Goal: Feedback & Contribution: Submit feedback/report problem

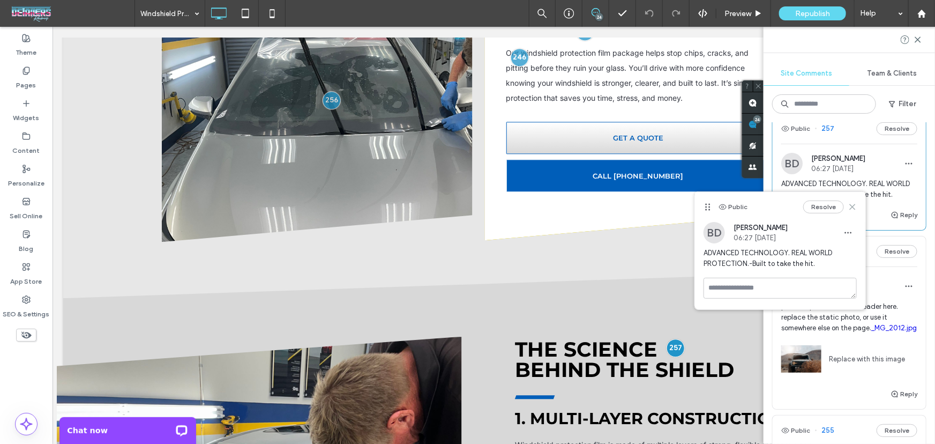
click at [850, 210] on icon at bounding box center [852, 206] width 9 height 9
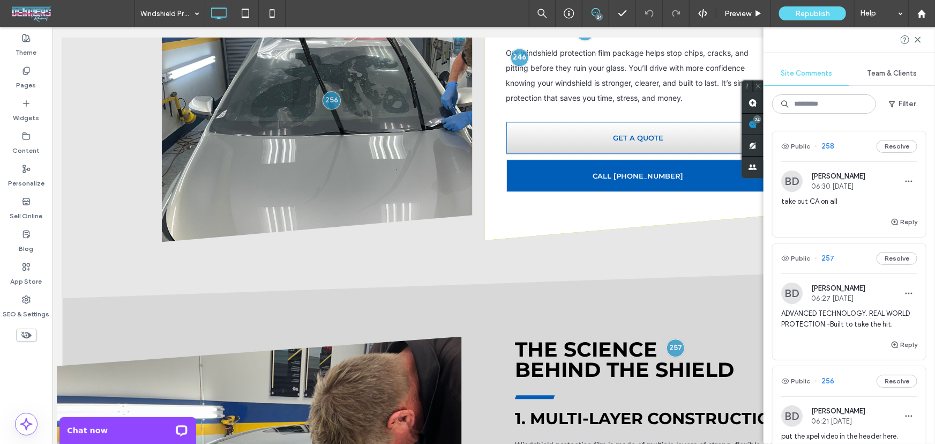
click at [846, 338] on div "ADVANCED TECHNOLOGY. REAL WORLD PROTECTION.-Built to take the hit." at bounding box center [849, 323] width 136 height 30
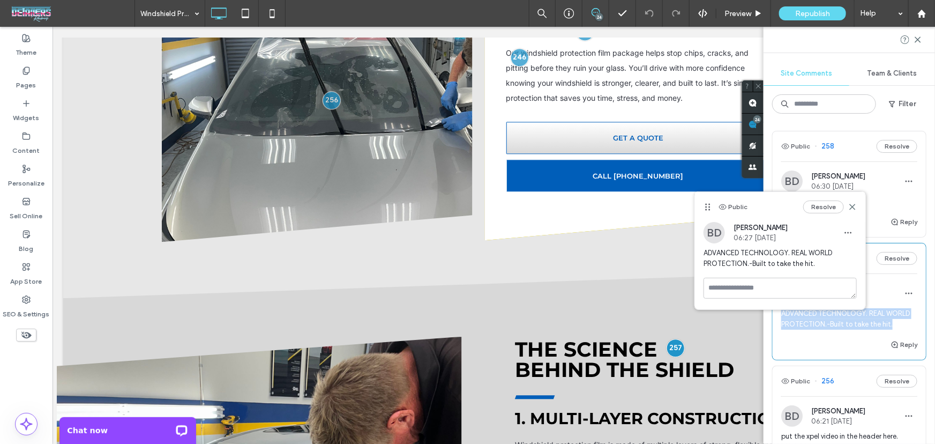
drag, startPoint x: 793, startPoint y: 337, endPoint x: 775, endPoint y: 314, distance: 29.7
click at [775, 314] on div "BD Bill DeBever 06:27 Oct 11 2025 ADVANCED TECHNOLOGY. REAL WORLD PROTECTION.-B…" at bounding box center [848, 310] width 153 height 56
copy span "ADVANCED TECHNOLOGY. REAL WORLD PROTECTION.-Built to take the hit."
click at [806, 328] on span "ADVANCED TECHNOLOGY. REAL WORLD PROTECTION.-Built to take the hit." at bounding box center [849, 318] width 136 height 21
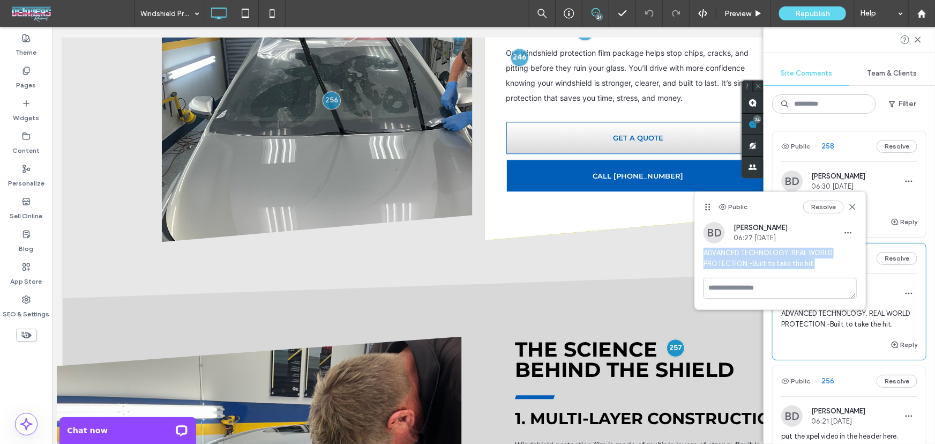
drag, startPoint x: 704, startPoint y: 253, endPoint x: 828, endPoint y: 267, distance: 125.0
click at [828, 267] on span "ADVANCED TECHNOLOGY. REAL WORLD PROTECTION.-Built to take the hit." at bounding box center [779, 257] width 153 height 21
copy span "ADVANCED TECHNOLOGY. REAL WORLD PROTECTION.-Built to take the hit."
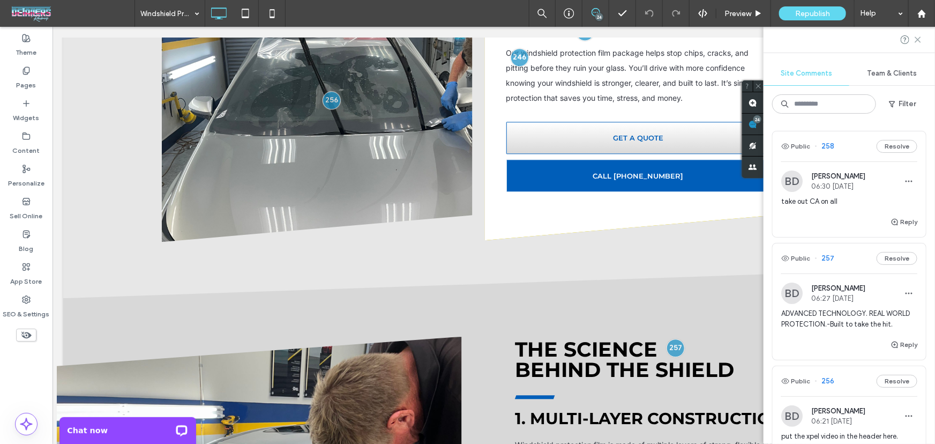
click at [919, 41] on use at bounding box center [917, 39] width 5 height 5
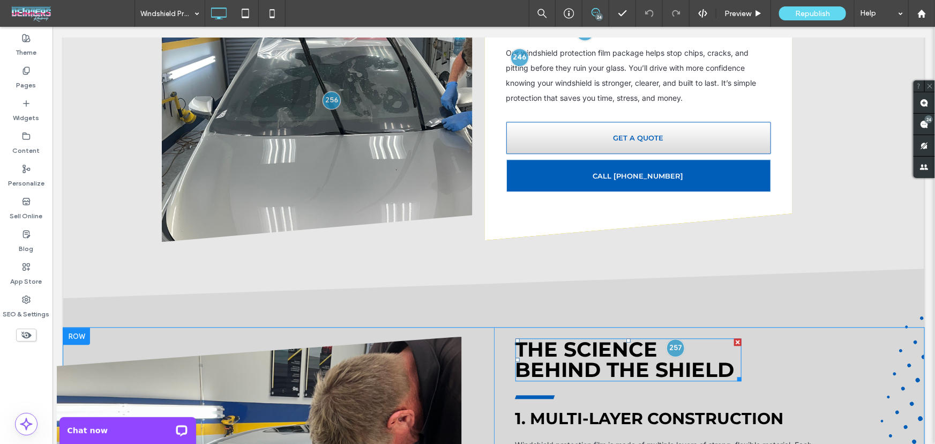
click at [720, 336] on span "The Science Behind the Shield" at bounding box center [624, 359] width 219 height 46
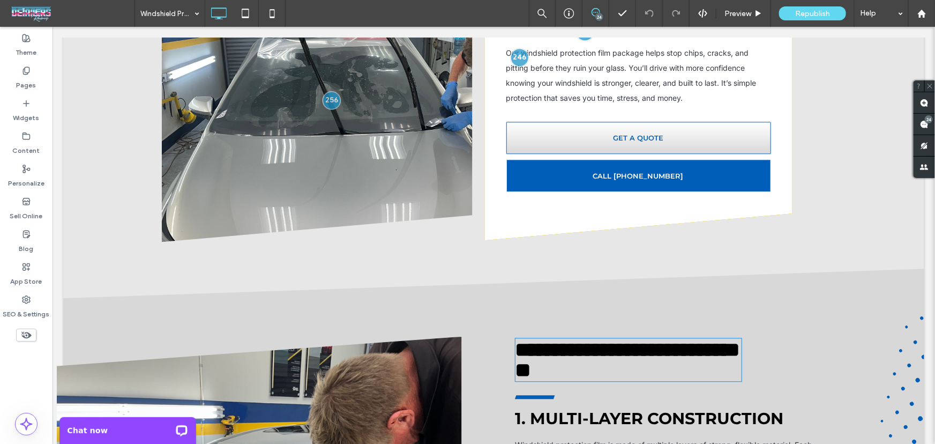
type input "**********"
type input "**"
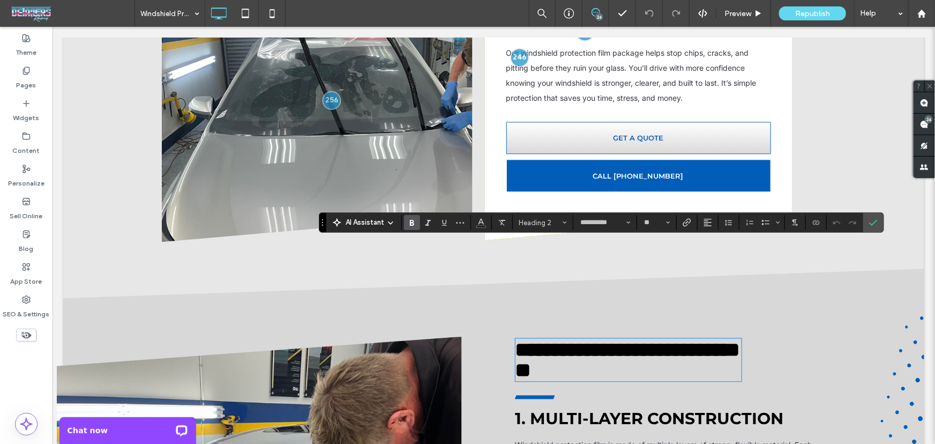
paste div
type input "*****"
type input "**"
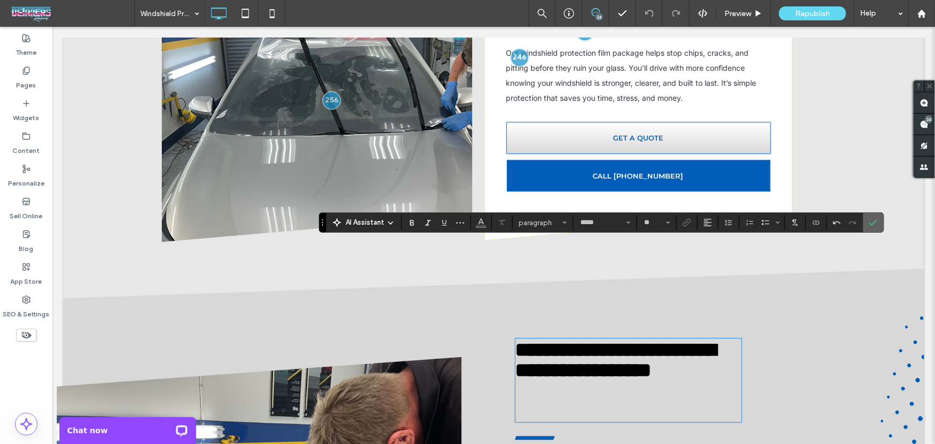
click at [869, 222] on icon "Confirm" at bounding box center [873, 222] width 9 height 9
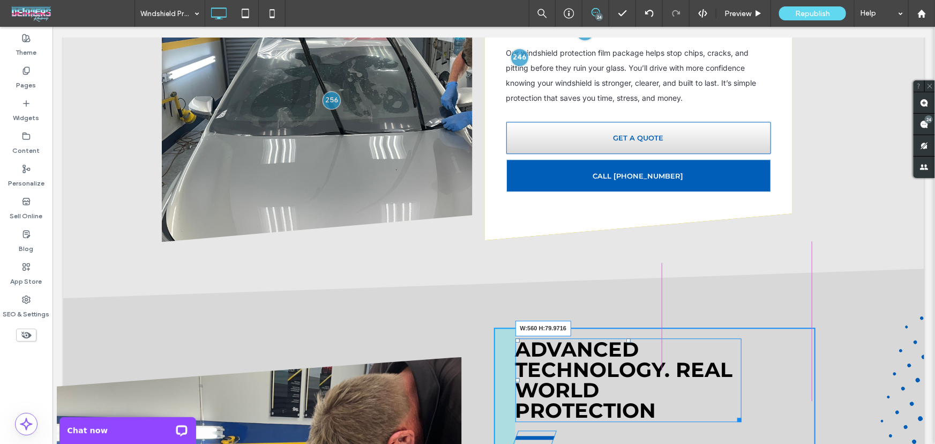
drag, startPoint x: 733, startPoint y: 322, endPoint x: 858, endPoint y: 347, distance: 127.1
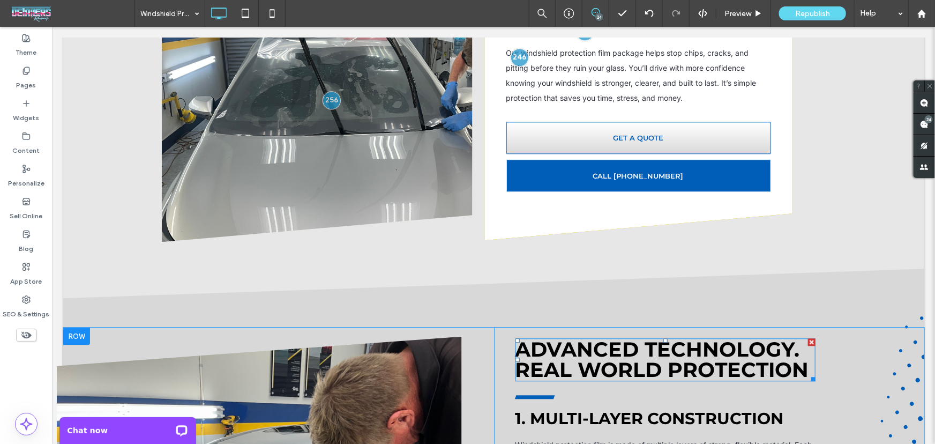
click at [730, 336] on span "ADVANCED TECHNOLOGY. REAL WORLD PROTECTION" at bounding box center [662, 359] width 294 height 46
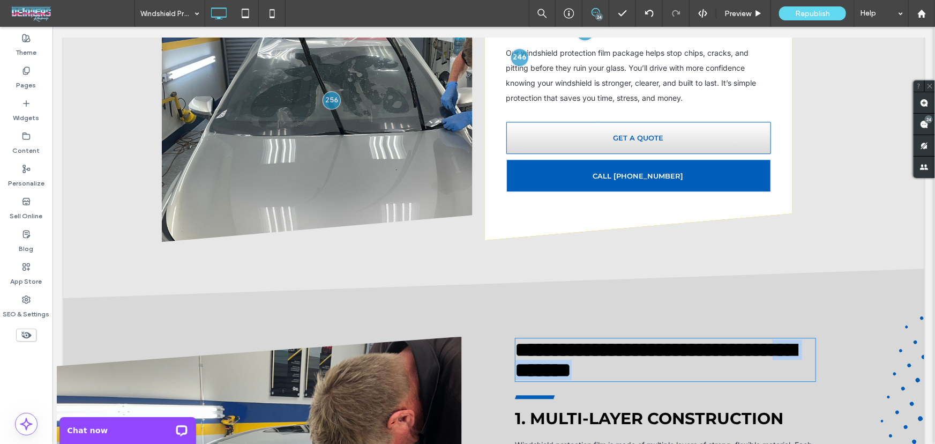
click at [730, 339] on span "**********" at bounding box center [655, 359] width 281 height 41
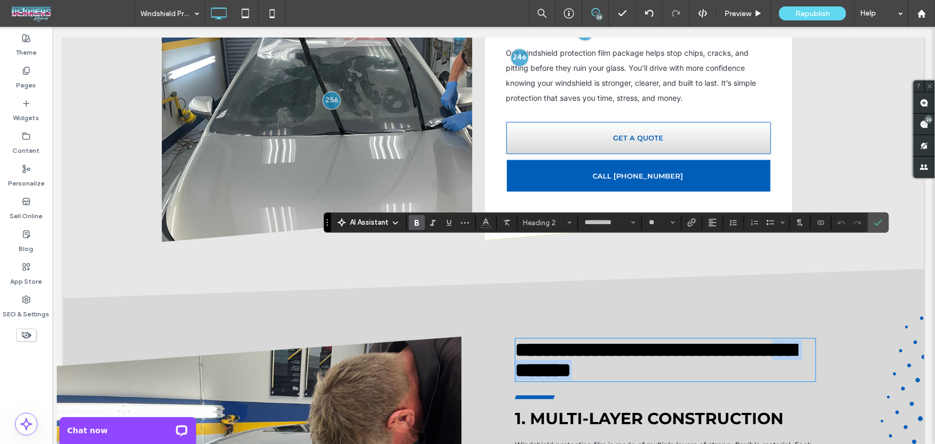
click at [796, 339] on span "**********" at bounding box center [655, 359] width 281 height 41
click at [874, 220] on icon "Confirm" at bounding box center [878, 222] width 9 height 9
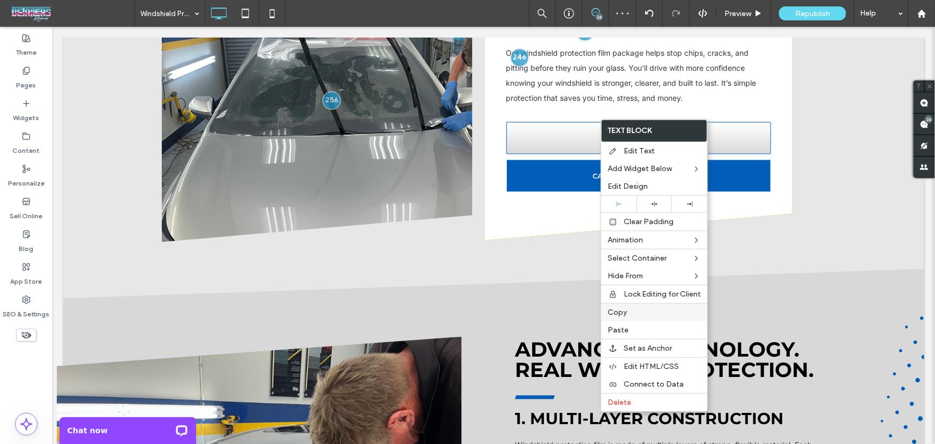
click at [634, 314] on label "Copy" at bounding box center [653, 311] width 93 height 9
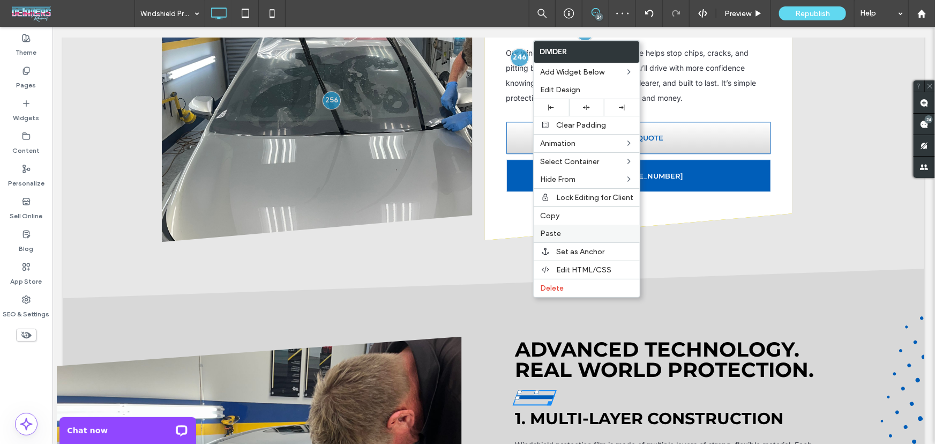
click at [562, 236] on label "Paste" at bounding box center [586, 233] width 93 height 9
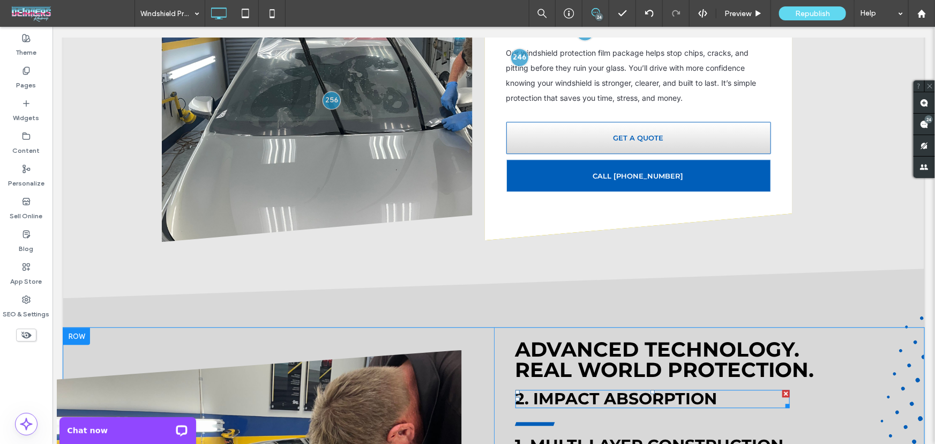
click at [587, 388] on span "2. Impact Absorption" at bounding box center [616, 398] width 202 height 20
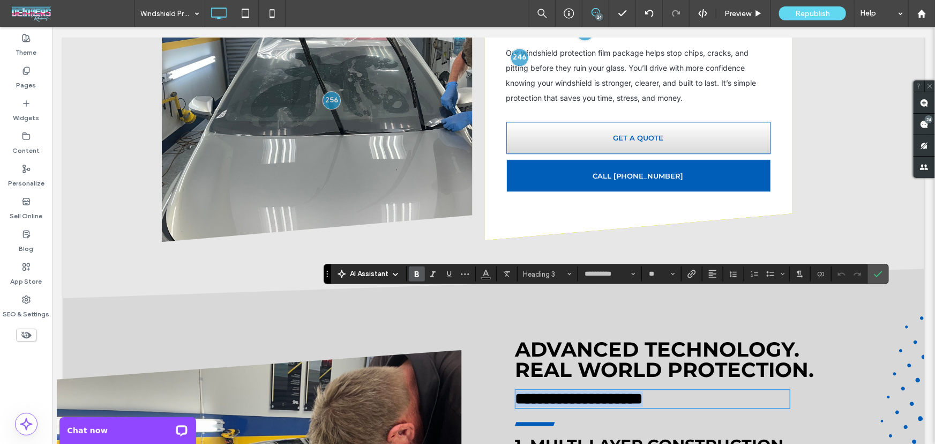
click at [587, 390] on span "**********" at bounding box center [578, 398] width 127 height 16
type input "*****"
type input "**"
type input "**********"
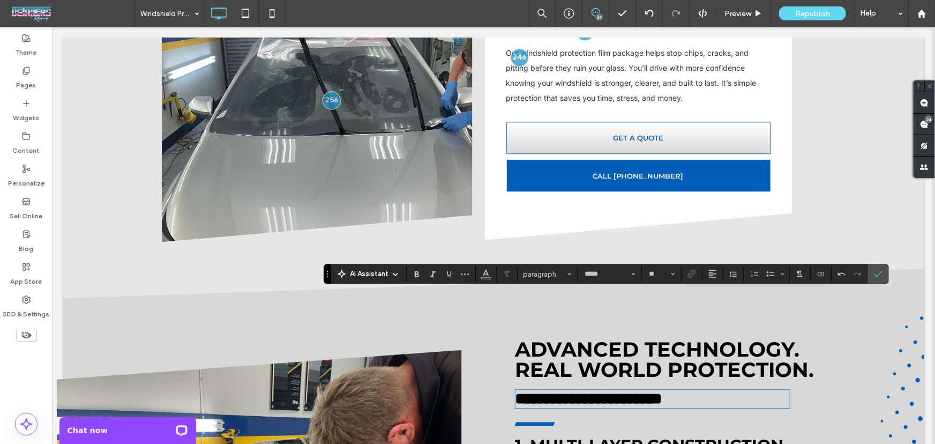
type input "**"
click at [517, 390] on span "**********" at bounding box center [588, 398] width 147 height 16
click at [880, 270] on icon "Confirm" at bounding box center [878, 273] width 9 height 9
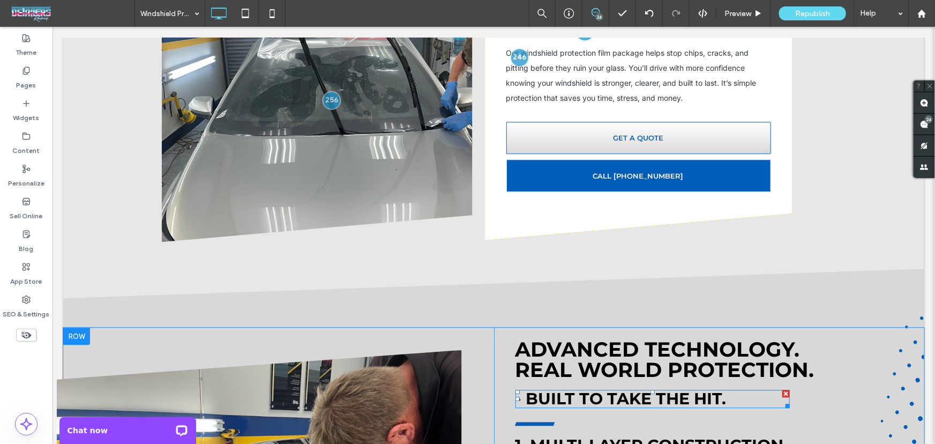
click at [783, 389] on div at bounding box center [785, 392] width 7 height 7
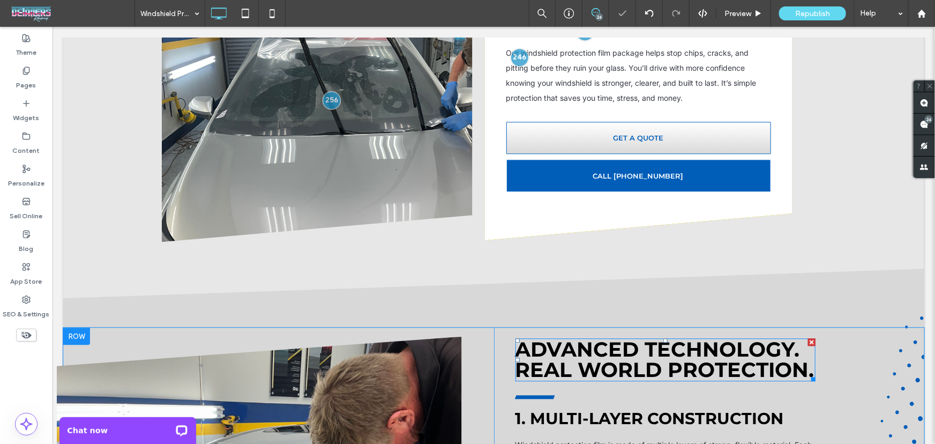
click at [801, 336] on span "ADVANCED TECHNOLOGY. REAL WORLD PROTECTION." at bounding box center [664, 359] width 299 height 46
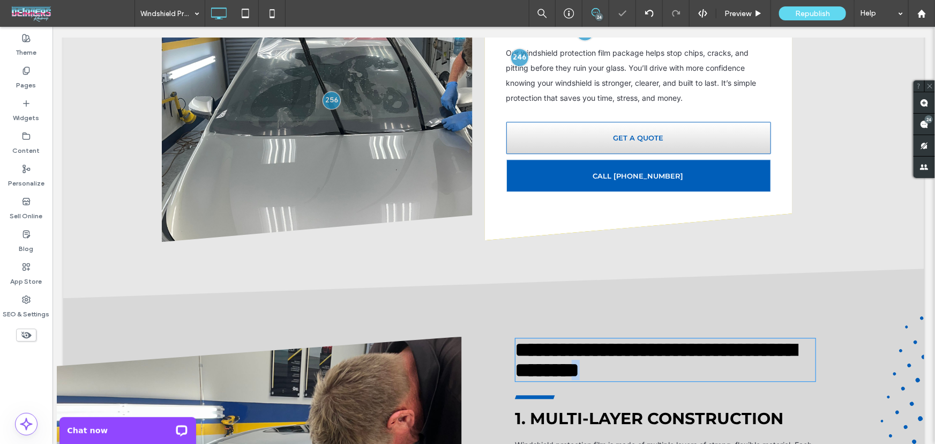
click at [796, 339] on span "**********" at bounding box center [655, 359] width 281 height 41
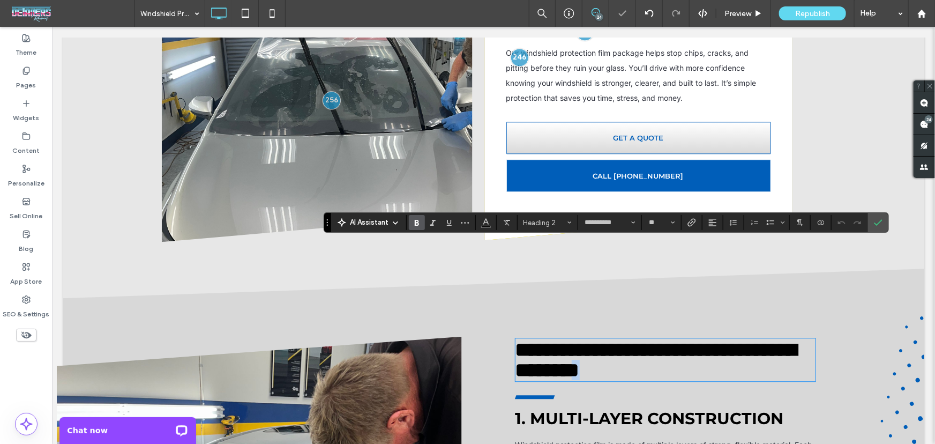
scroll to position [1, 0]
click at [796, 339] on span "**********" at bounding box center [655, 359] width 281 height 41
type input "*****"
type input "**"
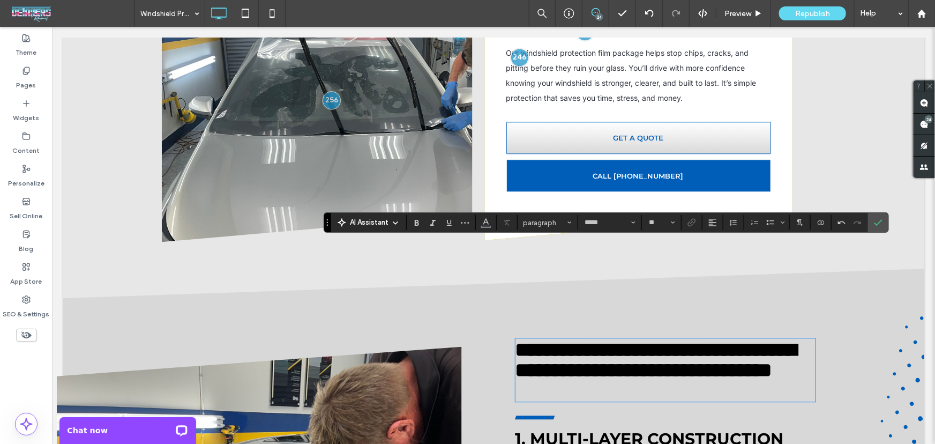
type input "**********"
type input "**"
drag, startPoint x: 744, startPoint y: 265, endPoint x: 739, endPoint y: 266, distance: 5.5
click at [740, 339] on span "**********" at bounding box center [655, 359] width 281 height 41
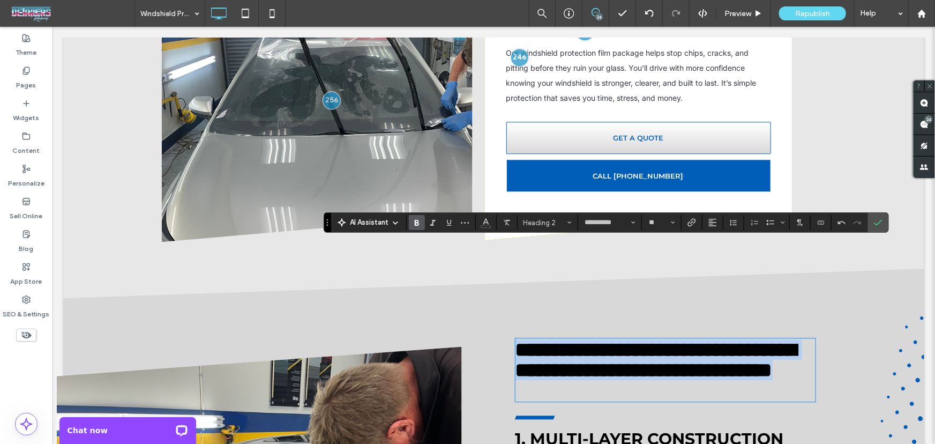
scroll to position [0, 0]
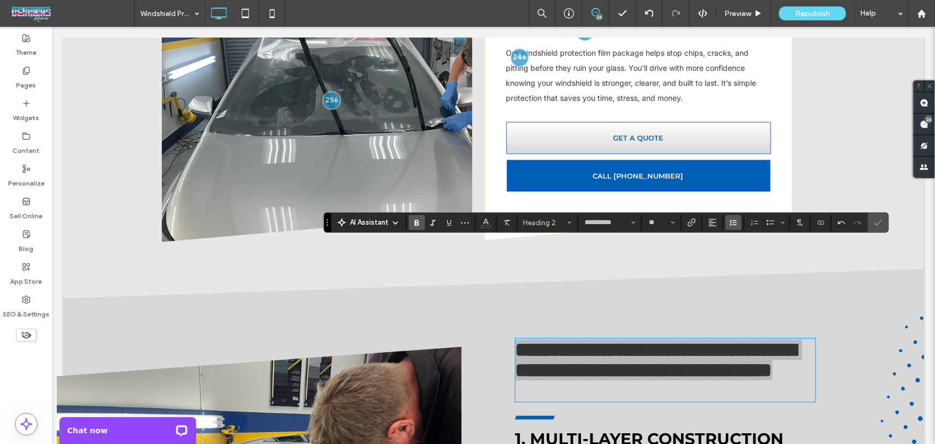
click at [732, 224] on use "Line Height" at bounding box center [733, 223] width 7 height 6
click at [874, 220] on icon "Confirm" at bounding box center [878, 222] width 9 height 9
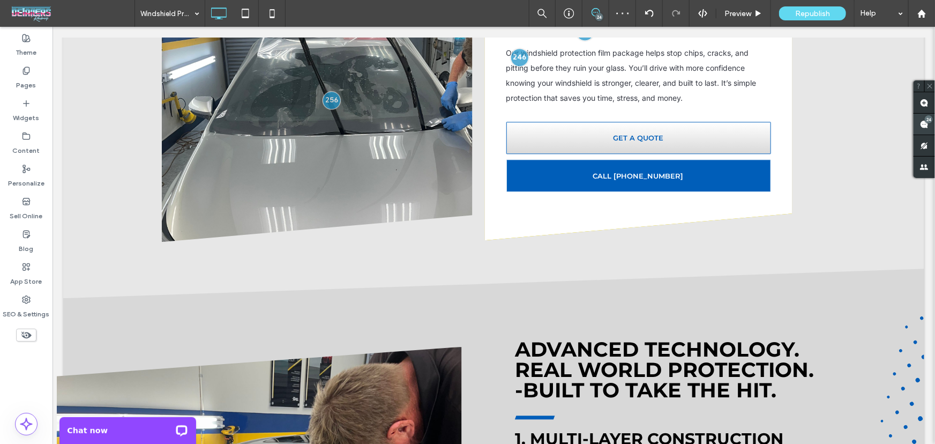
click at [921, 125] on use at bounding box center [924, 124] width 9 height 9
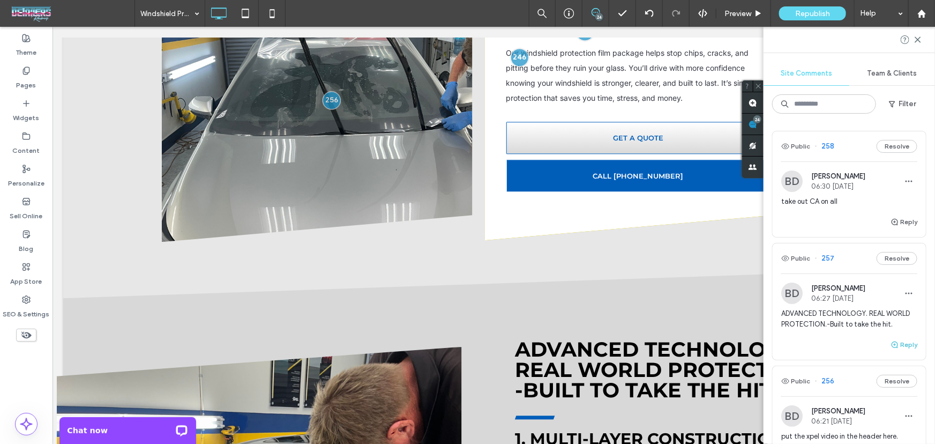
click at [890, 349] on icon "button" at bounding box center [894, 344] width 9 height 9
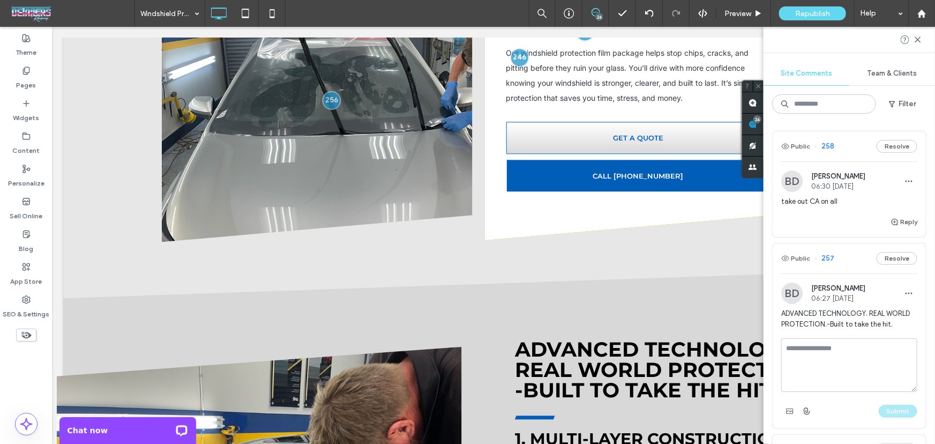
click at [852, 372] on textarea at bounding box center [849, 365] width 136 height 54
type textarea "****"
click at [903, 417] on button "Submit" at bounding box center [898, 410] width 39 height 13
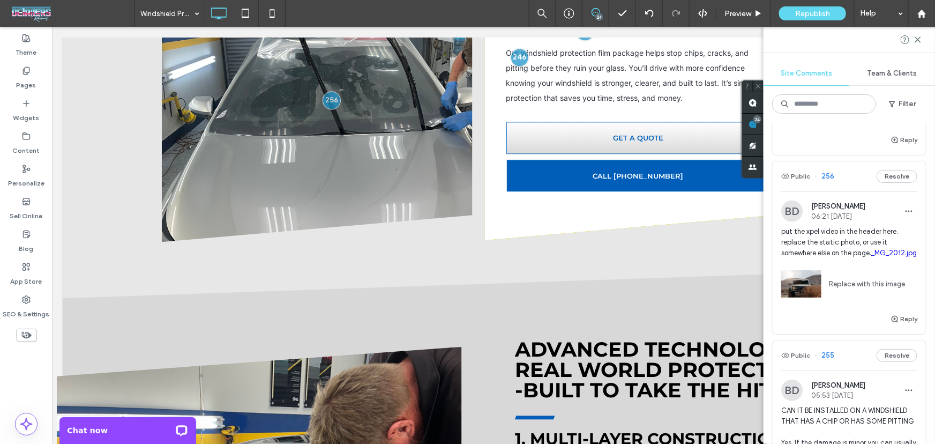
scroll to position [259, 0]
click at [864, 252] on span "put the xpel video in the header here. replace the static photo, or use it some…" at bounding box center [849, 242] width 136 height 32
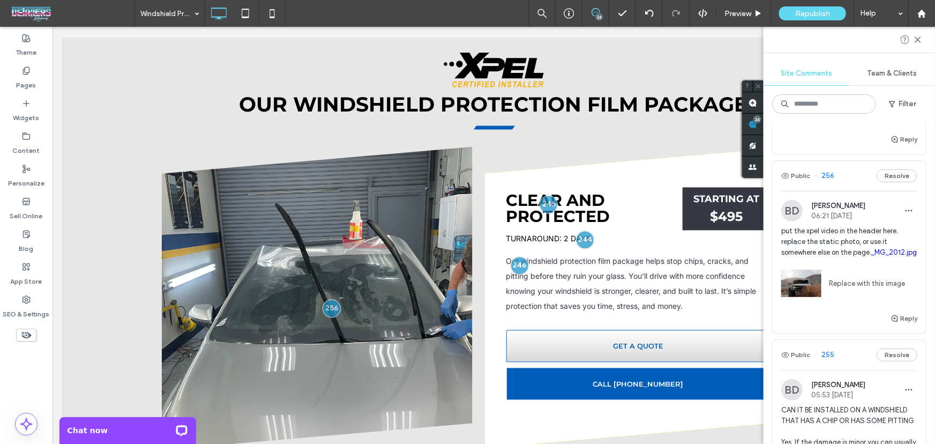
scroll to position [955, 0]
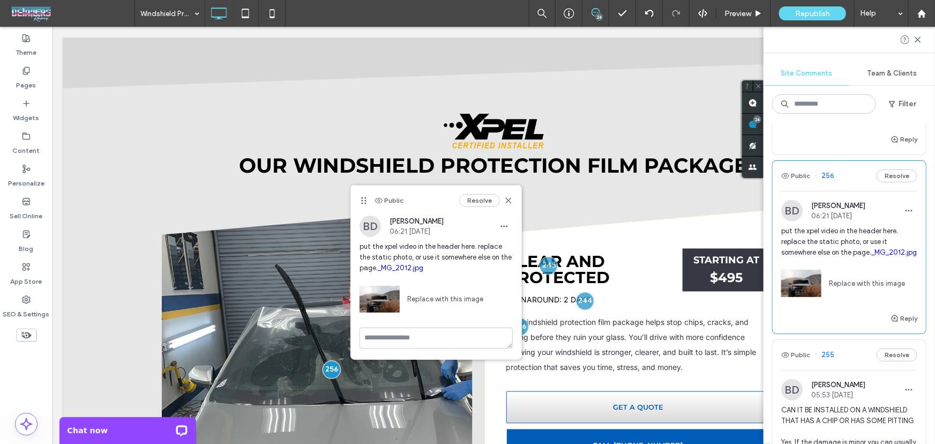
click at [404, 269] on link "_MG_2012.jpg" at bounding box center [401, 268] width 46 height 8
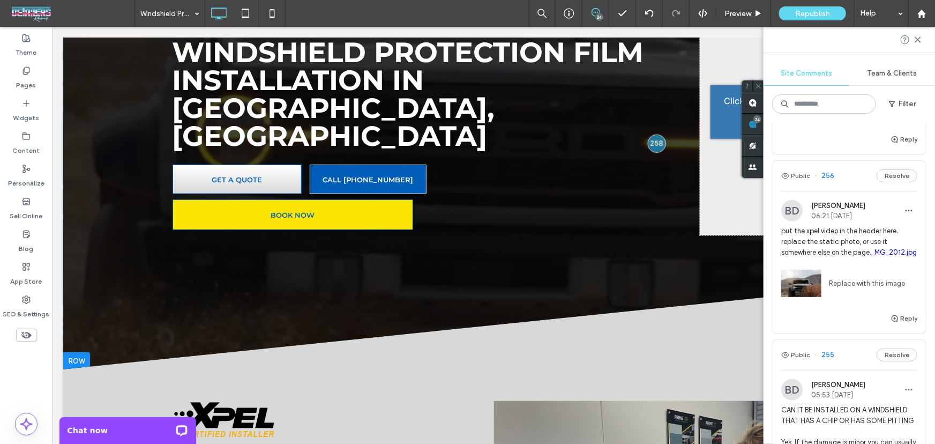
scroll to position [259, 0]
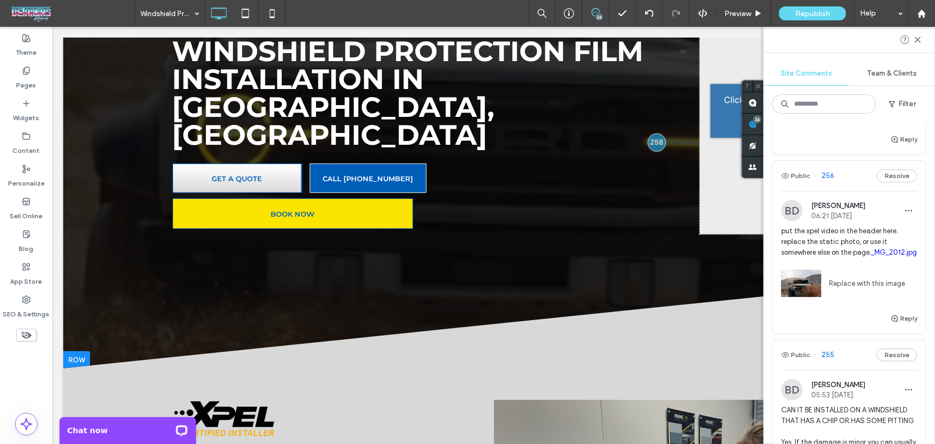
click at [387, 255] on div "Keep Your View Clear and Protected Windshield Protection Film Installation in W…" at bounding box center [493, 153] width 643 height 376
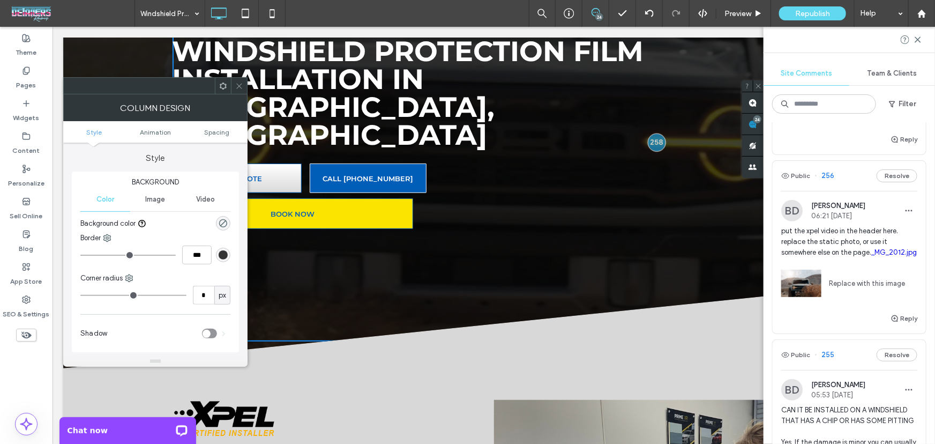
click at [242, 89] on icon at bounding box center [239, 86] width 8 height 8
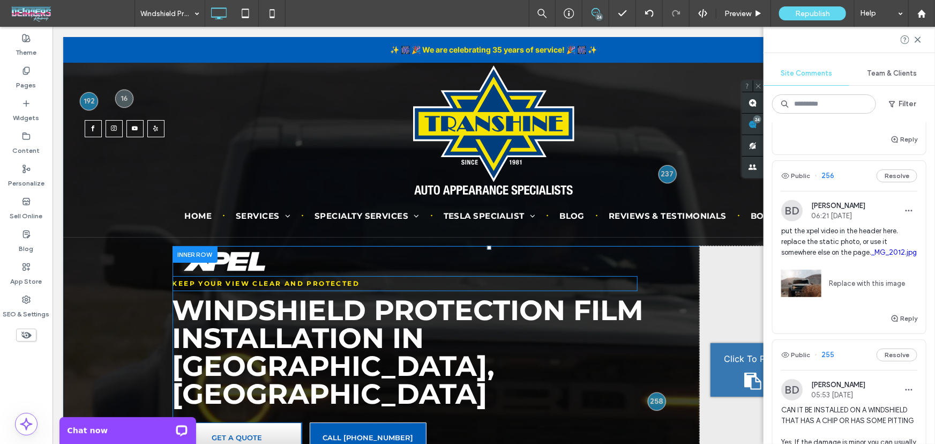
scroll to position [0, 0]
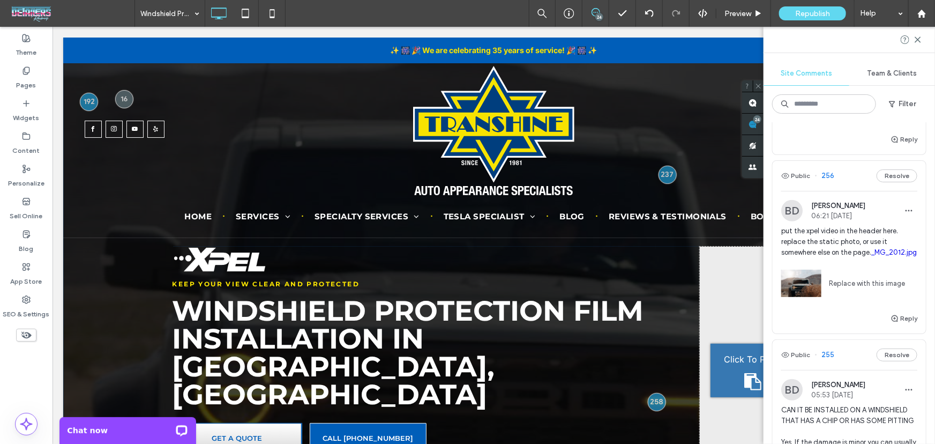
click at [139, 254] on div at bounding box center [493, 332] width 861 height 590
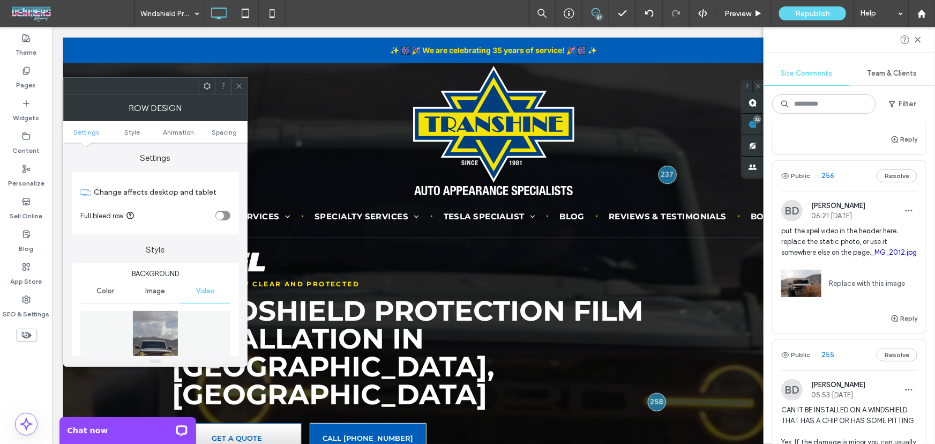
click at [242, 84] on icon at bounding box center [239, 86] width 8 height 8
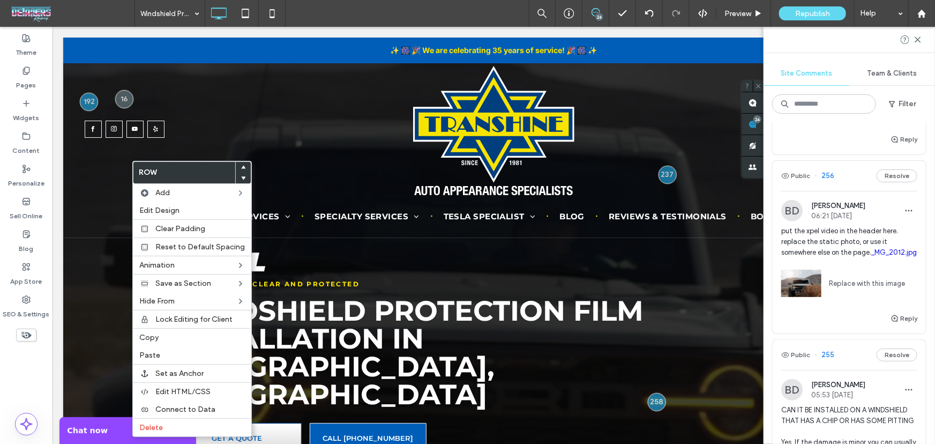
click at [641, 262] on div "Keep Your View Clear and Protected Windshield Protection Film Installation in W…" at bounding box center [436, 369] width 528 height 247
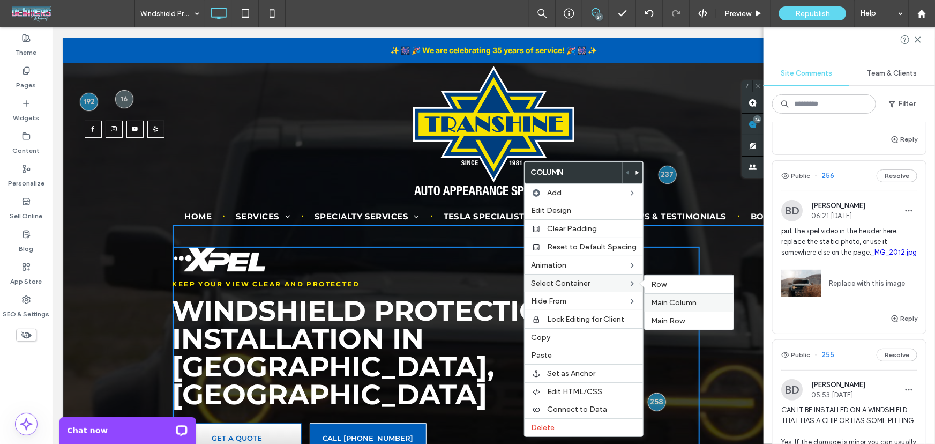
click at [664, 299] on span "Main Column" at bounding box center [674, 302] width 46 height 9
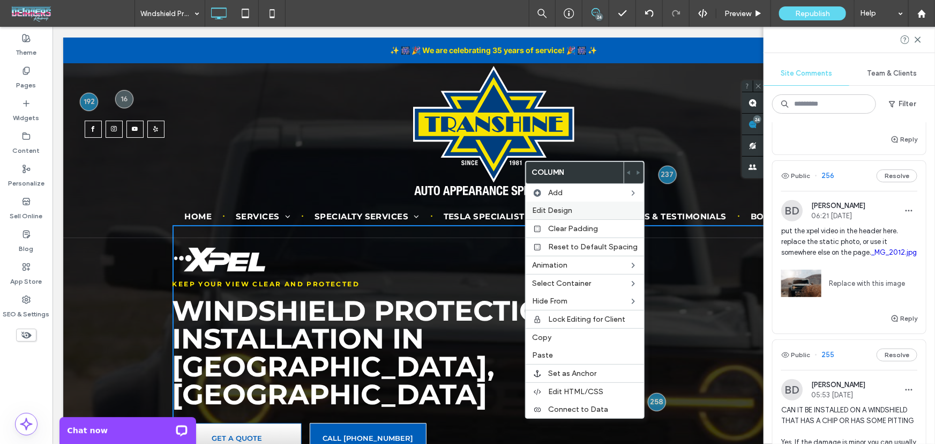
click at [564, 209] on span "Edit Design" at bounding box center [552, 210] width 40 height 9
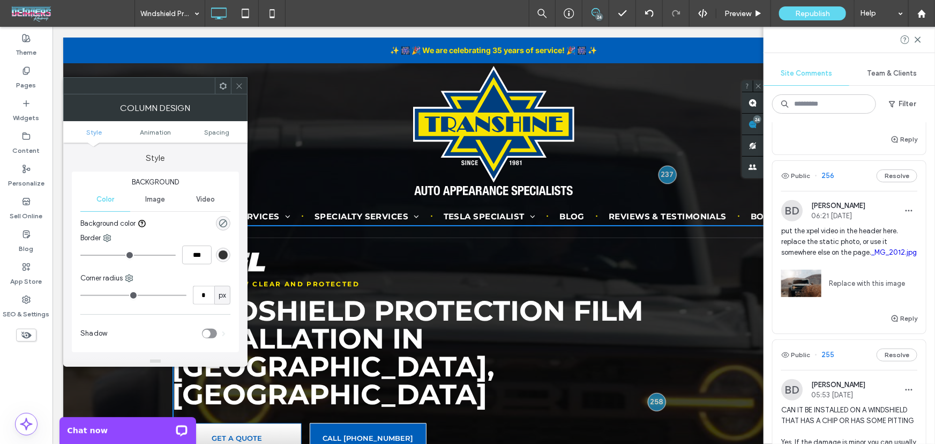
click at [161, 200] on span "Image" at bounding box center [155, 199] width 20 height 9
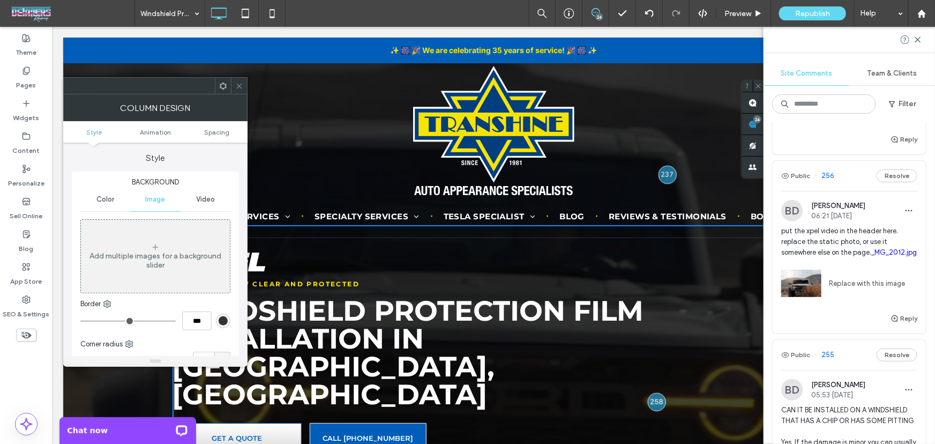
click at [201, 198] on span "Video" at bounding box center [205, 199] width 19 height 9
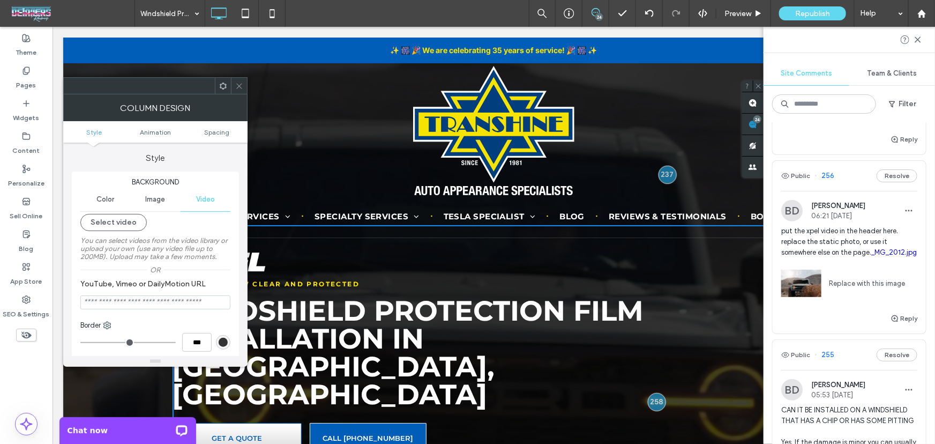
click at [237, 86] on icon at bounding box center [239, 86] width 8 height 8
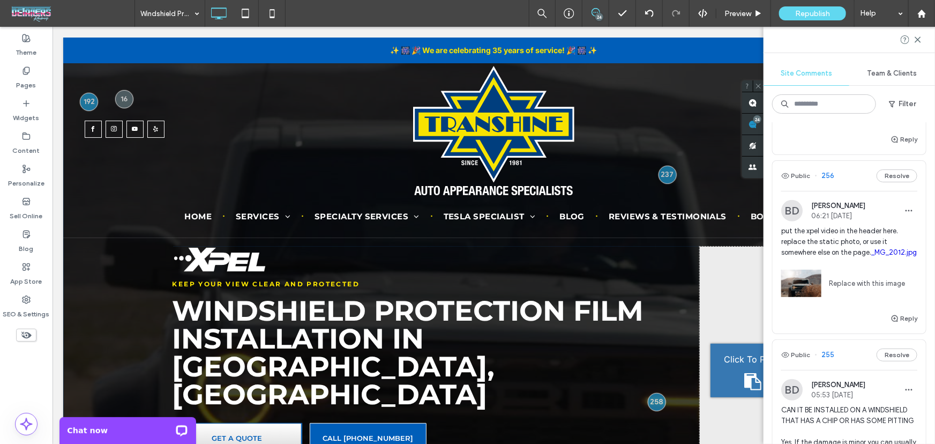
click at [103, 286] on div at bounding box center [493, 332] width 861 height 590
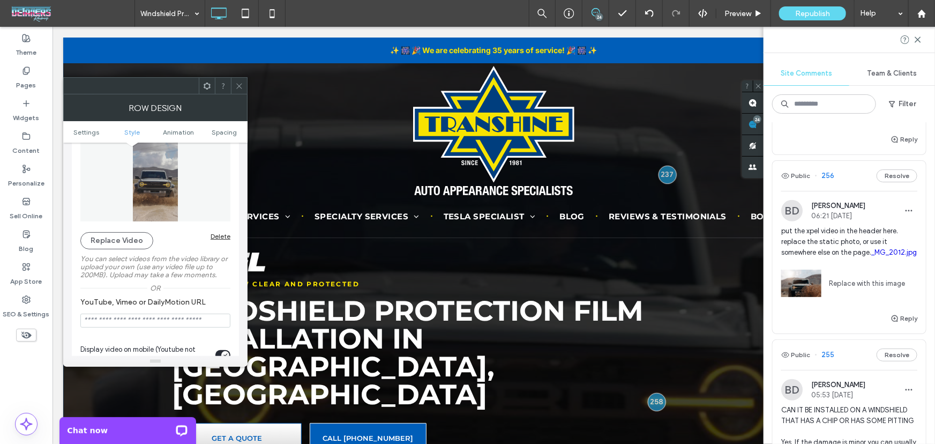
scroll to position [130, 0]
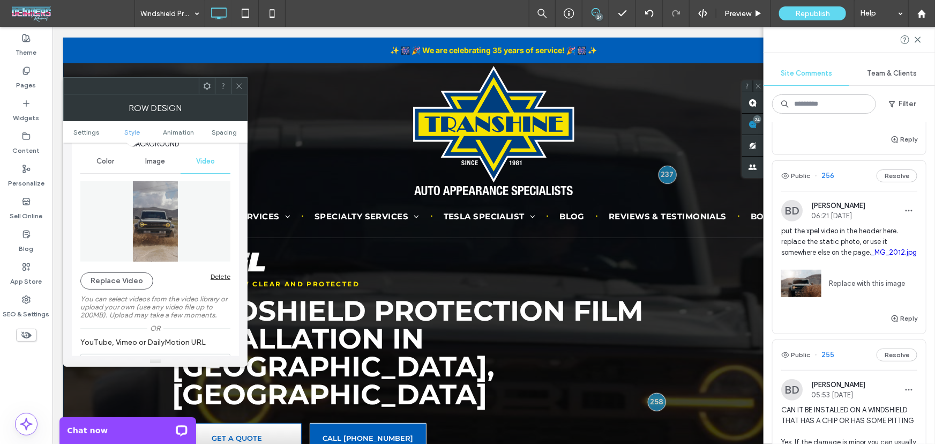
click at [243, 82] on icon at bounding box center [239, 86] width 8 height 8
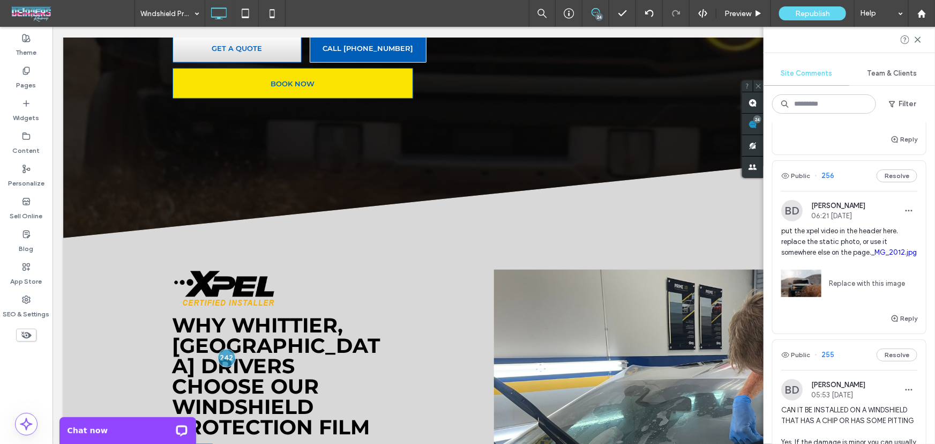
click at [857, 247] on span "put the xpel video in the header here. replace the static photo, or use it some…" at bounding box center [849, 242] width 136 height 32
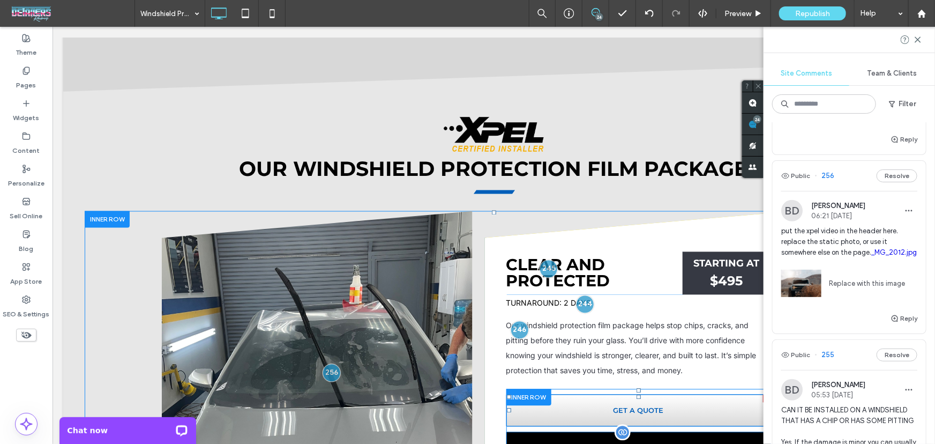
scroll to position [955, 0]
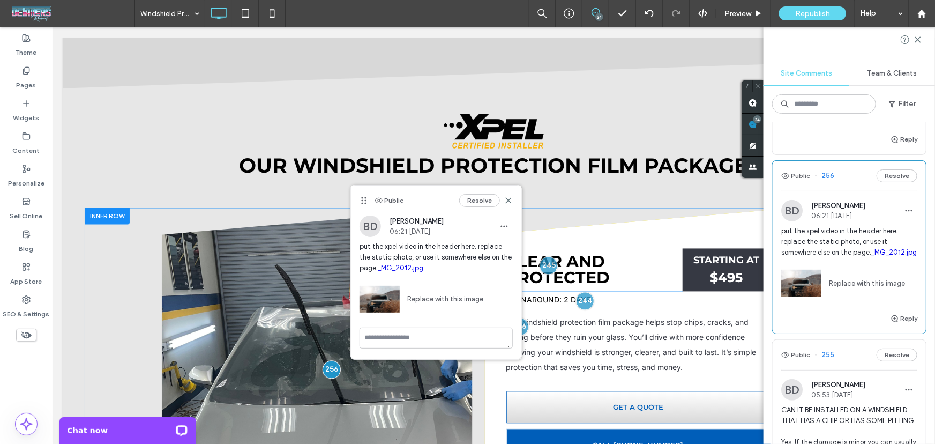
click at [322, 207] on div "Click To Paste" at bounding box center [316, 358] width 311 height 303
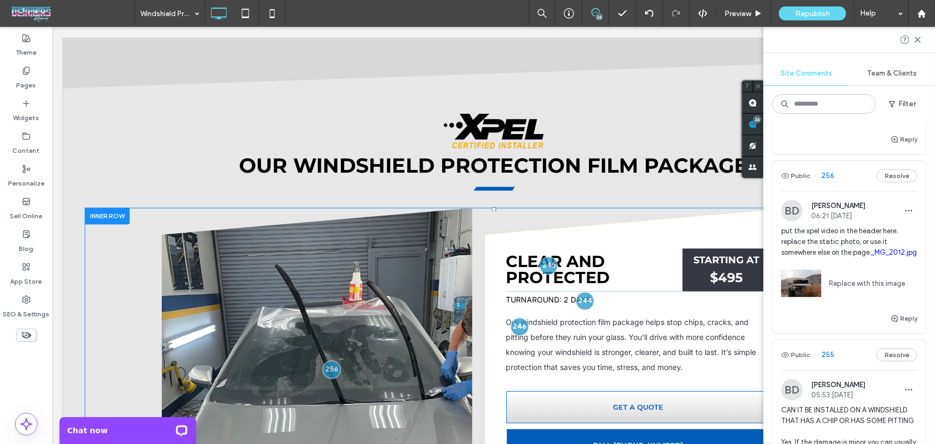
click at [322, 207] on div "Click To Paste" at bounding box center [316, 358] width 311 height 303
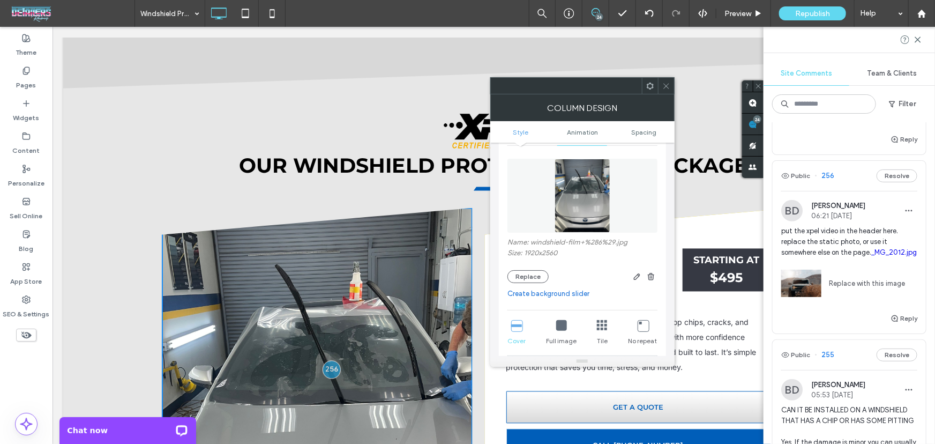
scroll to position [130, 0]
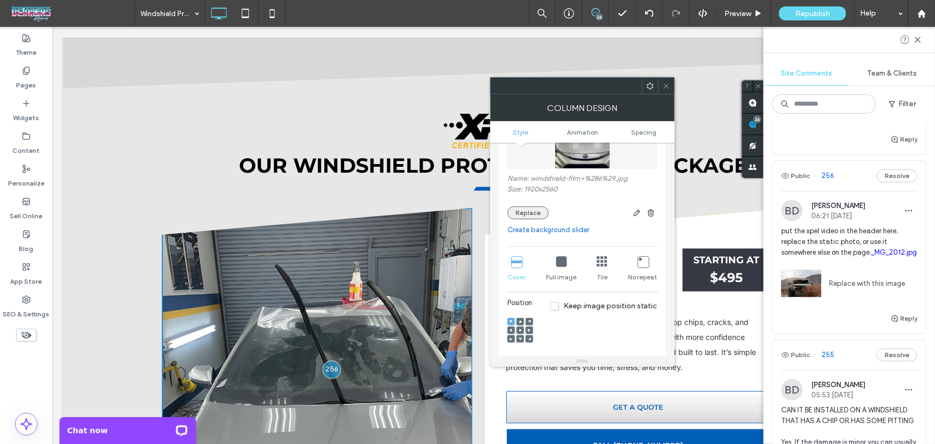
click at [539, 207] on button "Replace" at bounding box center [527, 212] width 41 height 13
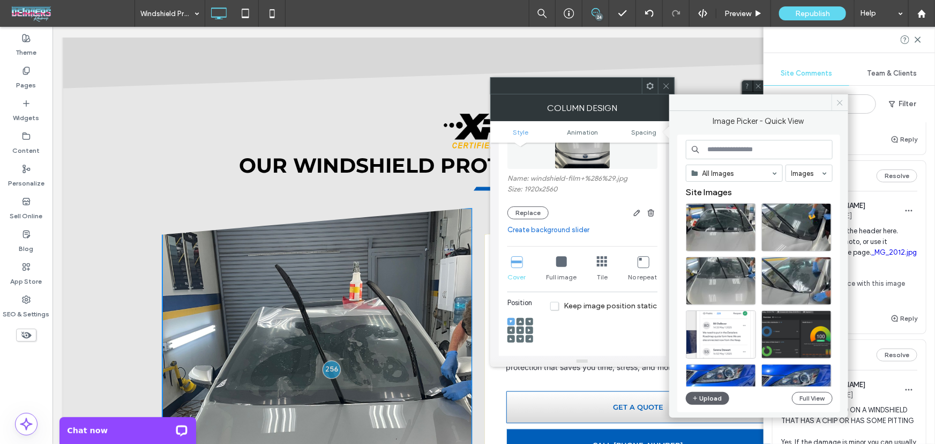
click at [836, 101] on icon at bounding box center [840, 103] width 8 height 8
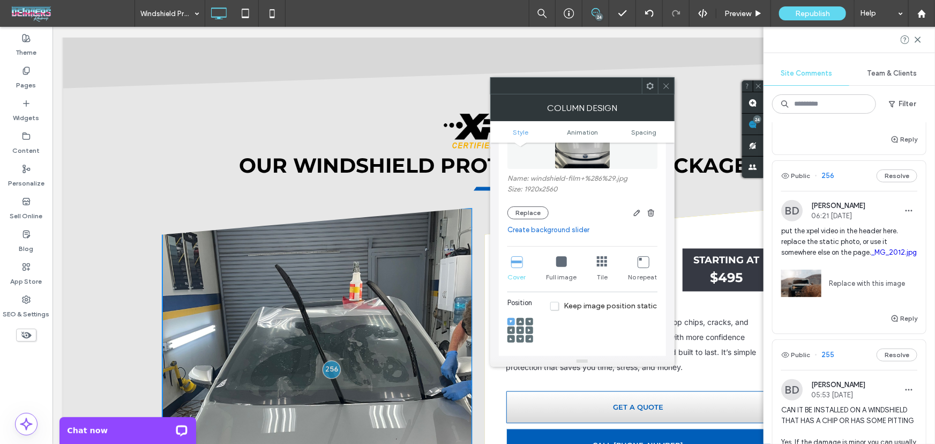
click at [663, 86] on icon at bounding box center [666, 86] width 8 height 8
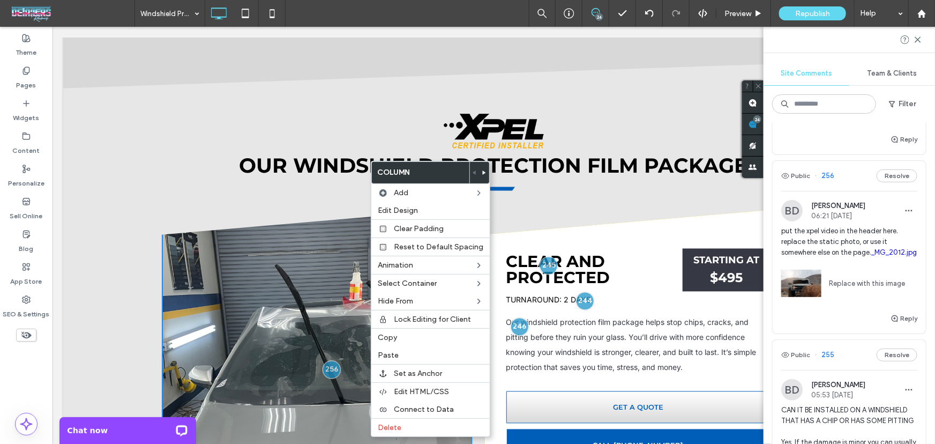
click at [306, 207] on div "Click To Paste" at bounding box center [316, 358] width 311 height 303
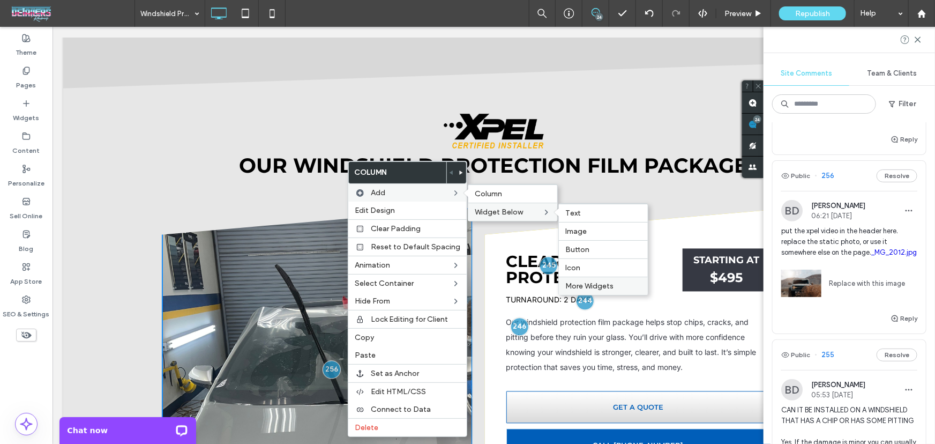
click at [583, 282] on span "More Widgets" at bounding box center [589, 285] width 48 height 9
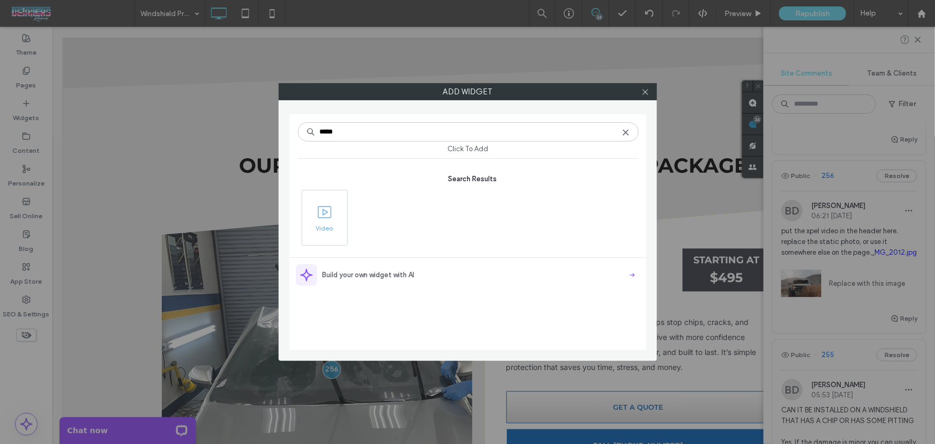
type input "*****"
click at [320, 207] on icon at bounding box center [324, 212] width 17 height 17
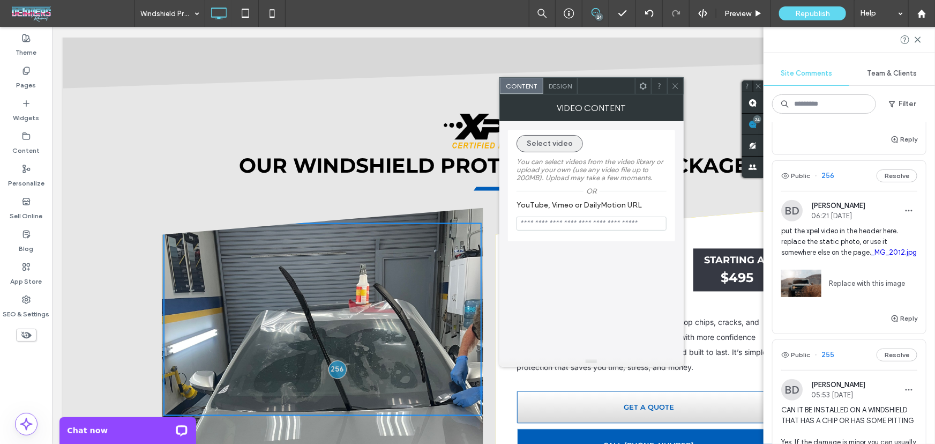
click at [553, 144] on button "Select video" at bounding box center [549, 143] width 66 height 17
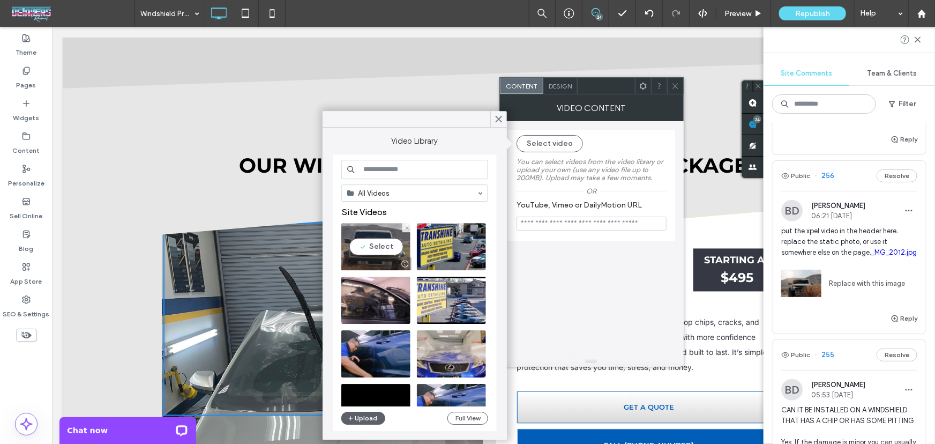
click at [380, 246] on video at bounding box center [375, 246] width 69 height 47
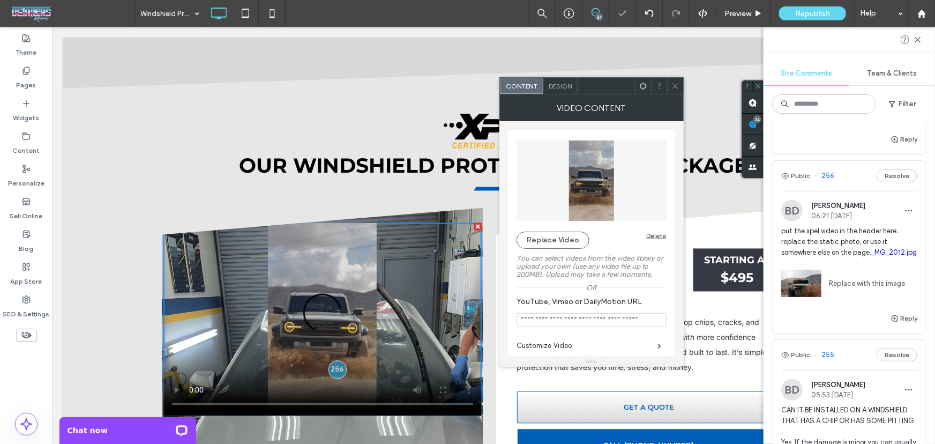
click at [677, 83] on use at bounding box center [674, 85] width 5 height 5
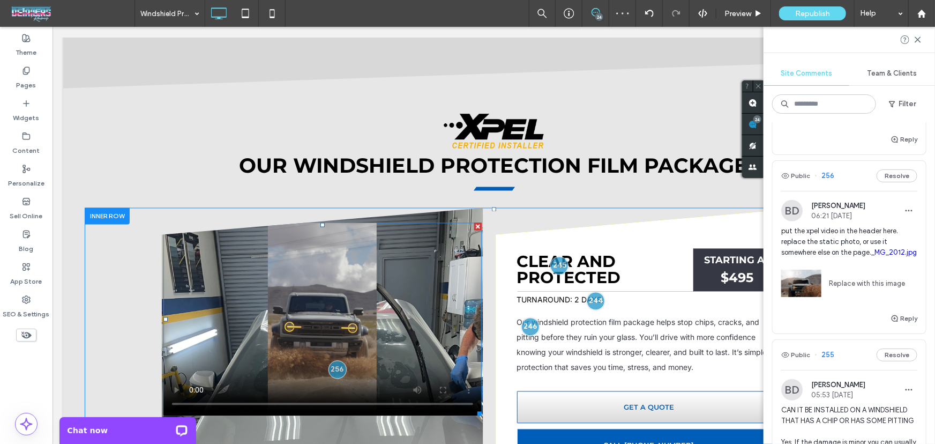
click at [396, 222] on span at bounding box center [322, 318] width 318 height 193
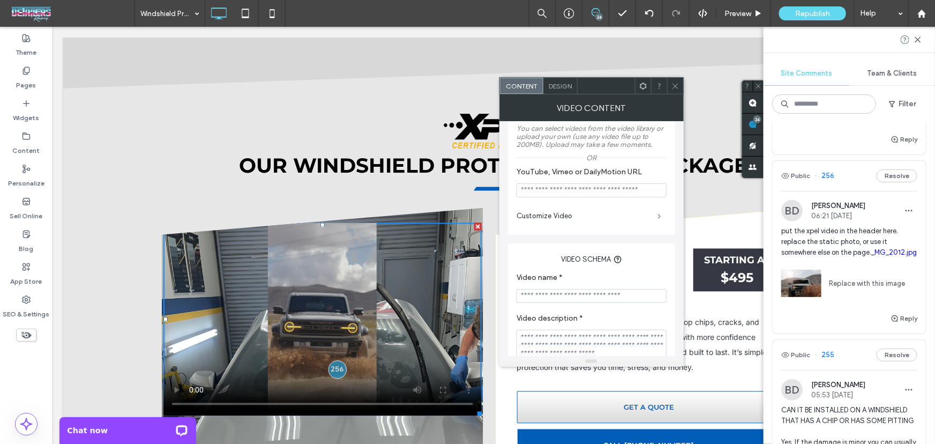
click at [658, 218] on span at bounding box center [660, 215] width 4 height 5
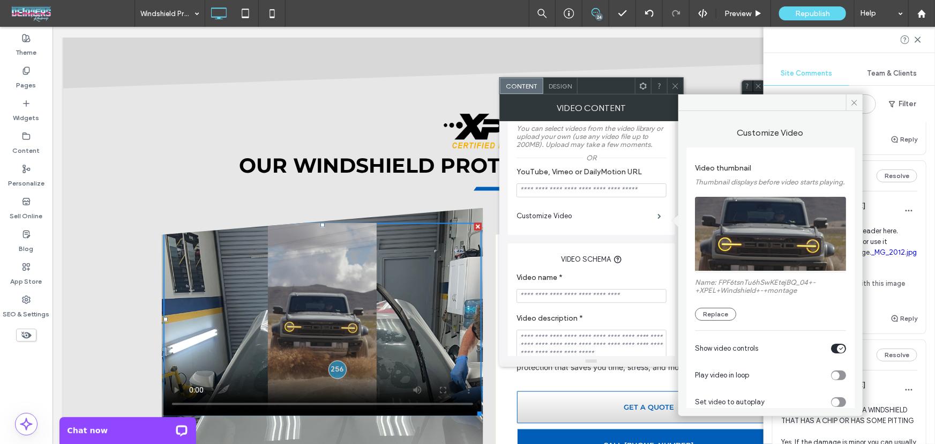
click at [837, 380] on div "toggle" at bounding box center [838, 375] width 15 height 10
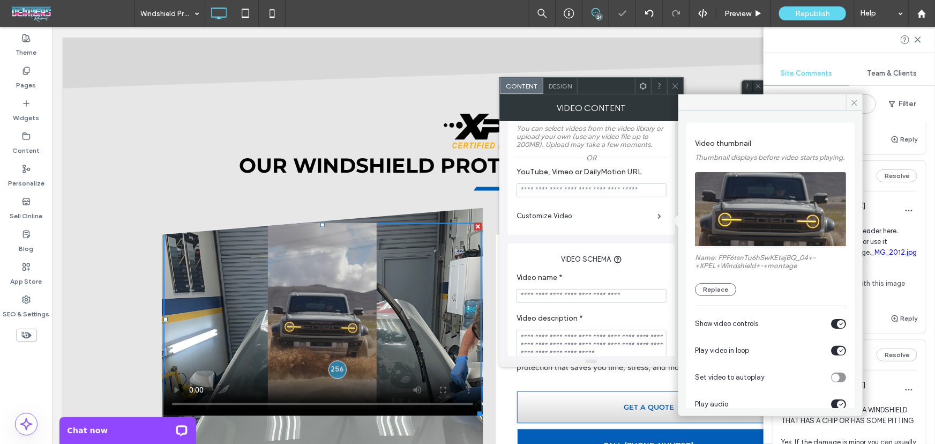
scroll to position [64, 0]
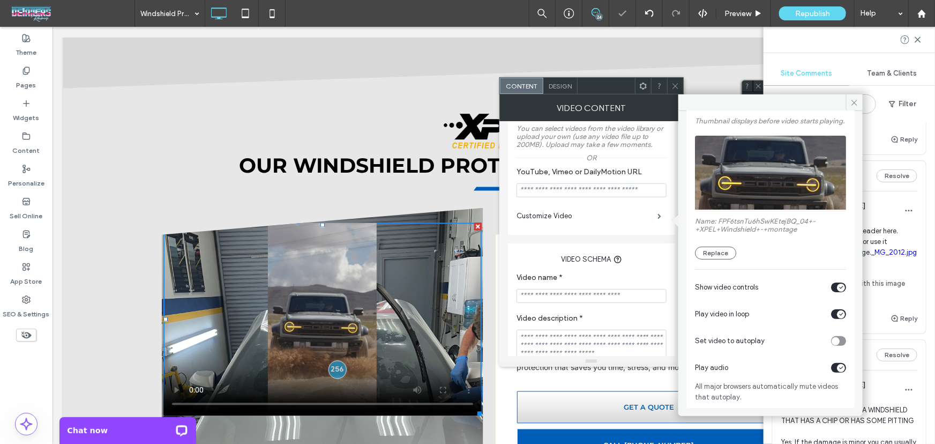
click at [834, 353] on div "Set video to autoplay" at bounding box center [770, 340] width 151 height 27
click at [834, 342] on icon "toggle" at bounding box center [836, 340] width 4 height 3
click at [855, 106] on icon at bounding box center [854, 103] width 8 height 8
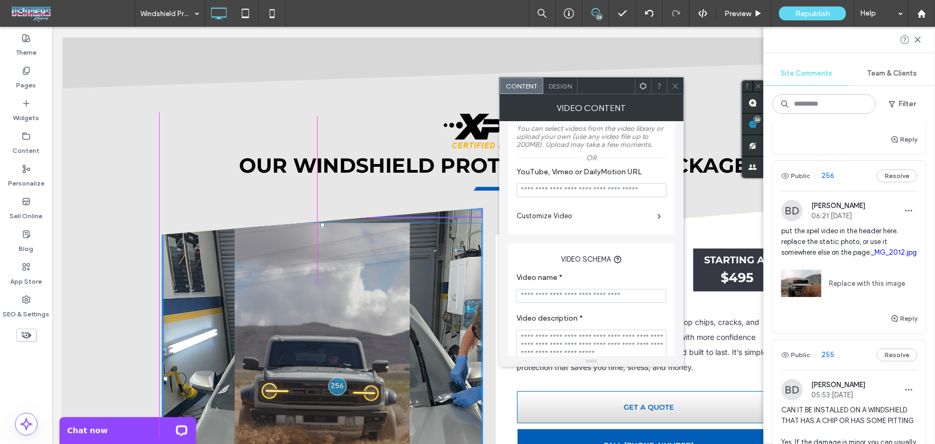
drag, startPoint x: 472, startPoint y: 312, endPoint x: 470, endPoint y: 431, distance: 119.0
click at [470, 431] on div "Click To Paste W:594.006 H:581.989 Clear and Protected Click To Paste STARTING …" at bounding box center [482, 374] width 643 height 334
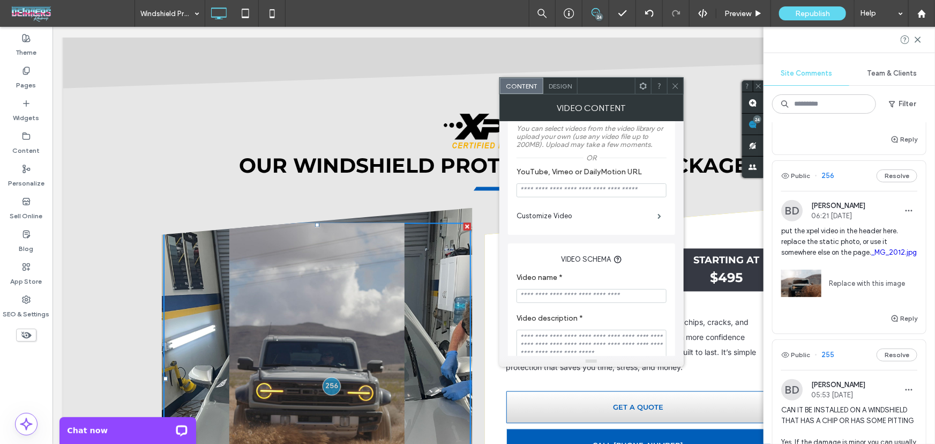
click at [677, 89] on icon at bounding box center [675, 86] width 8 height 8
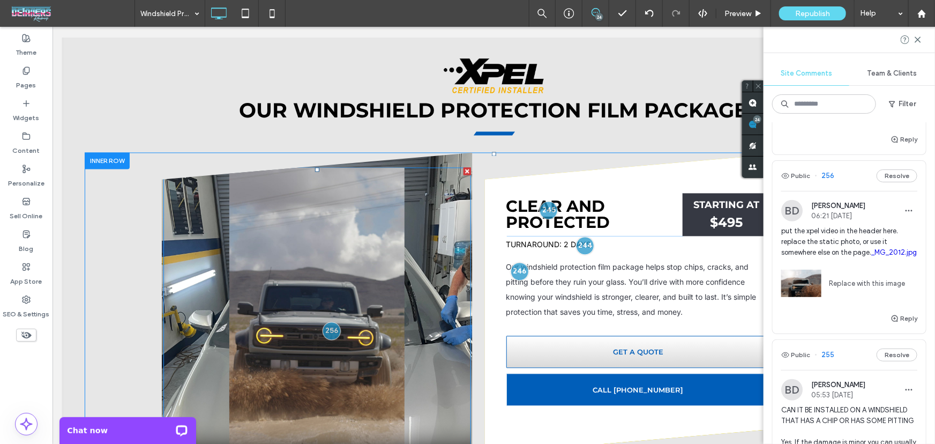
scroll to position [955, 0]
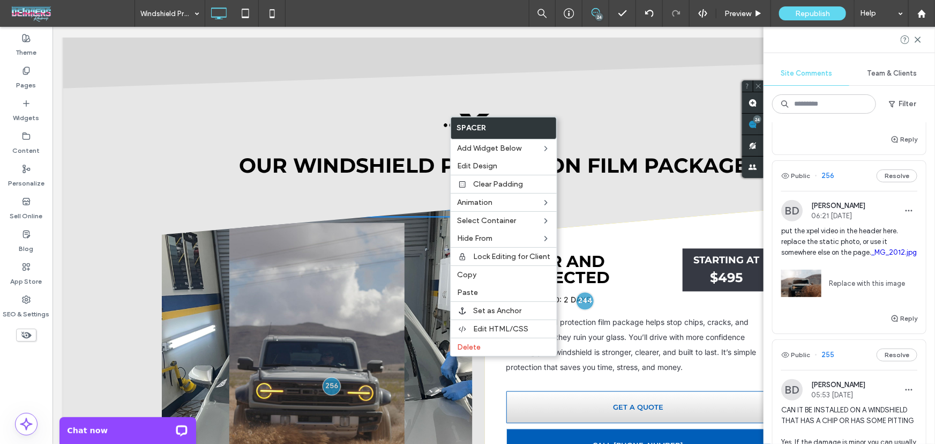
click at [433, 207] on div "Click To Paste Clear and Protected Click To Paste STARTING AT $495 Click To Pas…" at bounding box center [482, 374] width 643 height 334
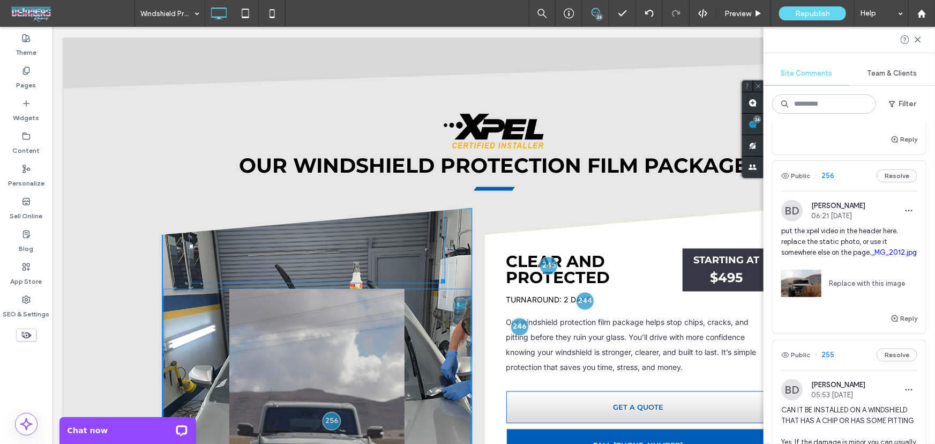
drag, startPoint x: 463, startPoint y: 118, endPoint x: 487, endPoint y: 197, distance: 82.4
click at [437, 275] on div at bounding box center [441, 279] width 8 height 8
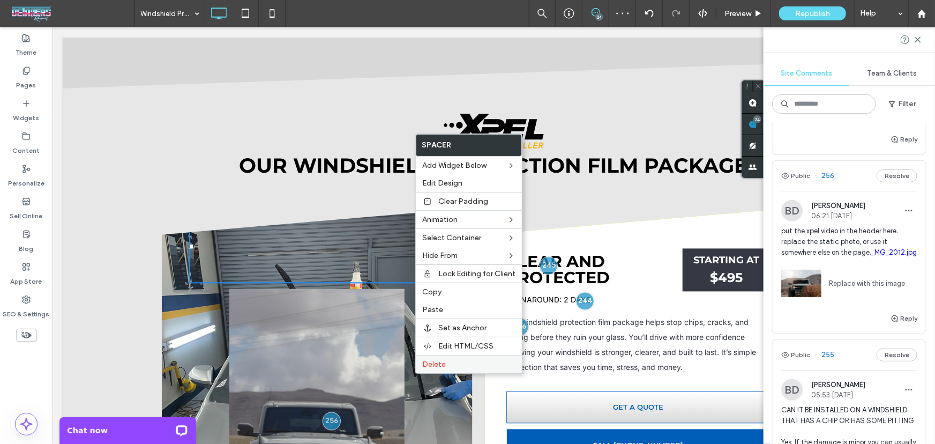
click at [455, 359] on div "Delete" at bounding box center [469, 364] width 106 height 18
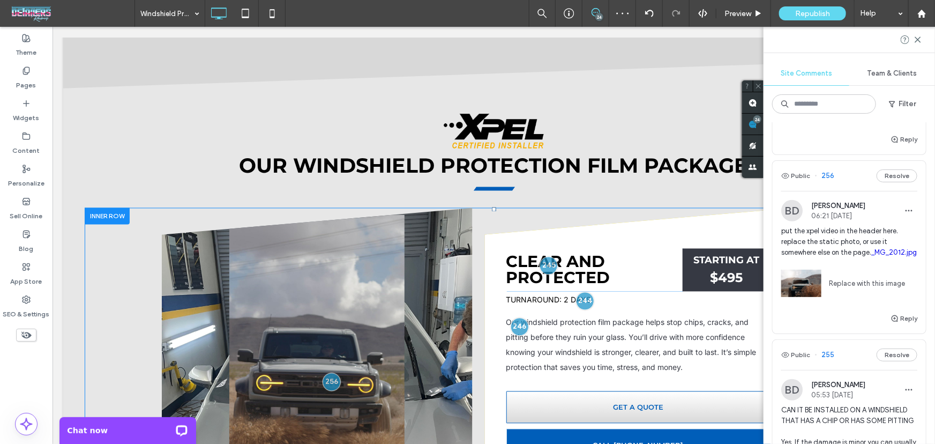
click at [454, 207] on div "Click To Paste" at bounding box center [316, 370] width 311 height 326
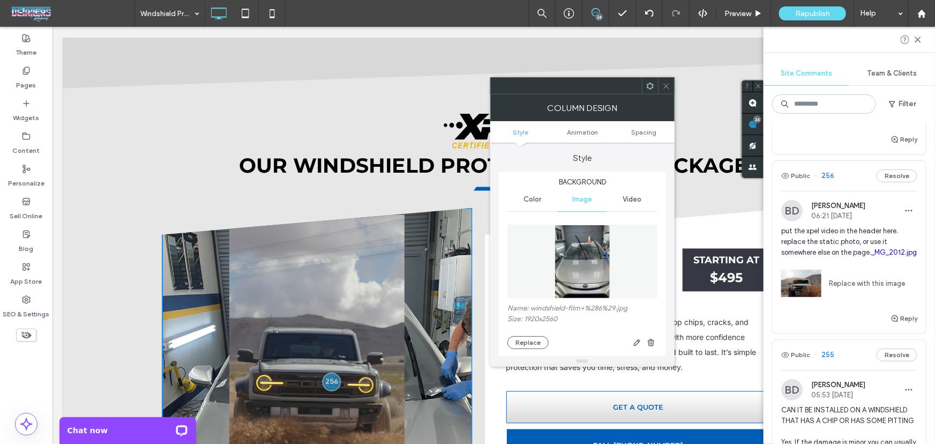
click at [654, 91] on div at bounding box center [650, 86] width 16 height 16
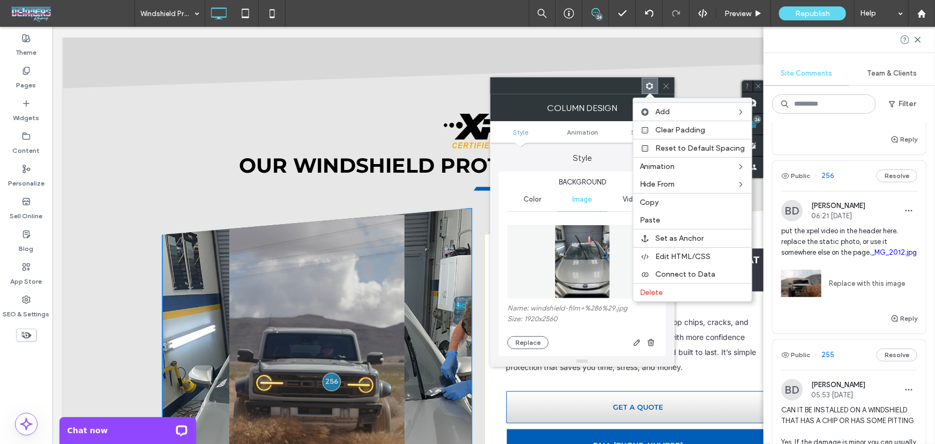
click at [604, 167] on div "Style Background Color Image Video Name: windshield-film+%286%29.jpg Size: 1920…" at bounding box center [582, 407] width 167 height 531
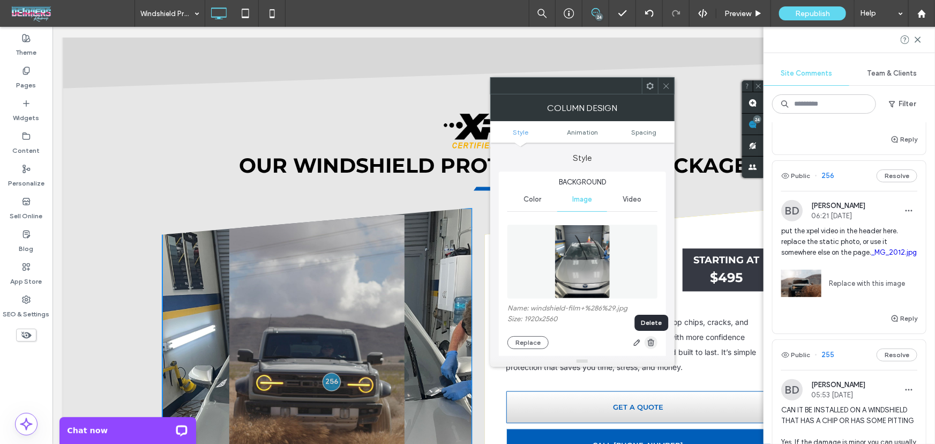
click at [649, 343] on icon "button" at bounding box center [651, 342] width 9 height 9
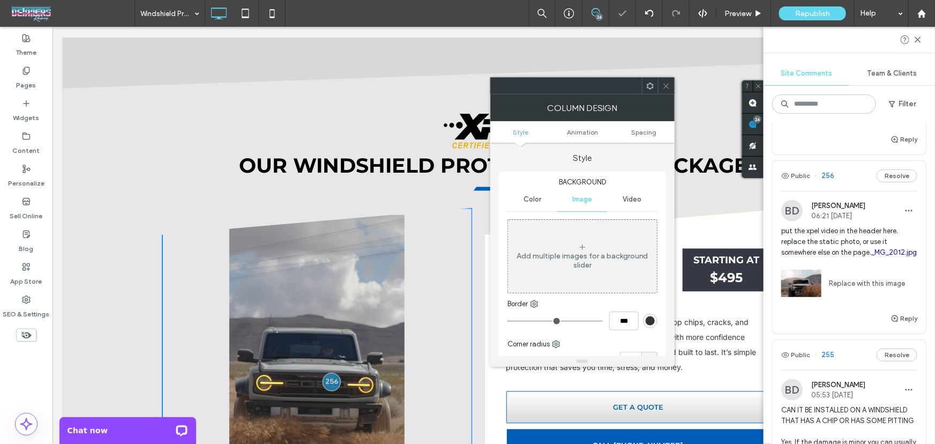
click at [670, 87] on icon at bounding box center [666, 86] width 8 height 8
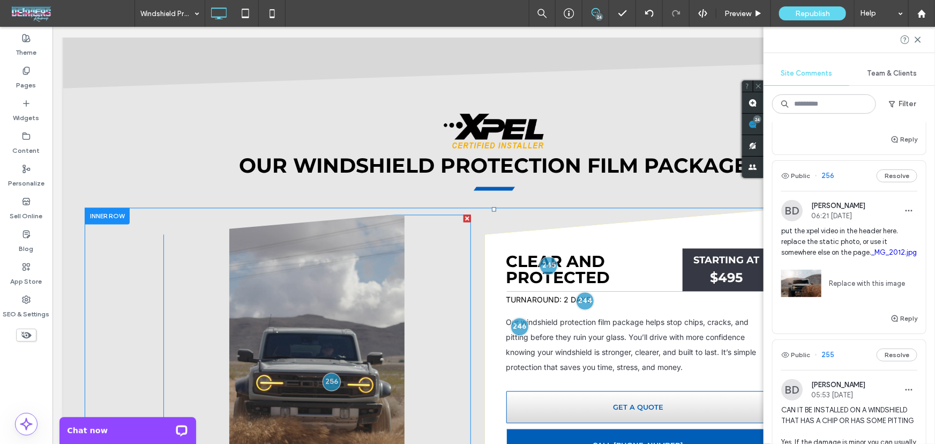
click at [422, 235] on span at bounding box center [316, 370] width 307 height 312
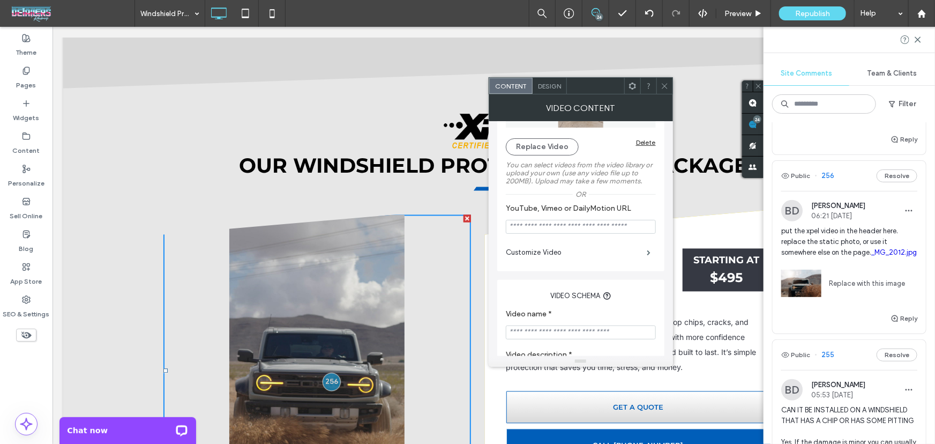
scroll to position [85, 0]
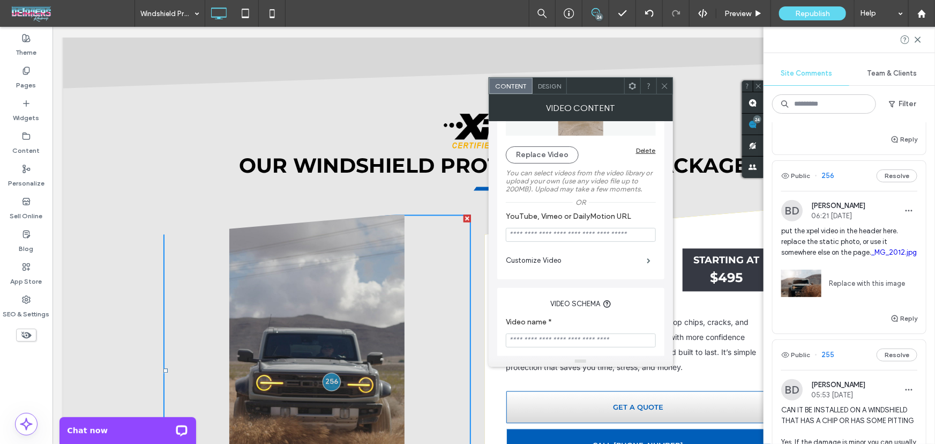
click at [551, 86] on span "Design" at bounding box center [549, 86] width 23 height 8
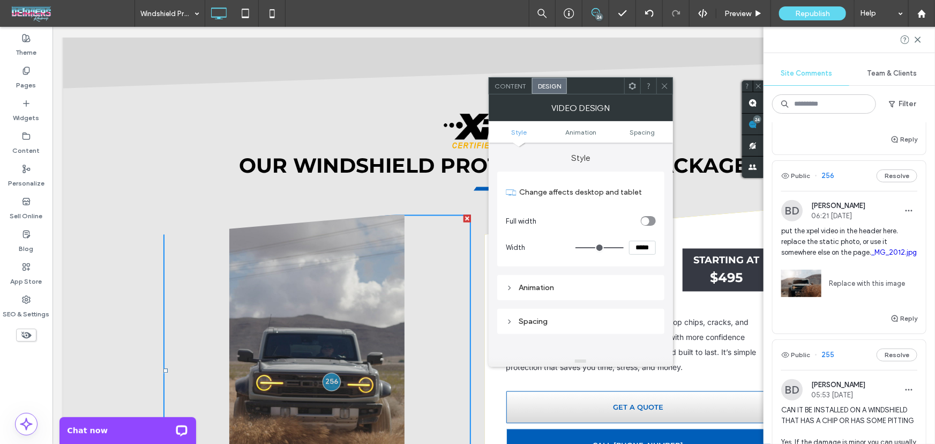
type input "***"
type input "*****"
type input "***"
type input "*****"
type input "***"
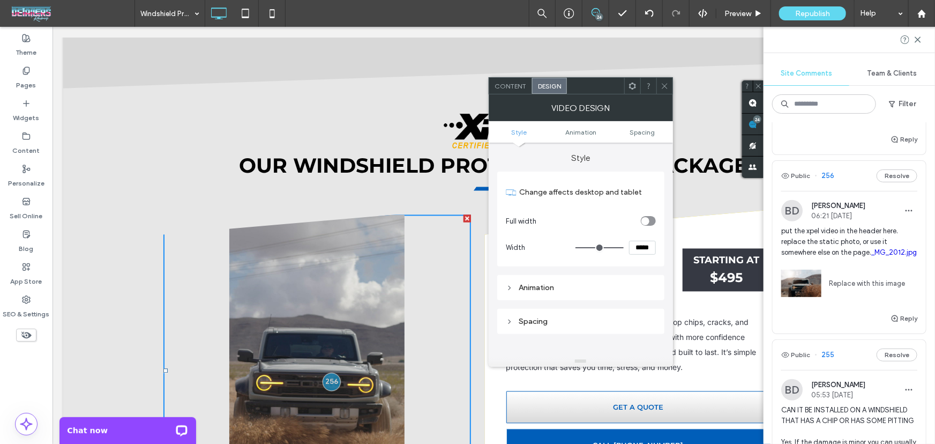
type input "*****"
drag, startPoint x: 618, startPoint y: 246, endPoint x: 641, endPoint y: 247, distance: 23.1
click at [624, 247] on input "range" at bounding box center [599, 247] width 48 height 1
click at [647, 224] on div "toggle" at bounding box center [645, 221] width 8 height 8
click at [647, 224] on div "toggle" at bounding box center [651, 221] width 8 height 8
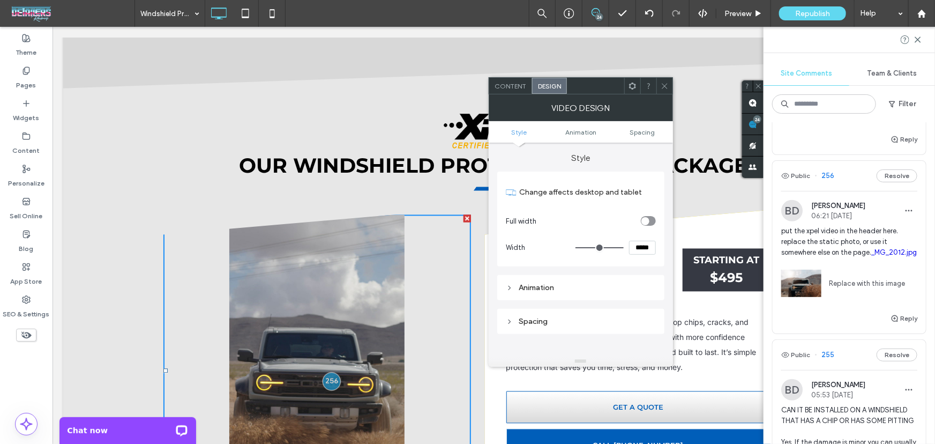
click at [663, 86] on icon at bounding box center [664, 86] width 8 height 8
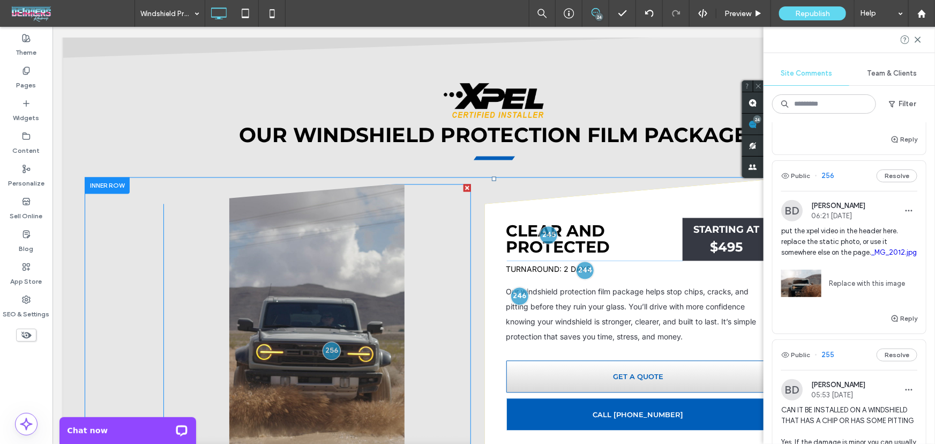
scroll to position [1085, 0]
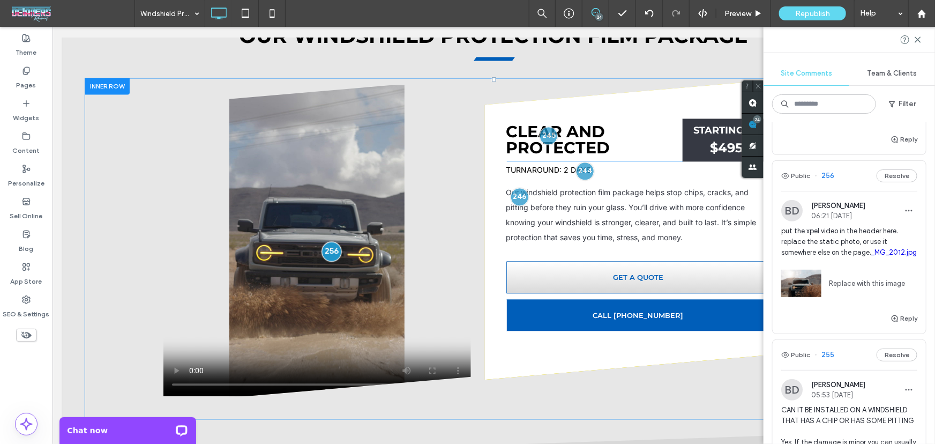
click at [327, 241] on div at bounding box center [331, 251] width 20 height 20
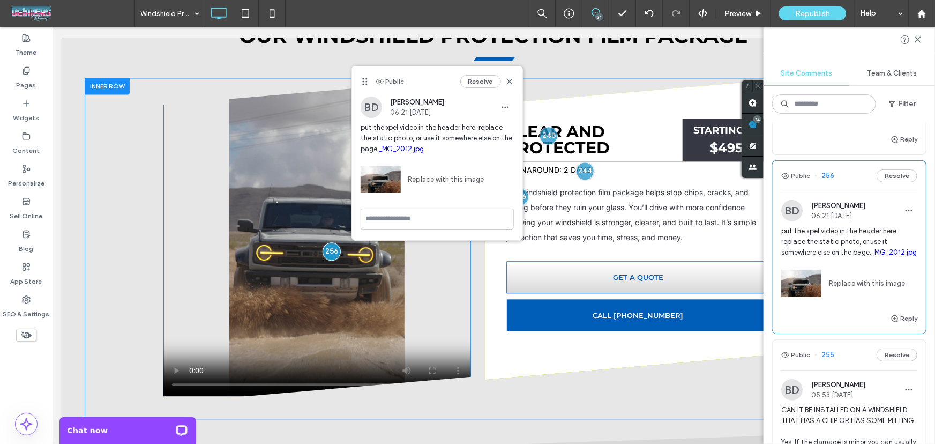
click at [297, 193] on span at bounding box center [316, 239] width 307 height 311
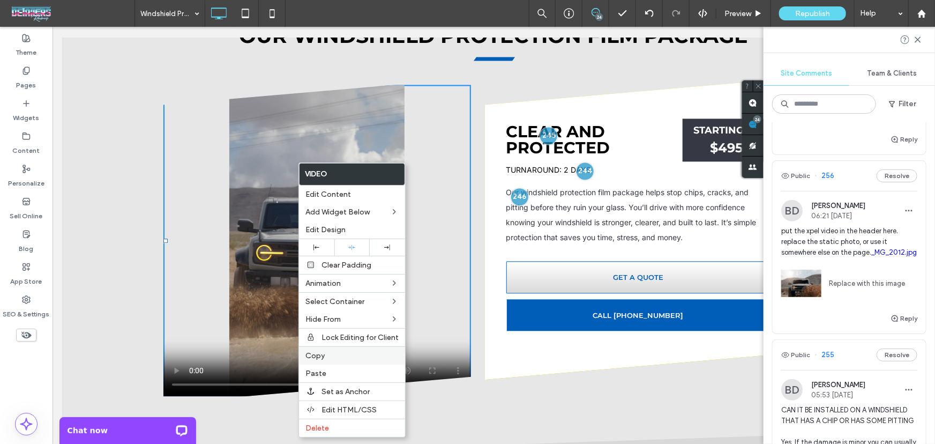
click at [340, 356] on label "Copy" at bounding box center [351, 355] width 93 height 9
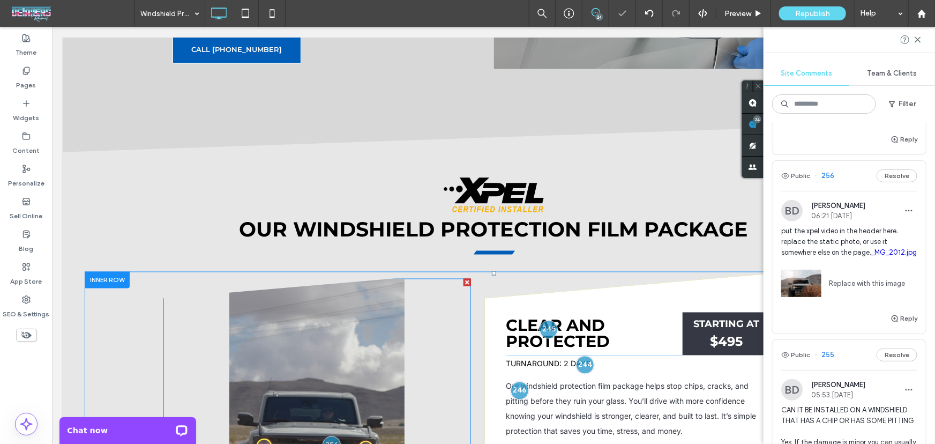
scroll to position [890, 0]
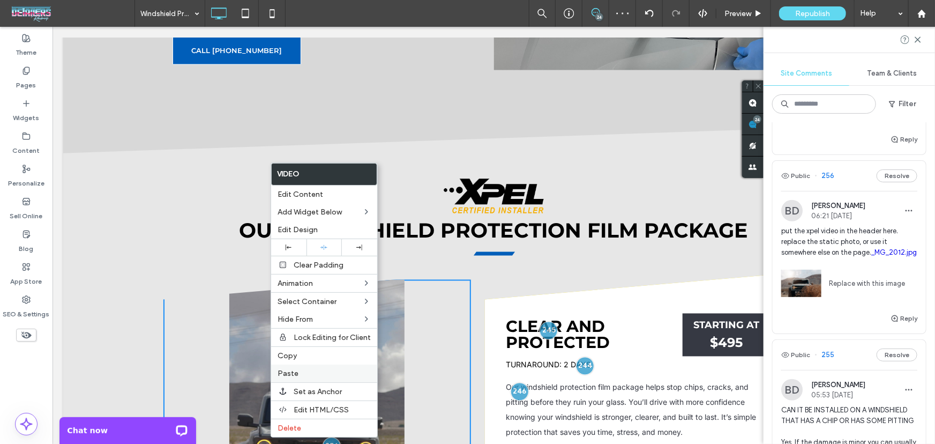
click at [299, 370] on label "Paste" at bounding box center [323, 373] width 93 height 9
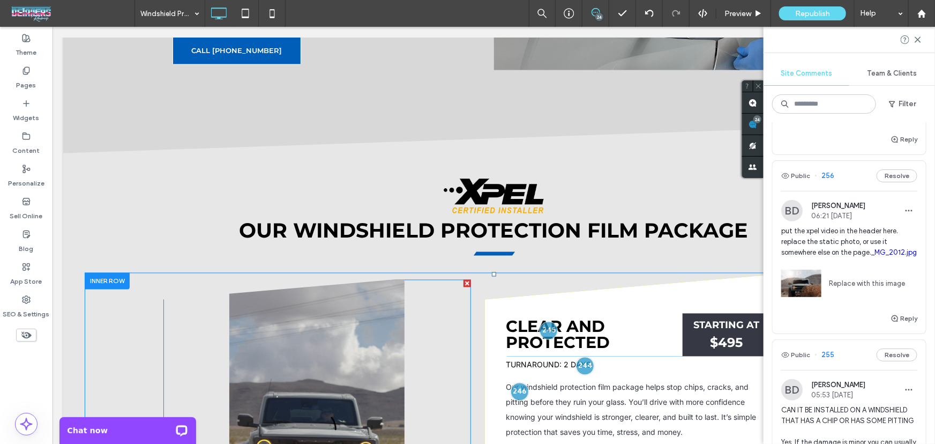
click at [439, 279] on span at bounding box center [316, 434] width 307 height 311
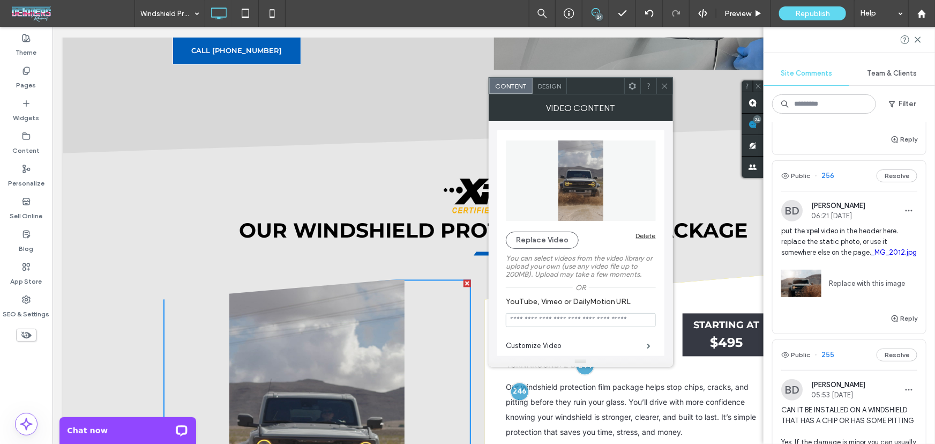
click at [553, 86] on span "Design" at bounding box center [549, 86] width 23 height 8
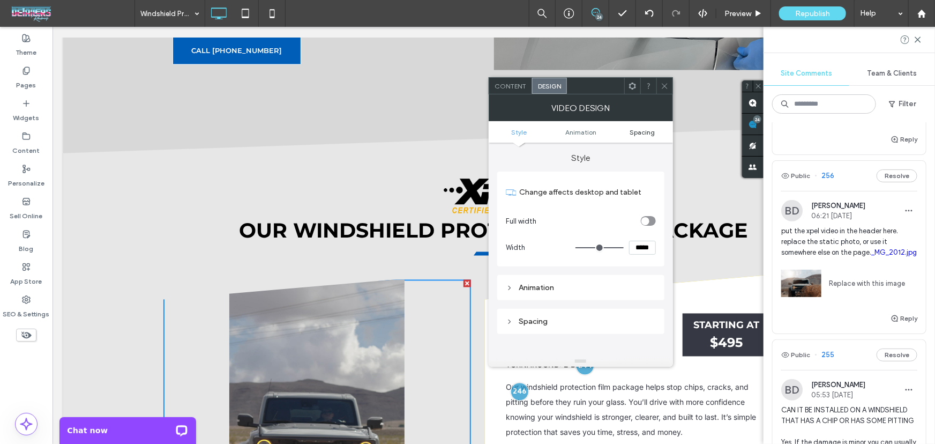
click at [634, 133] on span "Spacing" at bounding box center [641, 132] width 25 height 8
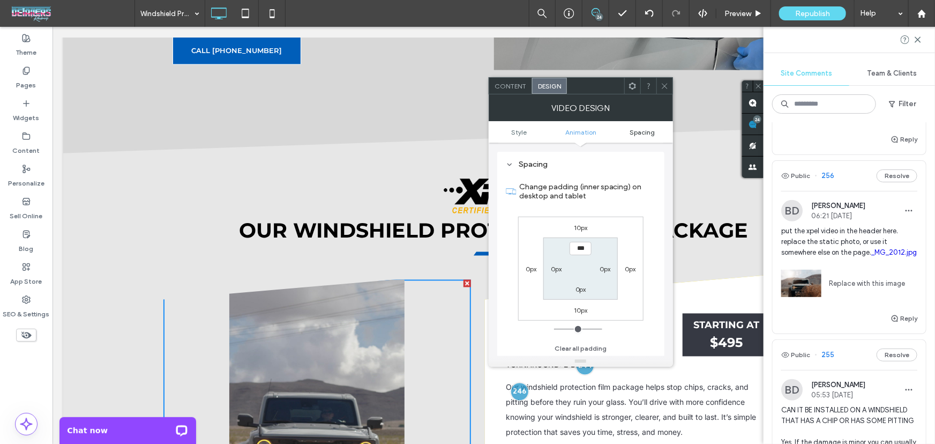
scroll to position [158, 0]
click at [594, 349] on button "Clear all padding" at bounding box center [580, 347] width 52 height 13
click at [582, 348] on button "Clear all padding" at bounding box center [580, 347] width 52 height 13
click at [664, 82] on icon at bounding box center [664, 86] width 8 height 8
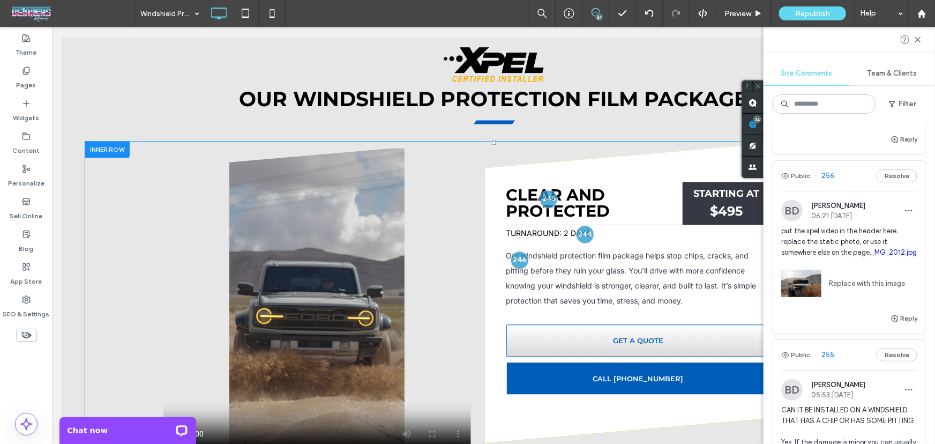
scroll to position [1020, 0]
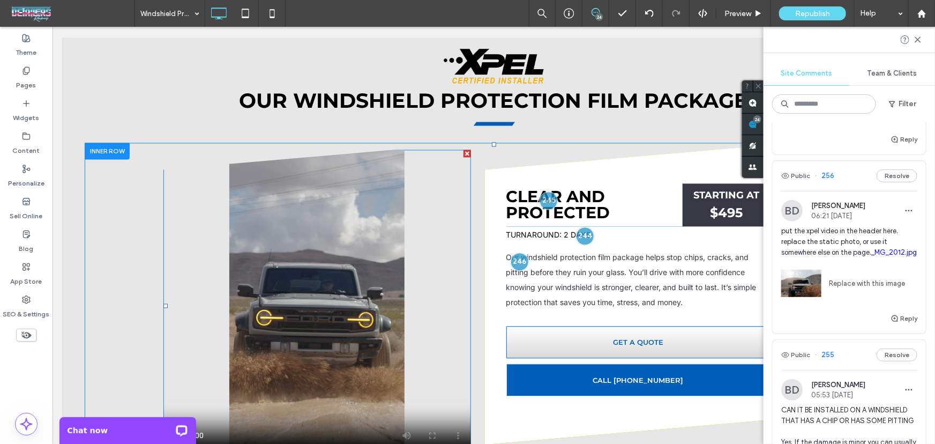
click at [369, 166] on span at bounding box center [316, 304] width 307 height 311
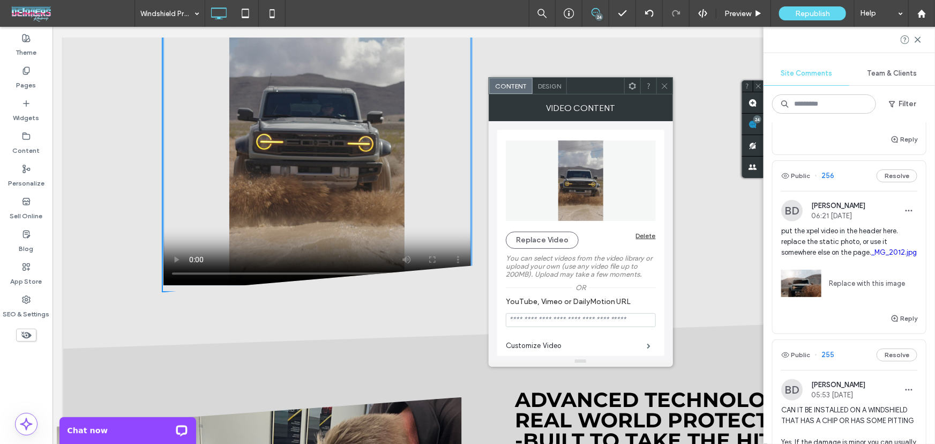
scroll to position [1545, 0]
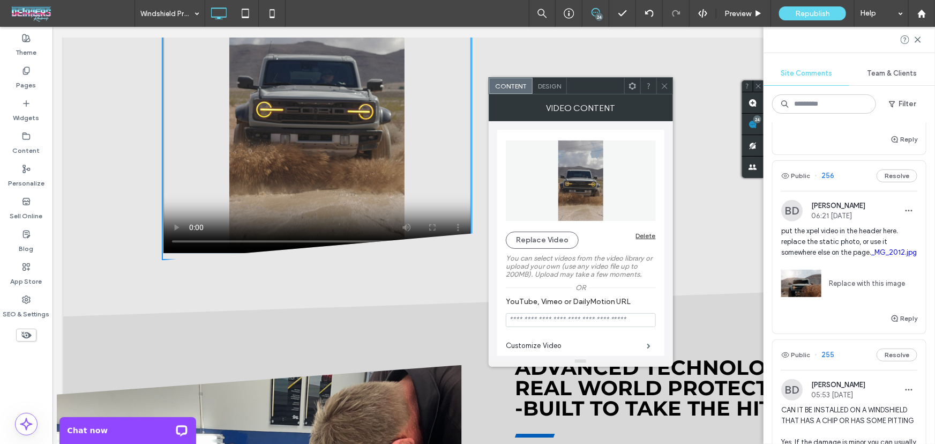
drag, startPoint x: 463, startPoint y: 362, endPoint x: 486, endPoint y: 88, distance: 274.7
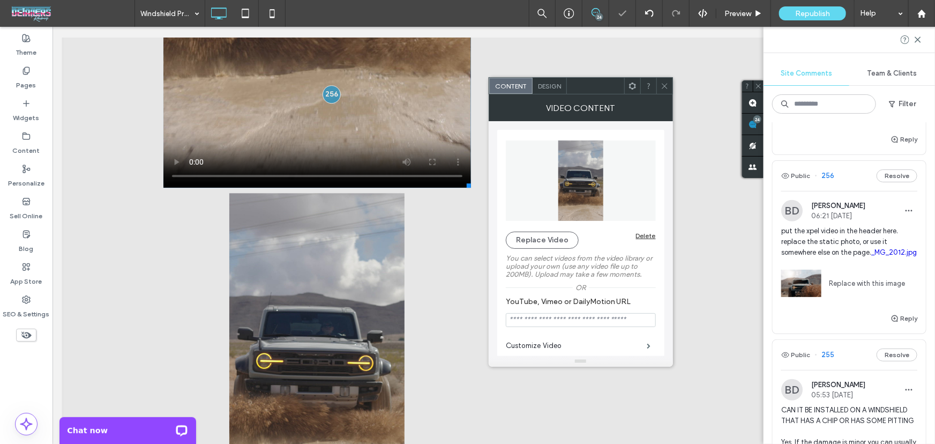
click at [664, 83] on icon at bounding box center [664, 86] width 8 height 8
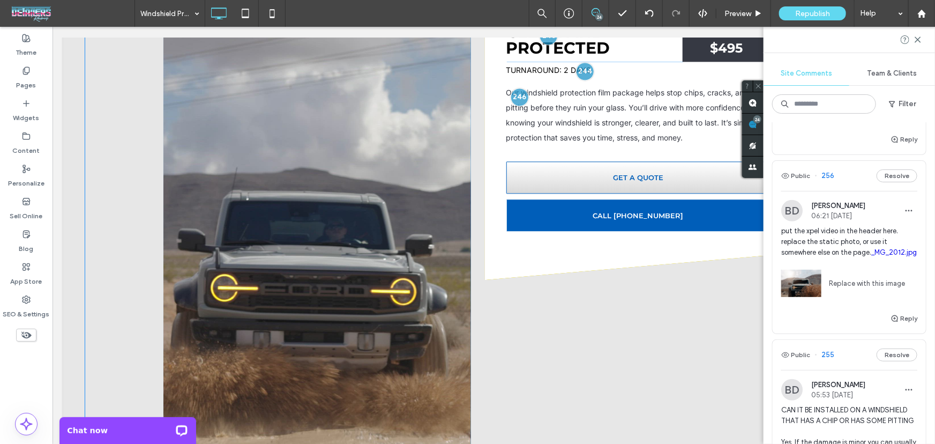
scroll to position [1221, 0]
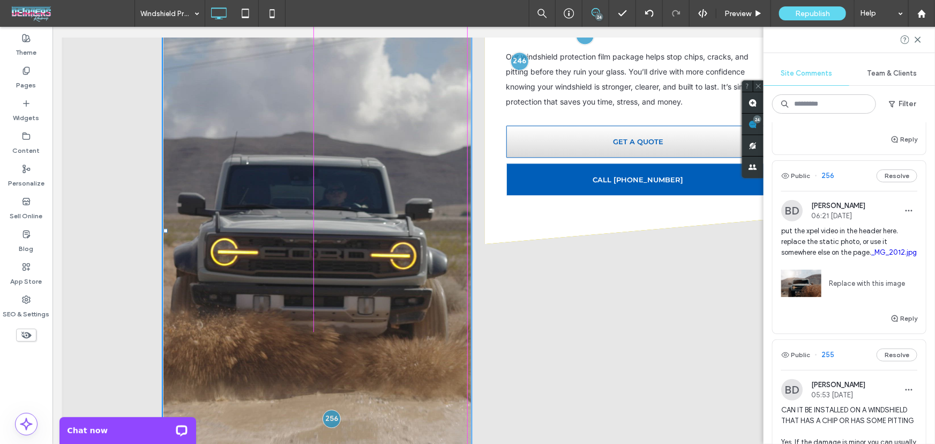
drag, startPoint x: 461, startPoint y: 412, endPoint x: 486, endPoint y: 268, distance: 145.8
click at [486, 268] on div "Click To Paste W:573.991 H:781.946 Clear and Protected Click To Paste STARTING …" at bounding box center [482, 388] width 643 height 893
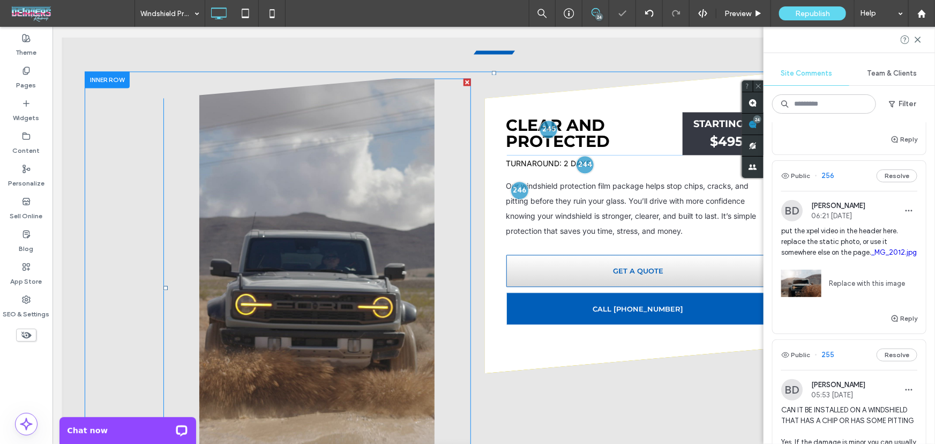
scroll to position [1091, 0]
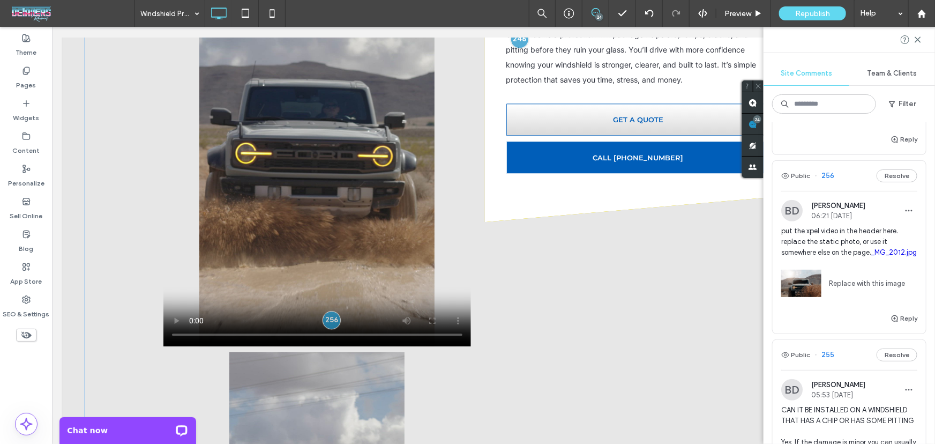
scroll to position [1286, 0]
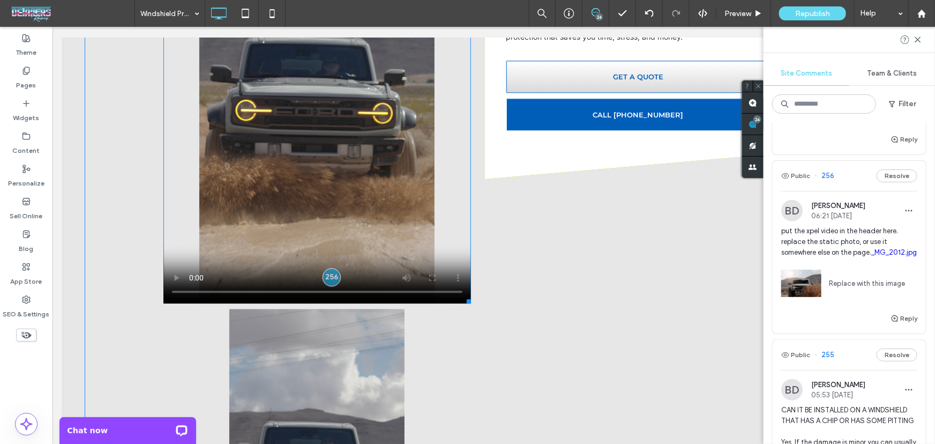
click at [455, 176] on span at bounding box center [316, 93] width 307 height 419
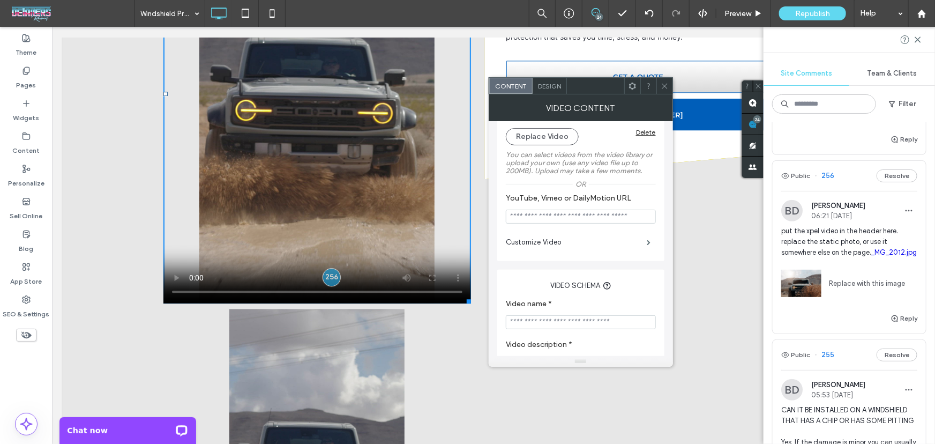
scroll to position [130, 0]
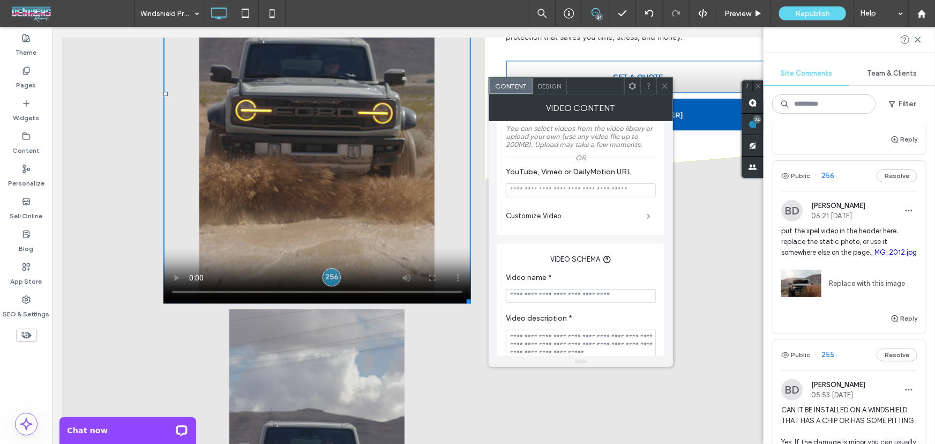
click at [647, 213] on span at bounding box center [649, 215] width 4 height 5
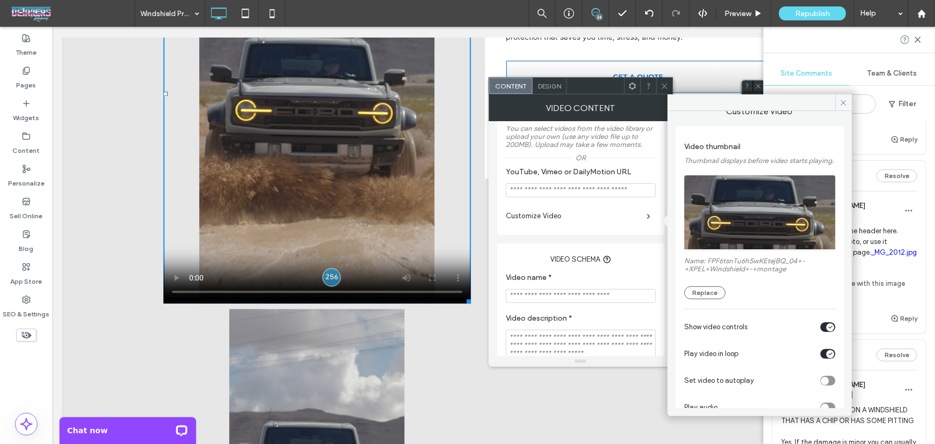
scroll to position [71, 0]
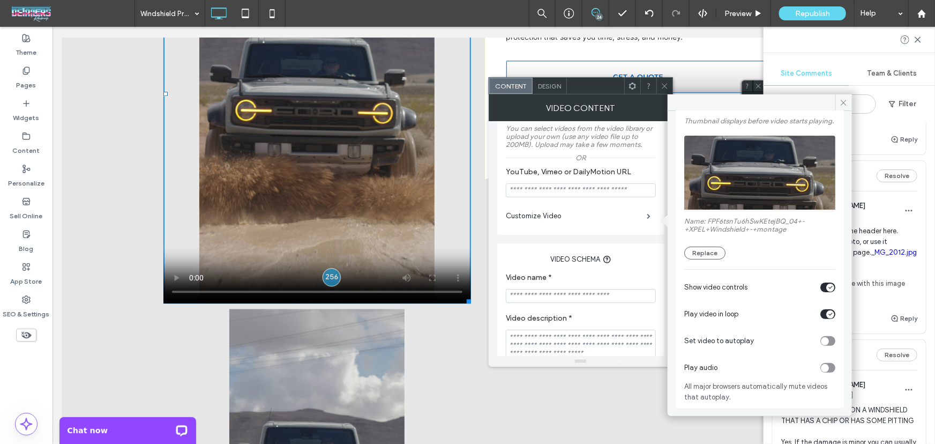
click at [826, 343] on div "toggle" at bounding box center [827, 341] width 15 height 10
click at [825, 368] on div "Play audio" at bounding box center [759, 367] width 151 height 27
click at [843, 102] on icon at bounding box center [843, 103] width 8 height 8
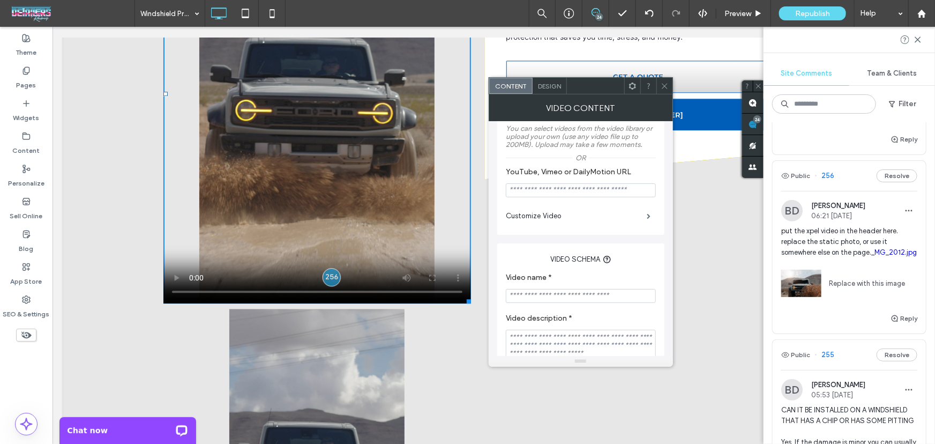
click at [664, 86] on use at bounding box center [664, 85] width 5 height 5
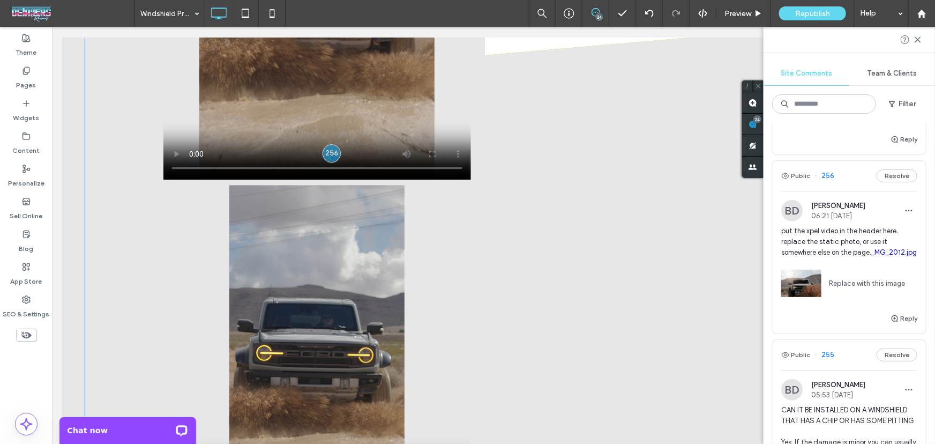
scroll to position [1480, 0]
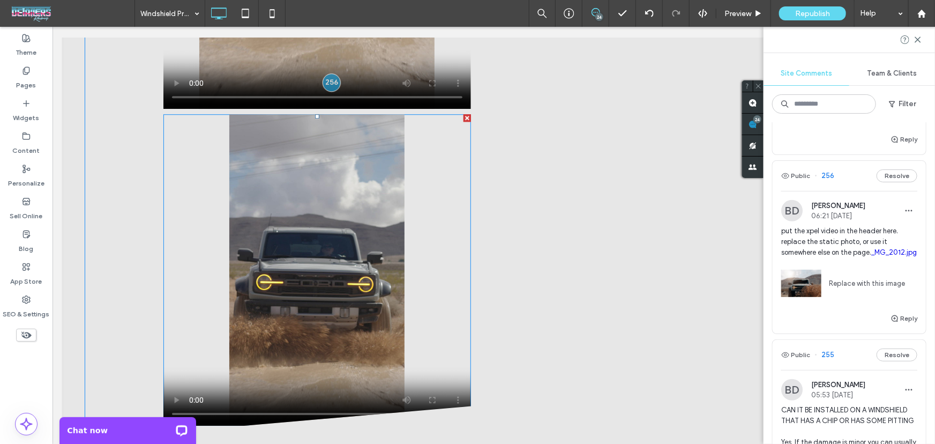
click at [350, 192] on span at bounding box center [316, 269] width 307 height 311
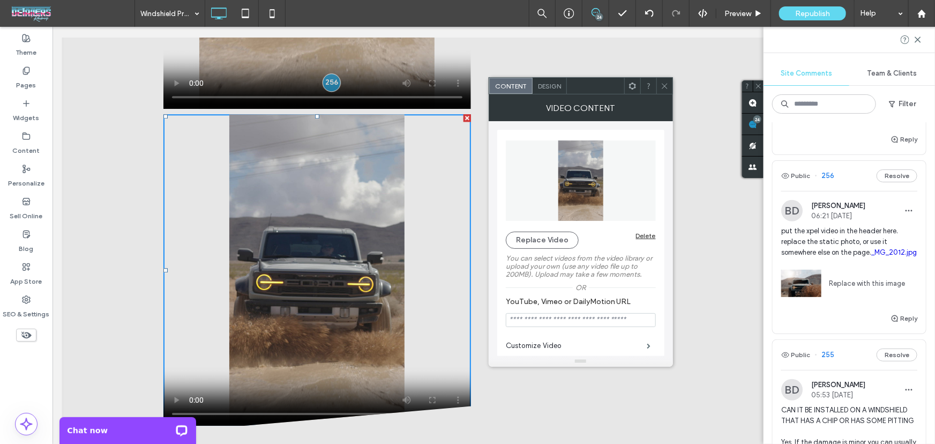
click at [632, 85] on icon at bounding box center [632, 86] width 8 height 8
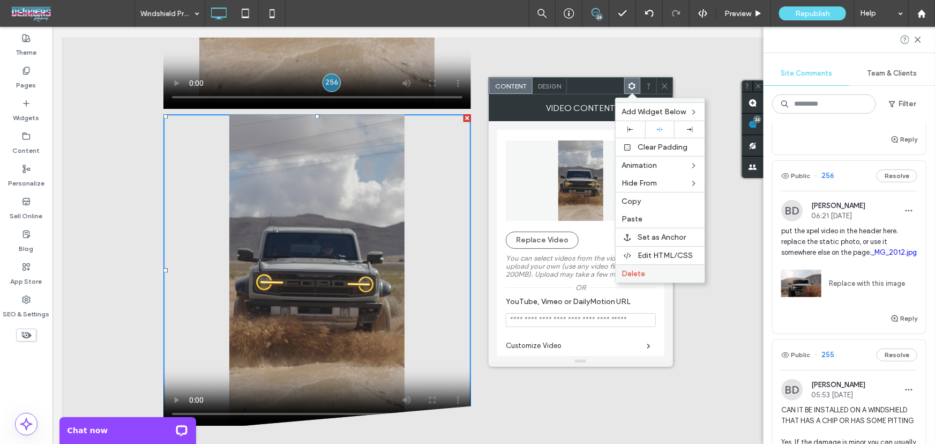
click at [668, 277] on label "Delete" at bounding box center [660, 273] width 76 height 9
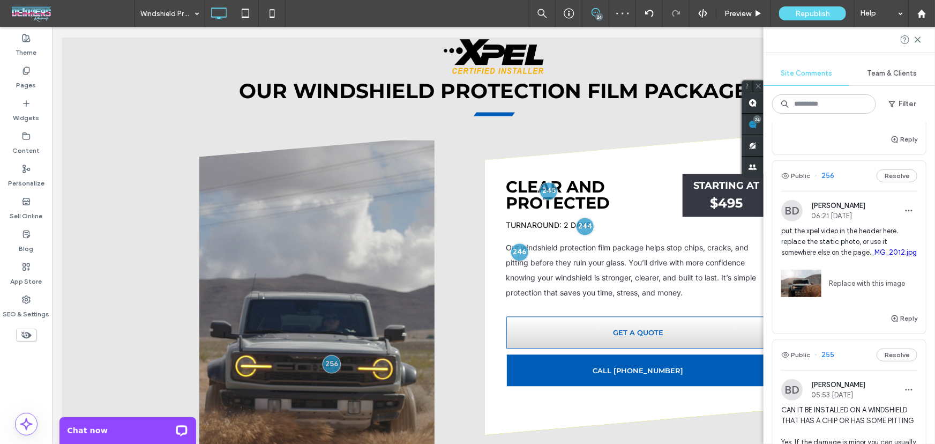
scroll to position [1026, 0]
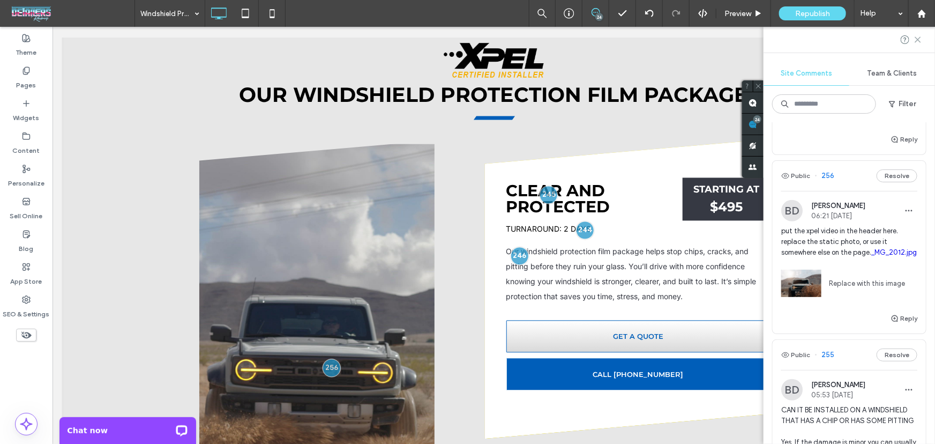
click at [914, 41] on icon at bounding box center [917, 39] width 9 height 9
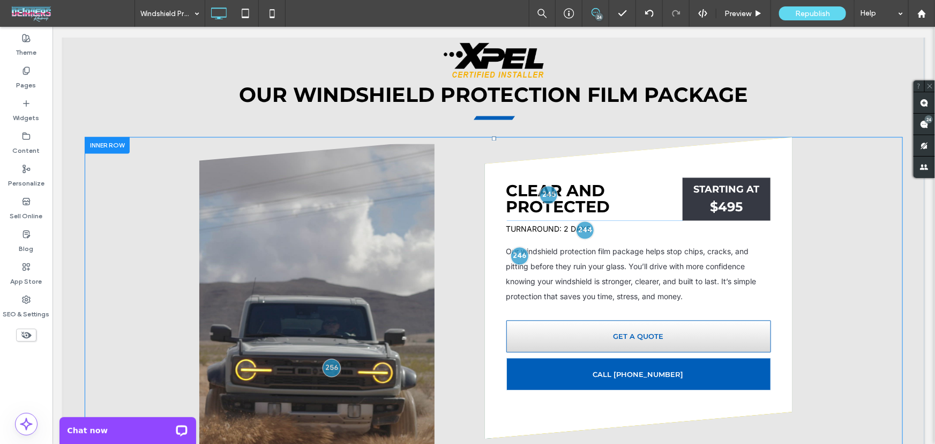
click at [717, 314] on div "Clear and Protected Click To Paste STARTING AT $495 Click To Paste TURNAROUND: …" at bounding box center [637, 275] width 307 height 325
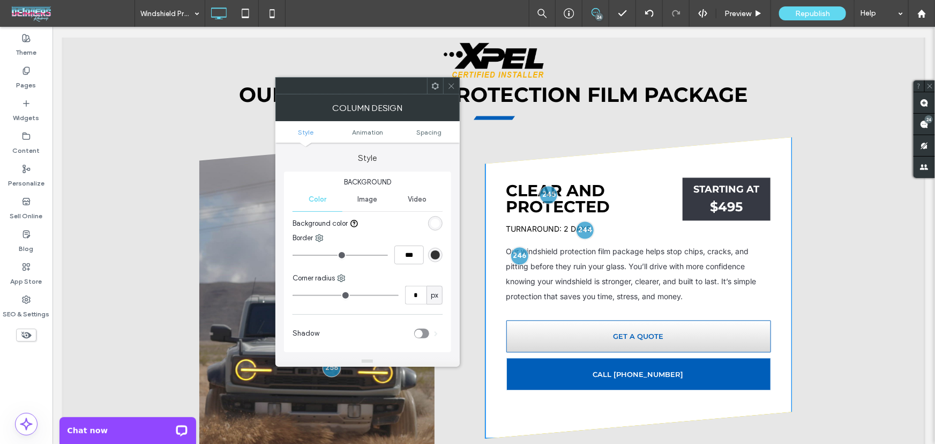
click at [436, 82] on icon at bounding box center [435, 86] width 8 height 8
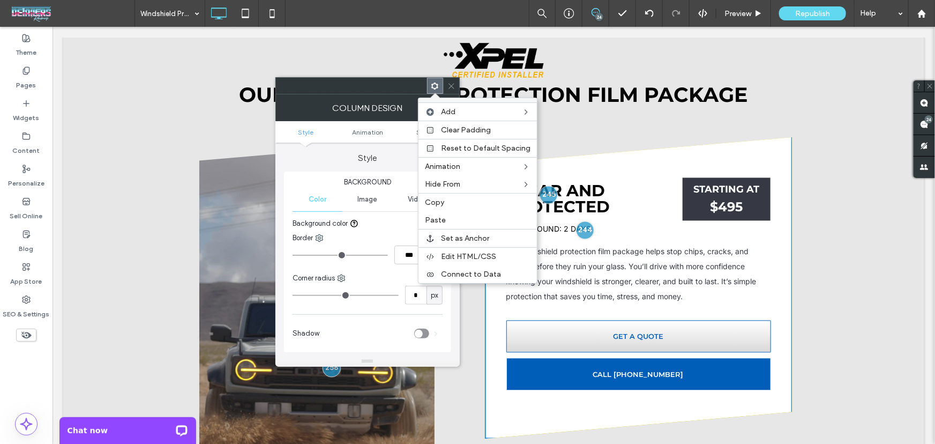
click at [339, 98] on div "Column Design" at bounding box center [367, 107] width 184 height 27
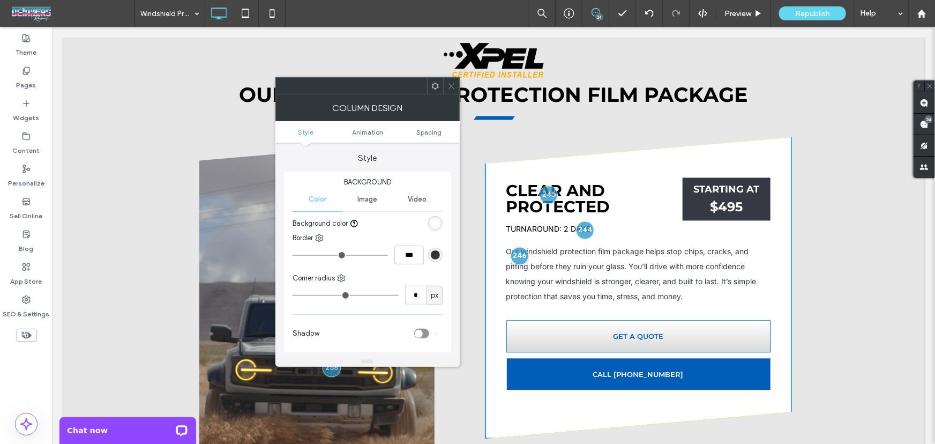
click at [449, 94] on div "Column Design" at bounding box center [367, 107] width 184 height 27
click at [447, 85] on icon at bounding box center [451, 86] width 8 height 8
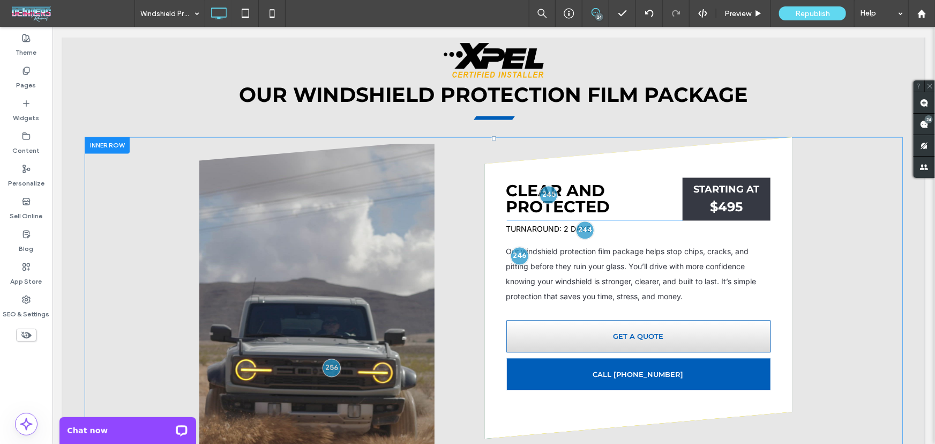
click at [490, 113] on div "Clear and Protected Click To Paste STARTING AT $495 Click To Paste TURNAROUND: …" at bounding box center [637, 275] width 307 height 325
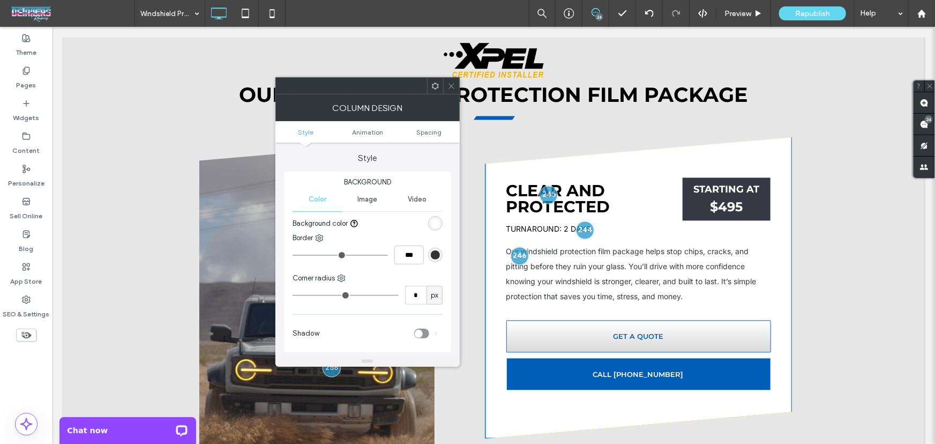
click at [425, 136] on ul "Style Animation Spacing" at bounding box center [367, 131] width 184 height 21
click at [429, 128] on span "Spacing" at bounding box center [428, 132] width 25 height 8
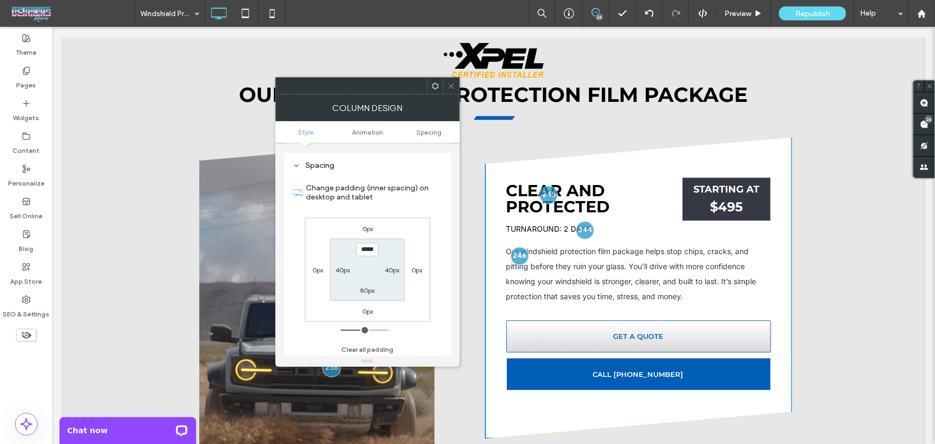
scroll to position [243, 0]
type input "*****"
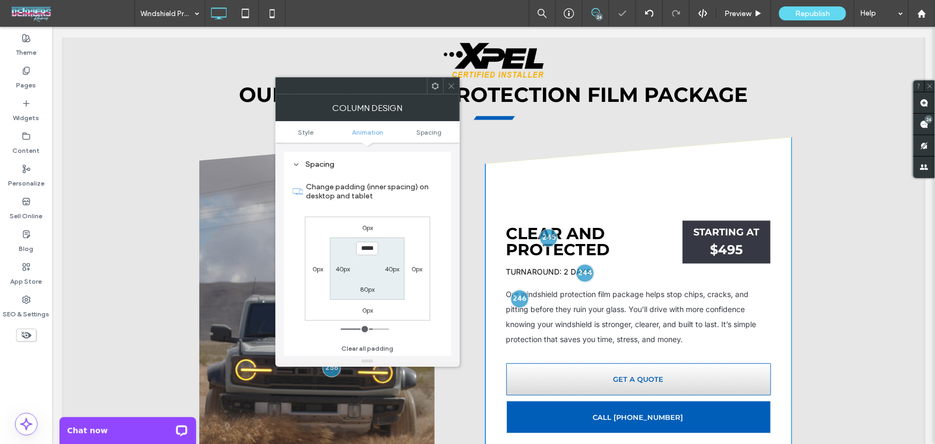
click at [367, 287] on label "80px" at bounding box center [367, 289] width 14 height 8
type input "**"
type input "***"
type input "*****"
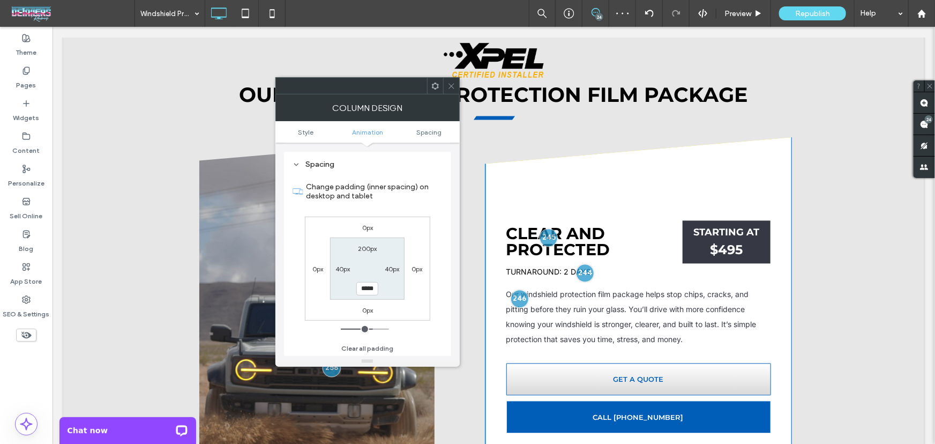
click at [452, 83] on icon at bounding box center [451, 86] width 8 height 8
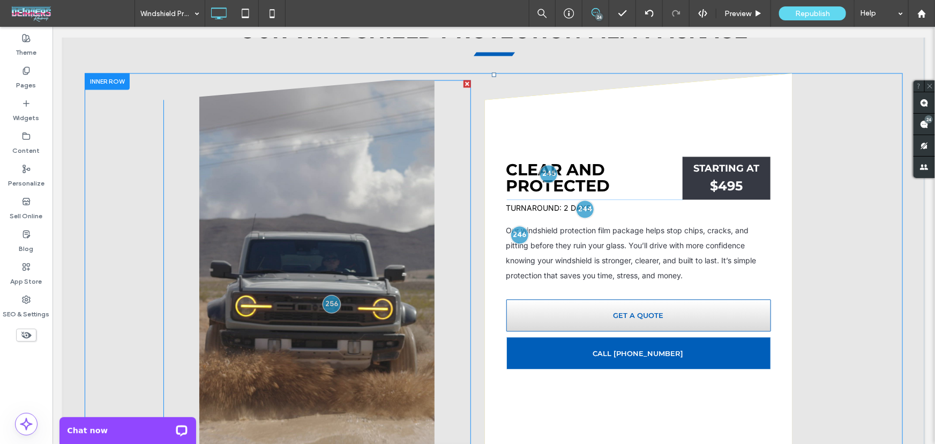
scroll to position [1091, 0]
click at [455, 259] on span at bounding box center [316, 288] width 307 height 419
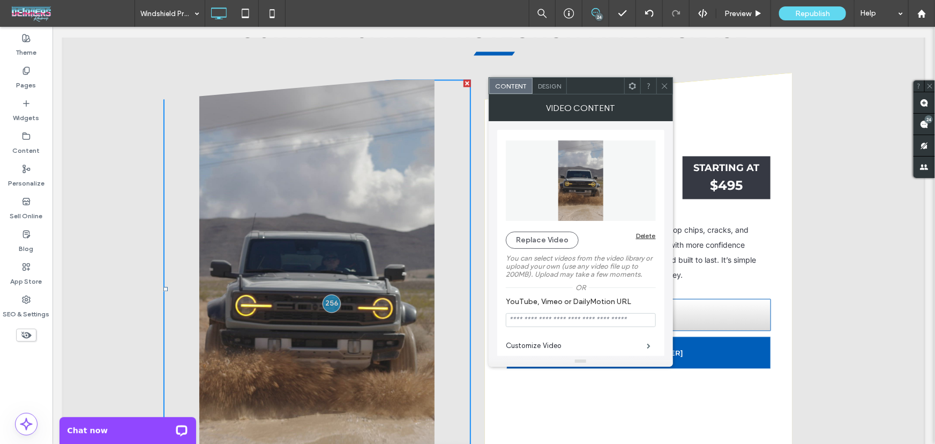
click at [403, 260] on video at bounding box center [316, 288] width 307 height 419
click at [663, 84] on use at bounding box center [664, 85] width 5 height 5
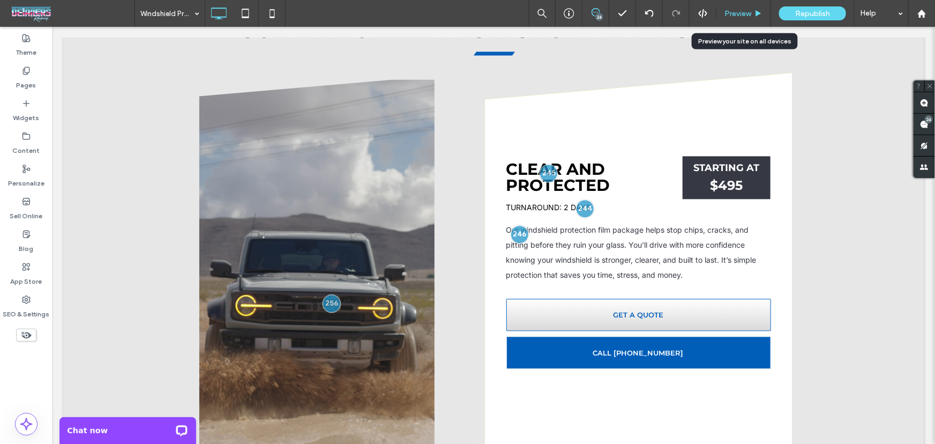
click at [724, 11] on span "Preview" at bounding box center [737, 13] width 27 height 9
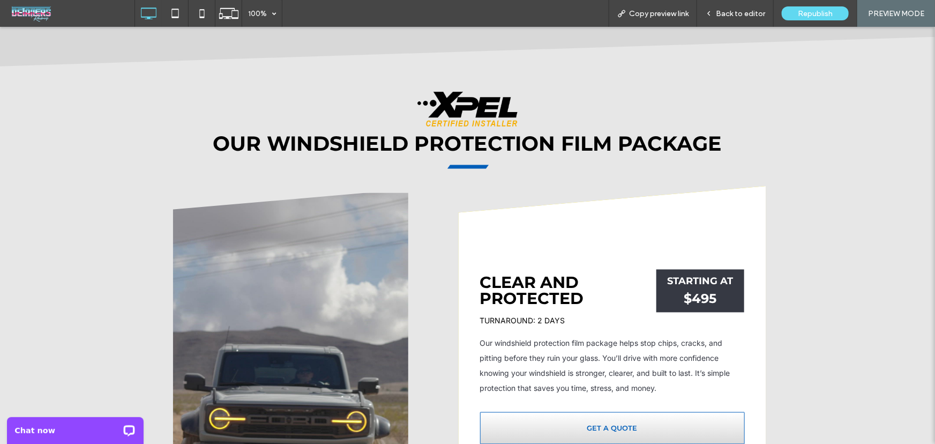
scroll to position [960, 0]
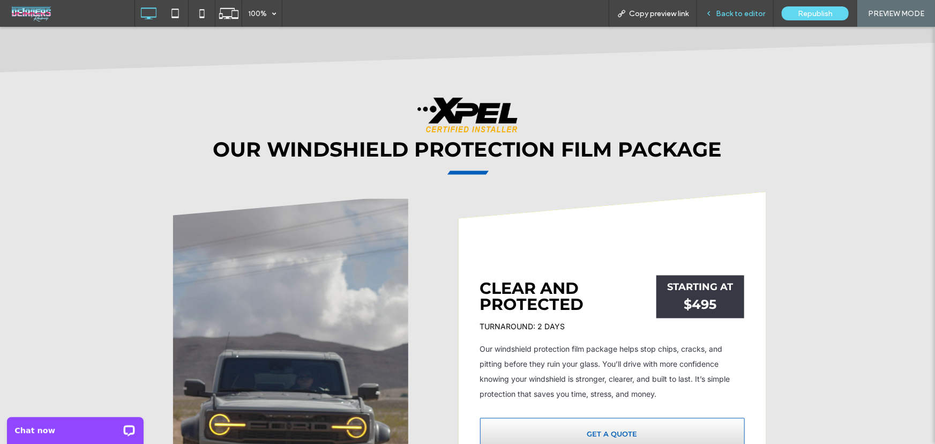
click at [756, 8] on div "Back to editor" at bounding box center [735, 13] width 77 height 27
click at [729, 10] on span "Back to editor" at bounding box center [740, 13] width 49 height 9
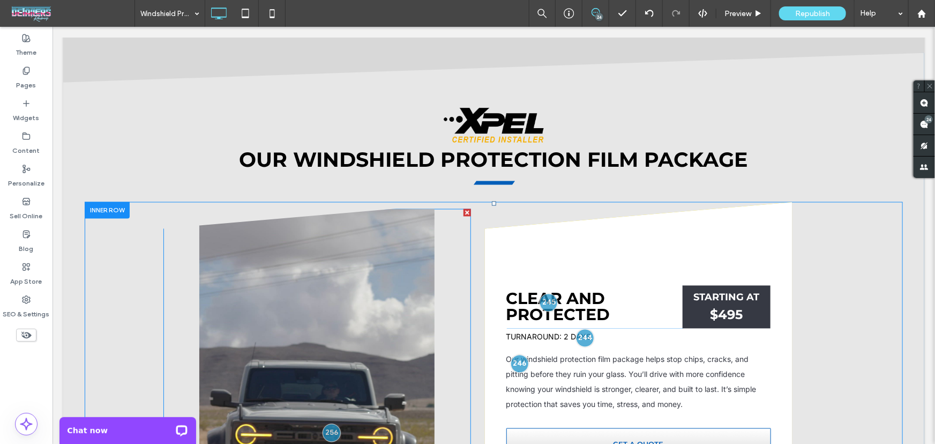
scroll to position [960, 0]
click at [412, 209] on span at bounding box center [316, 418] width 307 height 419
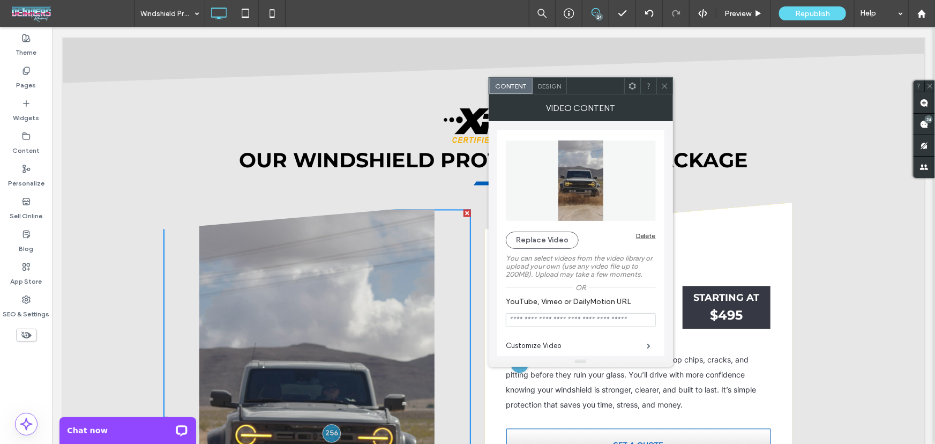
click at [628, 85] on icon at bounding box center [632, 86] width 8 height 8
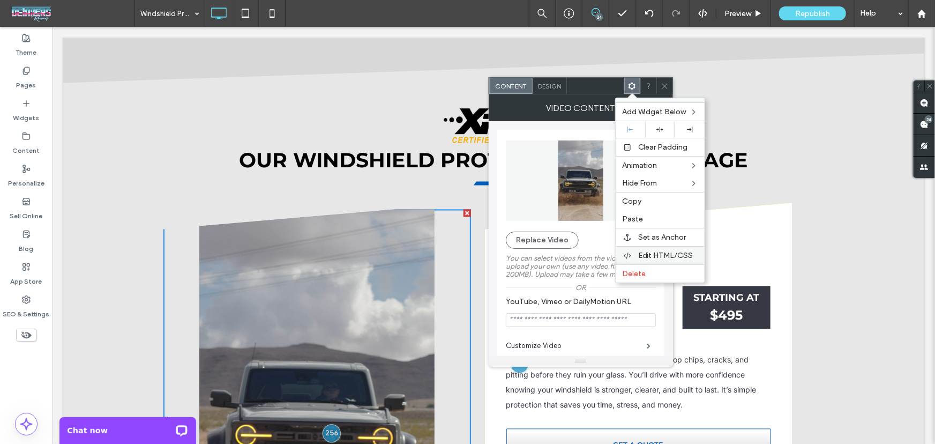
click at [652, 257] on span "Edit HTML/CSS" at bounding box center [665, 255] width 55 height 9
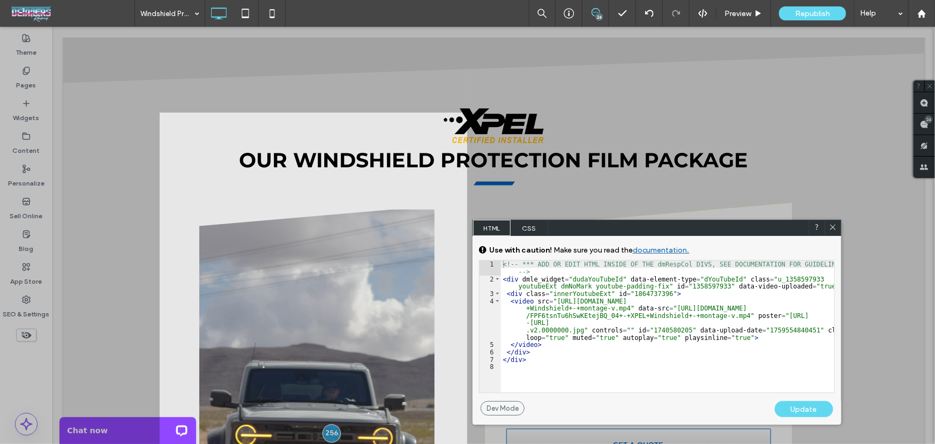
click at [531, 225] on span "CSS" at bounding box center [529, 228] width 37 height 16
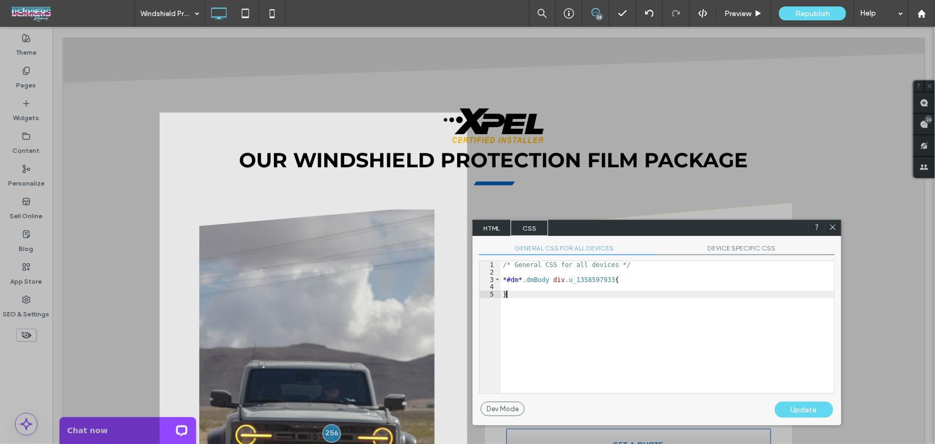
click at [581, 316] on div "/* General CSS for all devices */ * #dm * .dmBody div .u_1358597933 { }" at bounding box center [667, 334] width 333 height 146
click at [745, 249] on span "DEVICE SPECIFIC CSS" at bounding box center [746, 249] width 178 height 11
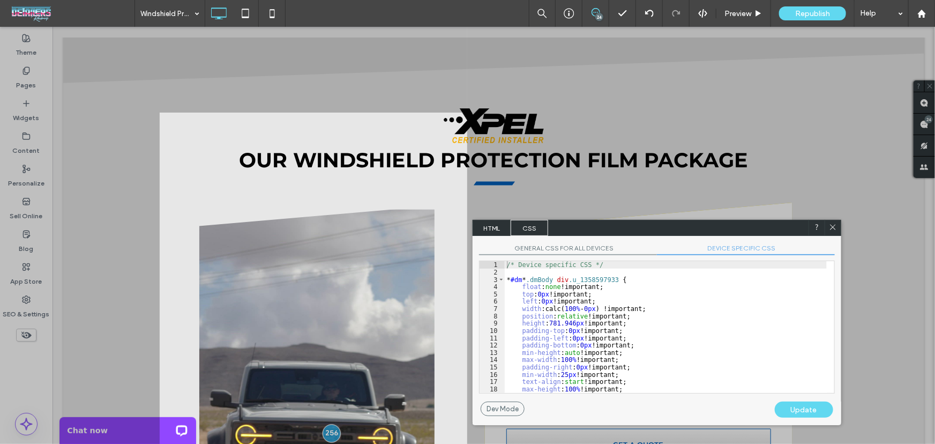
click at [666, 362] on div "/* Device specific CSS */ * #dm * .dmBody div .u_1358597933 { float : none !imp…" at bounding box center [666, 334] width 322 height 146
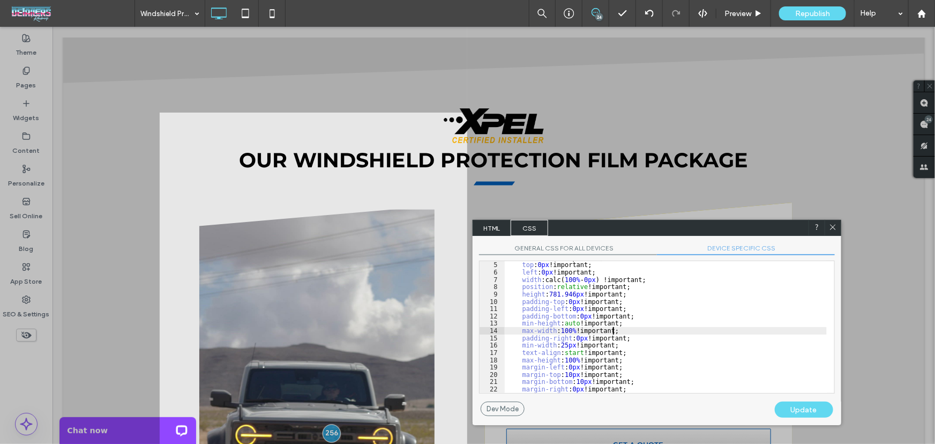
scroll to position [43, 0]
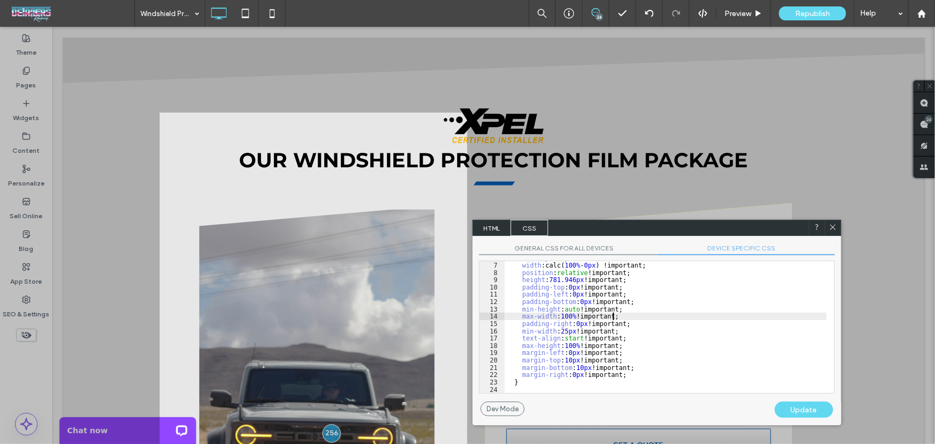
click at [477, 226] on span "HTML" at bounding box center [491, 228] width 37 height 16
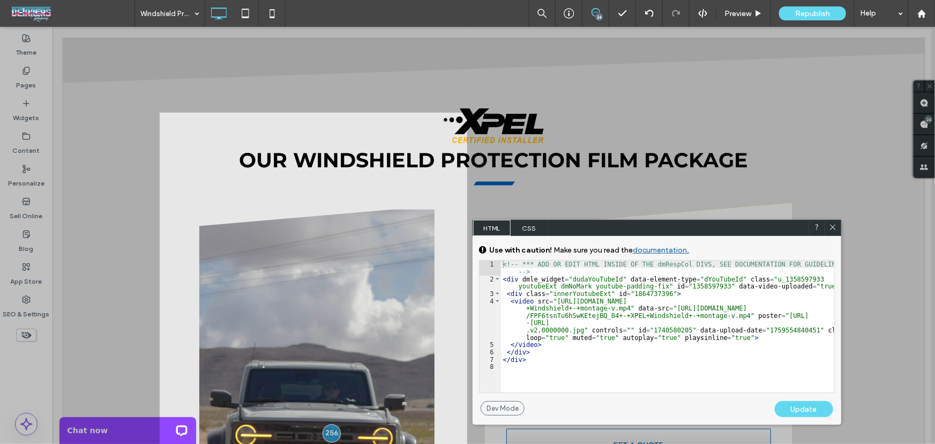
click at [831, 227] on icon at bounding box center [833, 227] width 8 height 8
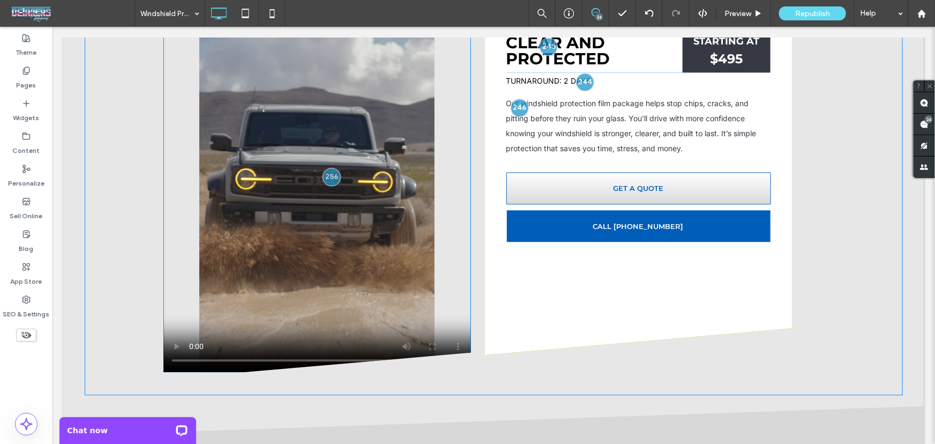
scroll to position [1221, 0]
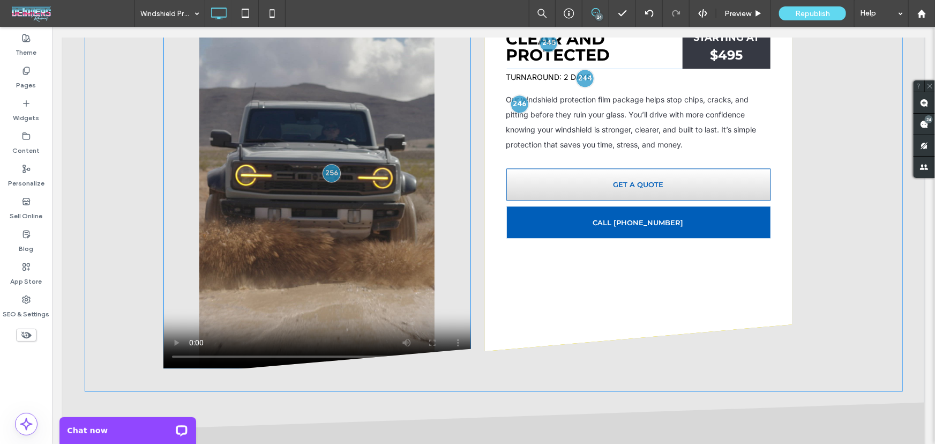
click at [450, 174] on span at bounding box center [316, 158] width 307 height 419
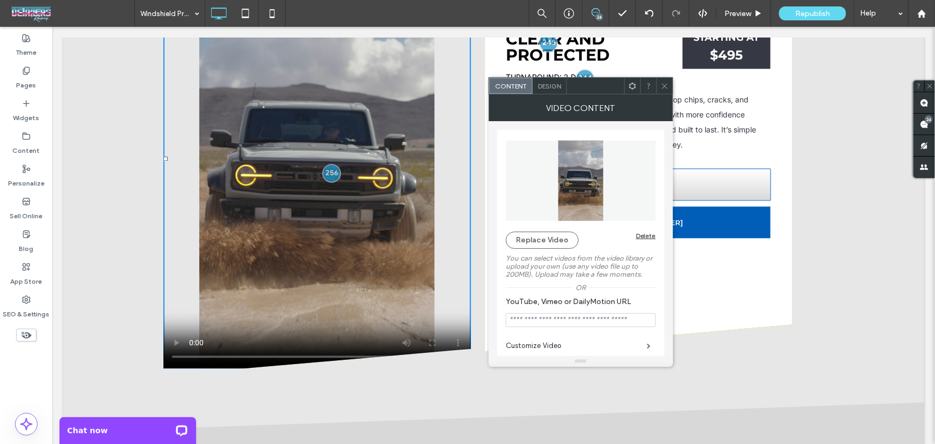
click at [186, 275] on div "Click To Paste Clear and Protected Click To Paste STARTING AT $495 Click To Pas…" at bounding box center [482, 158] width 643 height 433
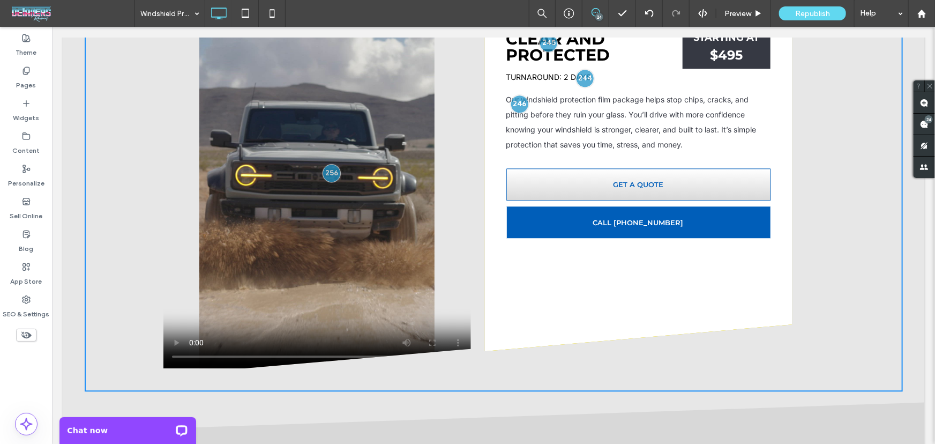
click at [460, 211] on video at bounding box center [316, 158] width 307 height 419
click at [175, 131] on video at bounding box center [316, 158] width 307 height 419
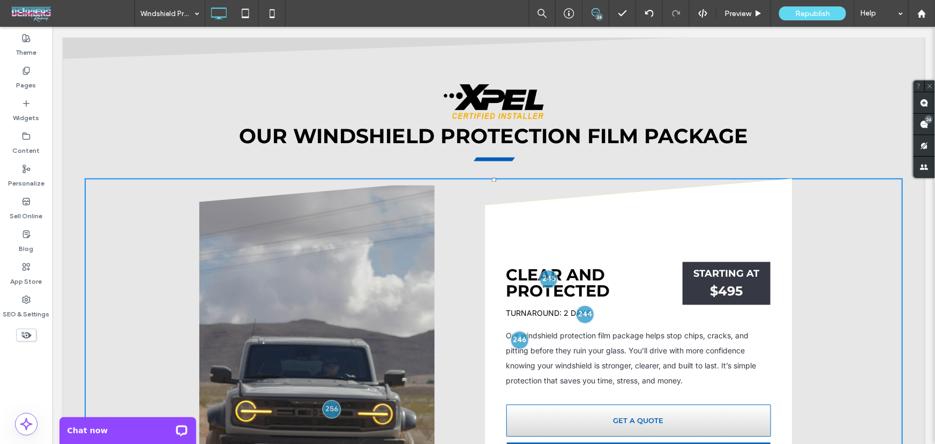
scroll to position [960, 0]
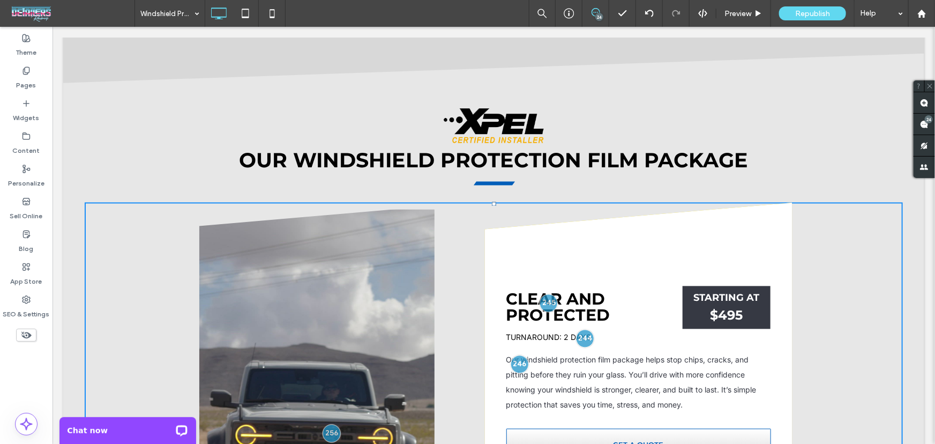
click at [392, 209] on video at bounding box center [316, 418] width 307 height 419
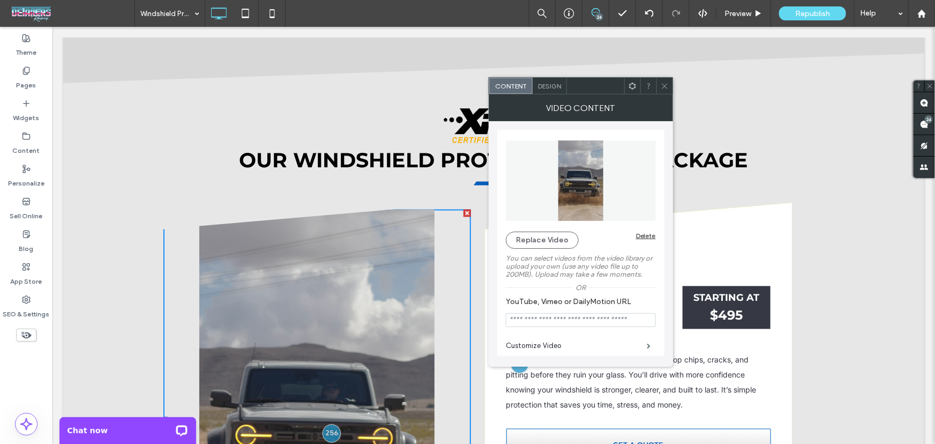
click at [657, 83] on div at bounding box center [664, 86] width 16 height 16
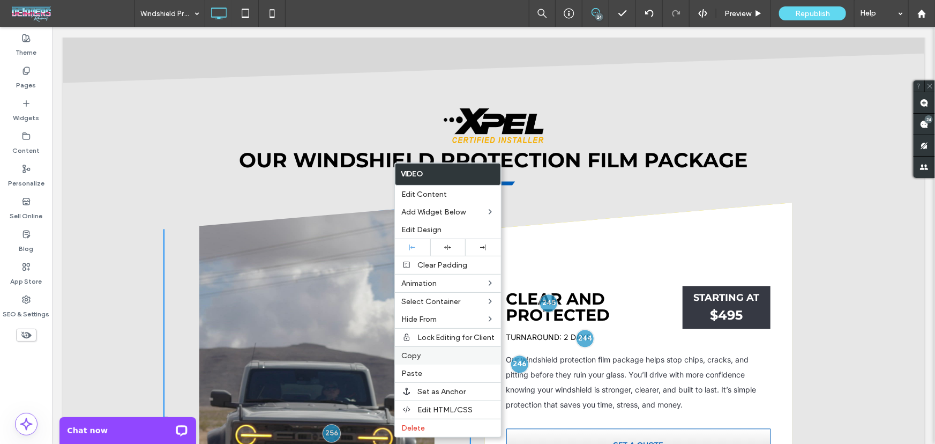
click at [431, 352] on label "Copy" at bounding box center [447, 355] width 93 height 9
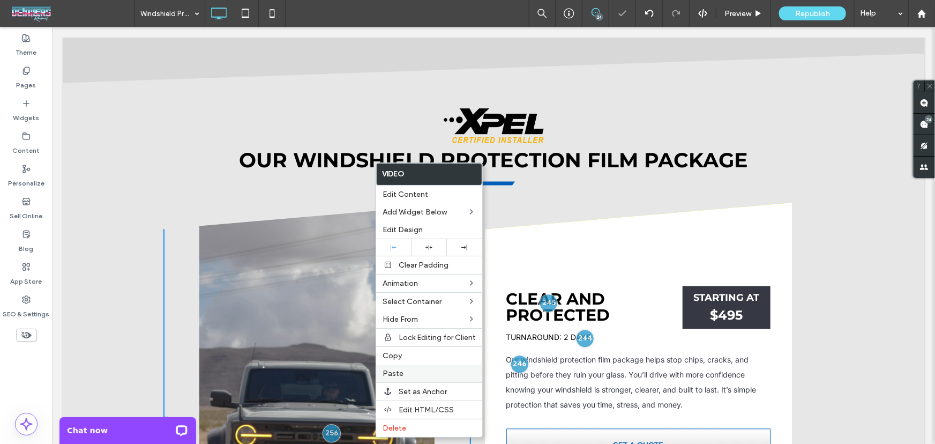
click at [429, 375] on label "Paste" at bounding box center [428, 373] width 93 height 9
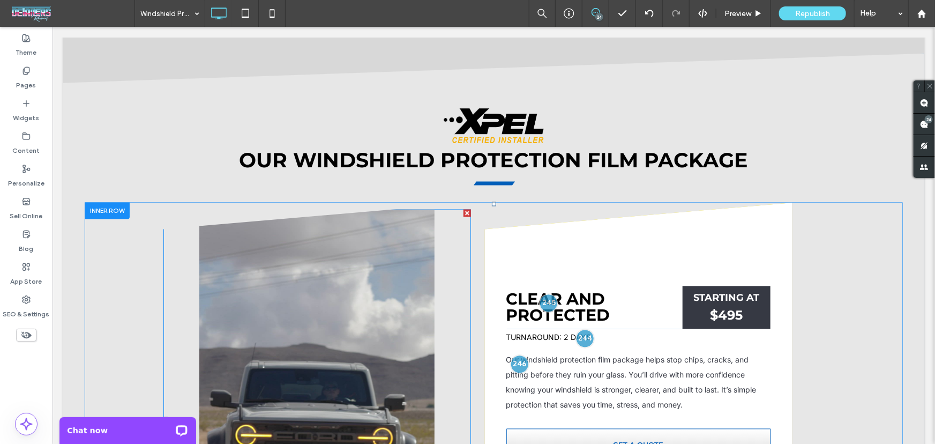
click at [463, 209] on div at bounding box center [466, 212] width 7 height 7
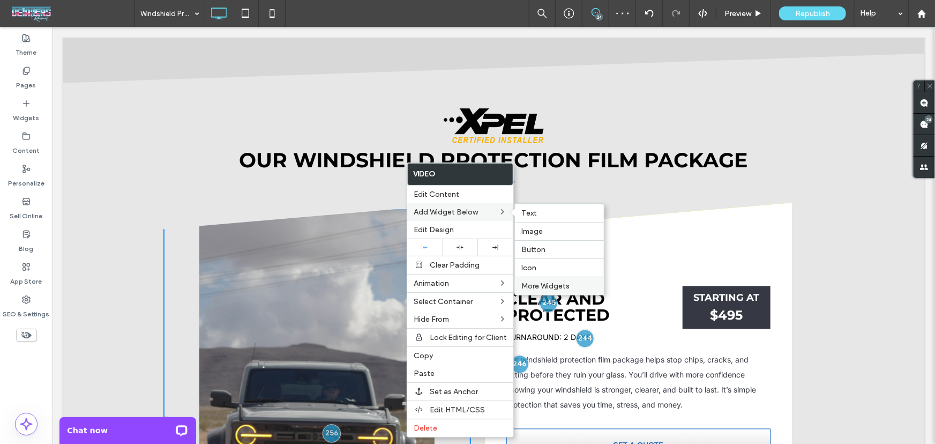
click at [543, 282] on span "More Widgets" at bounding box center [545, 285] width 48 height 9
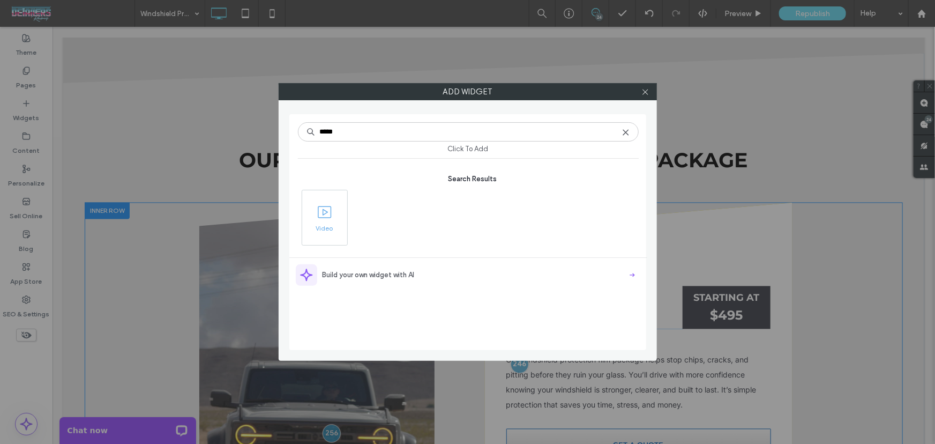
type input "*****"
click at [337, 230] on span "Video" at bounding box center [324, 231] width 45 height 15
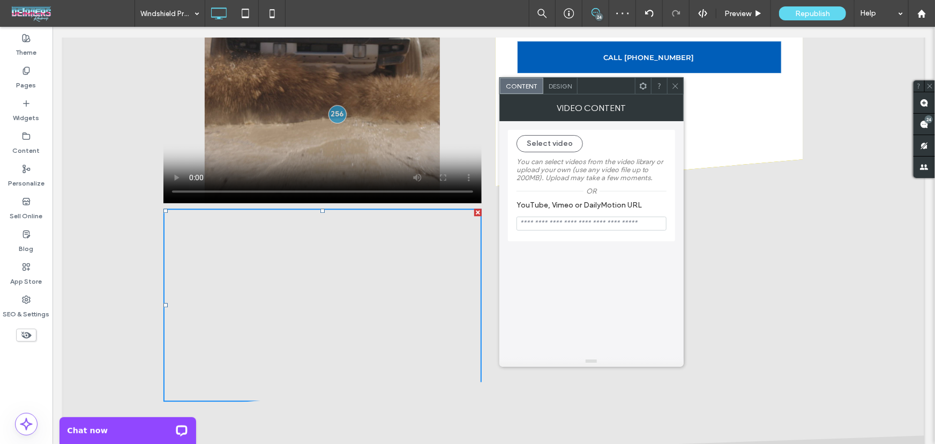
scroll to position [1286, 0]
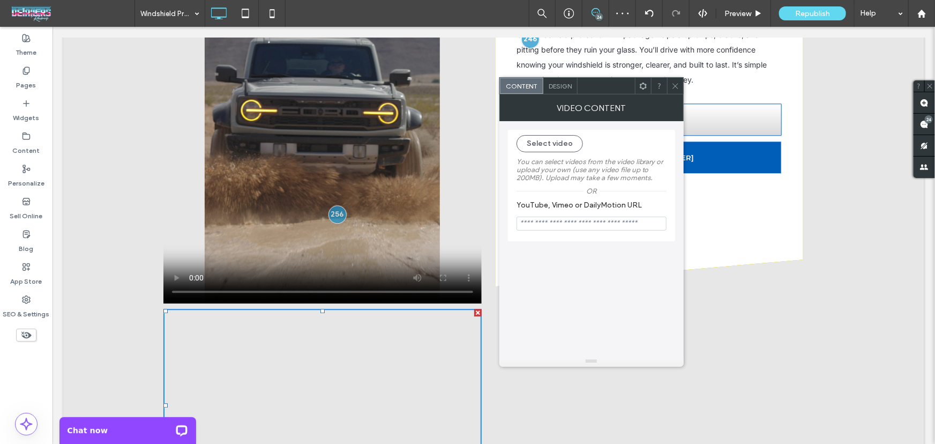
click at [681, 87] on div at bounding box center [675, 86] width 16 height 16
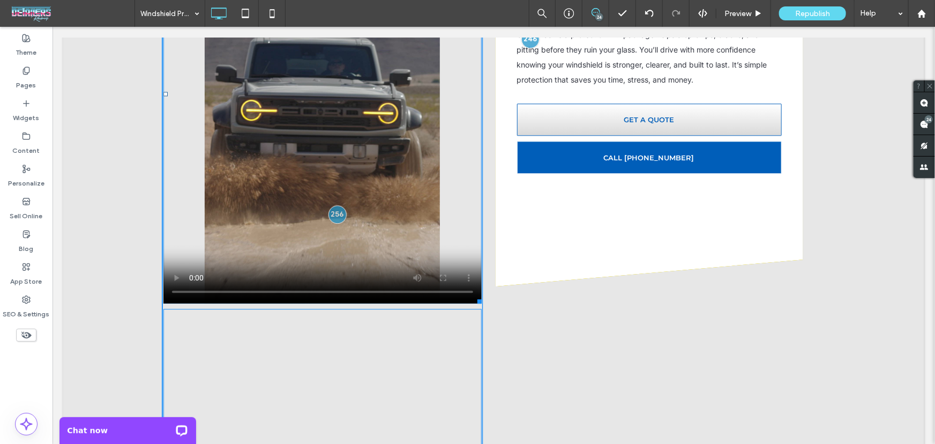
drag, startPoint x: 473, startPoint y: 203, endPoint x: 531, endPoint y: 244, distance: 71.2
click at [479, 217] on div "Click To Paste W:593.991 H:807.94 Clear and Protected Click To Paste STARTING A…" at bounding box center [482, 192] width 643 height 631
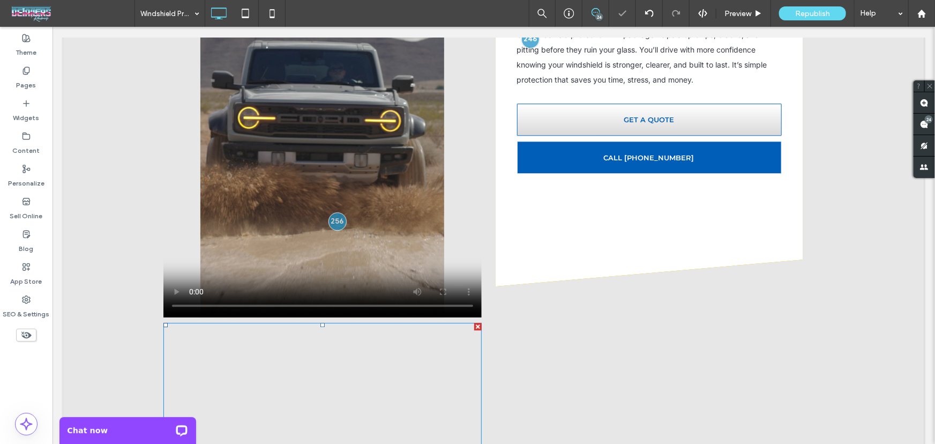
click at [474, 322] on div at bounding box center [477, 325] width 7 height 7
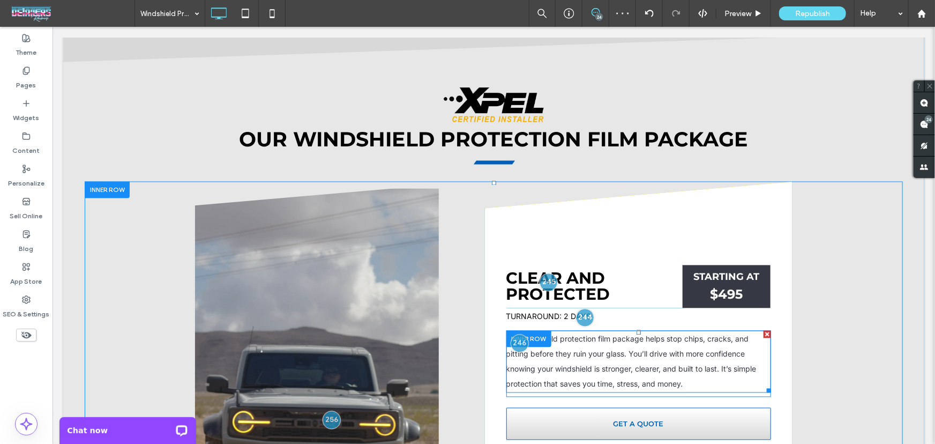
scroll to position [1091, 0]
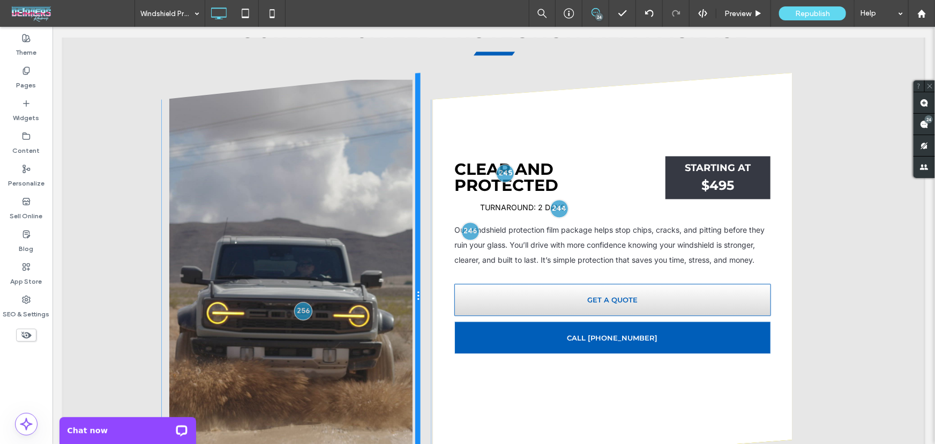
drag, startPoint x: 466, startPoint y: 269, endPoint x: 428, endPoint y: 264, distance: 37.8
click at [428, 264] on div "Click To Paste Clear and Protected Click To Paste STARTING AT $495 Click To Pas…" at bounding box center [482, 295] width 643 height 447
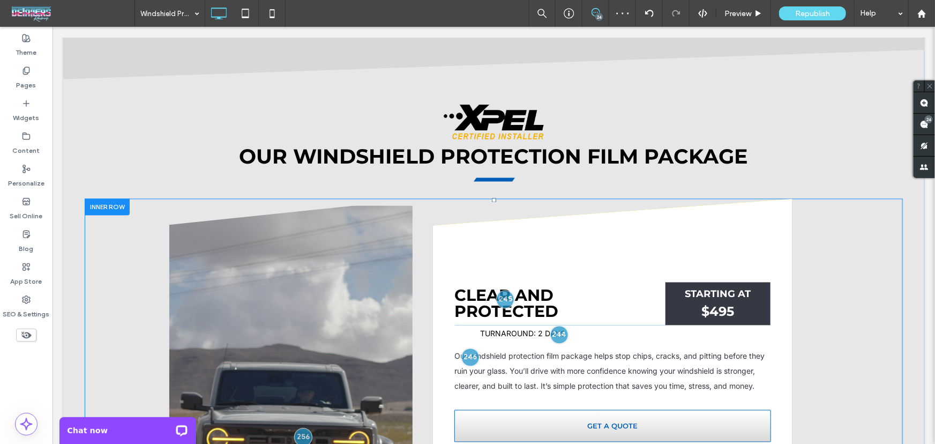
scroll to position [960, 0]
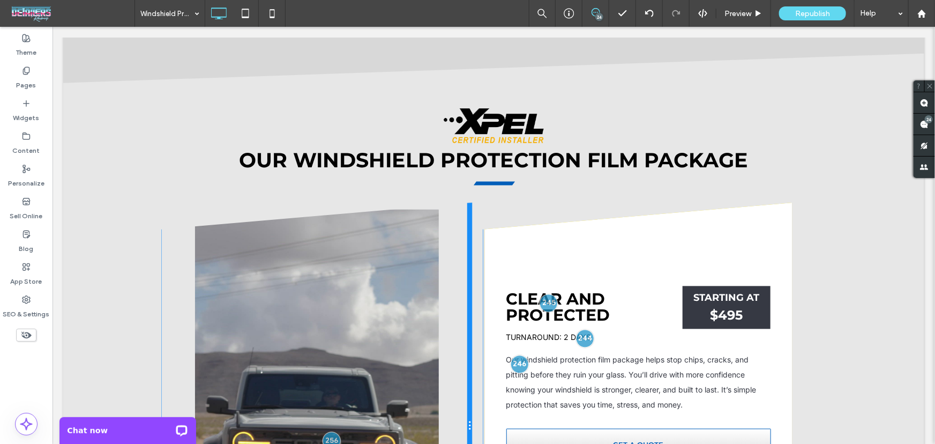
drag, startPoint x: 414, startPoint y: 320, endPoint x: 500, endPoint y: 347, distance: 90.8
click at [448, 320] on div "Click To Paste" at bounding box center [316, 425] width 311 height 447
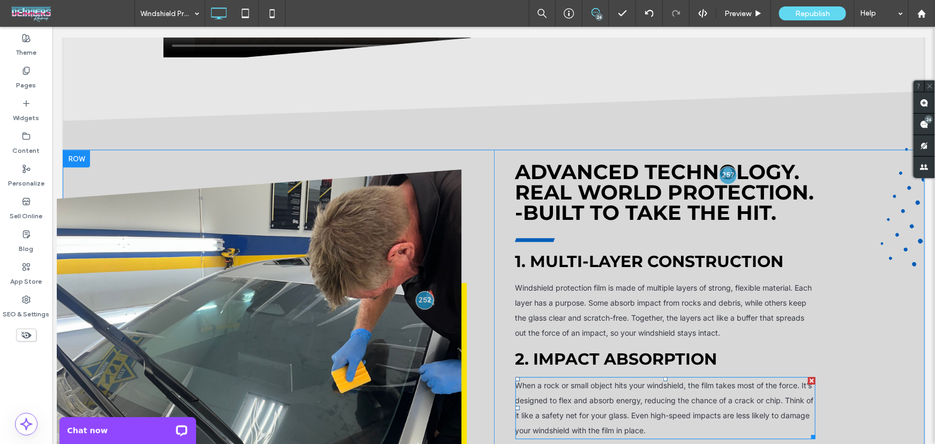
scroll to position [1545, 0]
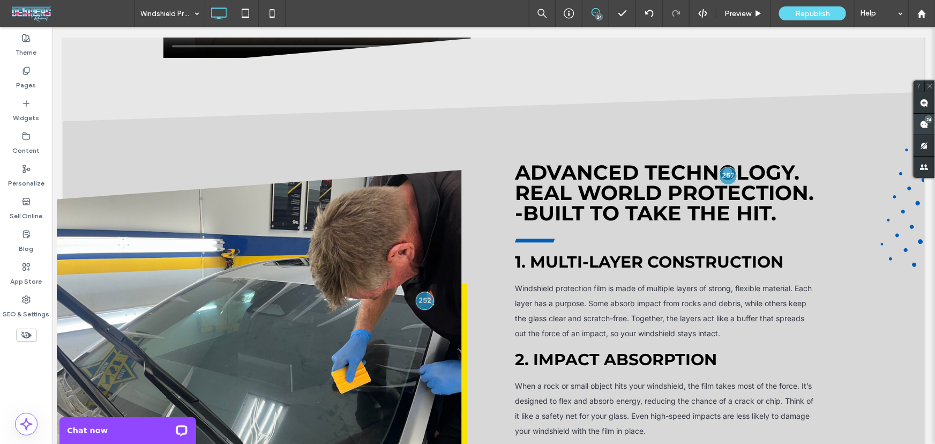
click at [931, 126] on span at bounding box center [923, 124] width 21 height 21
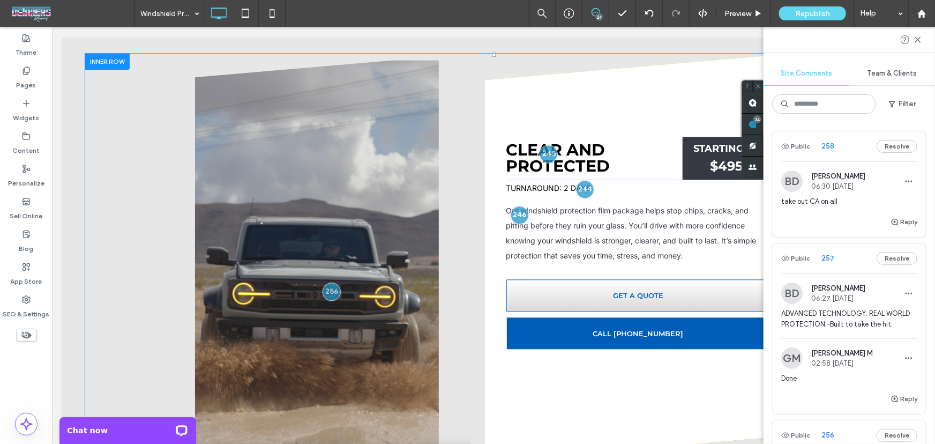
scroll to position [1155, 0]
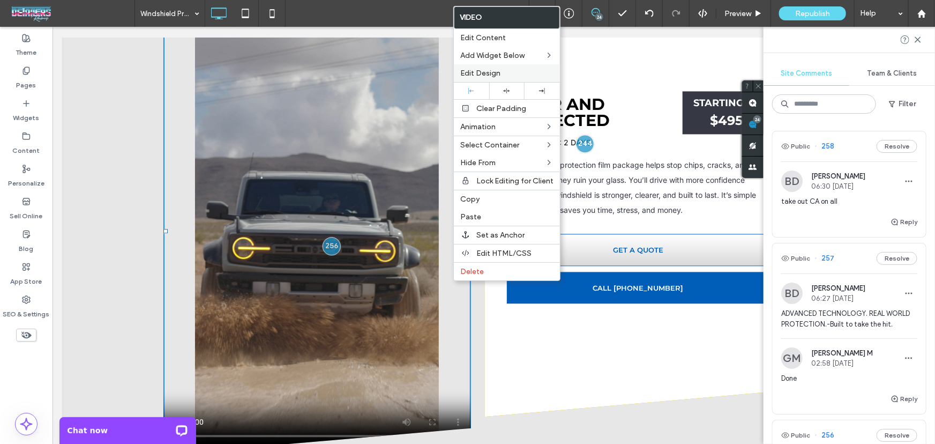
click at [549, 71] on label "Edit Design" at bounding box center [506, 73] width 93 height 9
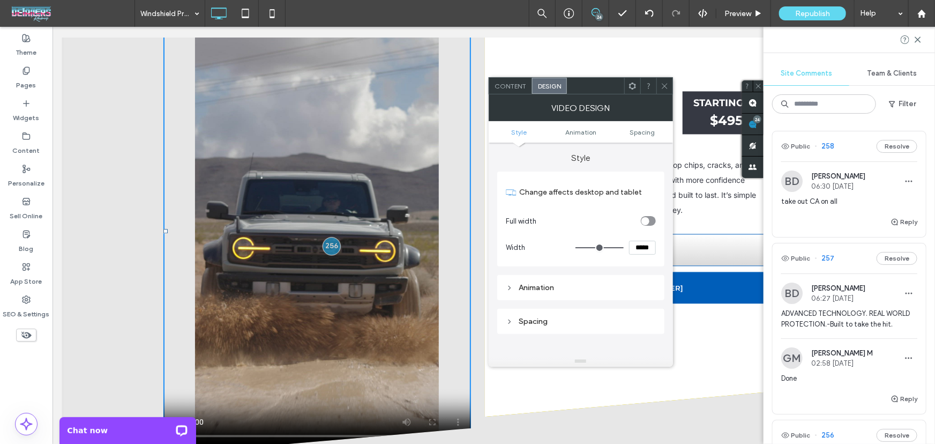
click at [665, 86] on use at bounding box center [664, 85] width 5 height 5
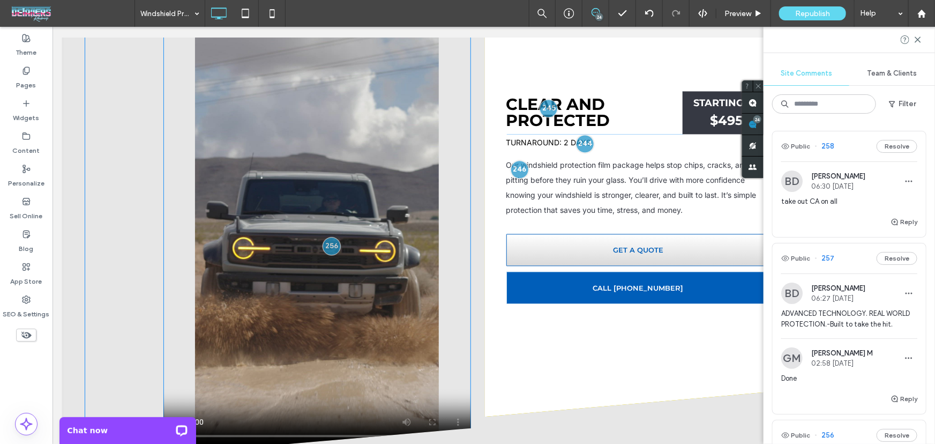
click at [417, 145] on span at bounding box center [316, 230] width 307 height 433
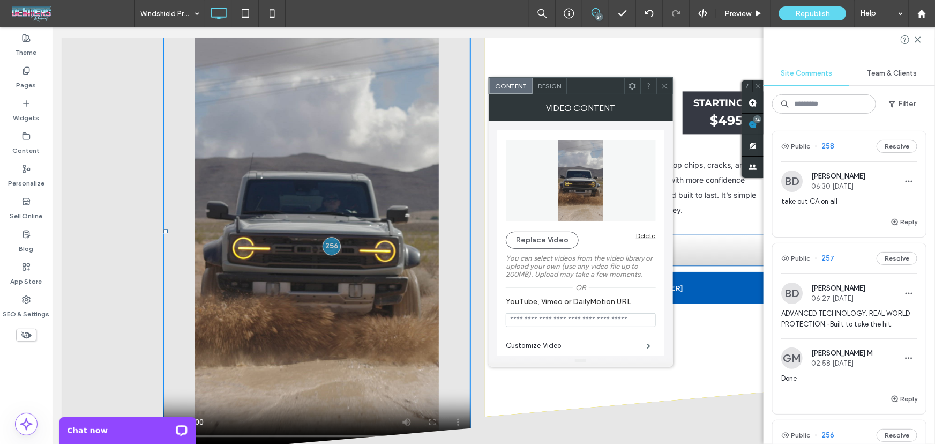
click at [637, 86] on div at bounding box center [632, 86] width 16 height 16
click at [665, 87] on use at bounding box center [664, 85] width 5 height 5
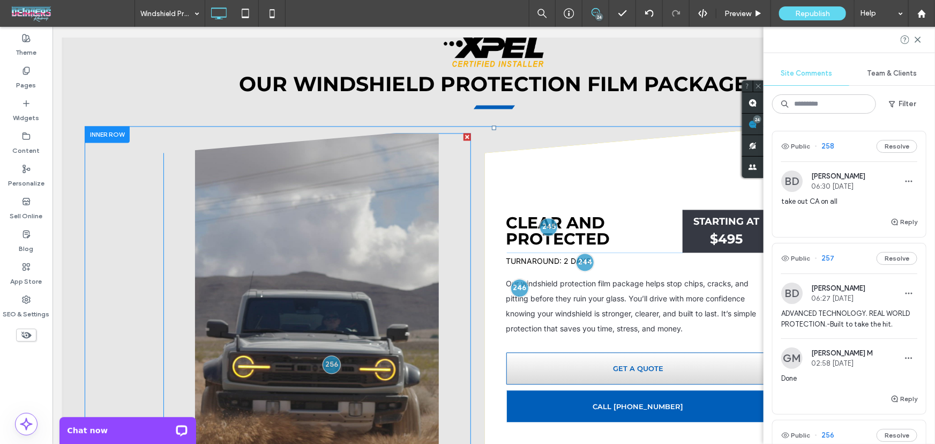
scroll to position [1026, 0]
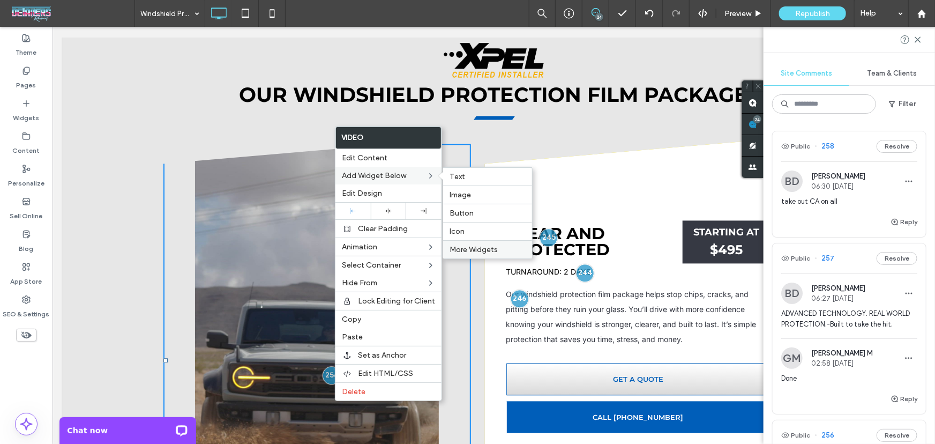
click at [488, 248] on span "More Widgets" at bounding box center [473, 249] width 48 height 9
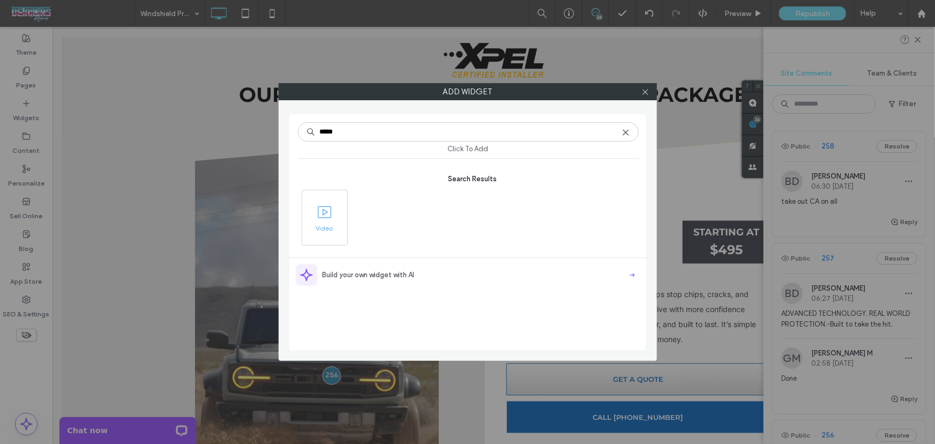
type input "*****"
click at [326, 222] on span at bounding box center [324, 212] width 45 height 24
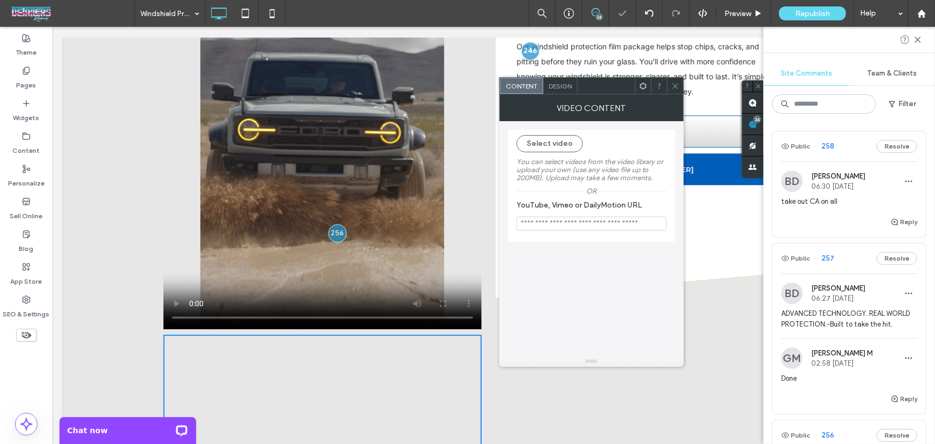
scroll to position [1286, 0]
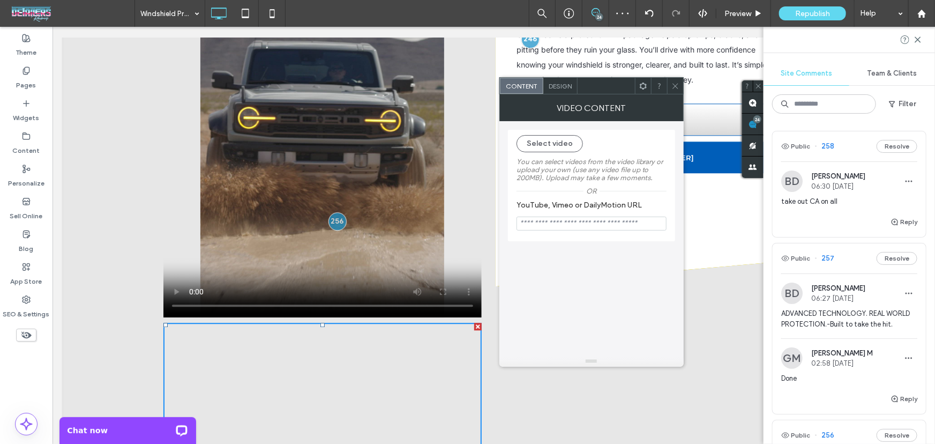
click at [671, 86] on icon at bounding box center [675, 86] width 8 height 8
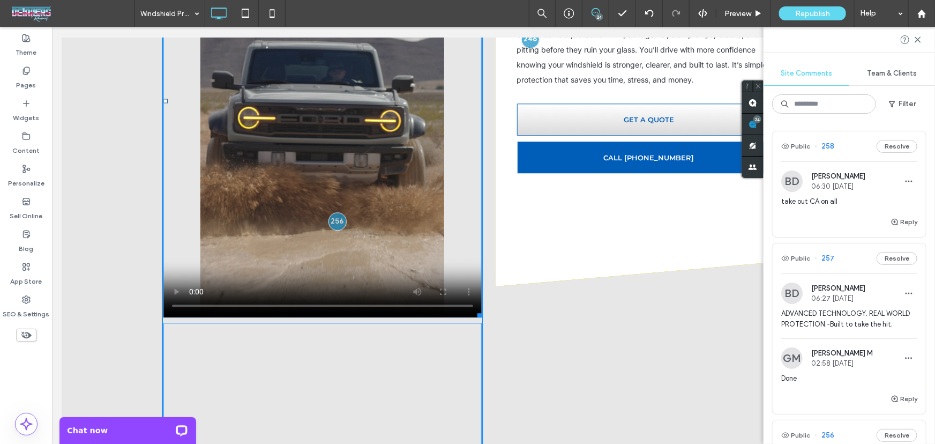
drag, startPoint x: 475, startPoint y: 216, endPoint x: 489, endPoint y: 232, distance: 22.0
click at [489, 232] on div "Click To Paste W:593.991 H:838.906 Clear and Protected Click To Paste STARTING …" at bounding box center [482, 199] width 643 height 645
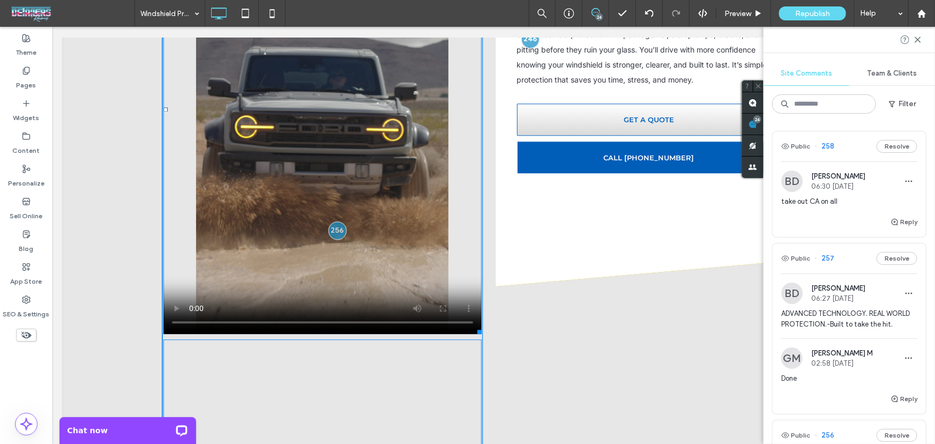
drag, startPoint x: 476, startPoint y: 252, endPoint x: 592, endPoint y: 352, distance: 154.2
click at [543, 344] on div "Click To Paste W:593.991 H:1048.89 Clear and Protected Click To Paste STARTING …" at bounding box center [482, 208] width 643 height 662
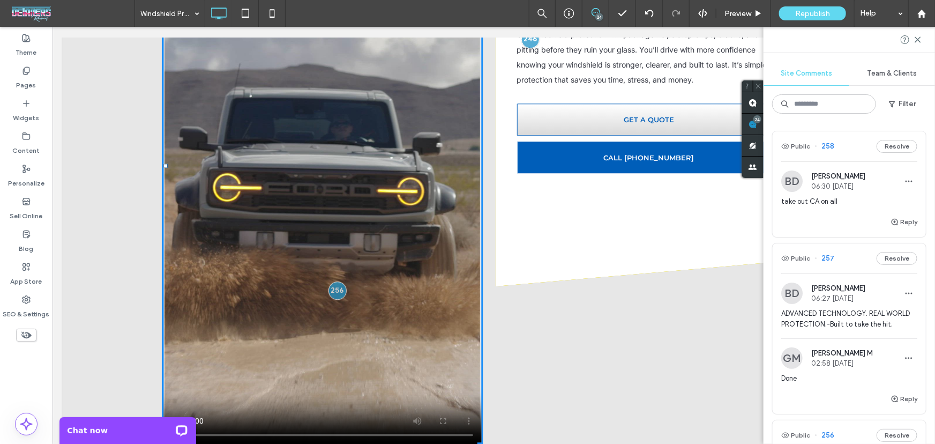
drag, startPoint x: 472, startPoint y: 348, endPoint x: 492, endPoint y: 244, distance: 105.4
click at [492, 244] on div "Click To Paste W:593.991 H:855.866 Clear and Protected Click To Paste STARTING …" at bounding box center [482, 264] width 643 height 774
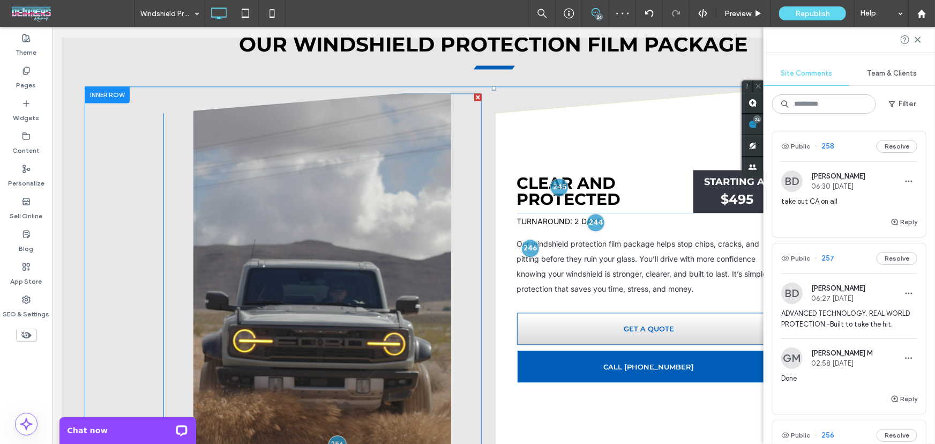
scroll to position [1155, 0]
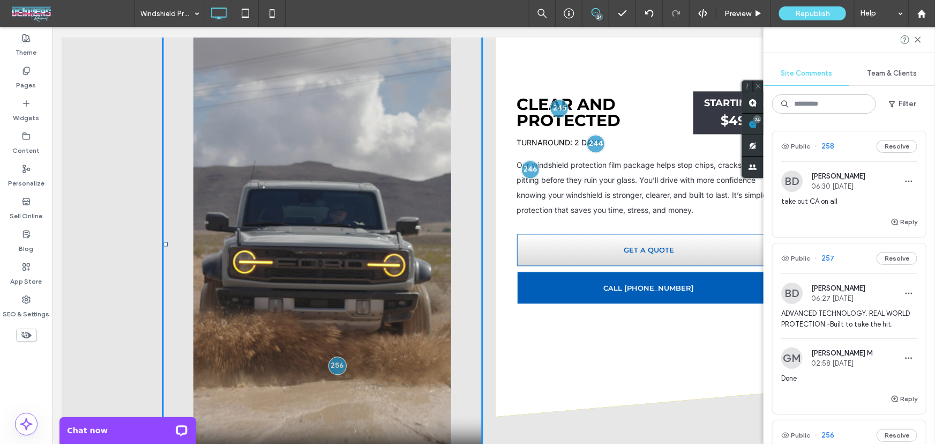
drag, startPoint x: 471, startPoint y: 372, endPoint x: 532, endPoint y: 370, distance: 61.1
click at [478, 346] on div "Click To Paste W:593.991 H:807.827" at bounding box center [321, 342] width 321 height 671
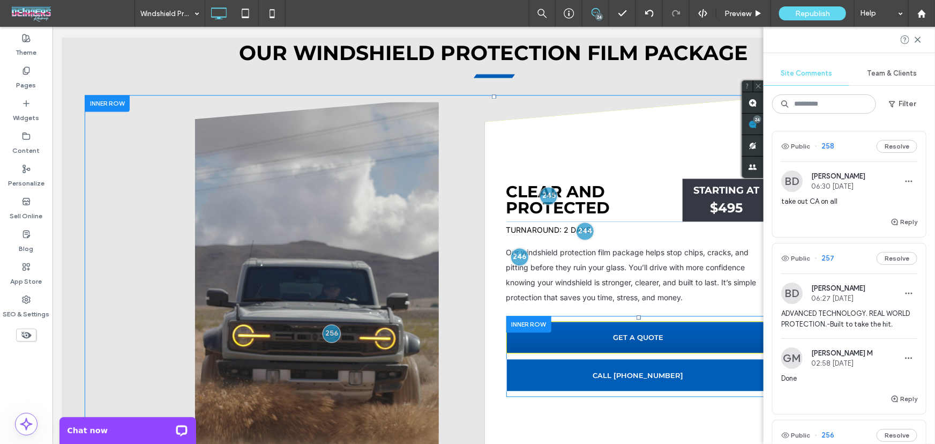
scroll to position [1026, 0]
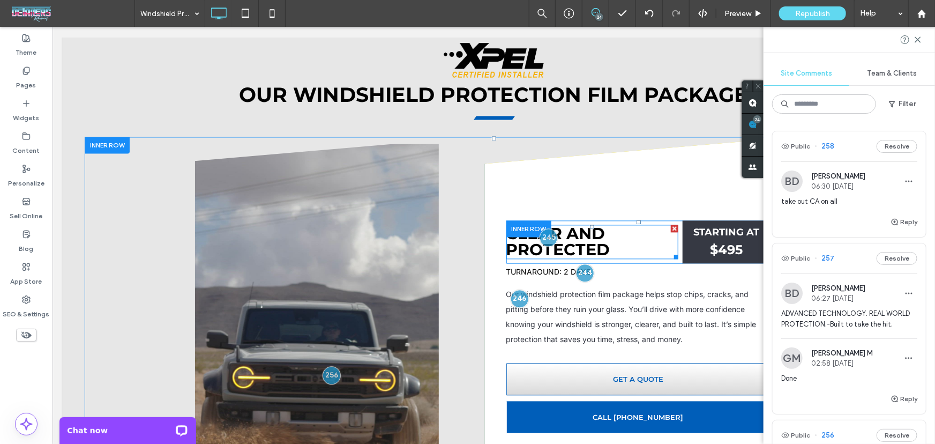
drag, startPoint x: 634, startPoint y: 123, endPoint x: 634, endPoint y: 129, distance: 6.4
click at [634, 220] on div "Clear and Protected Click To Paste STARTING AT $495 Click To Paste" at bounding box center [638, 241] width 265 height 43
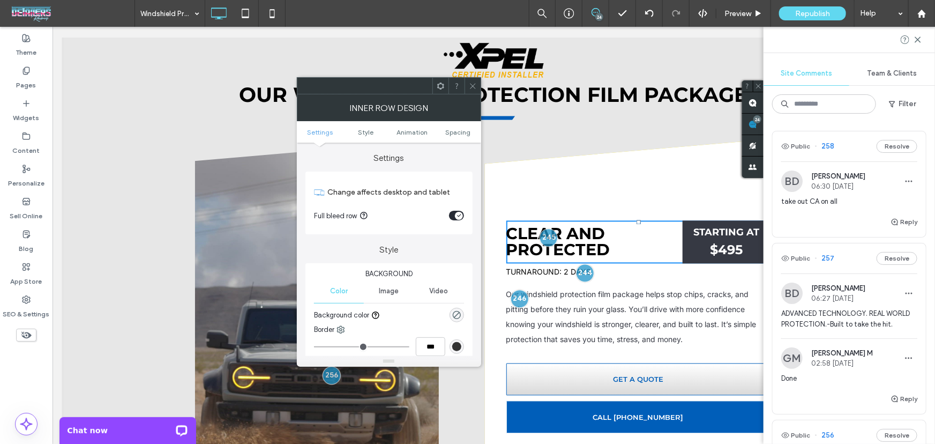
click at [474, 84] on icon at bounding box center [473, 86] width 8 height 8
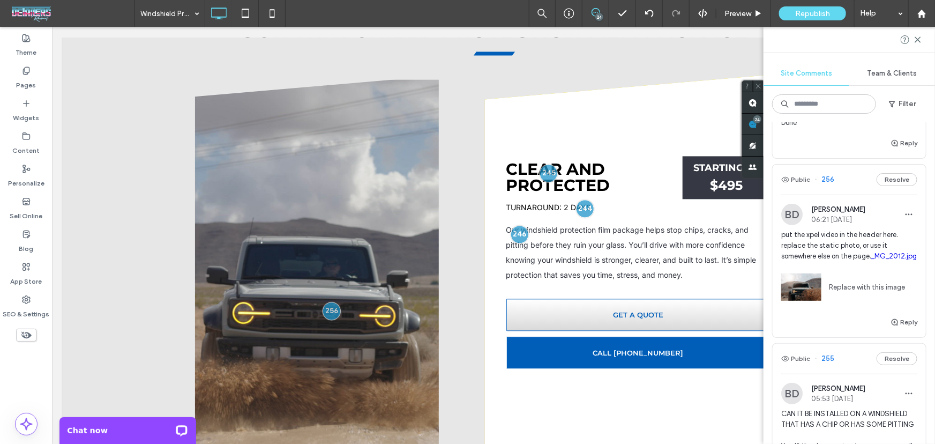
scroll to position [259, 0]
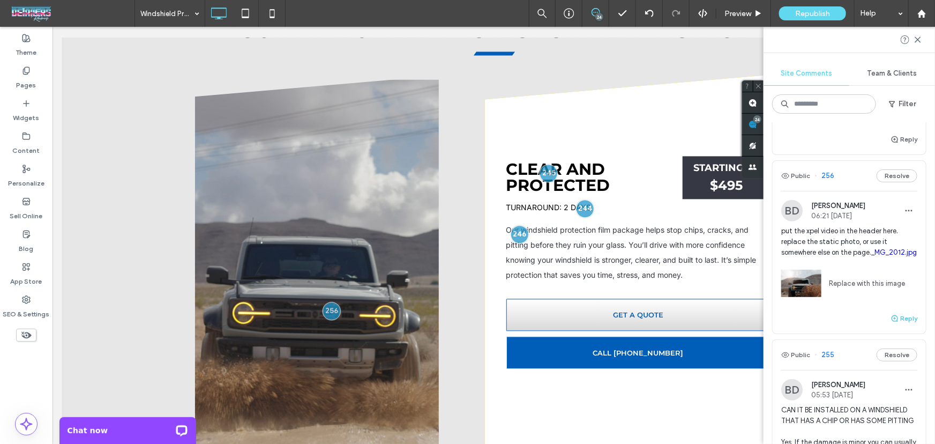
click at [897, 325] on button "Reply" at bounding box center [903, 318] width 27 height 13
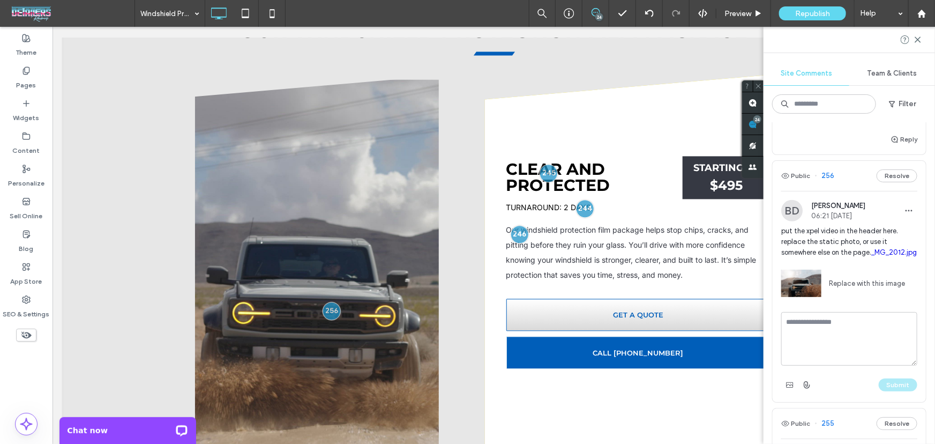
click at [868, 343] on textarea at bounding box center [849, 339] width 136 height 54
type textarea "****"
click at [889, 391] on button "Submit" at bounding box center [898, 384] width 39 height 13
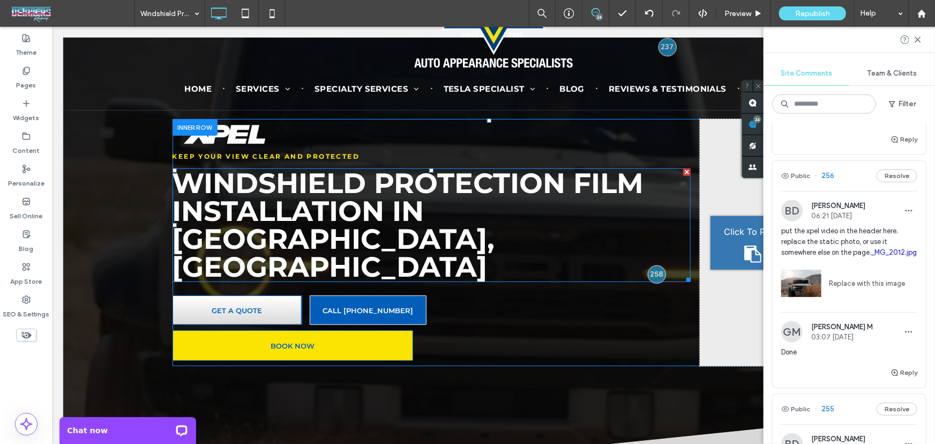
scroll to position [0, 0]
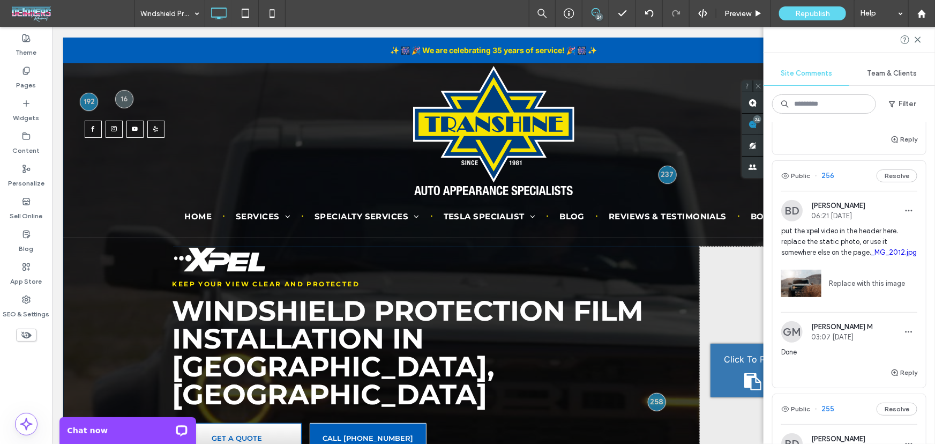
click at [91, 298] on div at bounding box center [493, 332] width 861 height 590
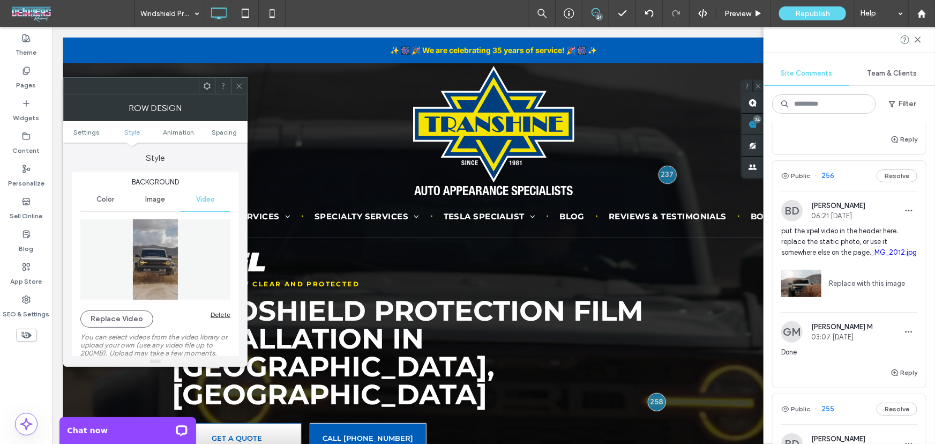
scroll to position [130, 0]
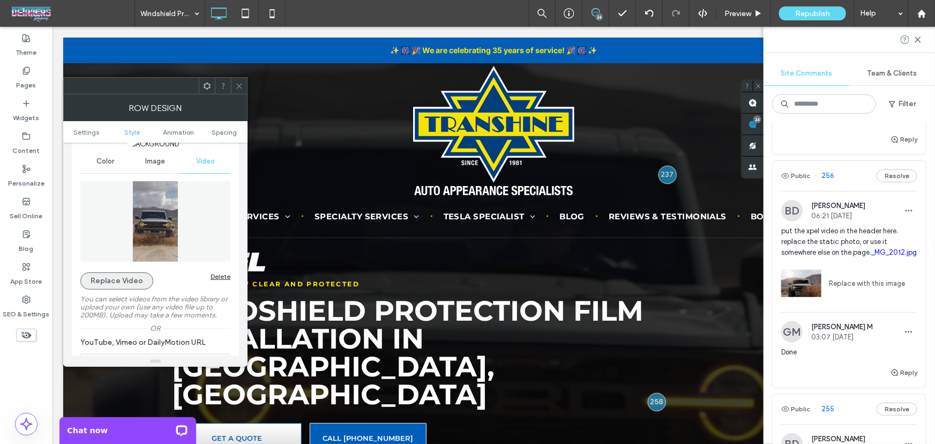
click at [124, 279] on button "Replace Video" at bounding box center [116, 280] width 73 height 17
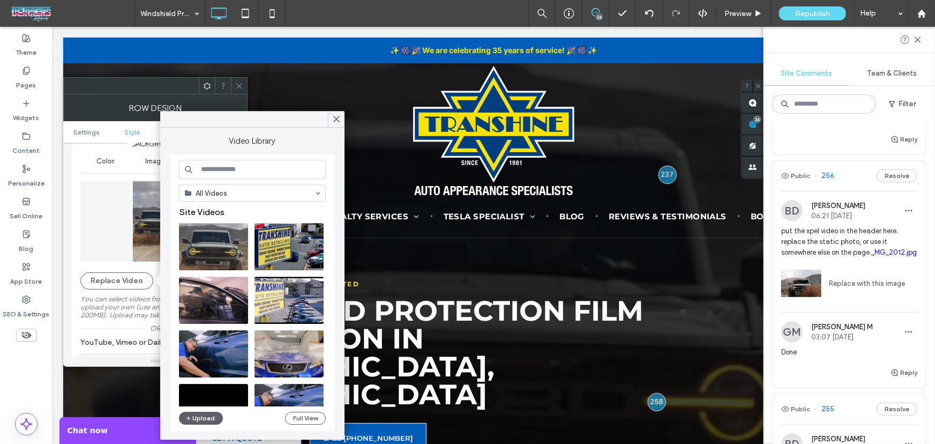
click at [88, 238] on img at bounding box center [155, 221] width 150 height 80
click at [153, 160] on span "Image" at bounding box center [155, 161] width 20 height 9
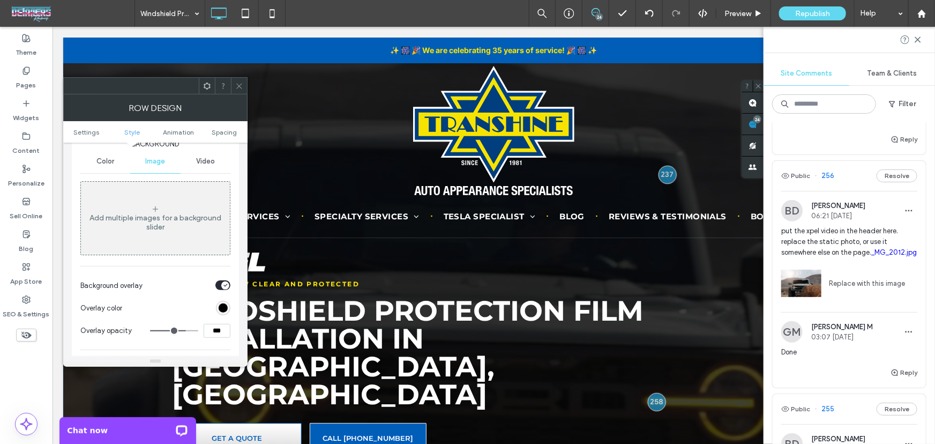
click at [153, 161] on span "Image" at bounding box center [155, 161] width 20 height 9
click at [153, 227] on div "Add multiple images for a background slider" at bounding box center [155, 222] width 149 height 18
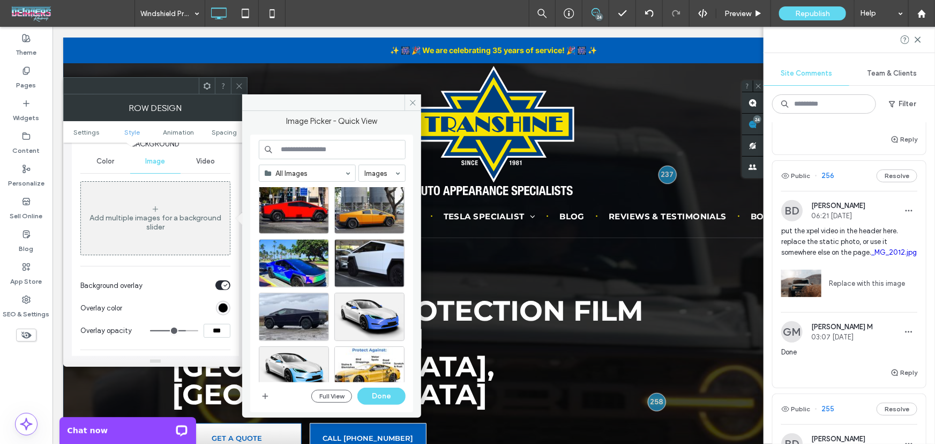
scroll to position [269, 0]
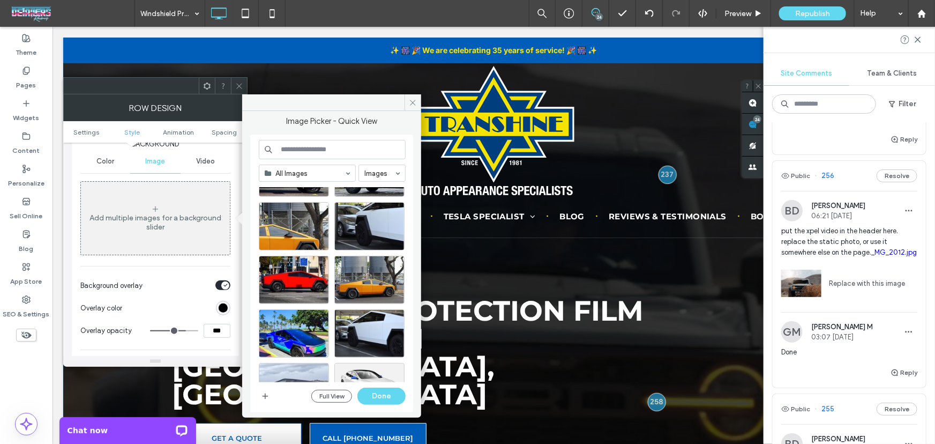
click at [207, 162] on span "Video" at bounding box center [205, 161] width 19 height 9
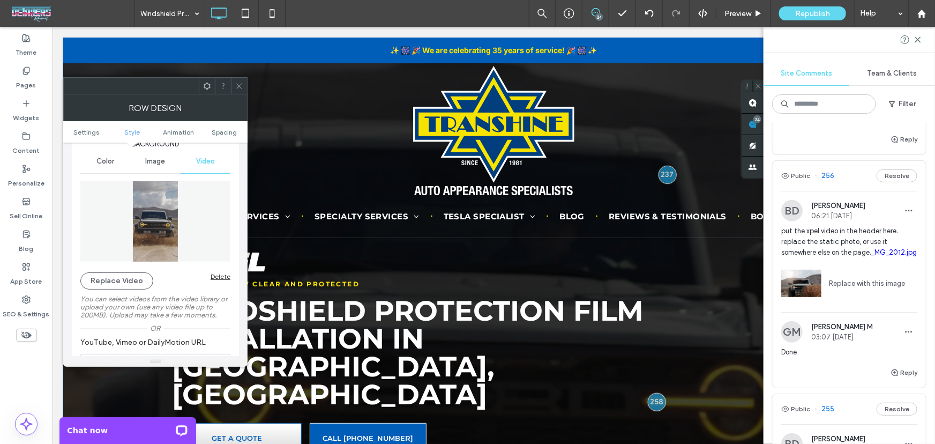
click at [225, 276] on div "Delete" at bounding box center [221, 276] width 20 height 8
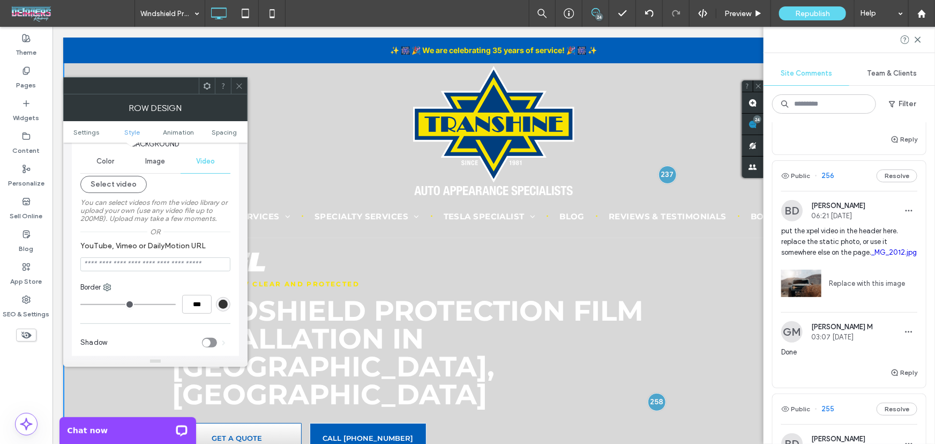
click at [159, 160] on span "Image" at bounding box center [155, 161] width 20 height 9
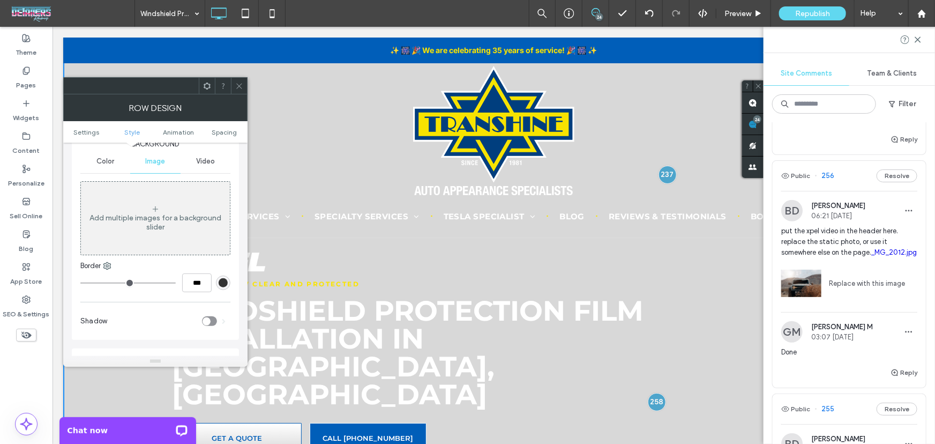
click at [124, 243] on div "Add multiple images for a background slider" at bounding box center [155, 218] width 149 height 71
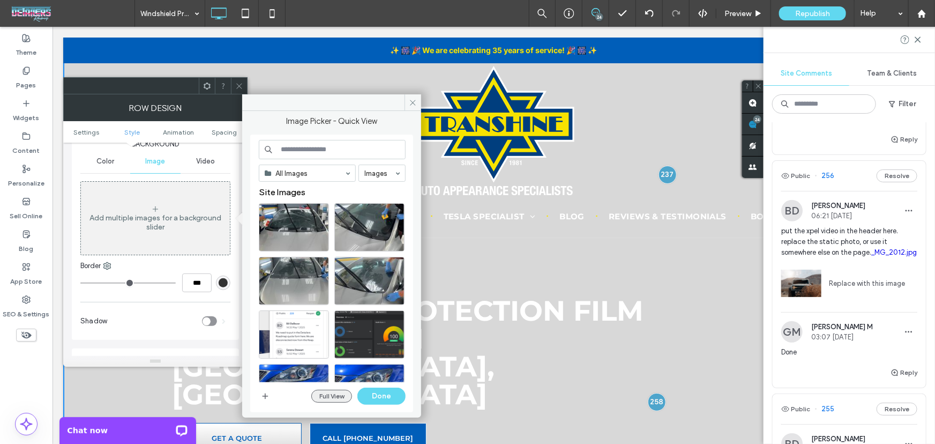
click at [328, 393] on button "Full View" at bounding box center [331, 395] width 41 height 13
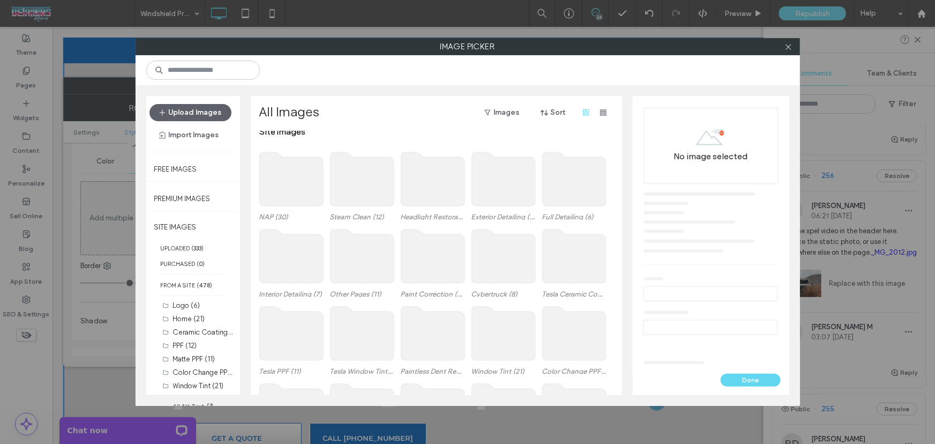
scroll to position [0, 0]
click at [187, 114] on button "Upload Images" at bounding box center [190, 112] width 82 height 17
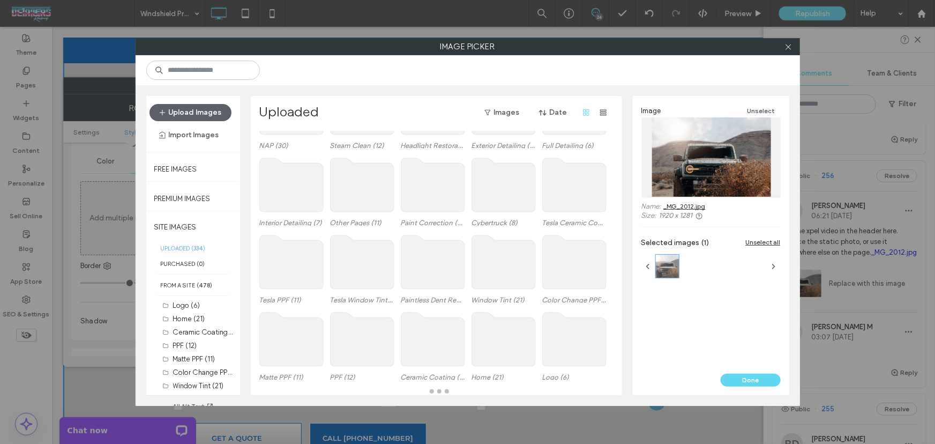
scroll to position [54, 0]
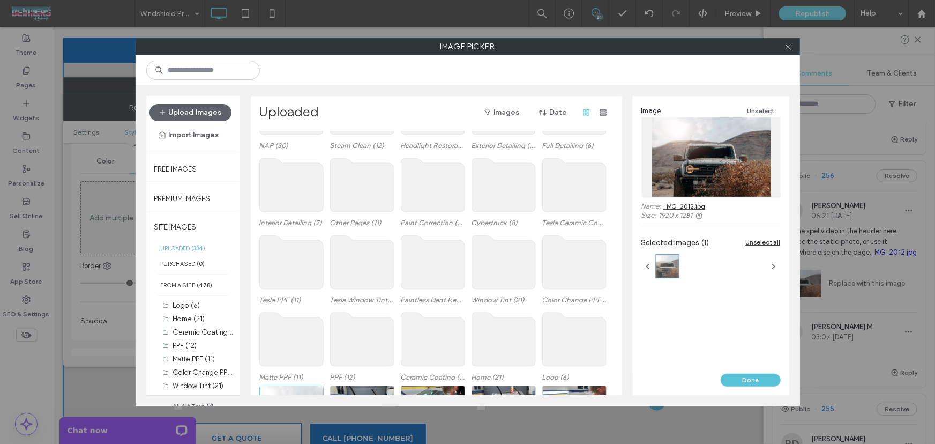
click at [757, 380] on button "Done" at bounding box center [750, 379] width 60 height 13
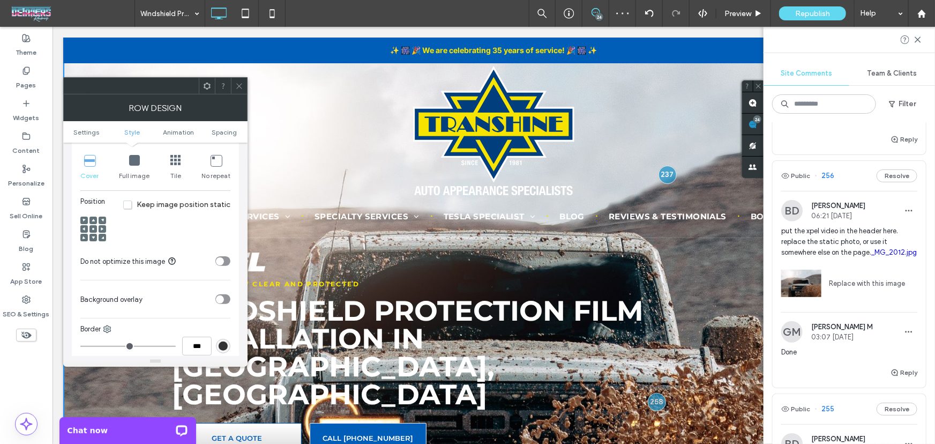
scroll to position [389, 0]
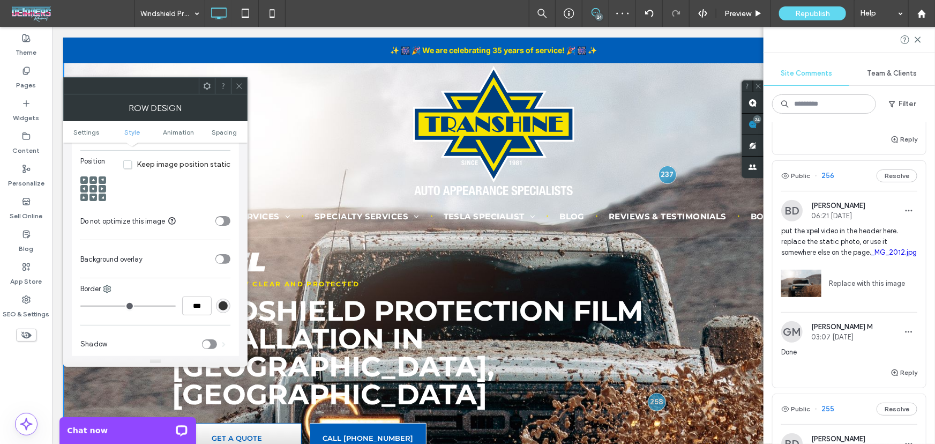
click at [218, 260] on icon "toggle" at bounding box center [220, 258] width 4 height 3
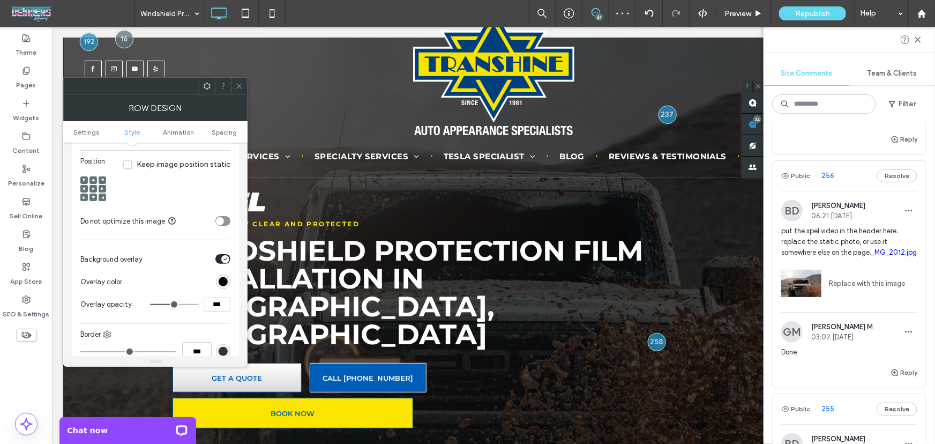
scroll to position [64, 0]
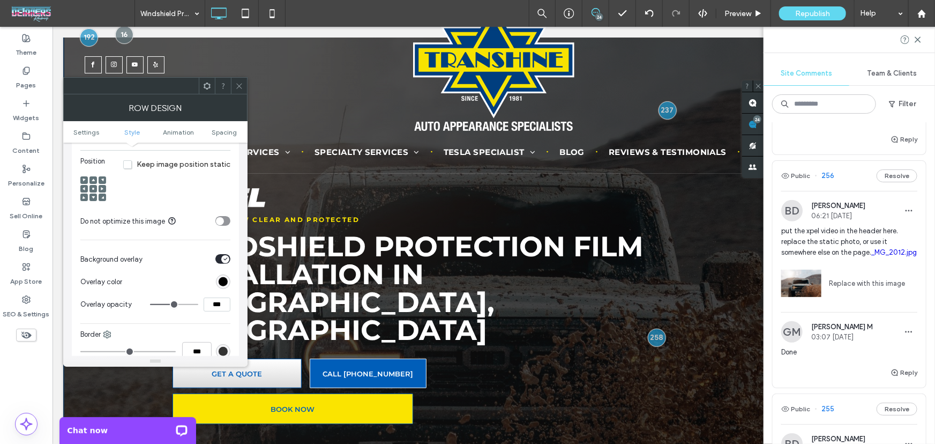
click at [245, 89] on div at bounding box center [239, 86] width 16 height 16
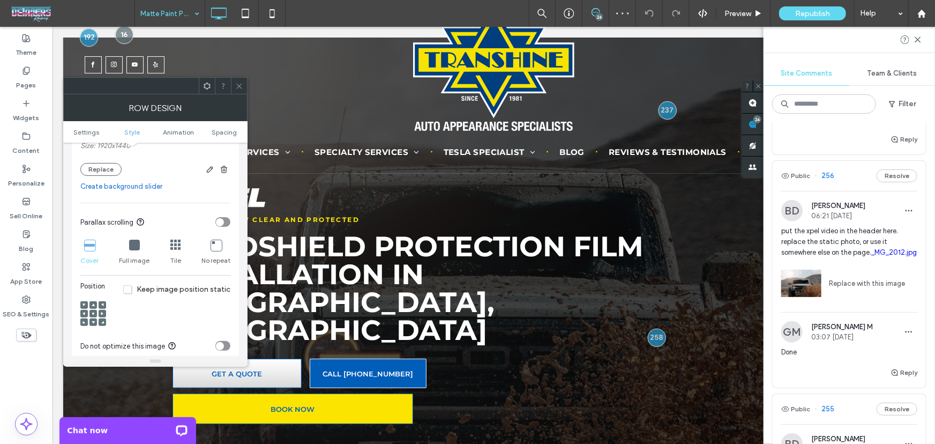
scroll to position [454, 0]
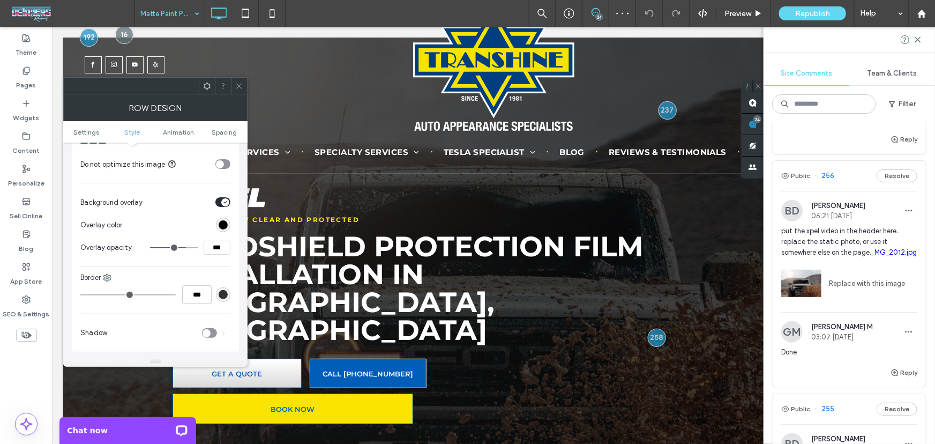
click at [237, 82] on icon at bounding box center [239, 86] width 8 height 8
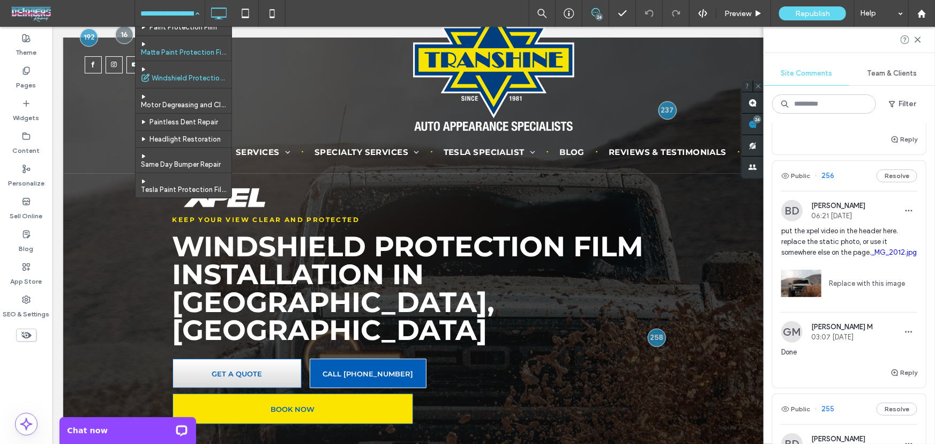
scroll to position [130, 0]
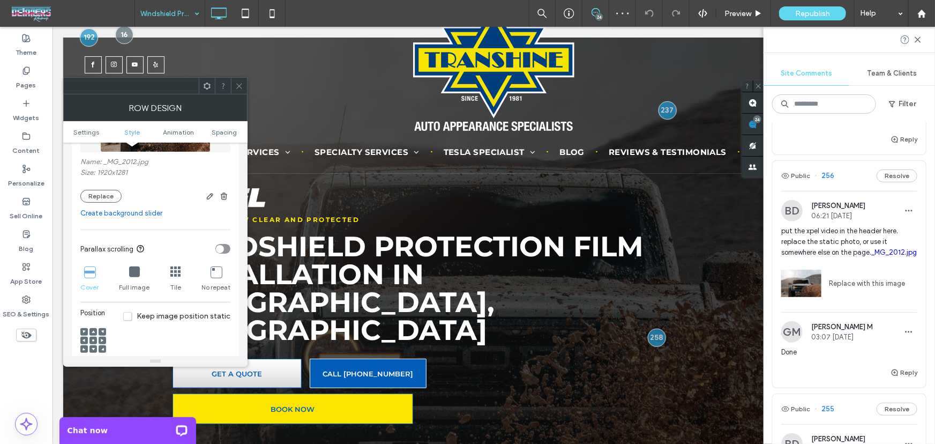
scroll to position [259, 0]
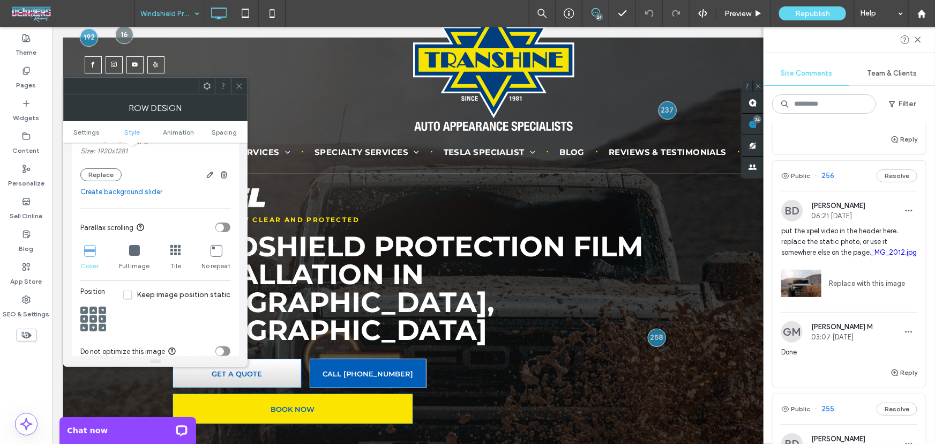
click at [93, 328] on use at bounding box center [93, 327] width 3 height 3
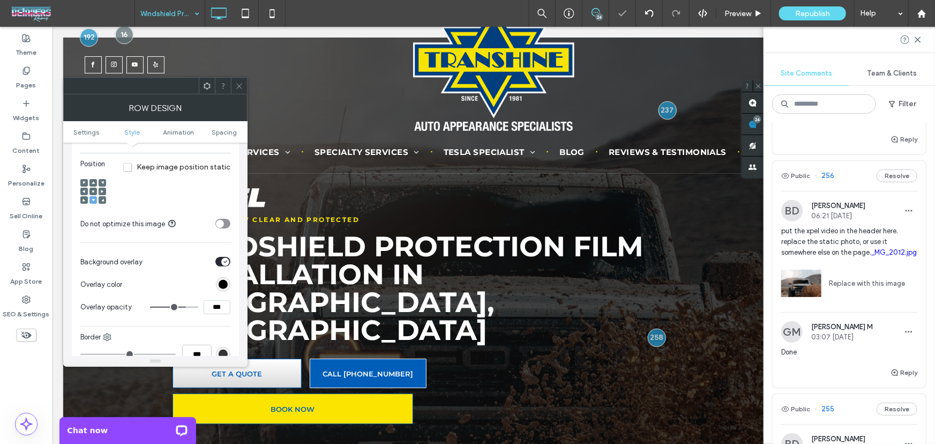
scroll to position [389, 0]
click at [236, 84] on icon at bounding box center [239, 86] width 8 height 8
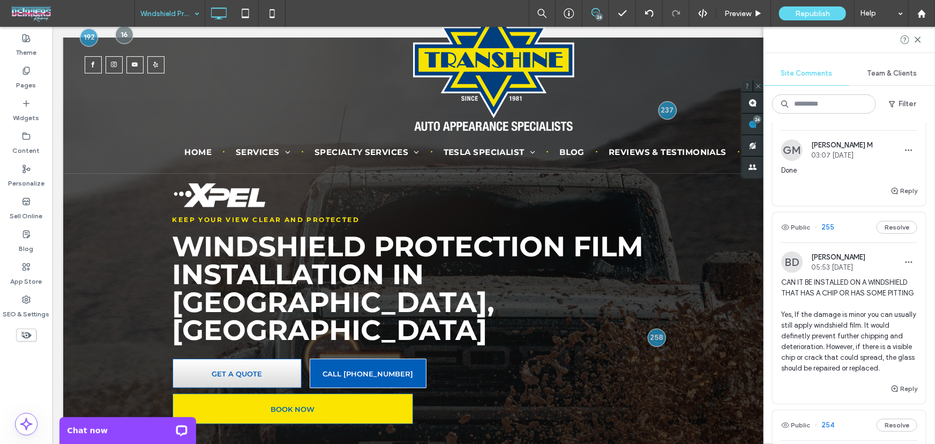
scroll to position [454, 0]
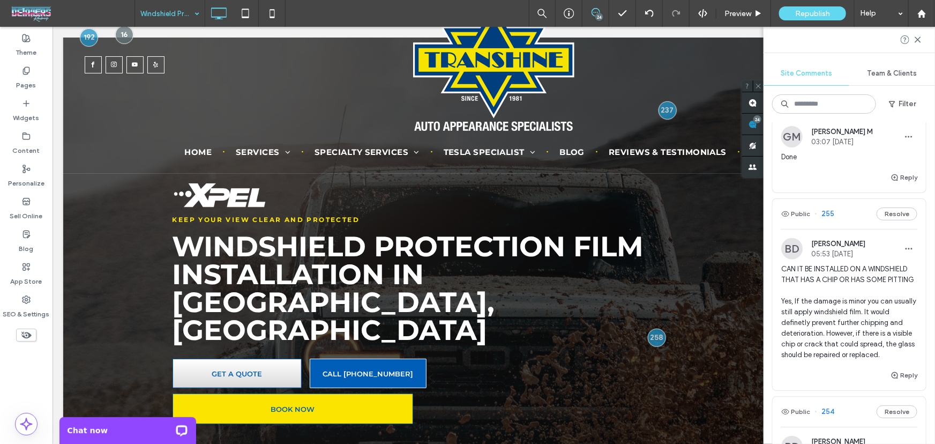
click at [843, 297] on span "CAN IT BE INSTALLED ON A WINDSHIELD THAT HAS A CHIP OR HAS SOME PITTING Yes, If…" at bounding box center [849, 312] width 136 height 96
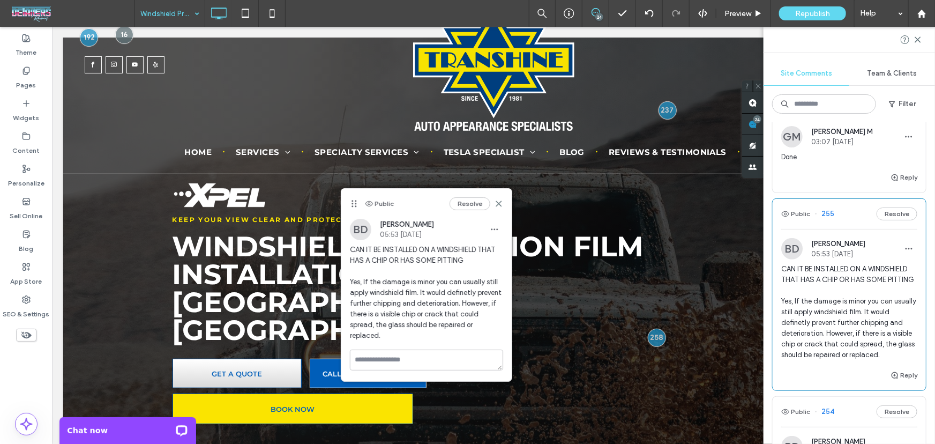
drag, startPoint x: 708, startPoint y: 272, endPoint x: 348, endPoint y: 202, distance: 366.7
click at [352, 202] on use at bounding box center [354, 203] width 5 height 7
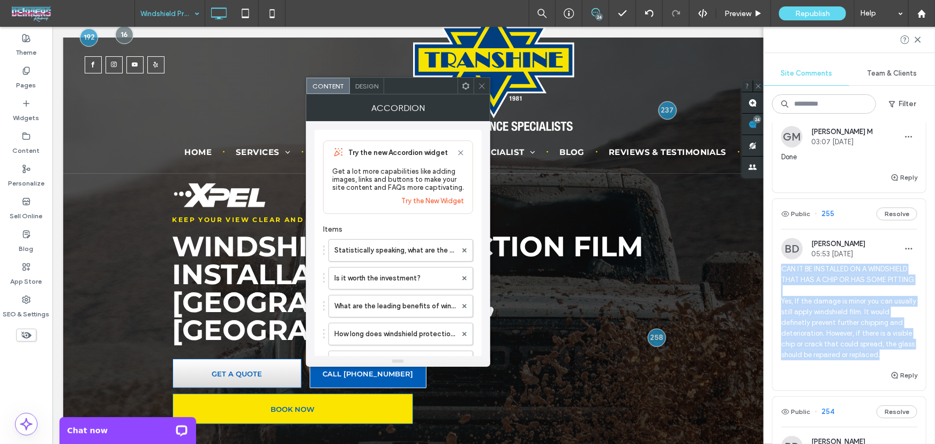
drag, startPoint x: 910, startPoint y: 388, endPoint x: 777, endPoint y: 295, distance: 162.7
click at [777, 295] on div "BD Bill DeBever 05:53 Oct 11 2025 CAN IT BE INSTALLED ON A WINDSHIELD THAT HAS …" at bounding box center [848, 303] width 153 height 131
copy span "CAN IT BE INSTALLED ON A WINDSHIELD THAT HAS A CHIP OR HAS SOME PITTING Yes, If…"
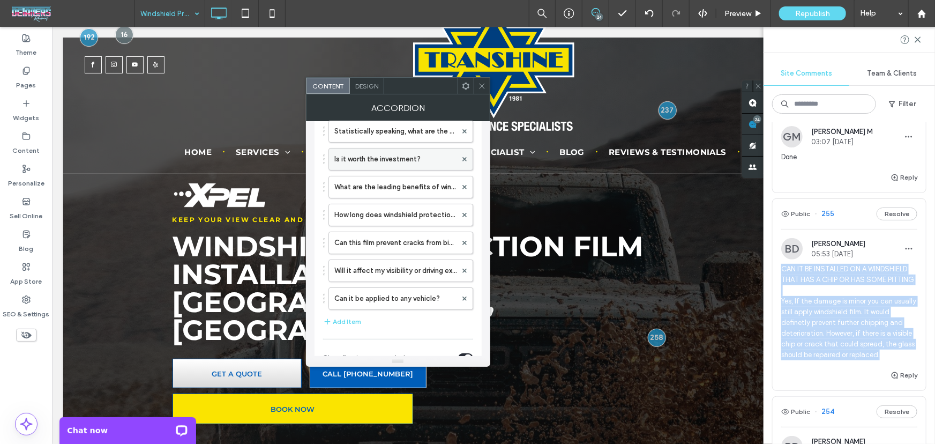
scroll to position [130, 0]
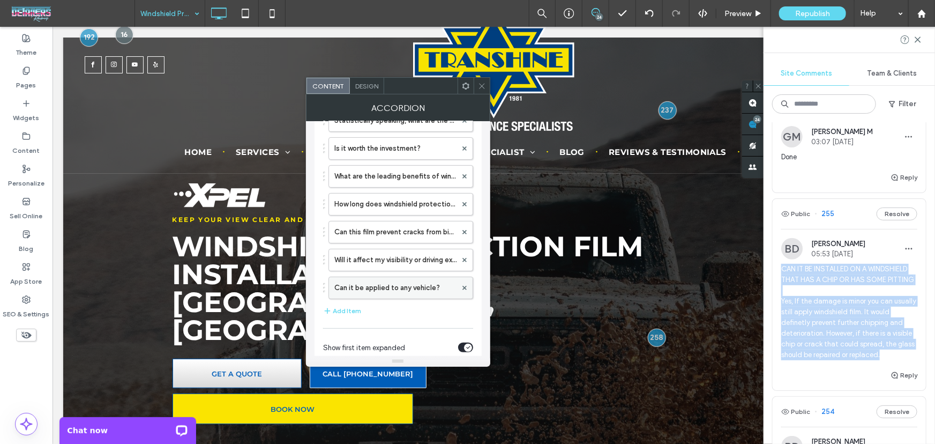
click at [384, 290] on label "Can it be applied to any vehicle?" at bounding box center [395, 287] width 122 height 21
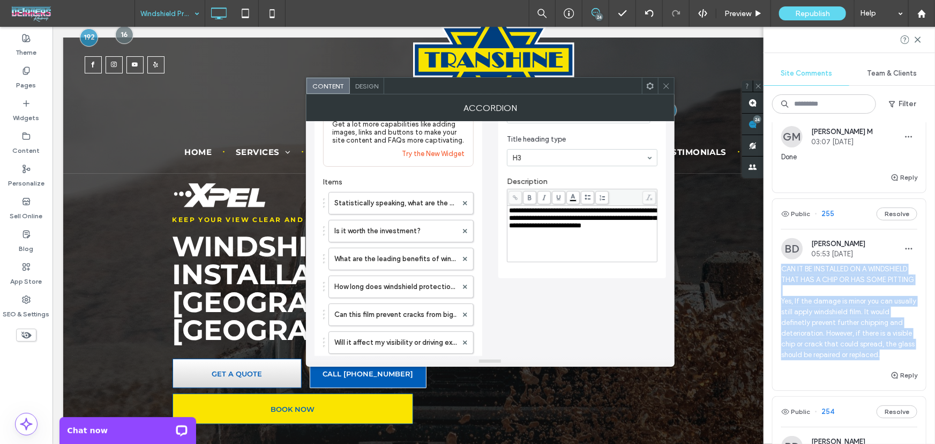
scroll to position [0, 0]
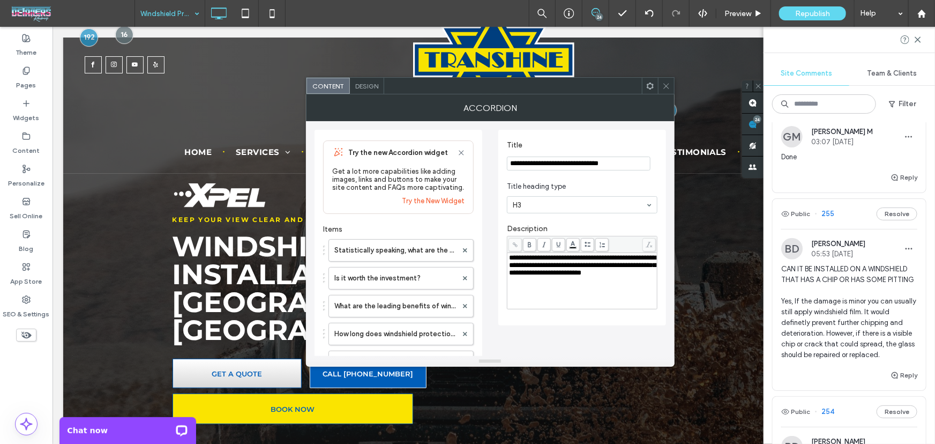
drag, startPoint x: 624, startPoint y: 163, endPoint x: 476, endPoint y: 157, distance: 147.9
click at [476, 157] on div "**********" at bounding box center [489, 360] width 351 height 479
type input "**********"
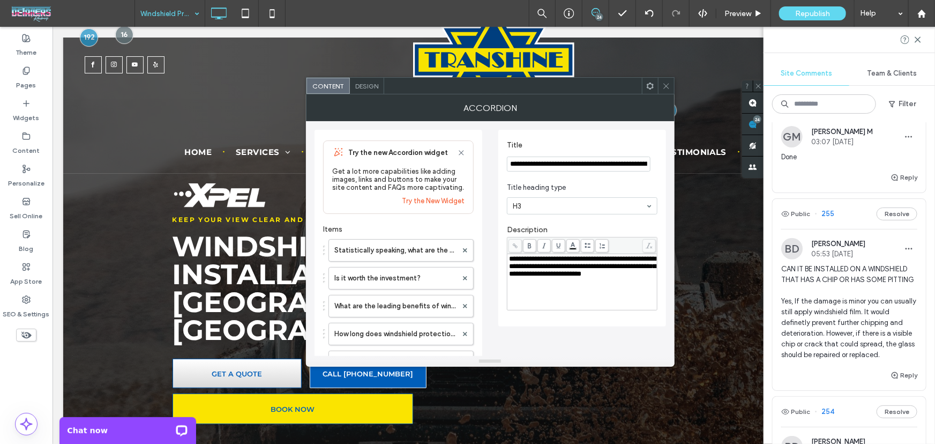
click at [565, 290] on div "**********" at bounding box center [582, 282] width 147 height 54
drag, startPoint x: 558, startPoint y: 163, endPoint x: 579, endPoint y: 166, distance: 21.1
click at [577, 166] on input "**********" at bounding box center [579, 163] width 144 height 15
drag, startPoint x: 595, startPoint y: 164, endPoint x: 650, endPoint y: 164, distance: 55.2
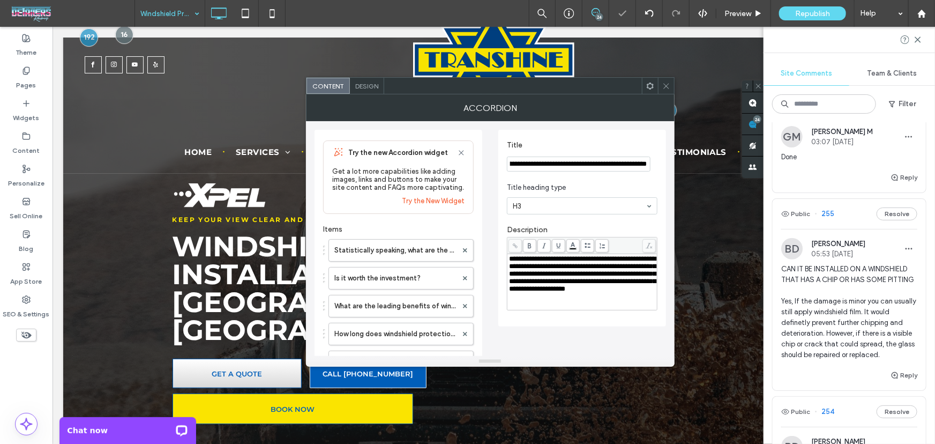
click at [650, 164] on input "**********" at bounding box center [579, 163] width 144 height 15
click at [634, 184] on span "Title heading type" at bounding box center [580, 187] width 146 height 11
click at [668, 80] on span at bounding box center [666, 86] width 8 height 16
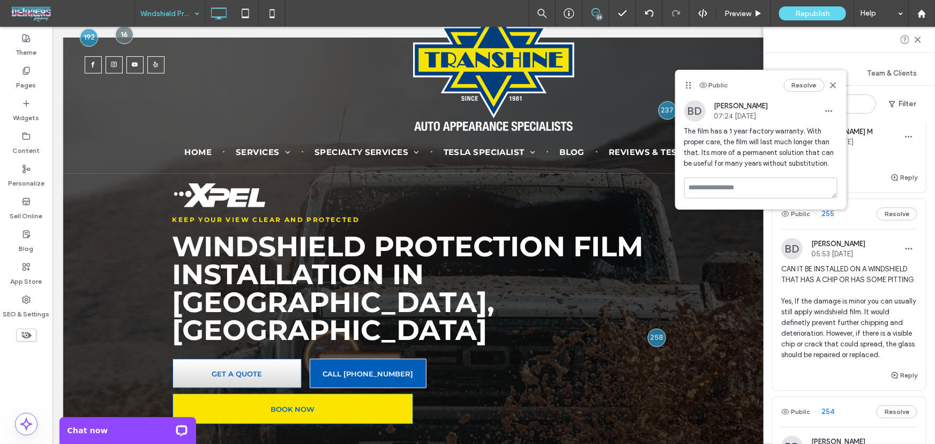
click at [864, 334] on span "CAN IT BE INSTALLED ON A WINDSHIELD THAT HAS A CHIP OR HAS SOME PITTING Yes, If…" at bounding box center [849, 312] width 136 height 96
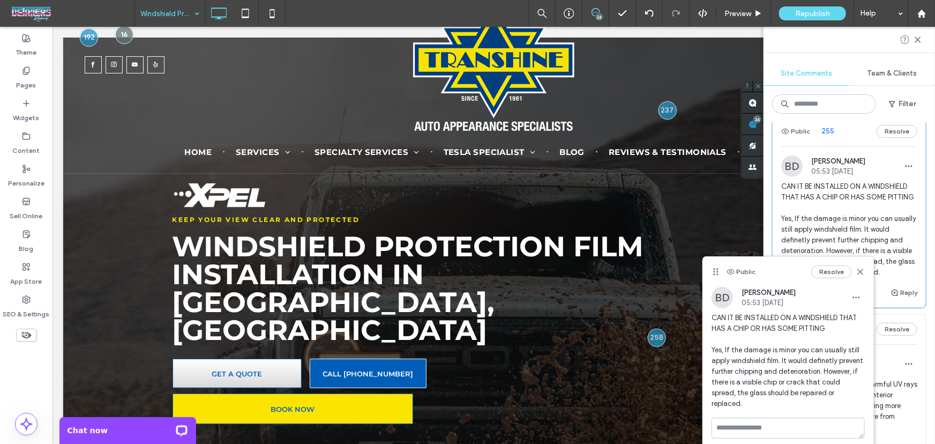
scroll to position [584, 0]
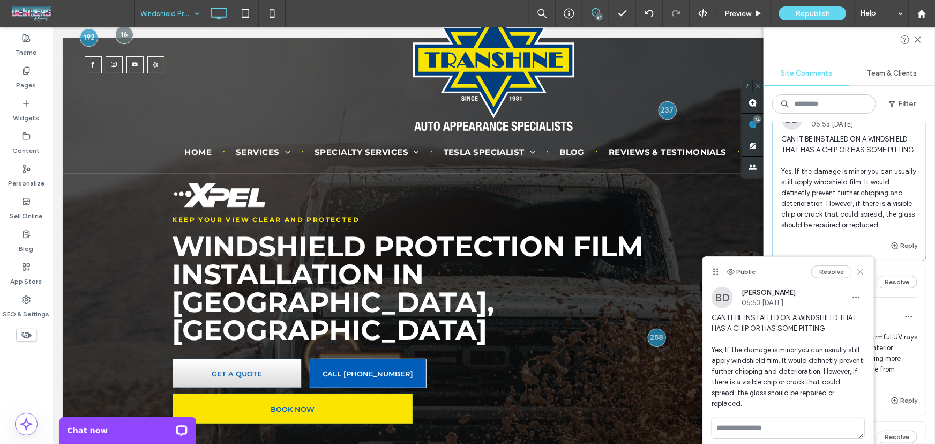
click at [857, 269] on icon at bounding box center [860, 271] width 9 height 9
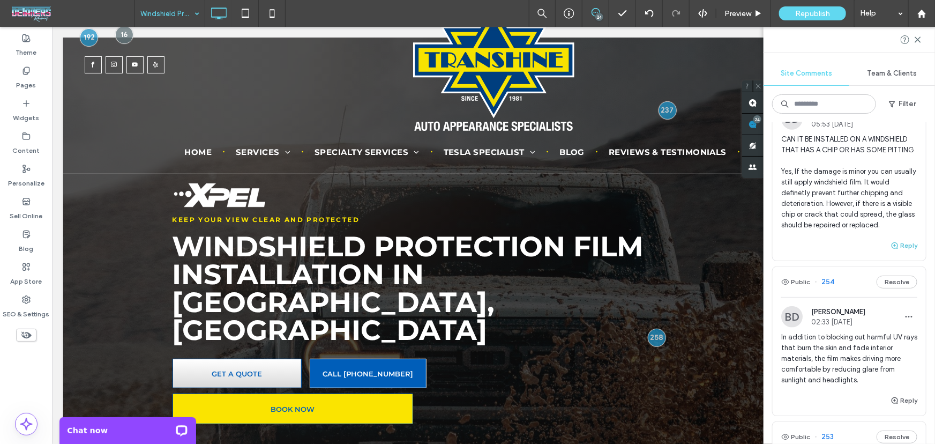
click at [898, 252] on button "Reply" at bounding box center [903, 245] width 27 height 13
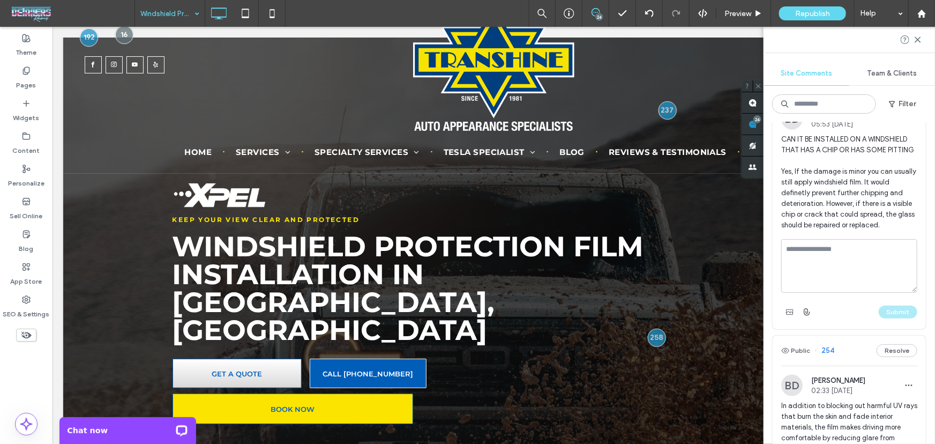
click at [848, 292] on textarea at bounding box center [849, 266] width 136 height 54
type textarea "****"
click at [885, 318] on button "Submit" at bounding box center [898, 311] width 39 height 13
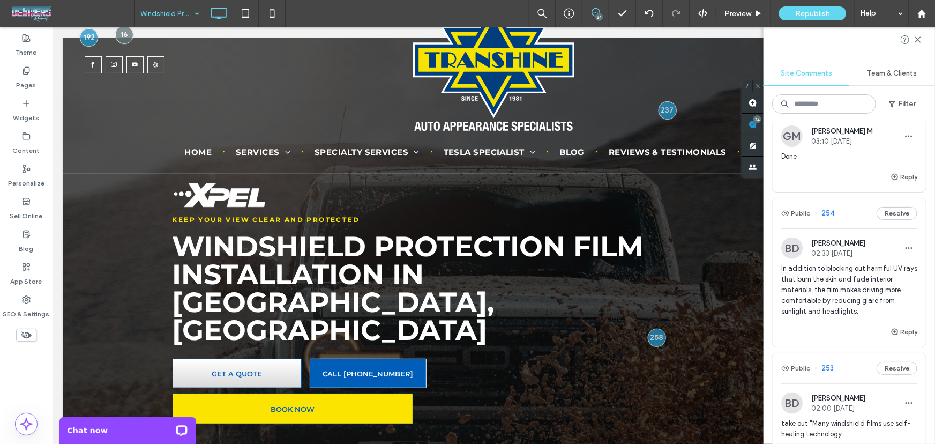
scroll to position [714, 0]
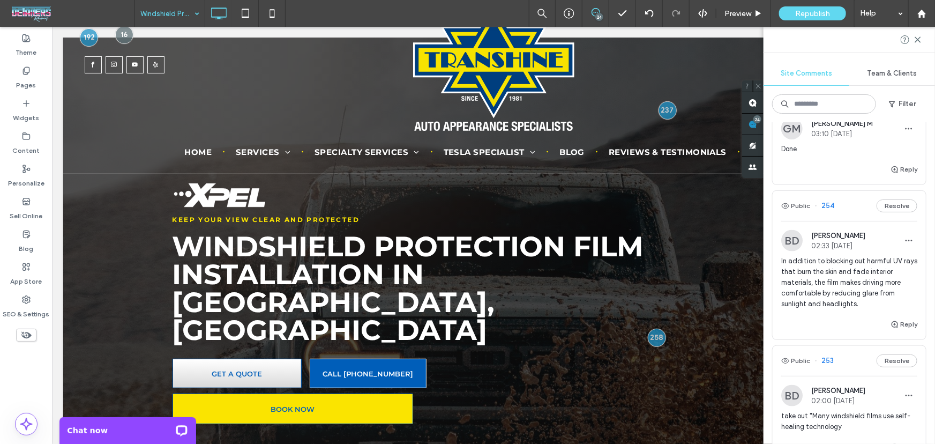
click at [857, 299] on span "In addition to blocking out harmful UV rays that burn the skin and fade interio…" at bounding box center [849, 283] width 136 height 54
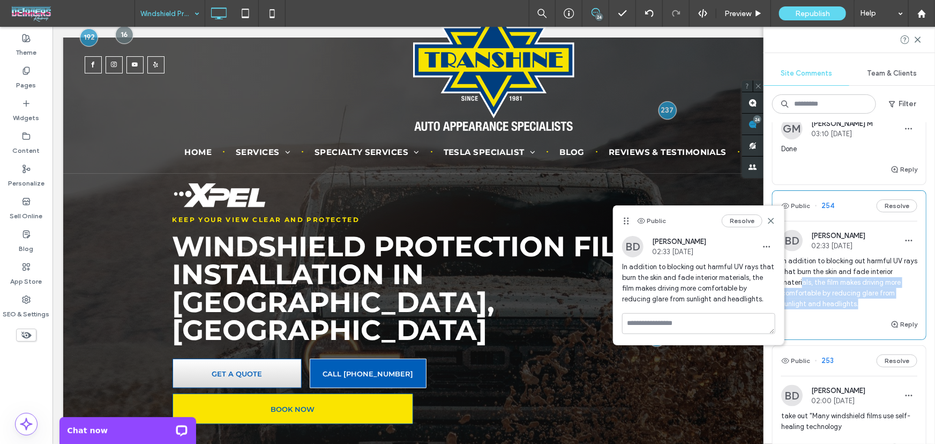
drag, startPoint x: 865, startPoint y: 334, endPoint x: 802, endPoint y: 310, distance: 67.2
click at [802, 309] on span "In addition to blocking out harmful UV rays that burn the skin and fade interio…" at bounding box center [849, 283] width 136 height 54
click at [830, 302] on span "In addition to blocking out harmful UV rays that burn the skin and fade interio…" at bounding box center [849, 283] width 136 height 54
click at [772, 222] on use at bounding box center [771, 221] width 5 height 5
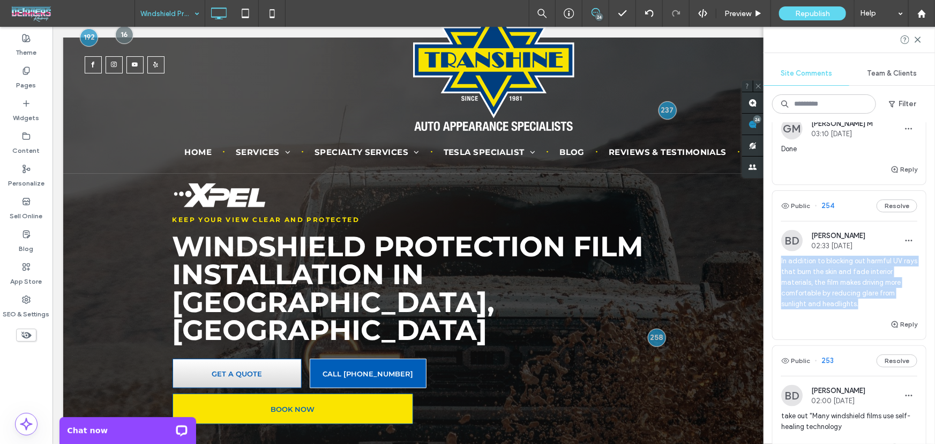
drag, startPoint x: 867, startPoint y: 335, endPoint x: 775, endPoint y: 296, distance: 100.8
click at [775, 296] on div "BD Bill DeBever 02:33 Oct 11 2025 In addition to blocking out harmful UV rays t…" at bounding box center [848, 274] width 153 height 88
copy span "In addition to blocking out harmful UV rays that burn the skin and fade interio…"
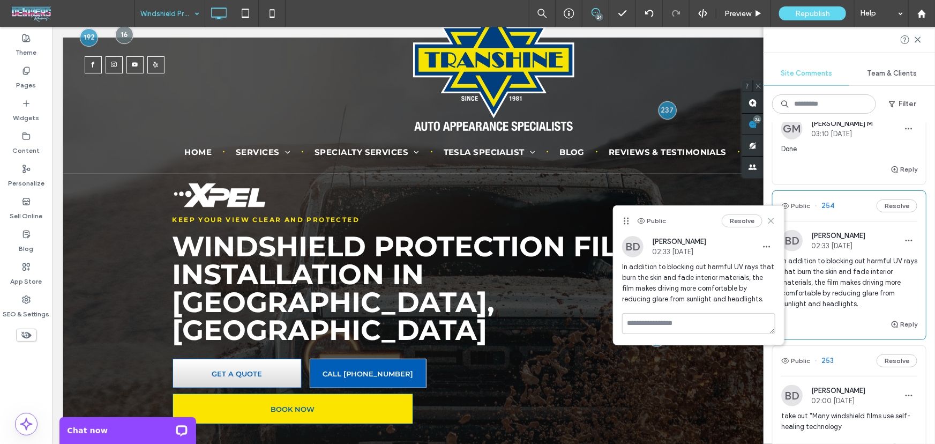
click at [770, 220] on use at bounding box center [771, 221] width 5 height 5
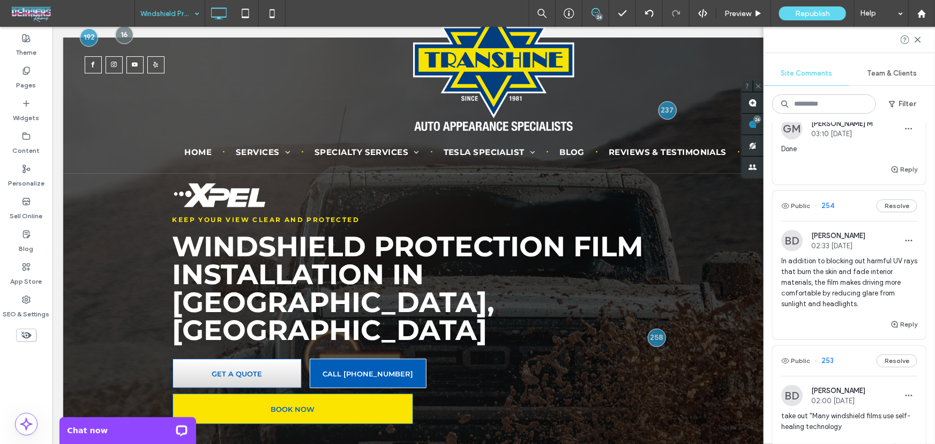
type input "*****"
type input "**"
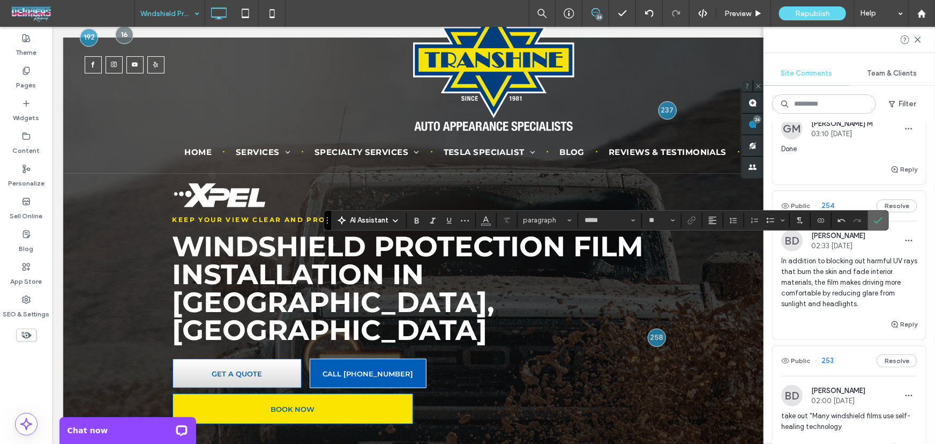
click at [877, 222] on icon "Confirm" at bounding box center [878, 220] width 9 height 9
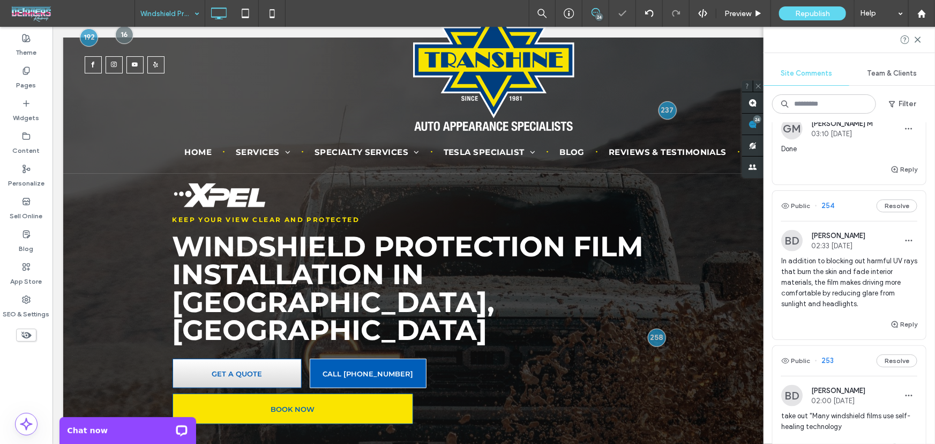
click at [903, 318] on div "In addition to blocking out harmful UV rays that burn the skin and fade interio…" at bounding box center [849, 287] width 136 height 62
click at [908, 331] on button "Reply" at bounding box center [903, 324] width 27 height 13
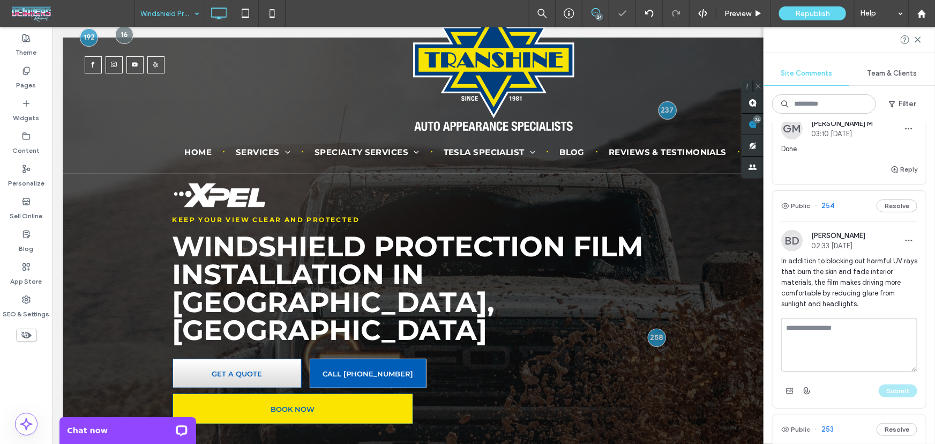
click at [821, 371] on textarea at bounding box center [849, 345] width 136 height 54
type textarea "****"
click at [895, 397] on button "Submit" at bounding box center [898, 390] width 39 height 13
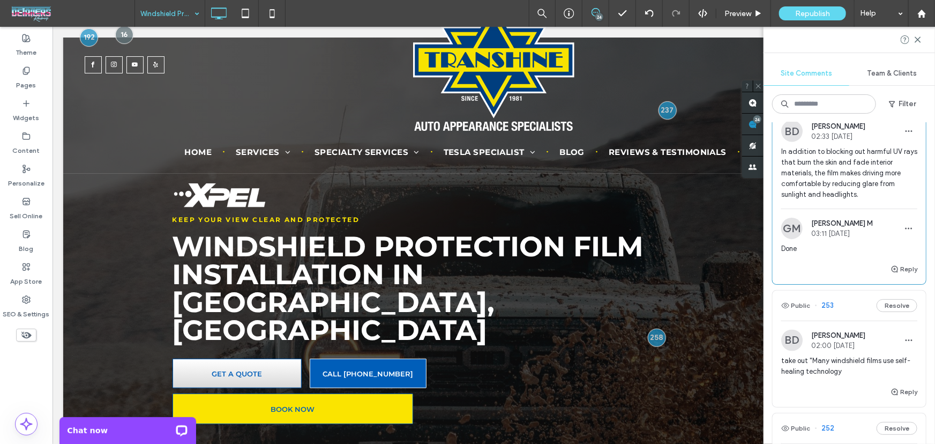
scroll to position [844, 0]
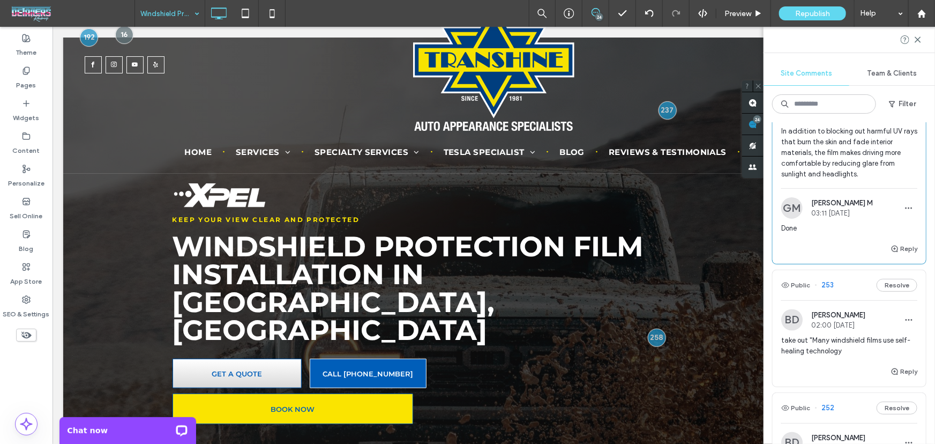
click at [843, 356] on span "take out "Many windshield films use self-healing technology" at bounding box center [849, 345] width 136 height 21
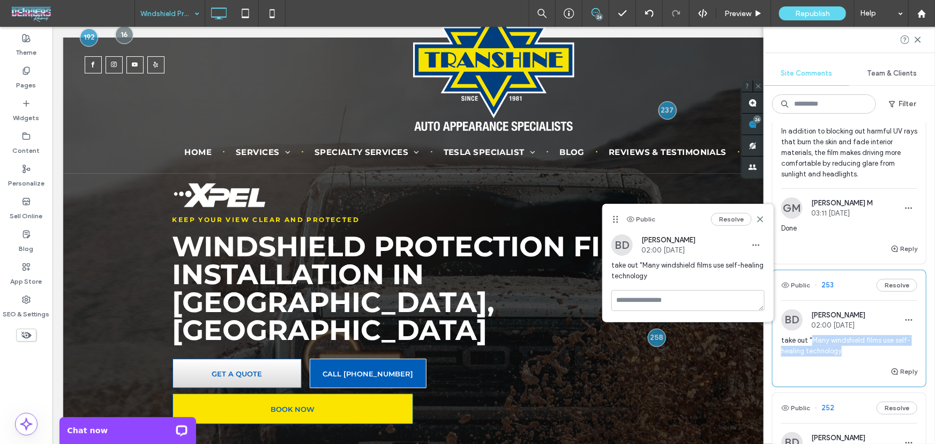
drag, startPoint x: 812, startPoint y: 372, endPoint x: 843, endPoint y: 384, distance: 33.5
click at [843, 356] on span "take out "Many windshield films use self-healing technology" at bounding box center [849, 345] width 136 height 21
copy span "Many windshield films use self-healing technology"
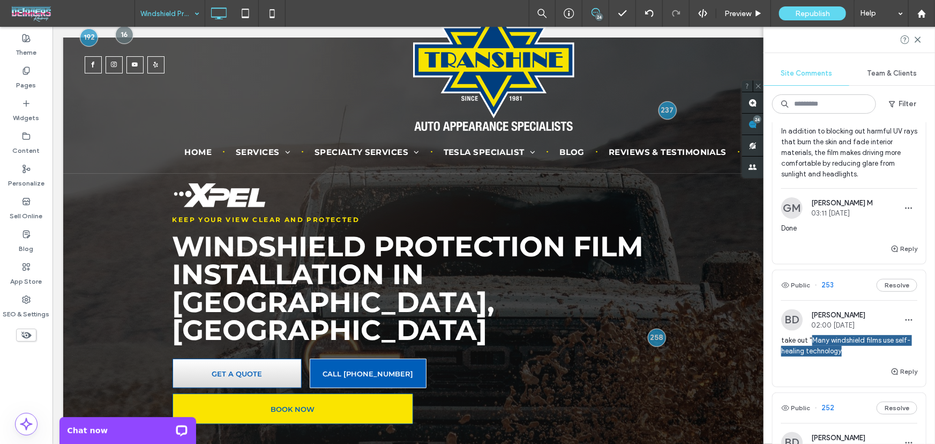
type input "*****"
type input "**"
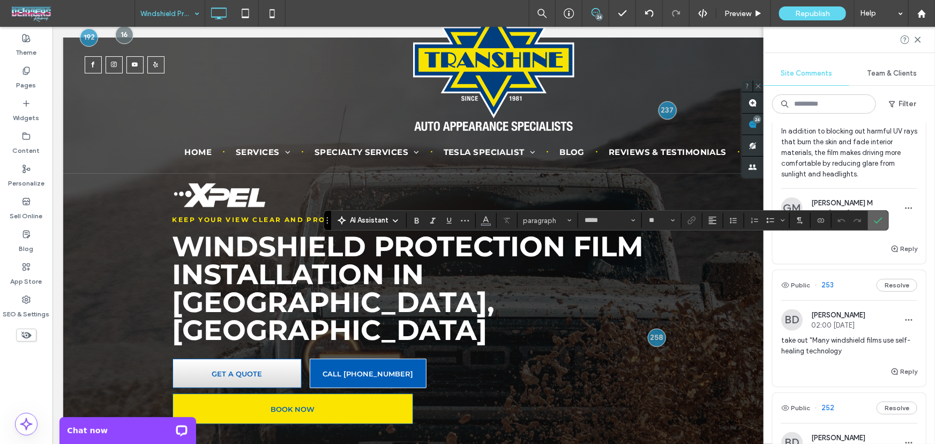
click at [874, 219] on icon "Confirm" at bounding box center [878, 220] width 9 height 9
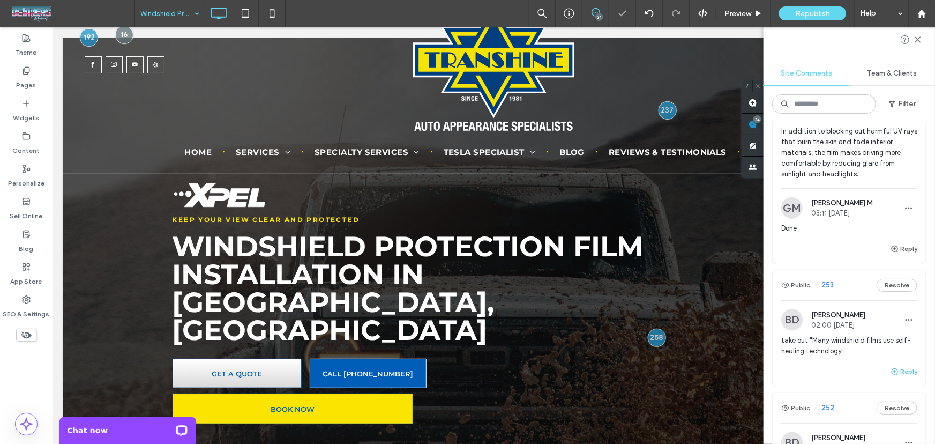
click at [905, 378] on button "Reply" at bounding box center [903, 371] width 27 height 13
click at [830, 406] on textarea at bounding box center [849, 392] width 136 height 54
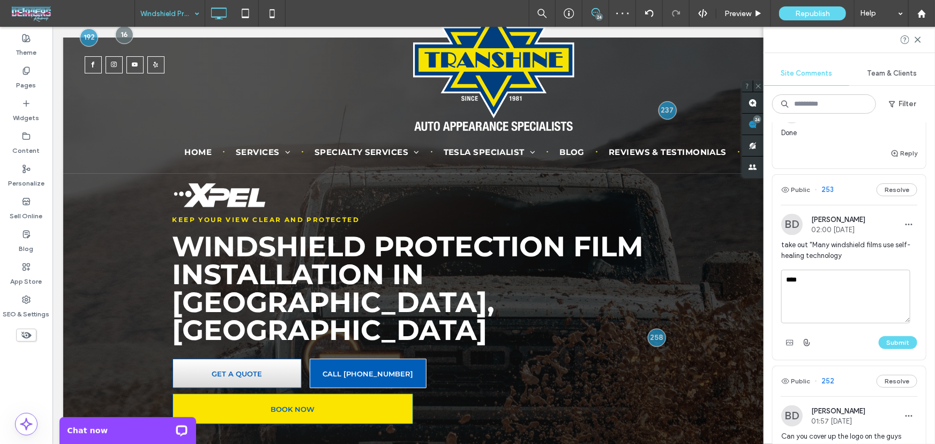
scroll to position [974, 0]
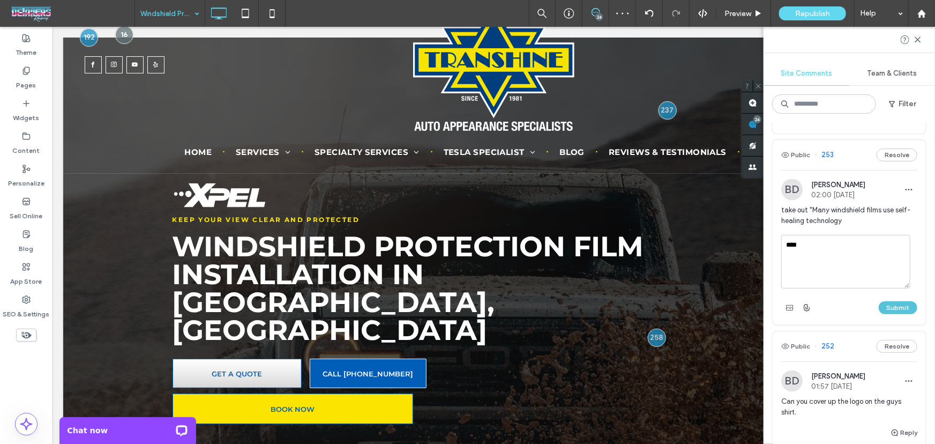
type textarea "****"
click at [887, 314] on button "Submit" at bounding box center [898, 307] width 39 height 13
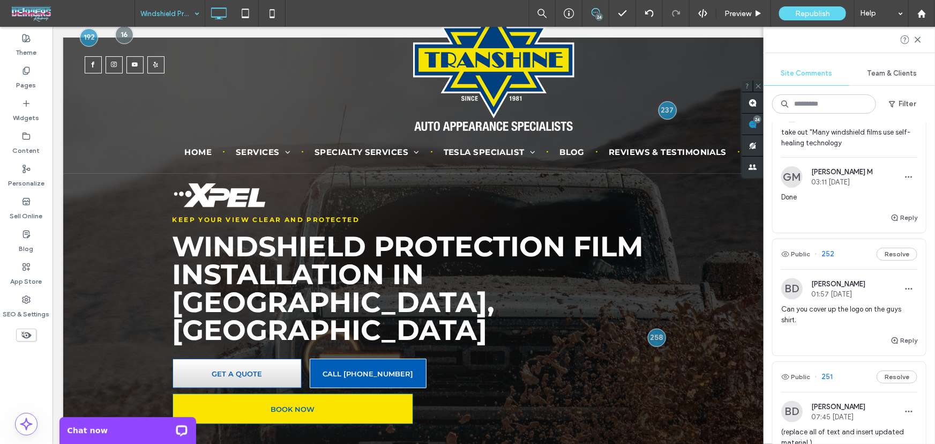
scroll to position [1104, 0]
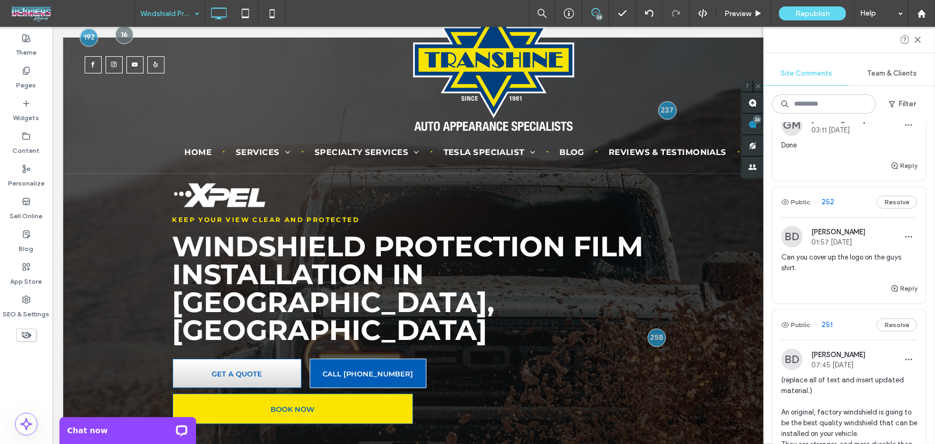
click at [842, 273] on span "Can you cover up the logo on the guys shirt." at bounding box center [849, 262] width 136 height 21
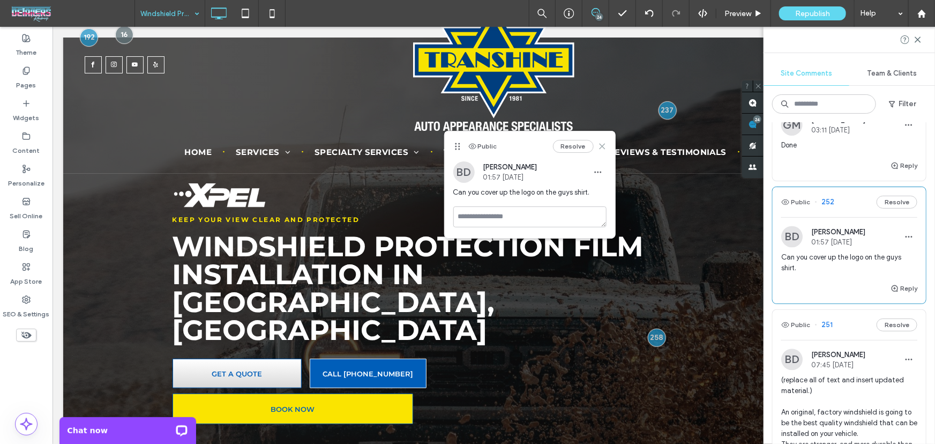
click at [602, 147] on icon at bounding box center [602, 146] width 9 height 9
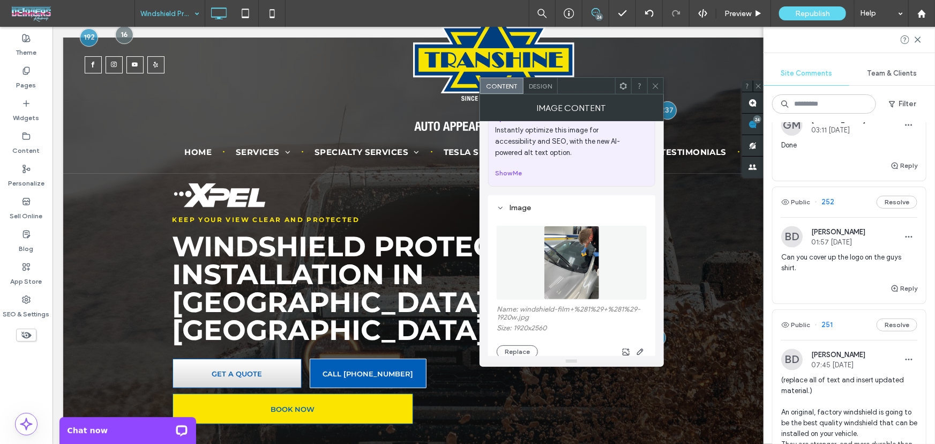
scroll to position [64, 0]
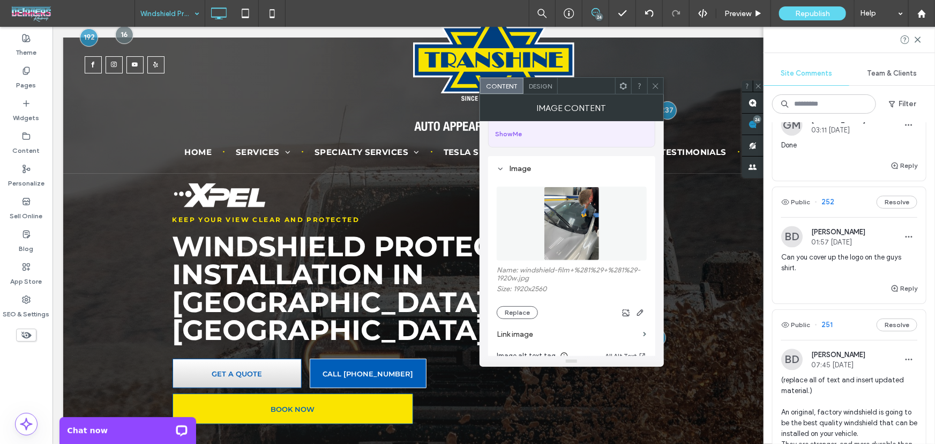
click at [573, 220] on img at bounding box center [572, 223] width 56 height 74
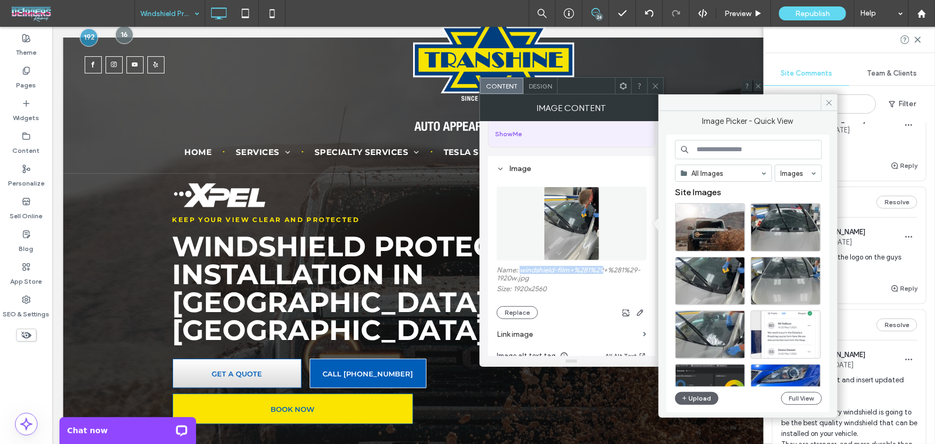
drag, startPoint x: 519, startPoint y: 268, endPoint x: 603, endPoint y: 267, distance: 83.6
click at [603, 267] on label "Name: windshield-film+%281%29+%281%29-1920w.jpg" at bounding box center [572, 275] width 150 height 19
copy label "windshield-film+%281%29"
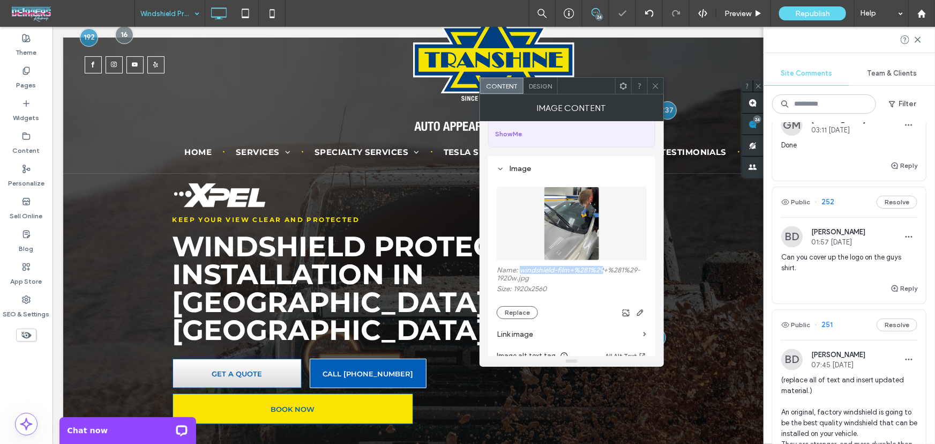
click at [574, 218] on img at bounding box center [572, 223] width 56 height 74
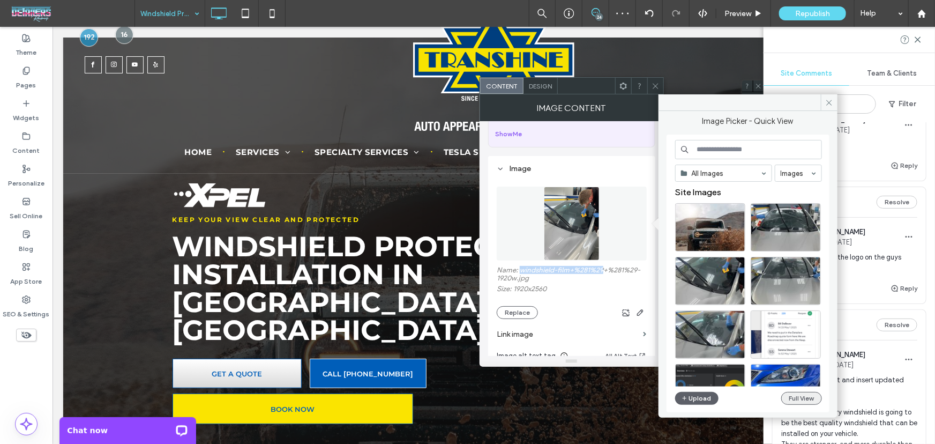
click at [791, 396] on button "Full View" at bounding box center [801, 398] width 41 height 13
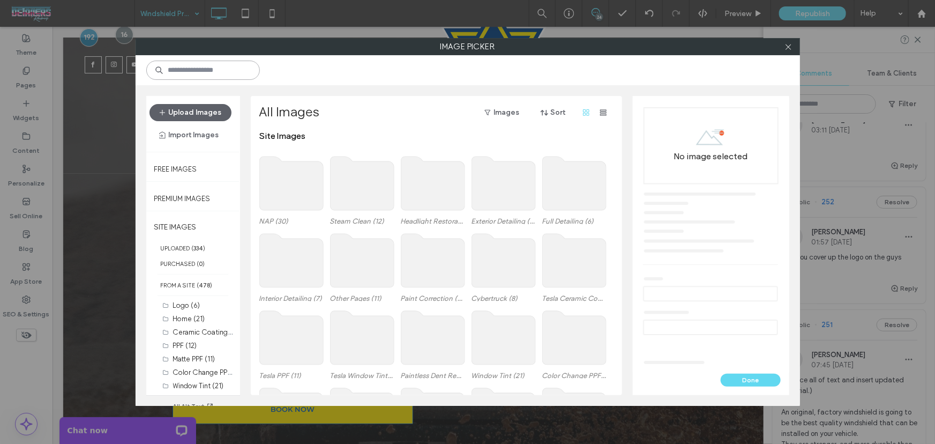
click at [190, 70] on input at bounding box center [203, 70] width 114 height 19
paste input "**********"
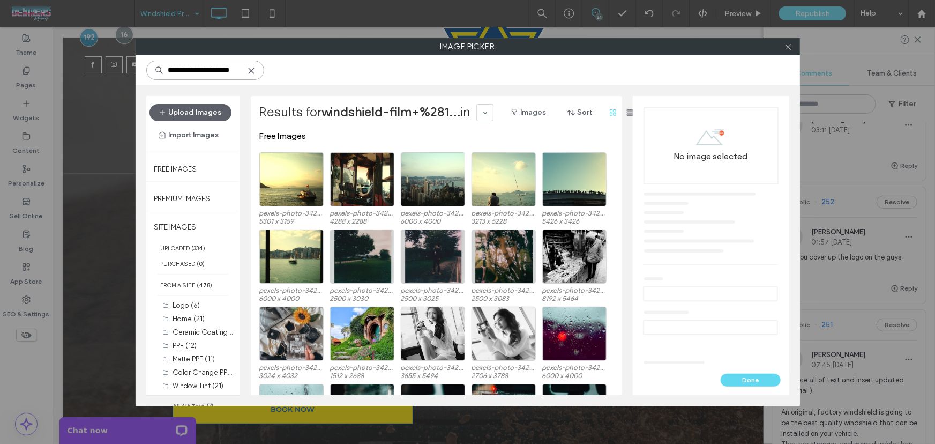
click at [79, 39] on div "**********" at bounding box center [467, 222] width 935 height 444
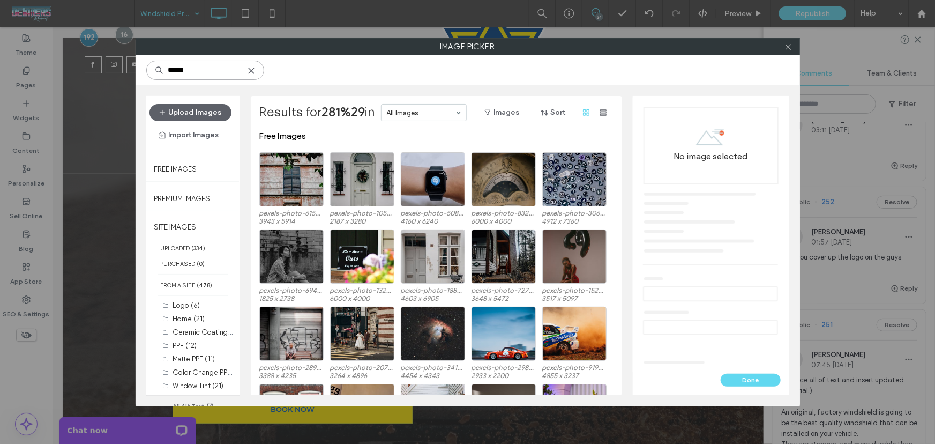
type input "******"
click at [251, 74] on icon at bounding box center [251, 70] width 9 height 9
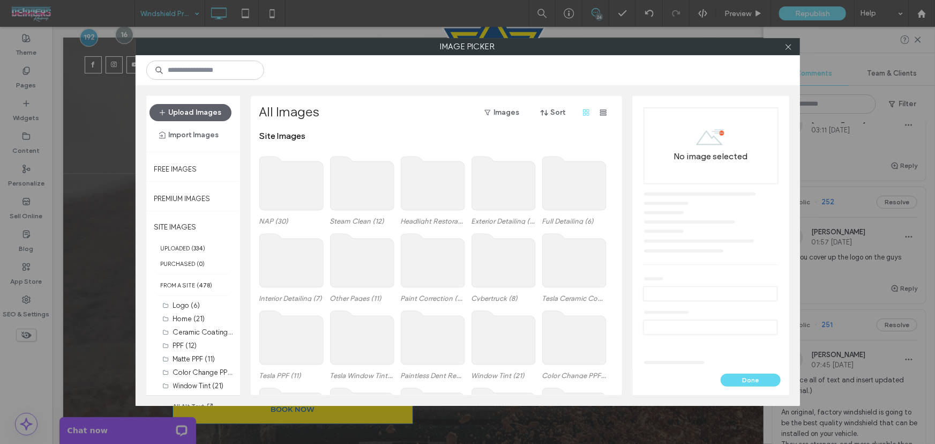
click at [783, 48] on div at bounding box center [788, 47] width 16 height 16
click at [790, 48] on icon at bounding box center [788, 47] width 8 height 8
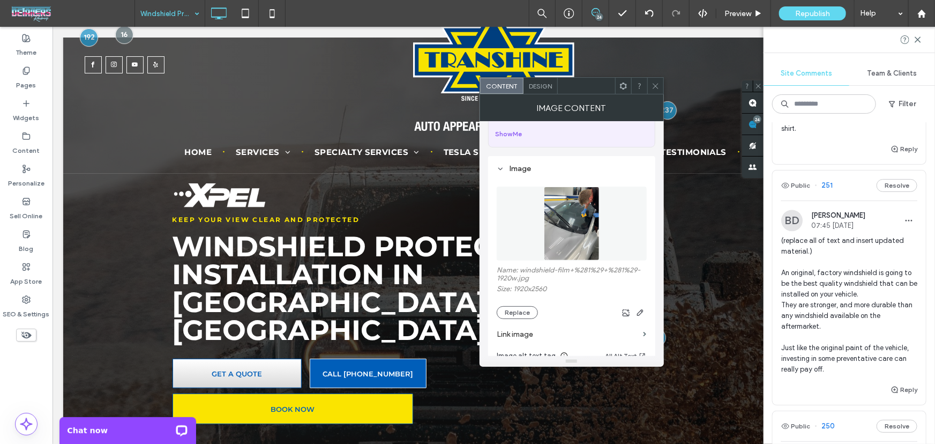
scroll to position [1298, 0]
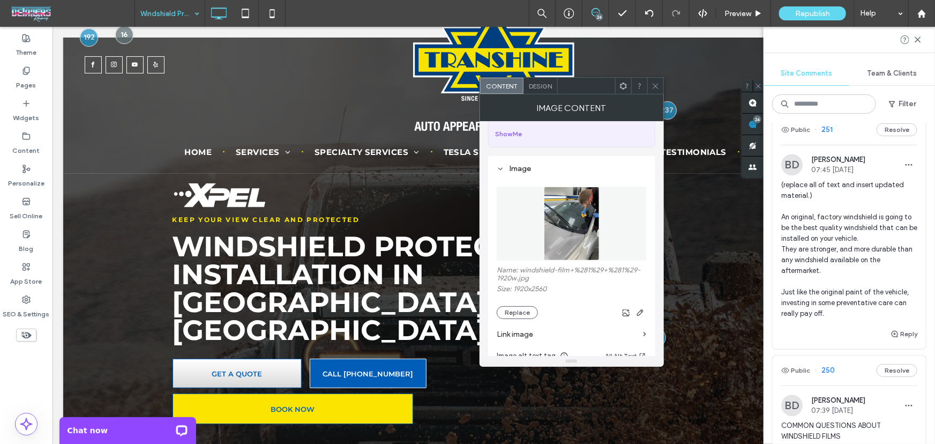
click at [833, 274] on span "(replace all of text and insert updated material.) An original, factory windshi…" at bounding box center [849, 248] width 136 height 139
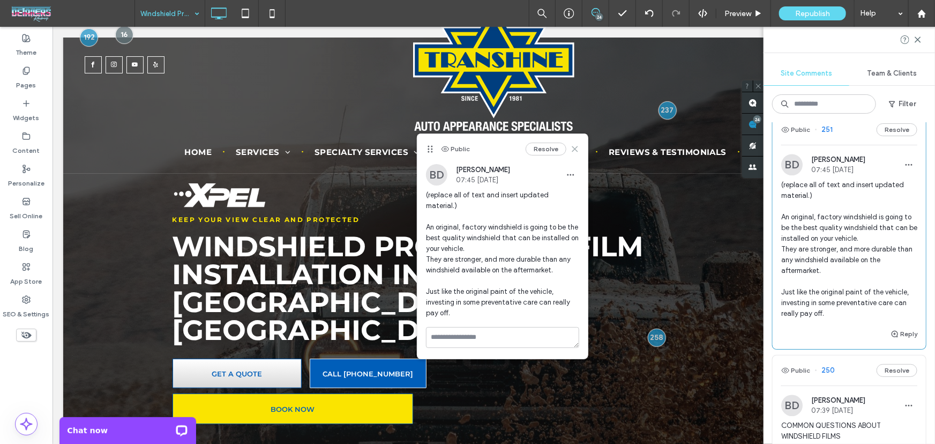
click at [575, 149] on use at bounding box center [574, 148] width 5 height 5
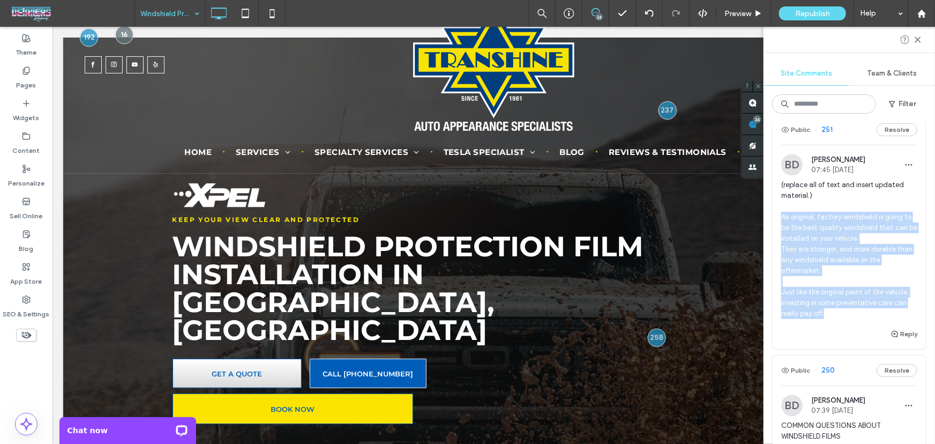
drag, startPoint x: 780, startPoint y: 246, endPoint x: 831, endPoint y: 343, distance: 109.3
click at [831, 327] on div "BD Bill DeBever 07:45 Oct 10 2025 (replace all of text and insert updated mater…" at bounding box center [848, 241] width 153 height 174
copy span "An original, factory windshield is going to be the best quality windshield that…"
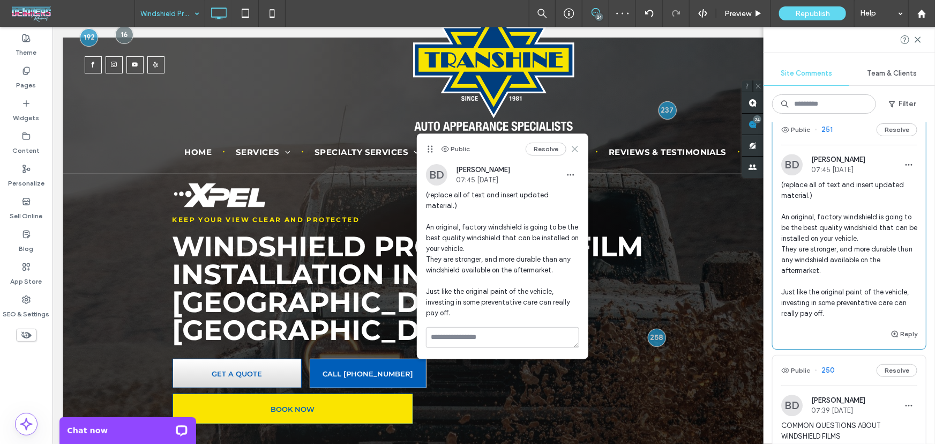
click at [576, 145] on icon at bounding box center [574, 149] width 9 height 9
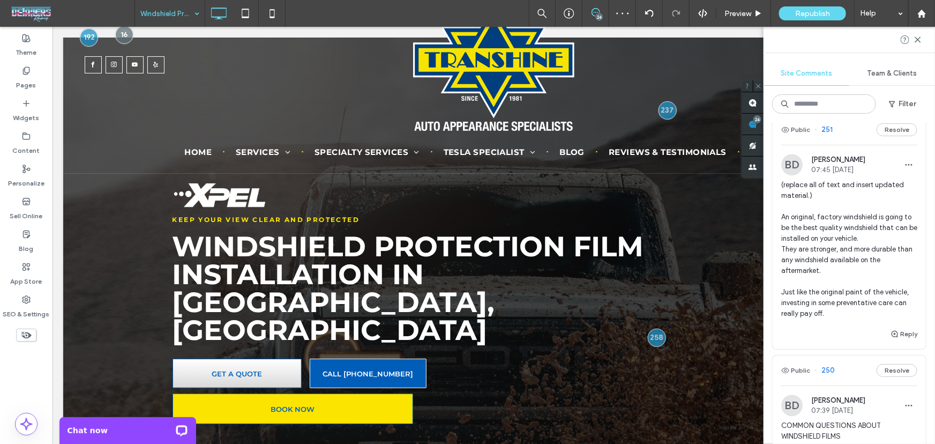
type input "*****"
type input "**"
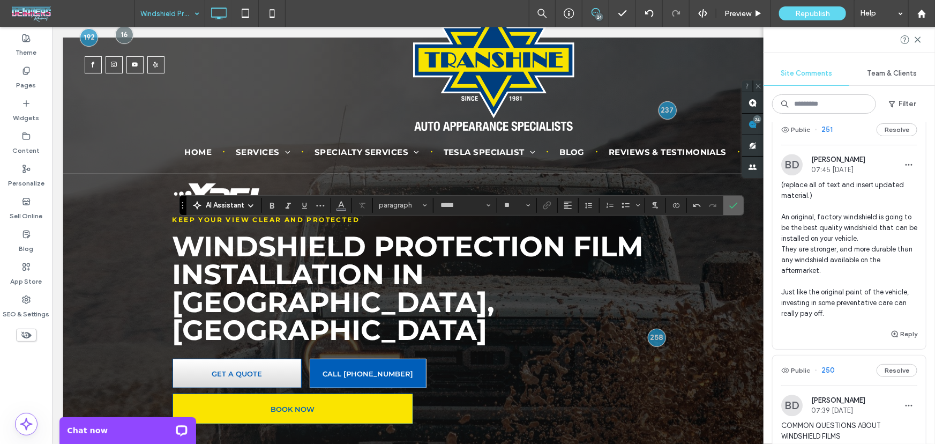
click at [729, 209] on span "Confirm" at bounding box center [731, 205] width 5 height 19
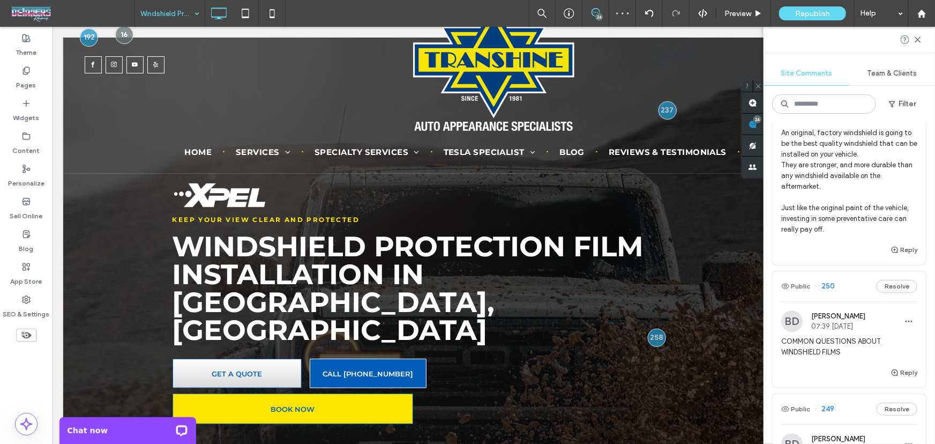
scroll to position [1428, 0]
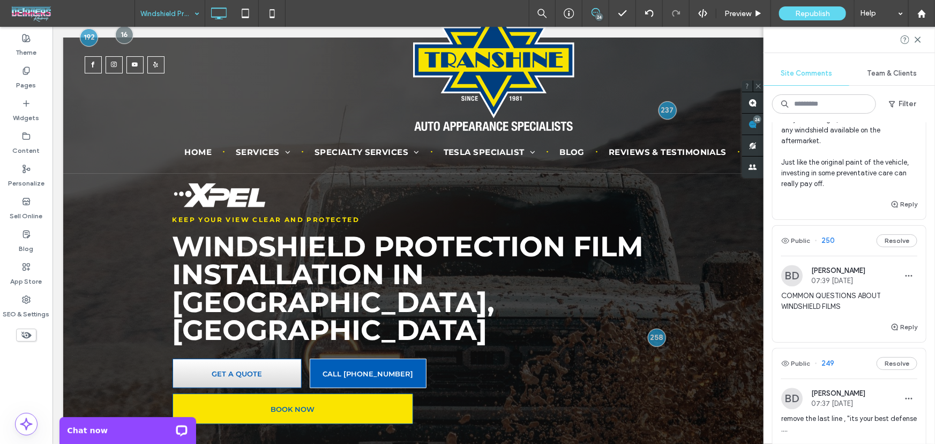
click at [820, 312] on span "COMMON QUESTIONS ABOUT WINDSHIELD FILMS" at bounding box center [849, 300] width 136 height 21
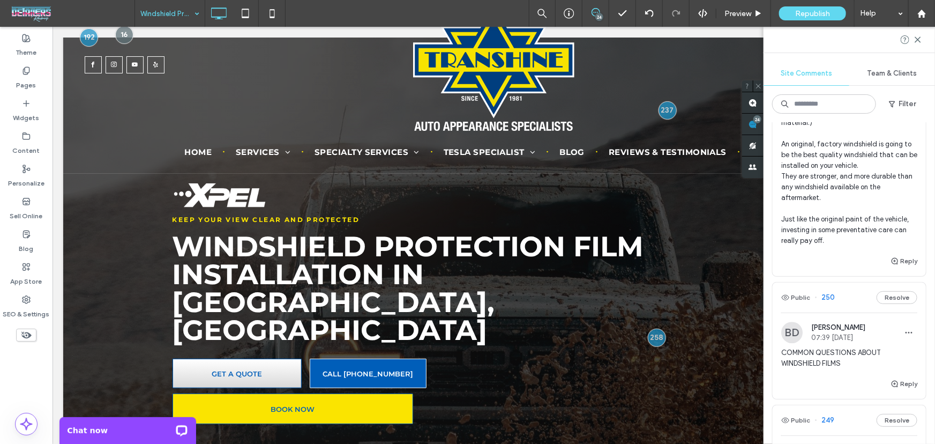
scroll to position [1363, 0]
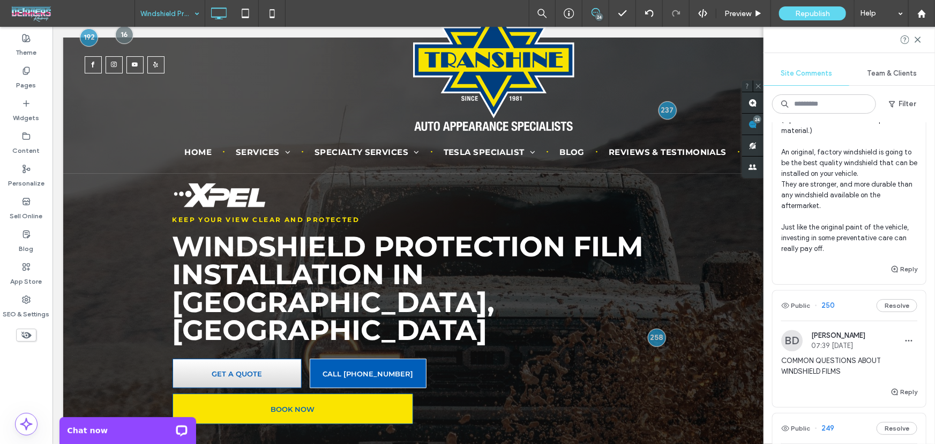
click at [840, 236] on span "(replace all of text and insert updated material.) An original, factory windshi…" at bounding box center [849, 184] width 136 height 139
click at [897, 275] on button "Reply" at bounding box center [903, 268] width 27 height 13
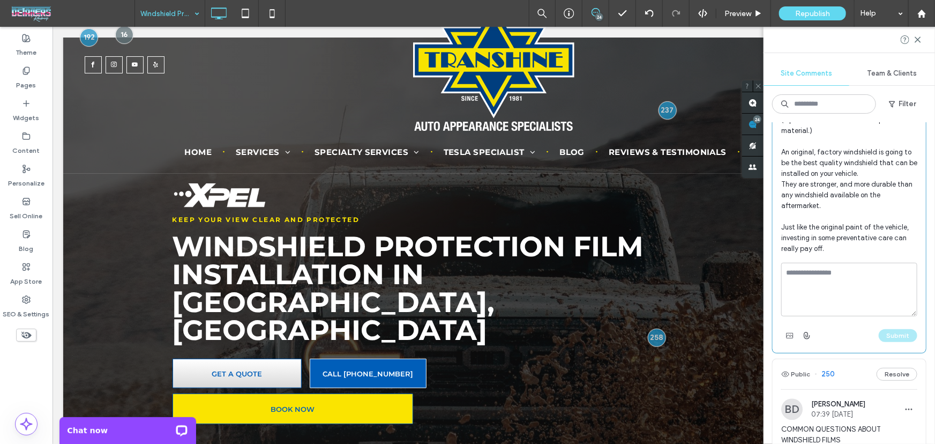
click at [842, 316] on textarea at bounding box center [849, 289] width 136 height 54
type textarea "****"
click at [887, 342] on button "Submit" at bounding box center [898, 335] width 39 height 13
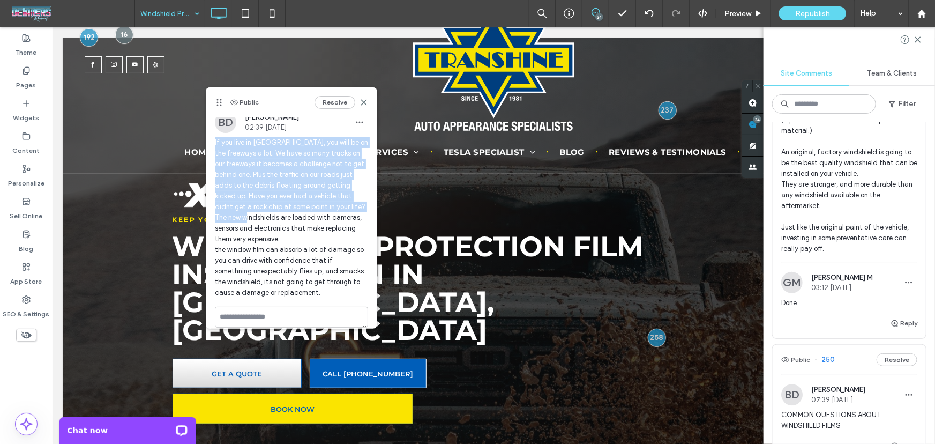
scroll to position [16, 0]
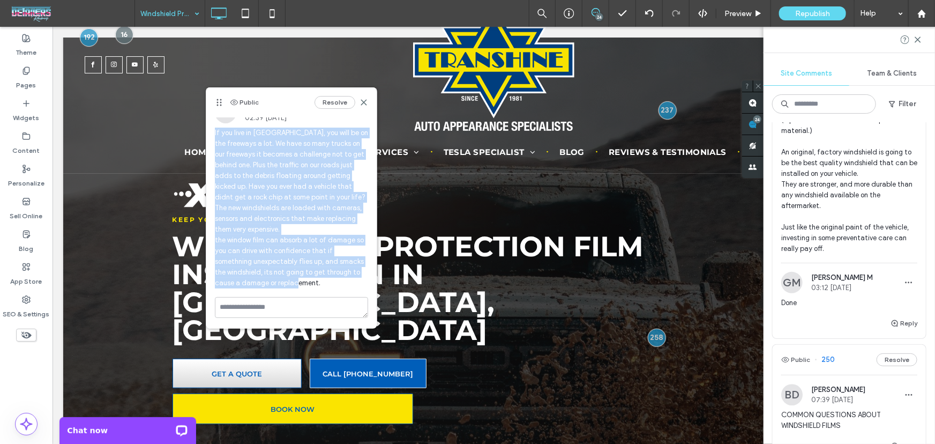
drag, startPoint x: 214, startPoint y: 151, endPoint x: 359, endPoint y: 283, distance: 196.4
click at [359, 283] on div "BD Bill DeBever 02:39 Oct 9 2025 If you live in Los Angeles, you will be on the…" at bounding box center [291, 199] width 170 height 195
copy span "If you live in [GEOGRAPHIC_DATA], you will be on the freeways a lot. We have so…"
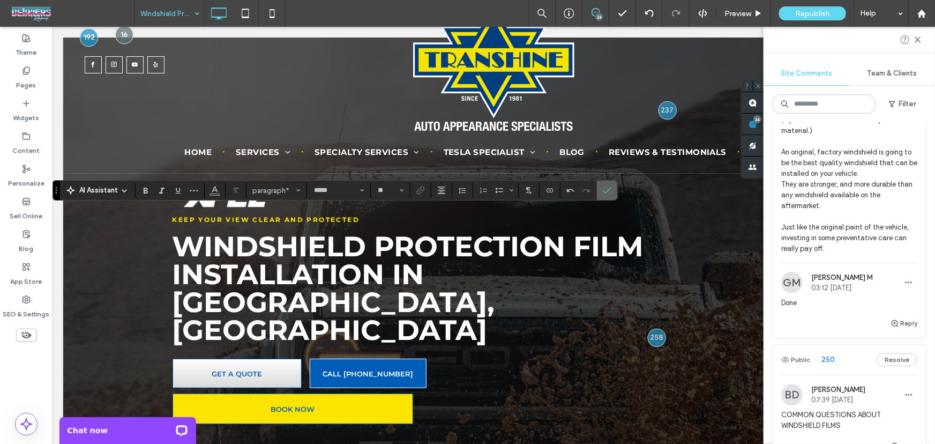
click at [597, 189] on section at bounding box center [607, 190] width 20 height 19
click at [605, 190] on icon "Confirm" at bounding box center [607, 190] width 9 height 9
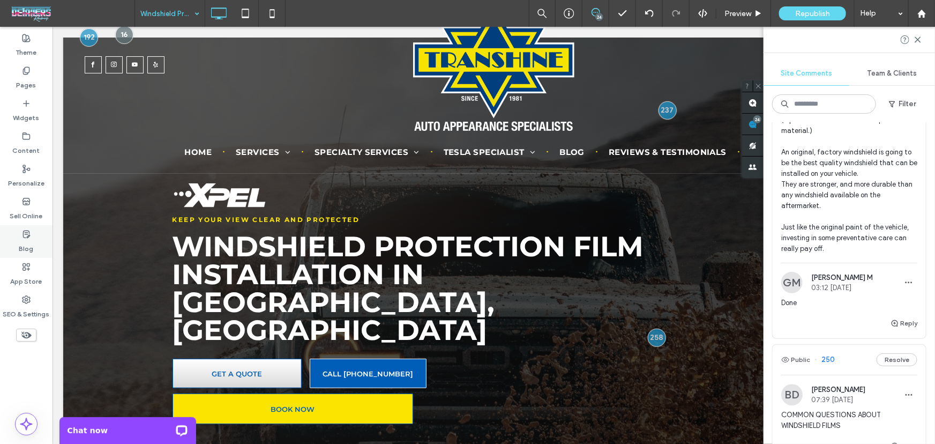
type input "*****"
type input "**"
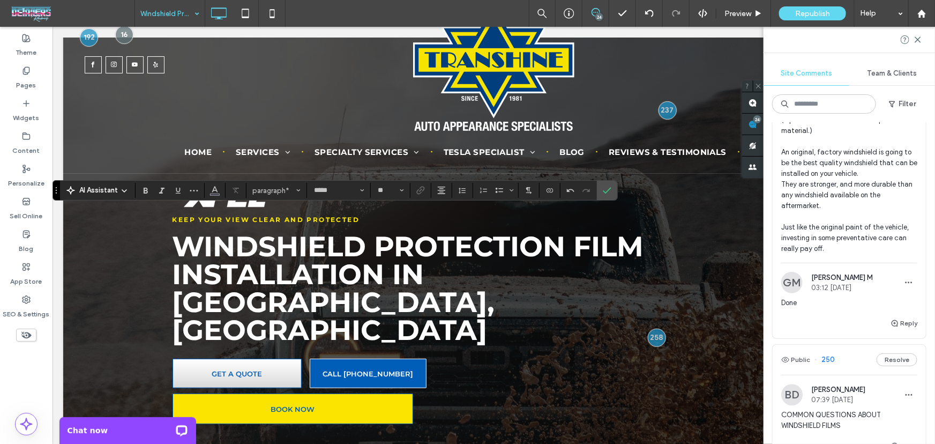
click at [594, 191] on section at bounding box center [578, 190] width 36 height 15
click at [607, 191] on icon "Confirm" at bounding box center [607, 190] width 9 height 9
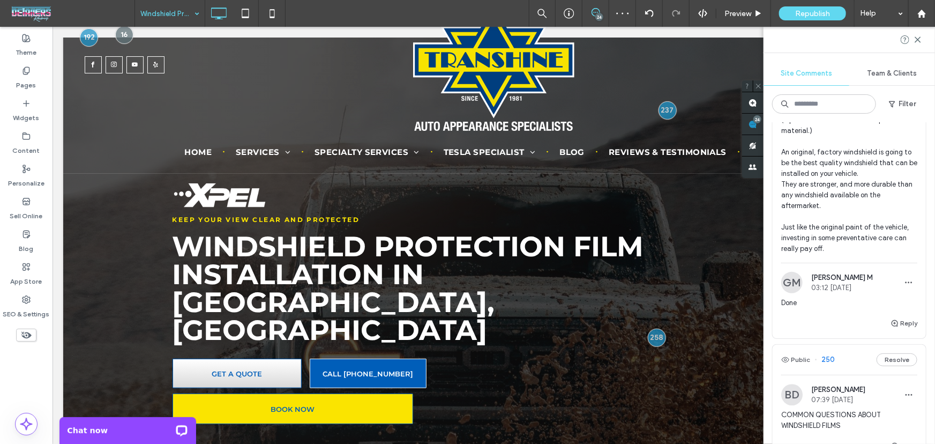
click at [595, 11] on icon at bounding box center [595, 12] width 9 height 9
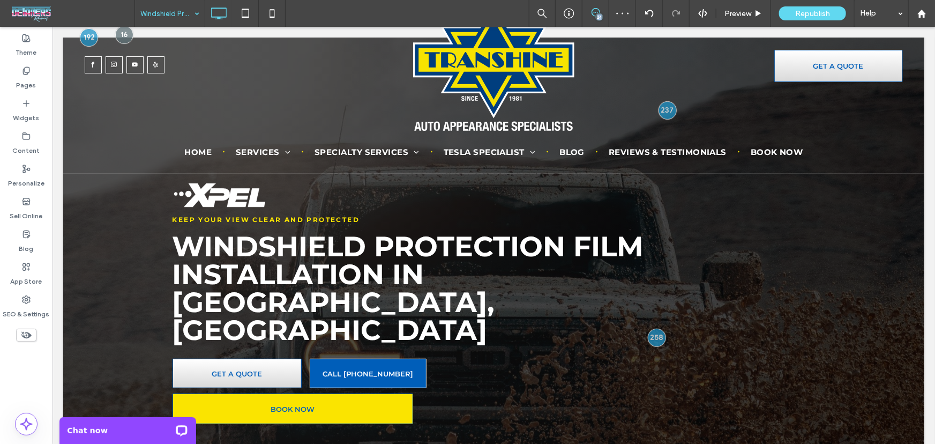
click at [595, 11] on icon at bounding box center [595, 12] width 9 height 9
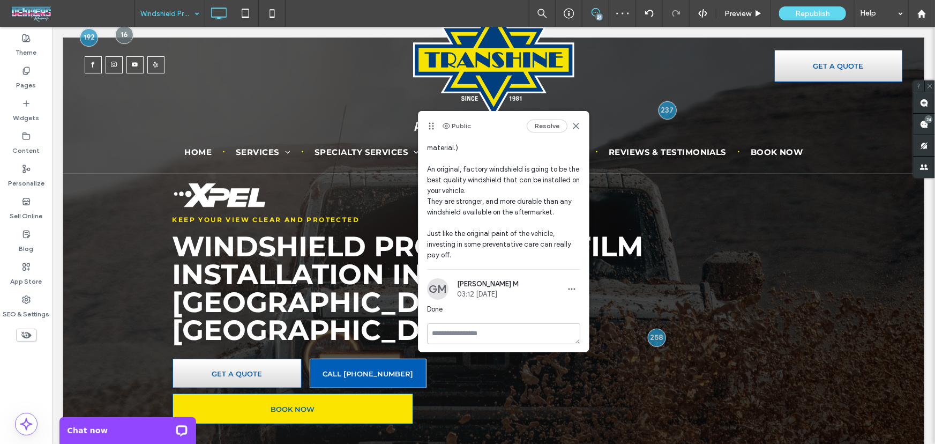
scroll to position [37, 0]
click at [593, 11] on icon at bounding box center [595, 12] width 9 height 9
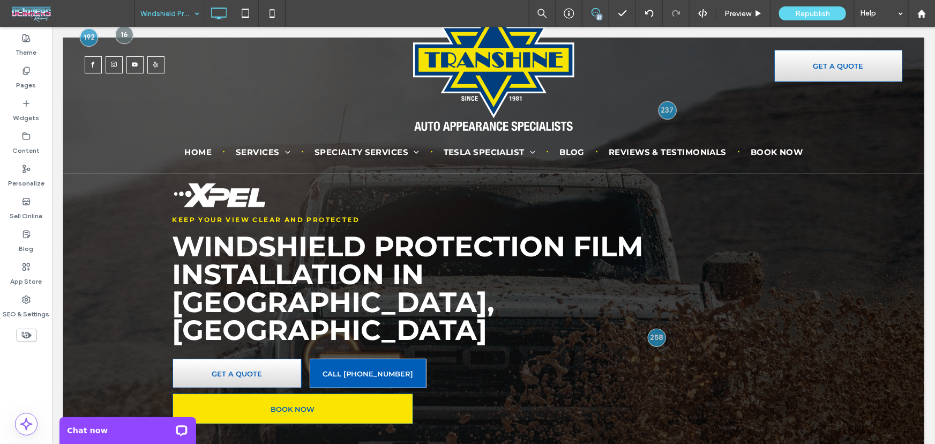
click at [593, 10] on icon at bounding box center [595, 12] width 9 height 9
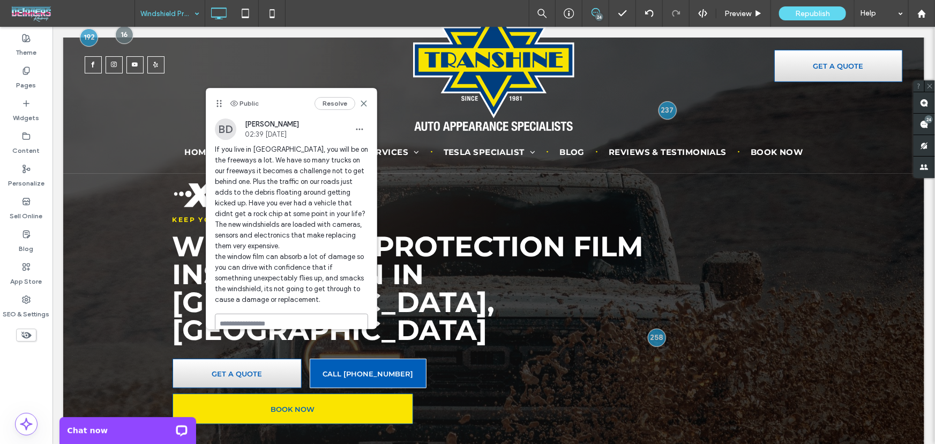
click at [264, 322] on textarea at bounding box center [291, 323] width 153 height 21
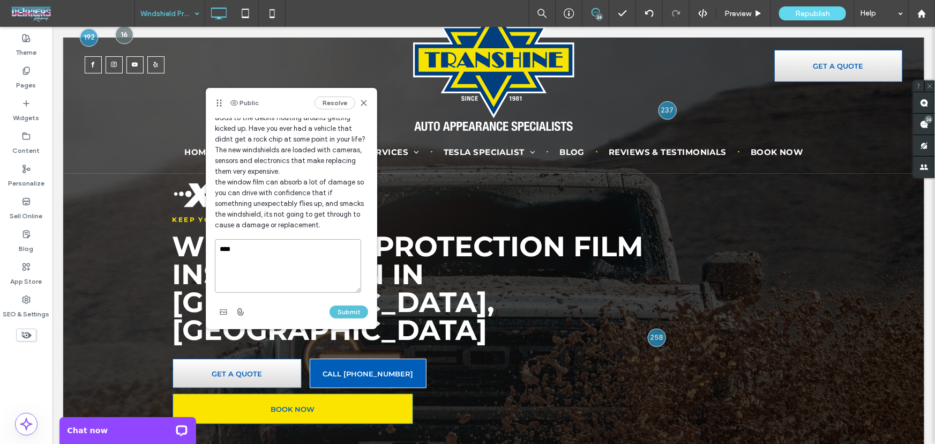
type textarea "****"
click at [346, 313] on button "Submit" at bounding box center [348, 311] width 39 height 13
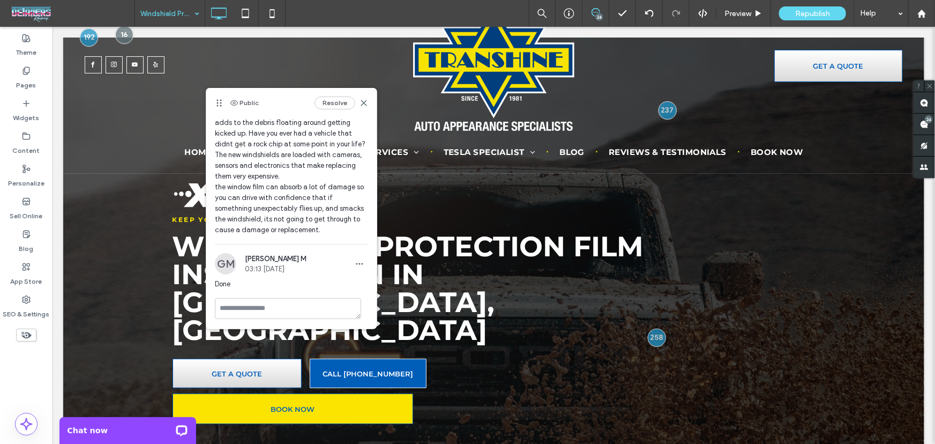
scroll to position [0, 0]
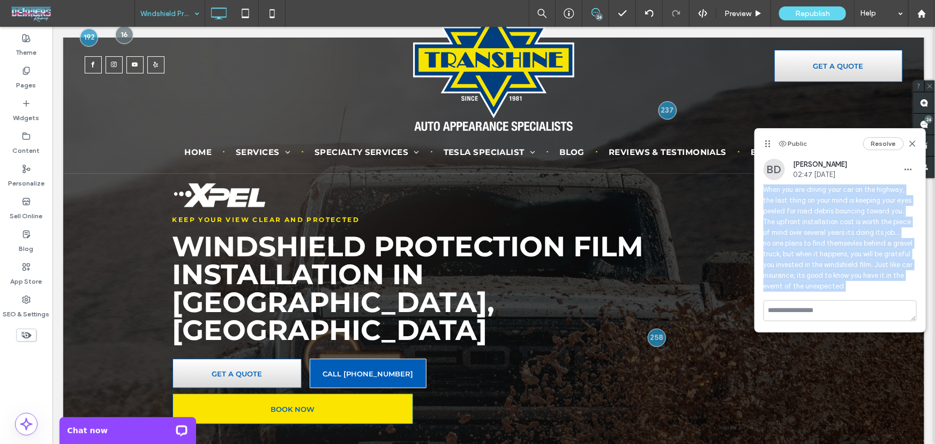
drag, startPoint x: 799, startPoint y: 213, endPoint x: 855, endPoint y: 284, distance: 91.2
click at [855, 284] on div "BD Bill DeBever 02:47 Oct 9 2025 When you are drivng your car on the highway, t…" at bounding box center [840, 229] width 170 height 141
copy span "When you are drivng your car on the highway, the last thing on your mind is kee…"
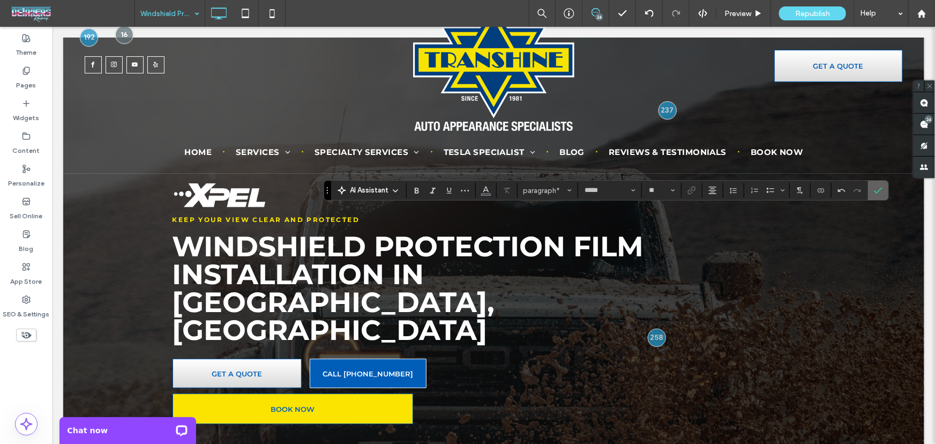
click at [874, 193] on icon "Confirm" at bounding box center [878, 190] width 9 height 9
click at [875, 191] on icon "Confirm" at bounding box center [878, 190] width 9 height 9
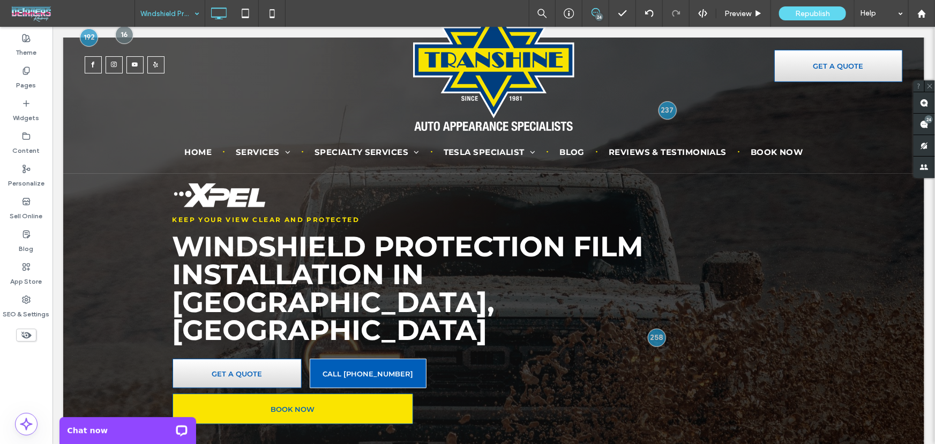
click at [598, 8] on icon at bounding box center [595, 12] width 9 height 9
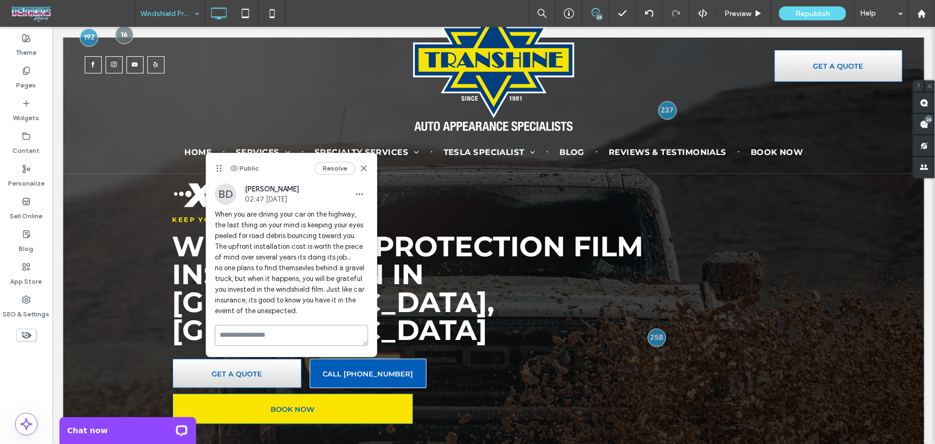
click at [287, 331] on div "Public Resolve BD Bill DeBever 02:47 Oct 9 2025 When you are drivng your car on…" at bounding box center [291, 254] width 170 height 203
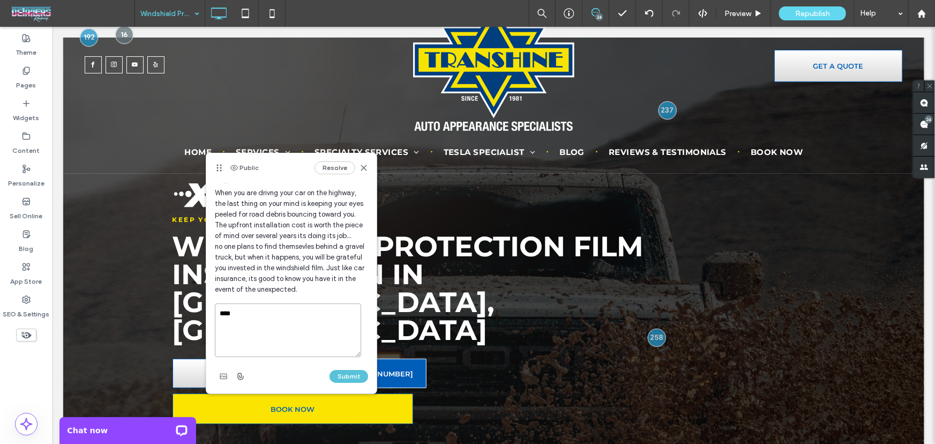
type textarea "****"
click at [341, 371] on button "Submit" at bounding box center [348, 376] width 39 height 13
click at [361, 167] on div "Public Resolve" at bounding box center [291, 168] width 170 height 30
click at [359, 167] on icon at bounding box center [363, 167] width 9 height 9
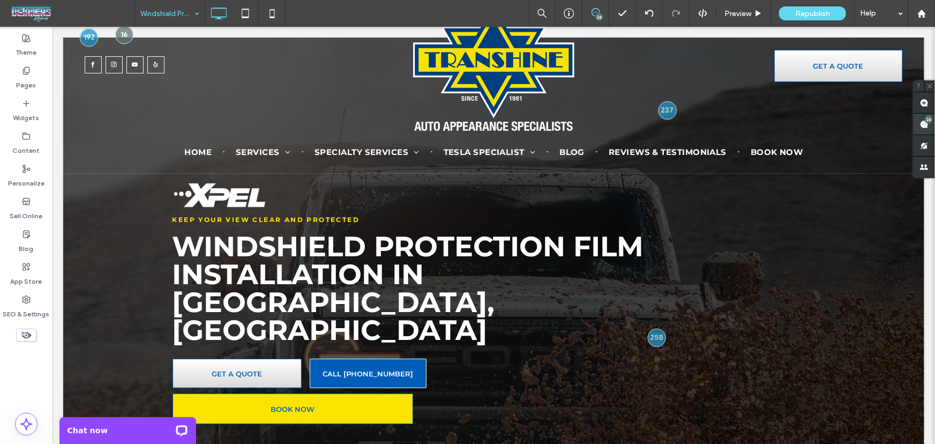
click at [923, 122] on use at bounding box center [924, 124] width 9 height 9
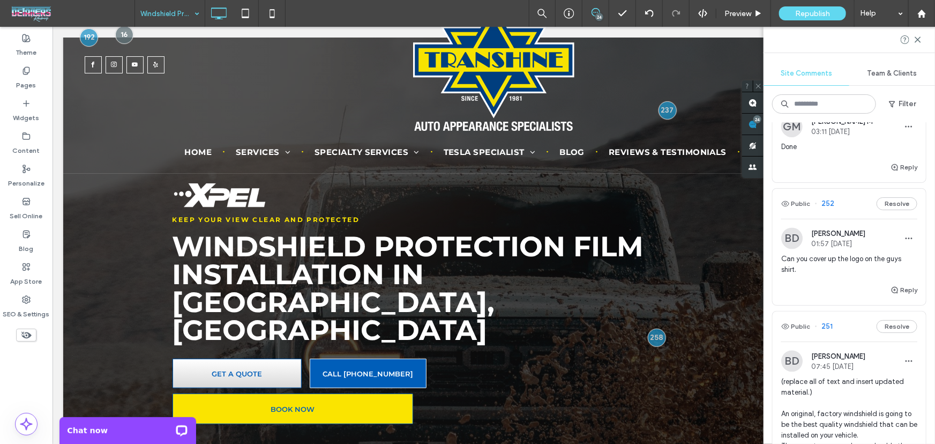
scroll to position [1104, 0]
click at [832, 273] on span "Can you cover up the logo on the guys shirt." at bounding box center [849, 262] width 136 height 21
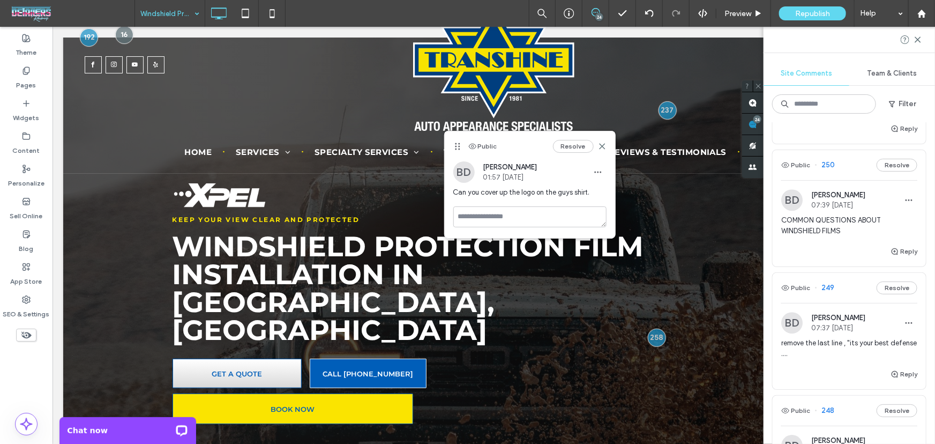
scroll to position [1558, 0]
click at [853, 236] on span "COMMON QUESTIONS ABOUT WINDSHIELD FILMS" at bounding box center [849, 224] width 136 height 21
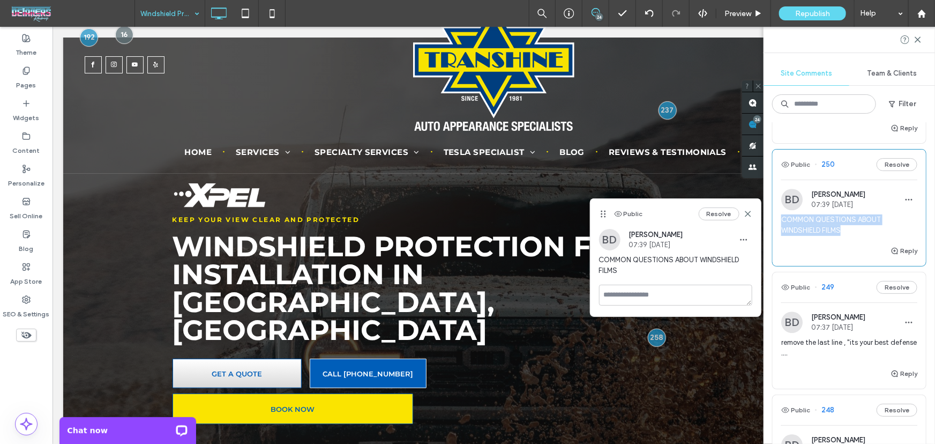
drag, startPoint x: 834, startPoint y: 260, endPoint x: 782, endPoint y: 253, distance: 52.4
click at [782, 236] on span "COMMON QUESTIONS ABOUT WINDSHIELD FILMS" at bounding box center [849, 224] width 136 height 21
copy span "COMMON QUESTIONS ABOUT WINDSHIELD FILMS"
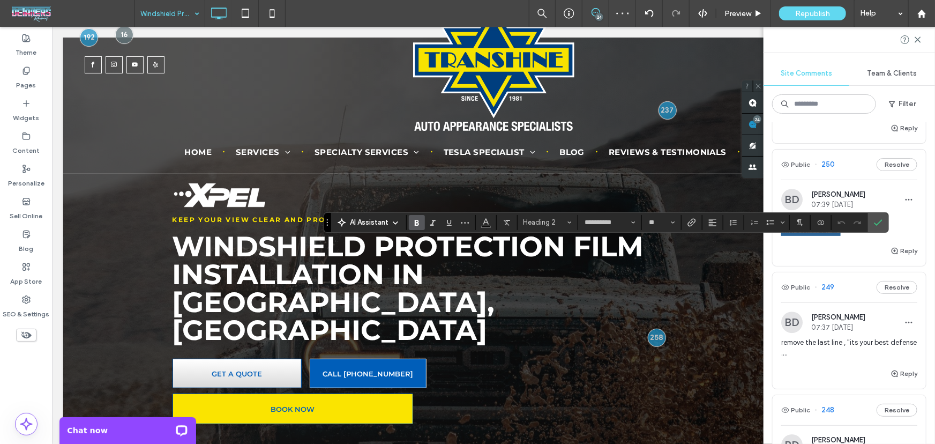
type input "*****"
type input "**"
click at [875, 221] on icon "Confirm" at bounding box center [878, 222] width 9 height 9
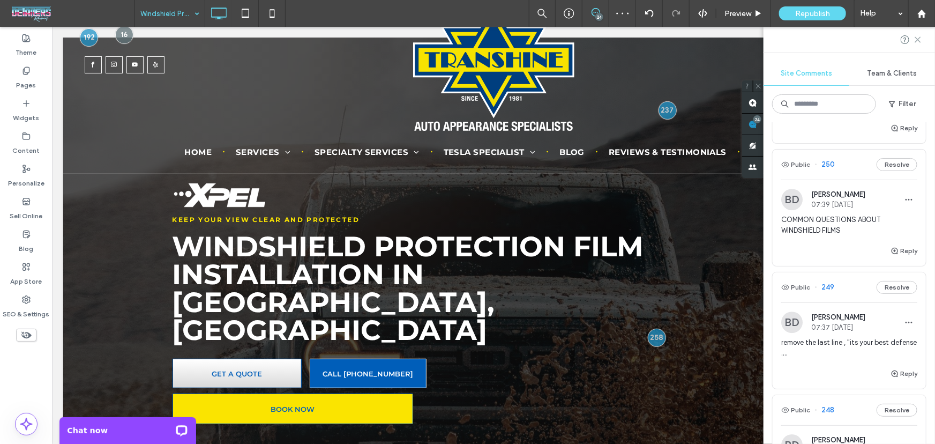
click at [917, 38] on use at bounding box center [917, 39] width 5 height 5
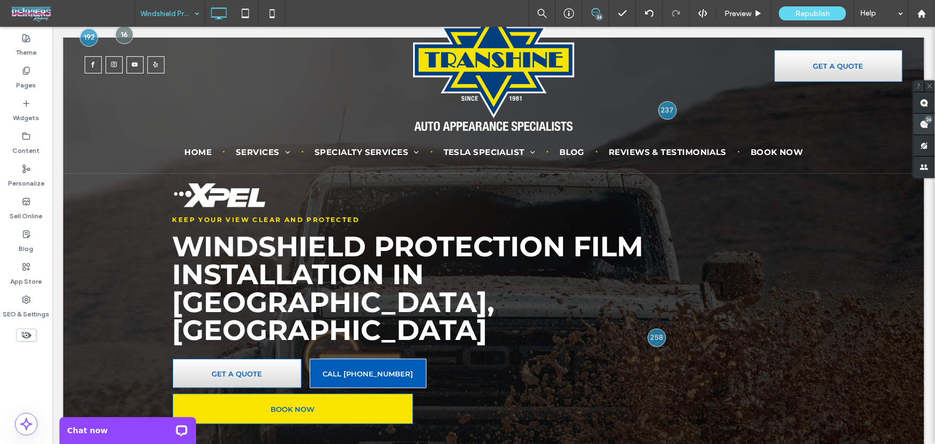
click at [934, 119] on span at bounding box center [923, 124] width 21 height 21
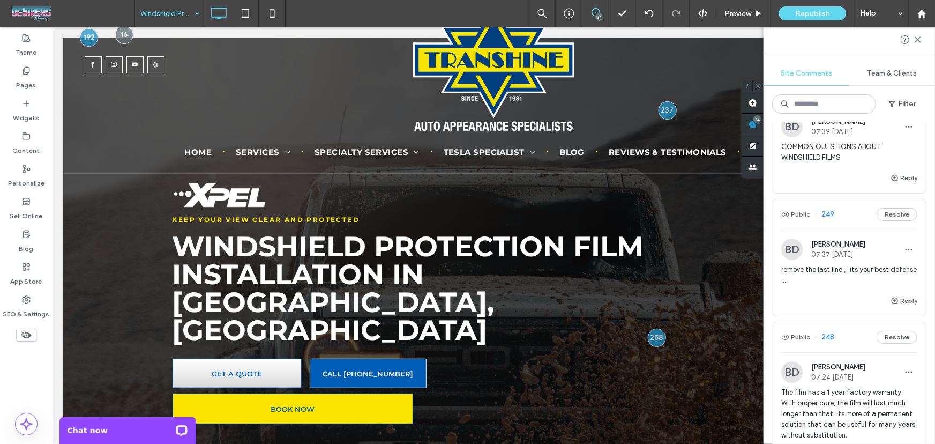
scroll to position [1623, 0]
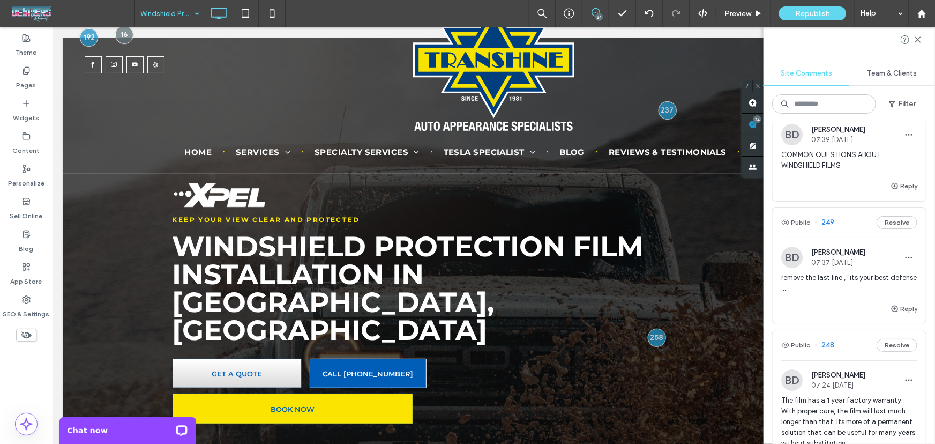
click at [831, 294] on span "remove the last line , "its your best defense ...." at bounding box center [849, 282] width 136 height 21
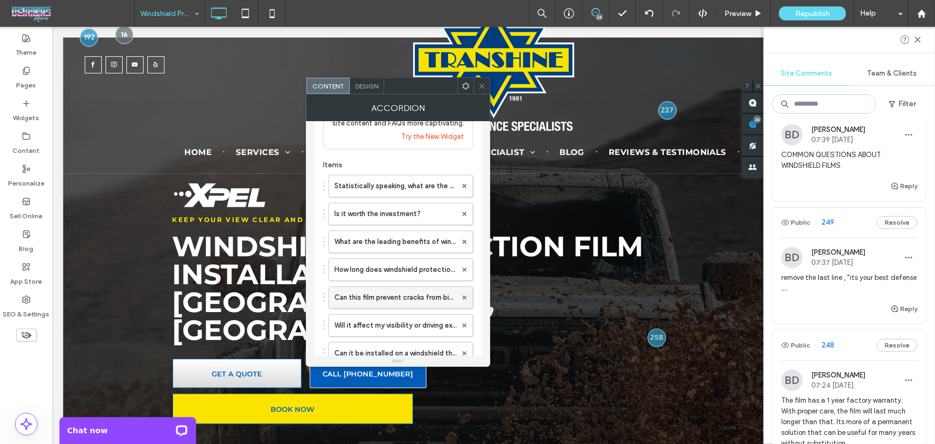
scroll to position [64, 0]
click at [415, 277] on label "How long does windshield protection film last?" at bounding box center [395, 269] width 122 height 21
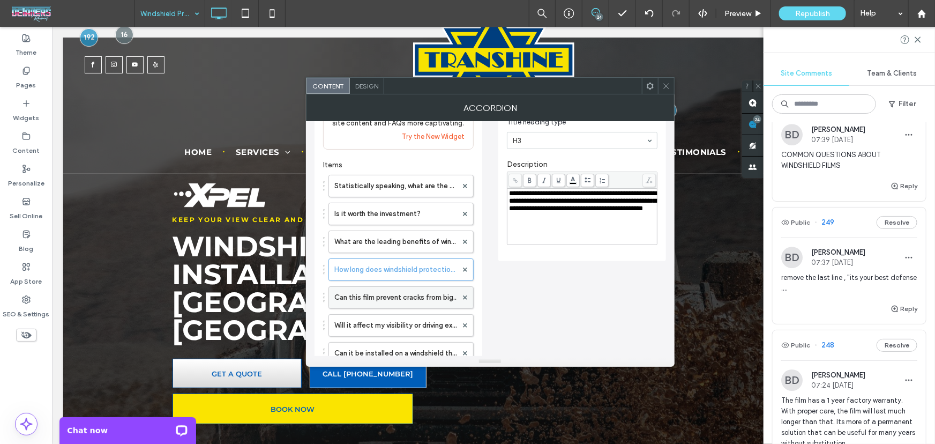
click at [391, 295] on label "Can this film prevent cracks from big rocks or highway debris?" at bounding box center [395, 297] width 123 height 21
drag, startPoint x: 546, startPoint y: 231, endPoint x: 562, endPoint y: 244, distance: 20.9
click at [562, 244] on div "**********" at bounding box center [581, 217] width 149 height 56
click at [666, 86] on use at bounding box center [665, 85] width 5 height 5
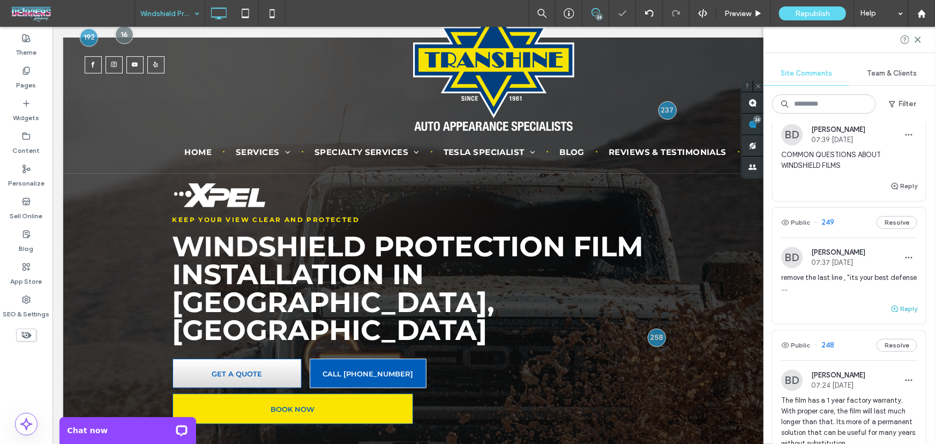
click at [905, 315] on button "Reply" at bounding box center [903, 308] width 27 height 13
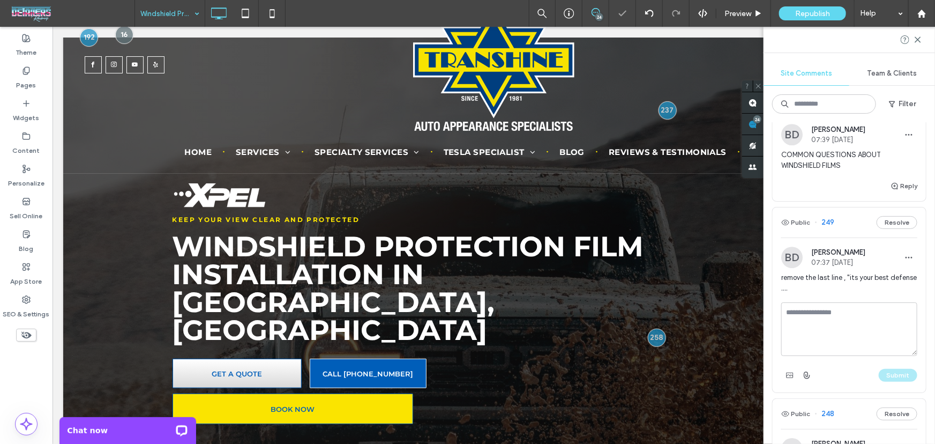
click at [829, 356] on textarea at bounding box center [849, 329] width 136 height 54
type textarea "****"
click at [895, 381] on button "Submit" at bounding box center [898, 375] width 39 height 13
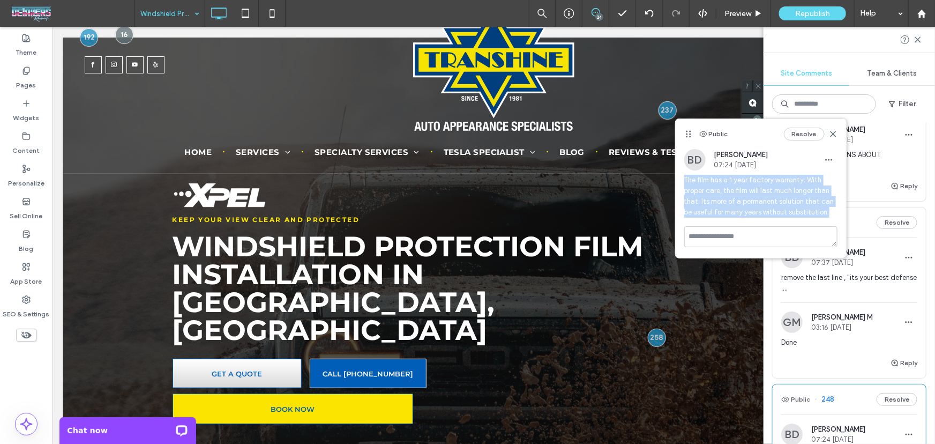
drag, startPoint x: 680, startPoint y: 177, endPoint x: 839, endPoint y: 215, distance: 163.1
click at [839, 215] on div "BD Bill DeBever 07:24 Oct 10 2025 The film has a 1 year factory warranty. With …" at bounding box center [760, 187] width 170 height 77
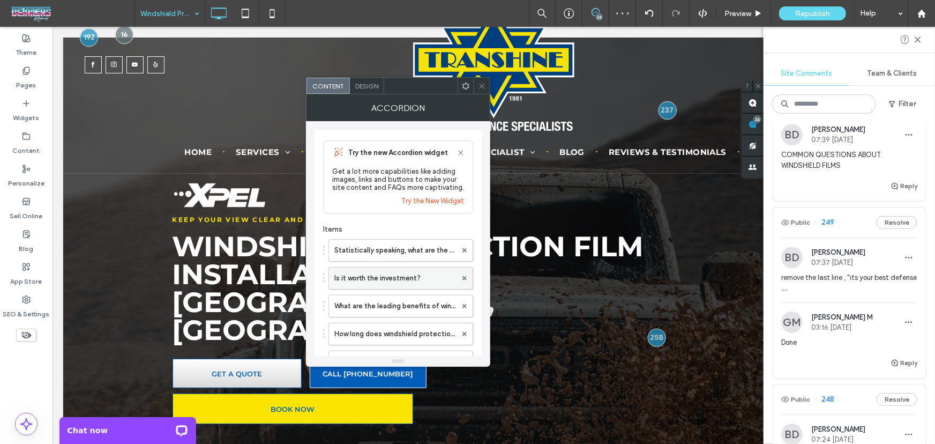
click at [384, 276] on label "Is it worth the investment?" at bounding box center [395, 277] width 122 height 21
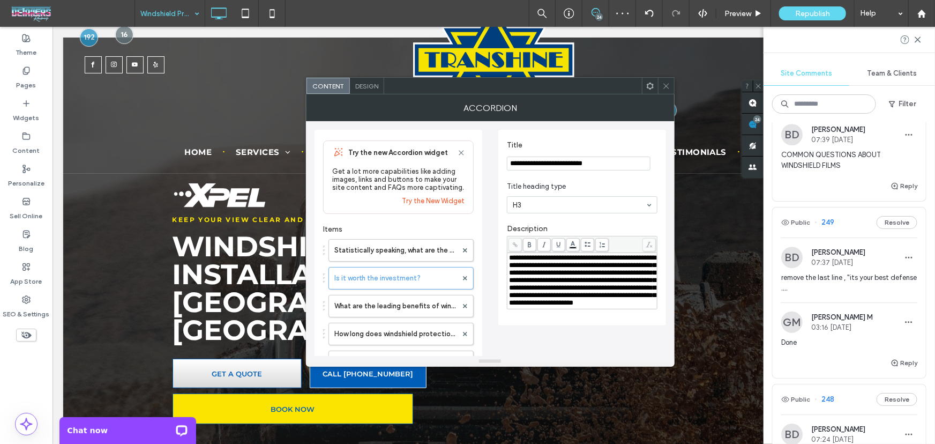
click at [550, 290] on span "**********" at bounding box center [582, 280] width 147 height 52
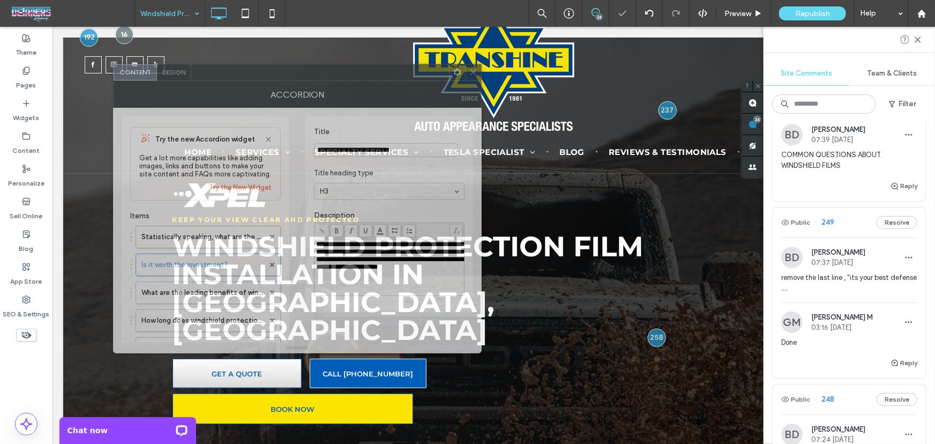
drag, startPoint x: 554, startPoint y: 84, endPoint x: 383, endPoint y: 70, distance: 172.0
click at [383, 70] on div at bounding box center [320, 72] width 258 height 16
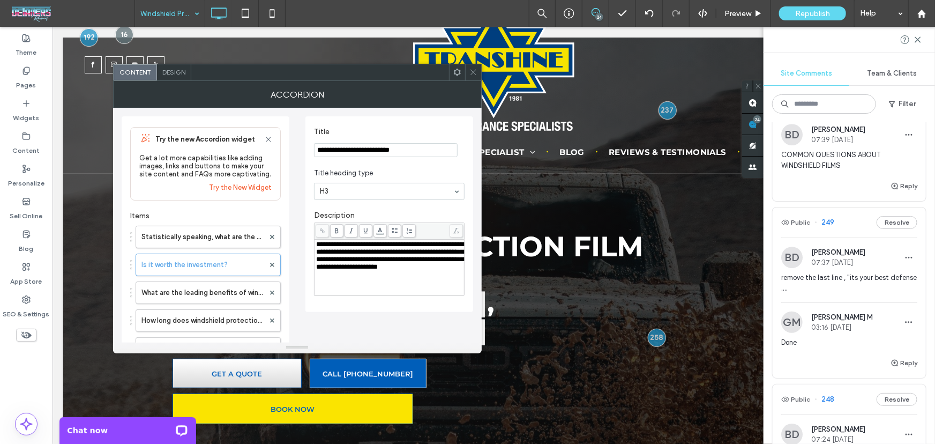
click at [474, 71] on icon at bounding box center [473, 72] width 8 height 8
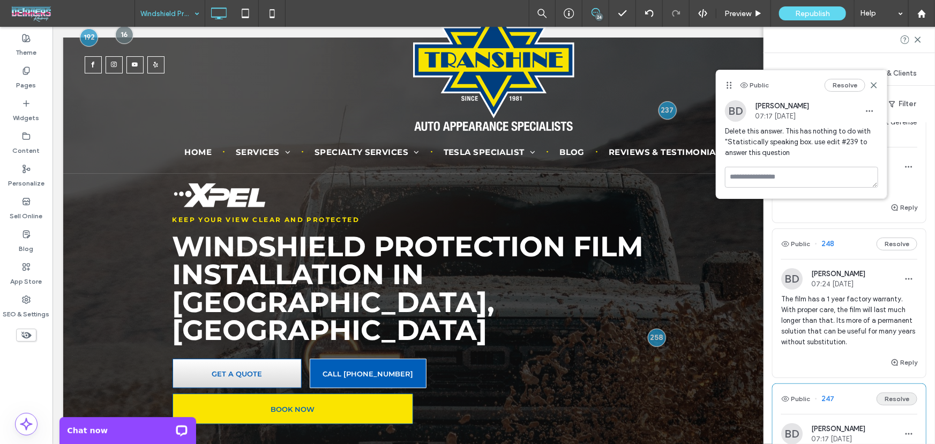
scroll to position [1818, 0]
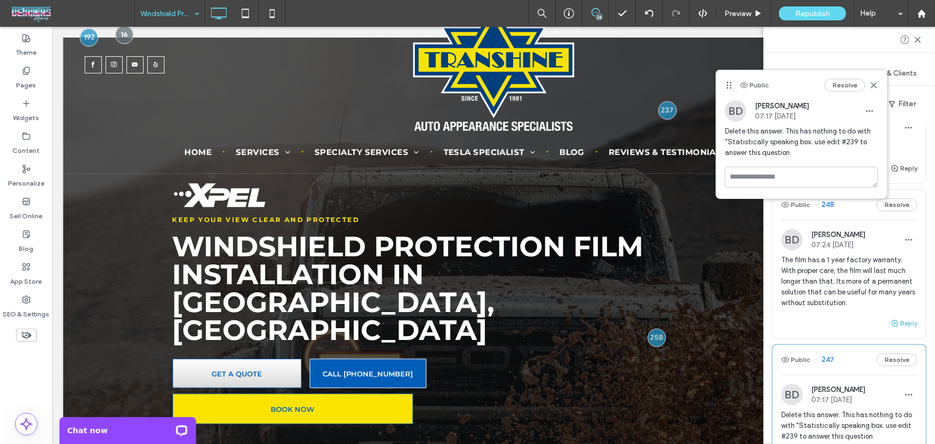
click at [898, 329] on button "Reply" at bounding box center [903, 323] width 27 height 13
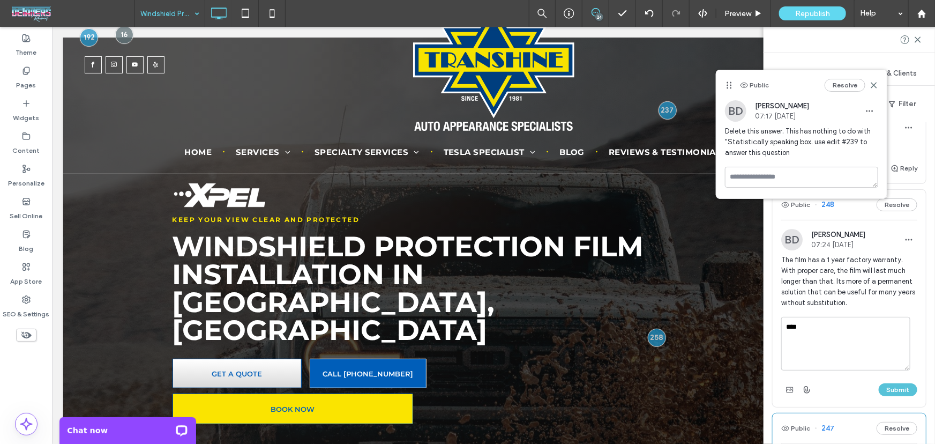
type textarea "****"
click at [905, 396] on button "Submit" at bounding box center [898, 389] width 39 height 13
click at [919, 38] on use at bounding box center [917, 39] width 5 height 5
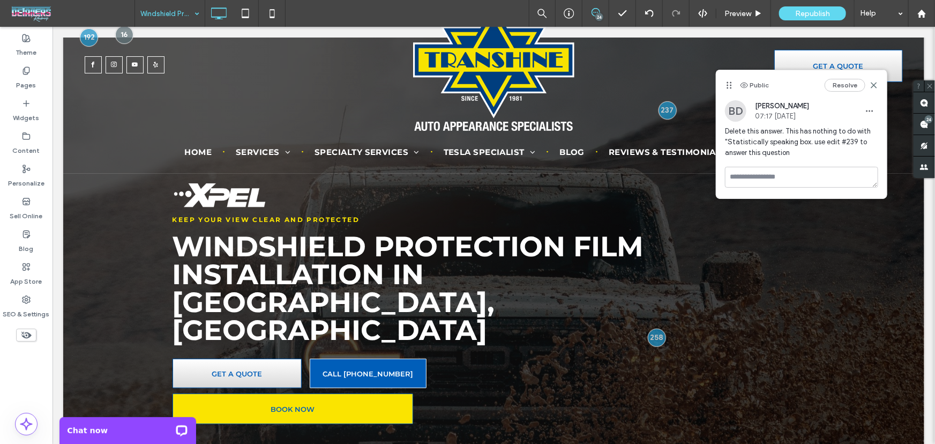
scroll to position [0, 0]
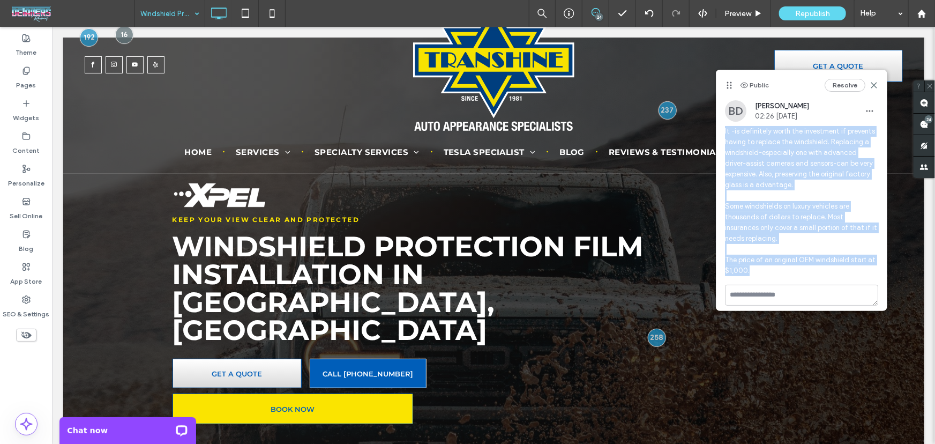
drag, startPoint x: 765, startPoint y: 274, endPoint x: 720, endPoint y: 132, distance: 149.1
click at [720, 132] on div "BD Bill DeBever 02:26 Oct 9 2025 It -is definitely worth the investment if prev…" at bounding box center [801, 192] width 170 height 184
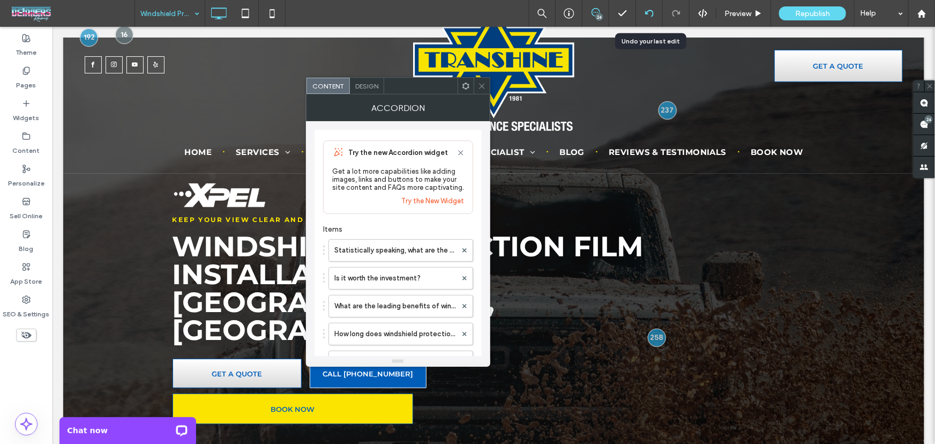
click at [653, 13] on use at bounding box center [648, 13] width 9 height 7
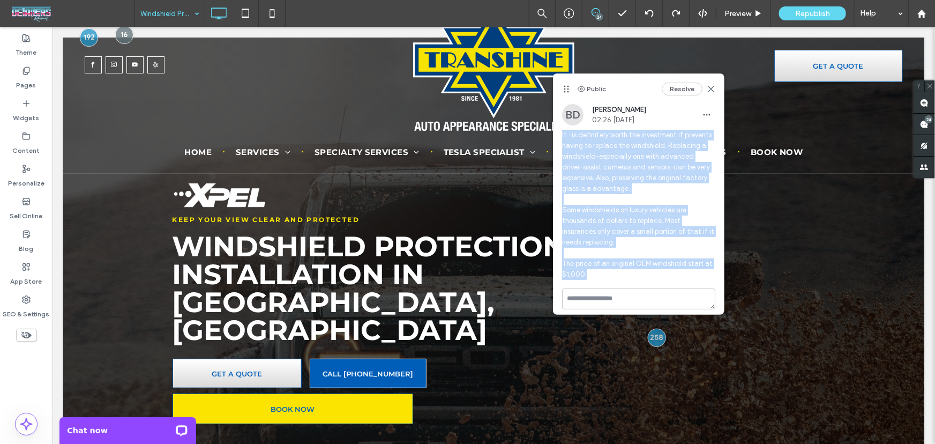
drag, startPoint x: 562, startPoint y: 137, endPoint x: 611, endPoint y: 274, distance: 145.0
click at [611, 274] on span "It -is definitely worth the investment if prevents having to replace the windsh…" at bounding box center [638, 205] width 153 height 150
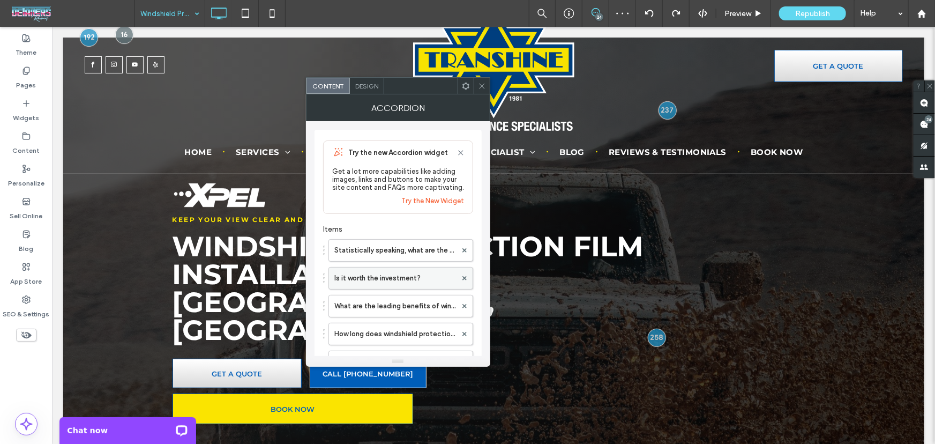
click at [371, 279] on label "Is it worth the investment?" at bounding box center [395, 277] width 122 height 21
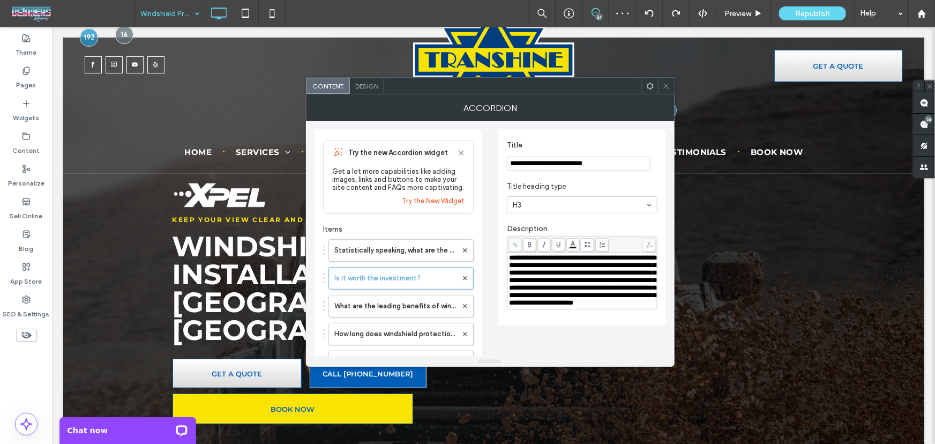
click at [564, 284] on span "**********" at bounding box center [582, 280] width 147 height 52
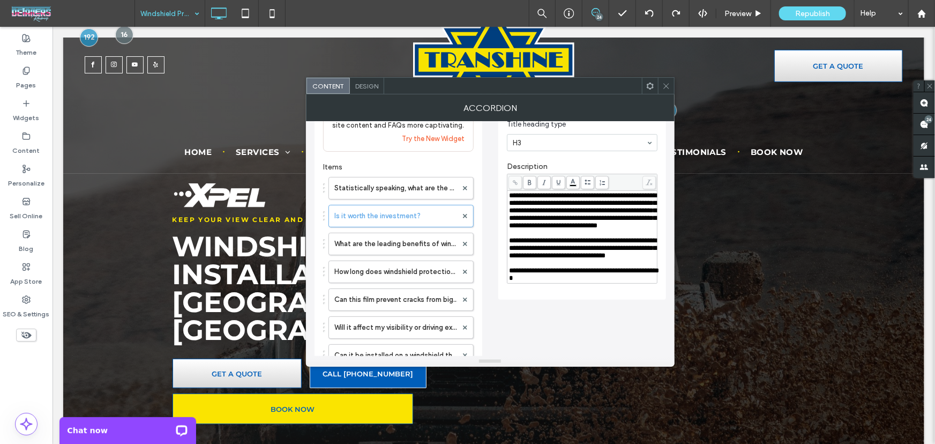
scroll to position [64, 0]
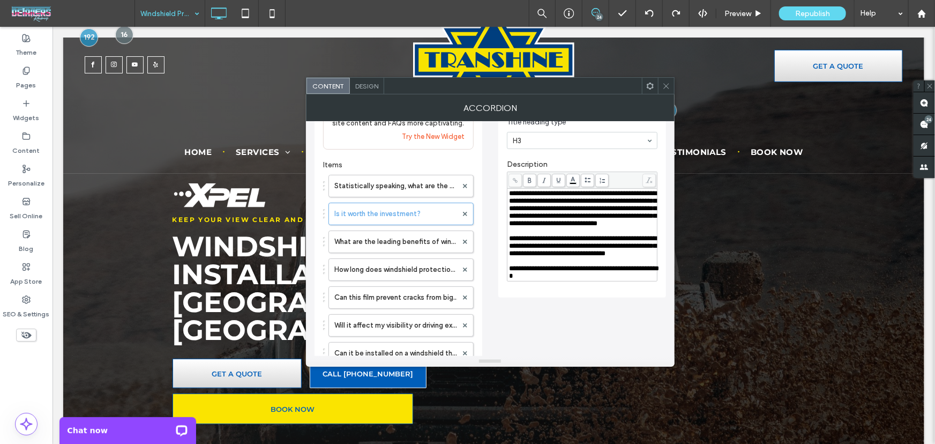
click at [670, 86] on icon at bounding box center [666, 86] width 8 height 8
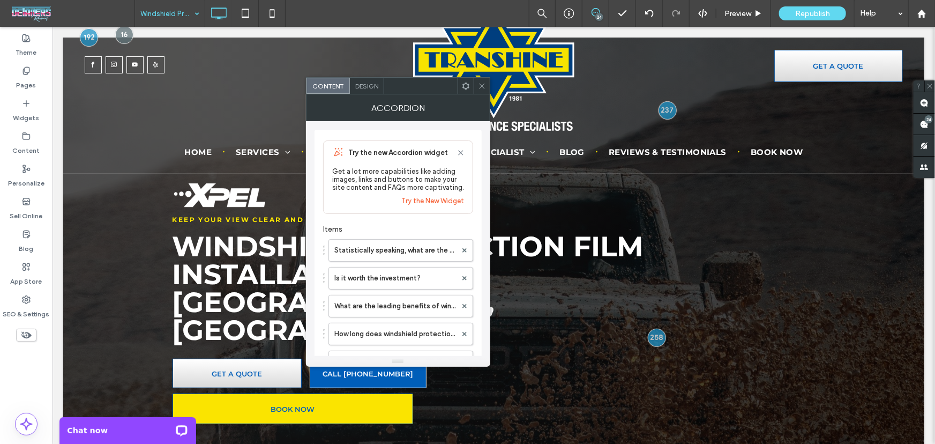
click at [480, 82] on icon at bounding box center [482, 86] width 8 height 8
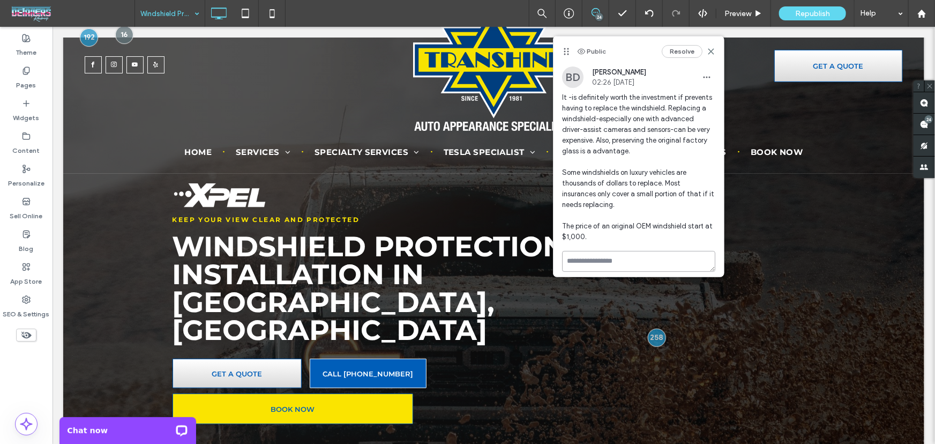
click at [646, 267] on textarea at bounding box center [638, 261] width 153 height 21
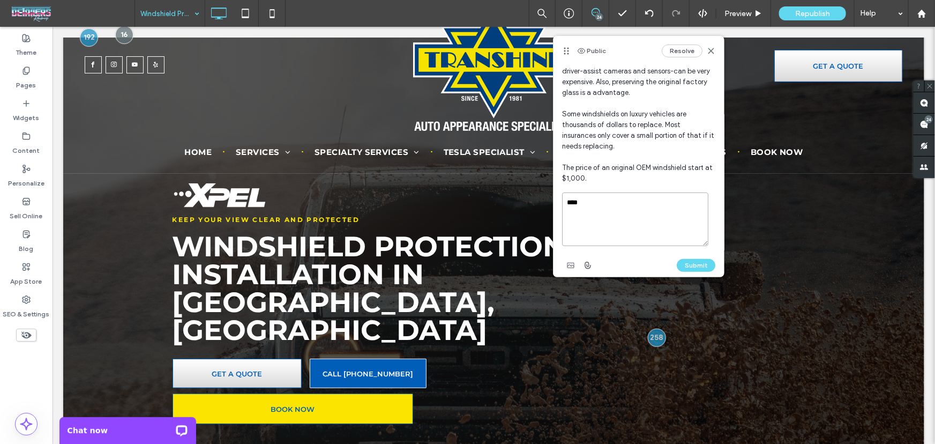
scroll to position [64, 0]
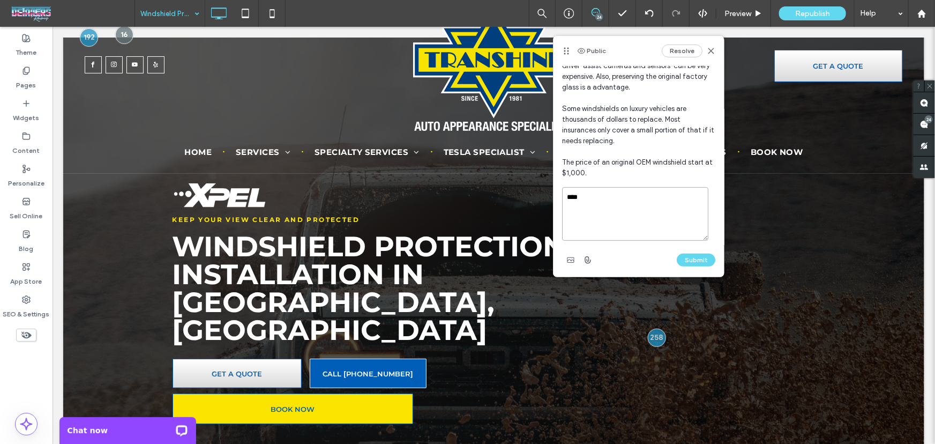
type textarea "****"
click at [693, 251] on div "Submit" at bounding box center [638, 259] width 153 height 17
click at [693, 262] on button "Submit" at bounding box center [696, 259] width 39 height 13
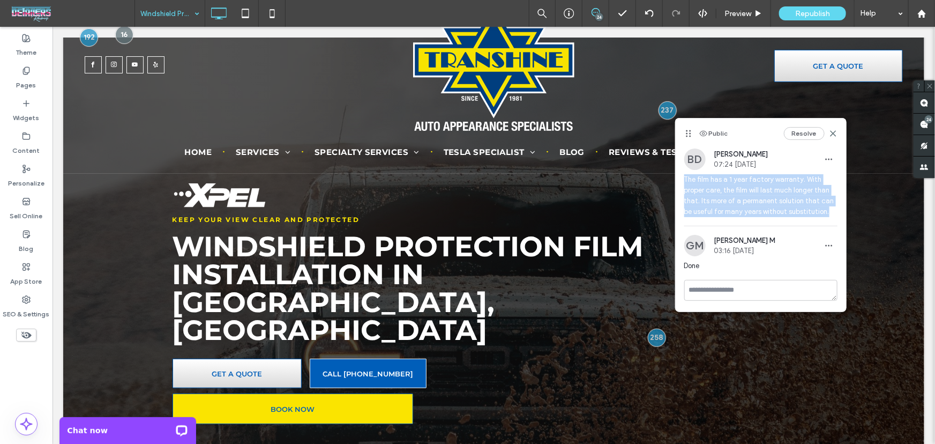
drag, startPoint x: 679, startPoint y: 180, endPoint x: 830, endPoint y: 213, distance: 155.1
click at [830, 213] on div "BD Bill DeBever 07:24 Oct 10 2025 The film has a 1 year factory warranty. With …" at bounding box center [760, 186] width 170 height 77
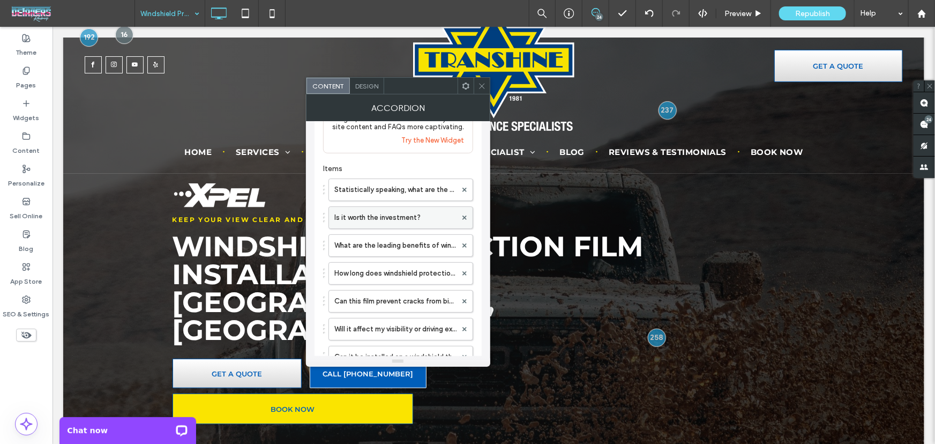
scroll to position [64, 0]
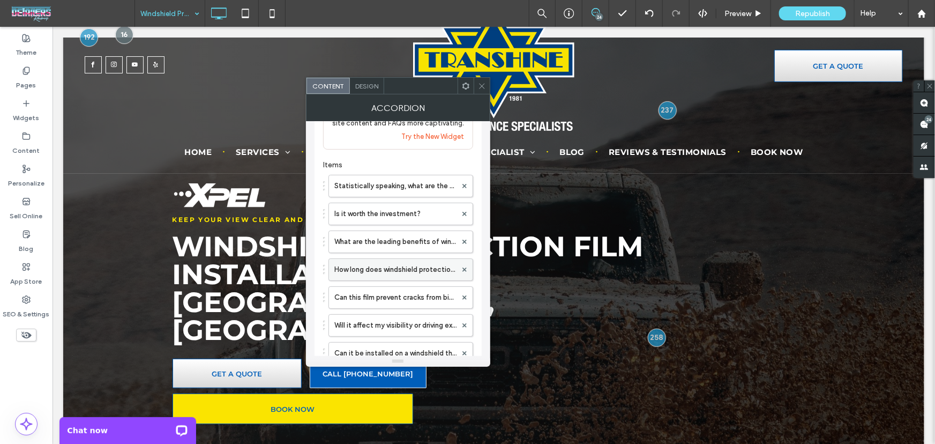
click at [364, 265] on label "How long does windshield protection film last?" at bounding box center [395, 269] width 122 height 21
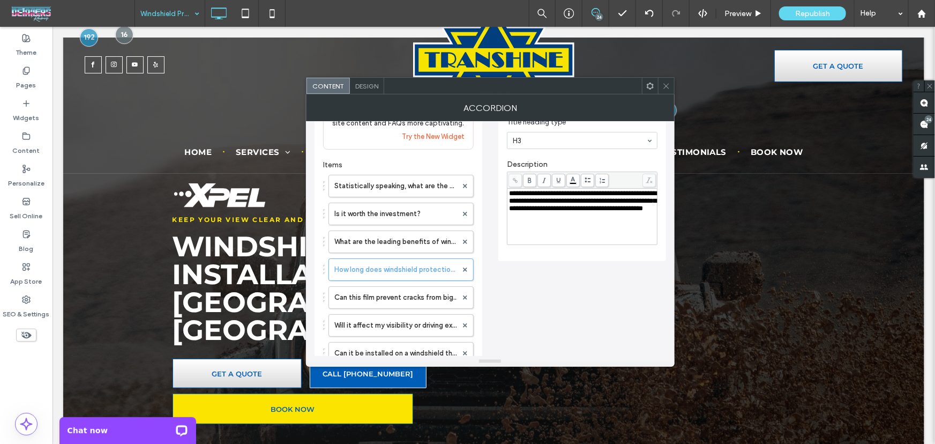
click at [588, 226] on div "**********" at bounding box center [582, 217] width 147 height 54
click at [667, 90] on span at bounding box center [666, 86] width 8 height 16
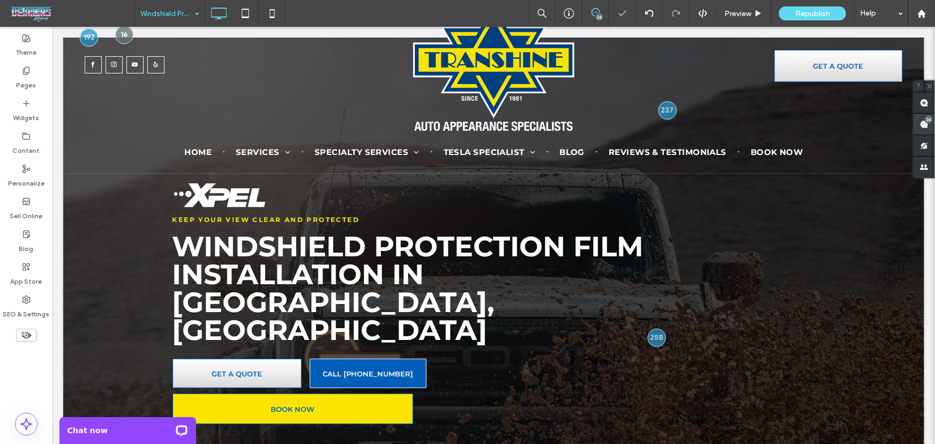
click at [932, 127] on span at bounding box center [923, 124] width 21 height 21
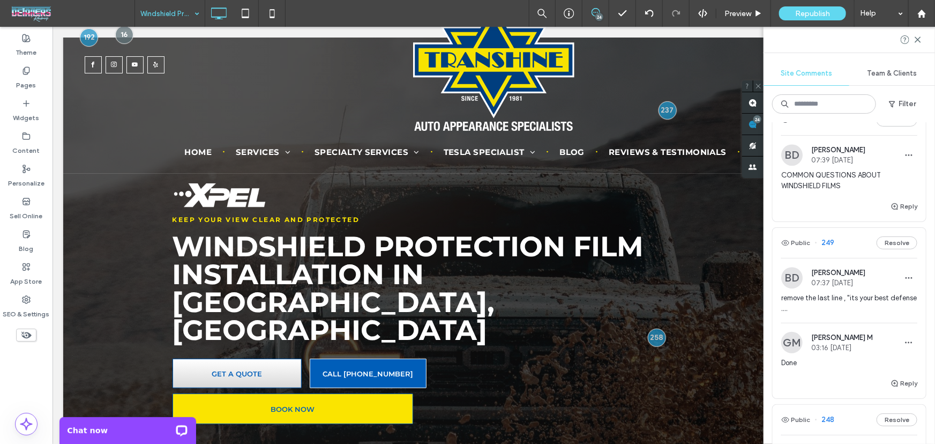
scroll to position [1558, 0]
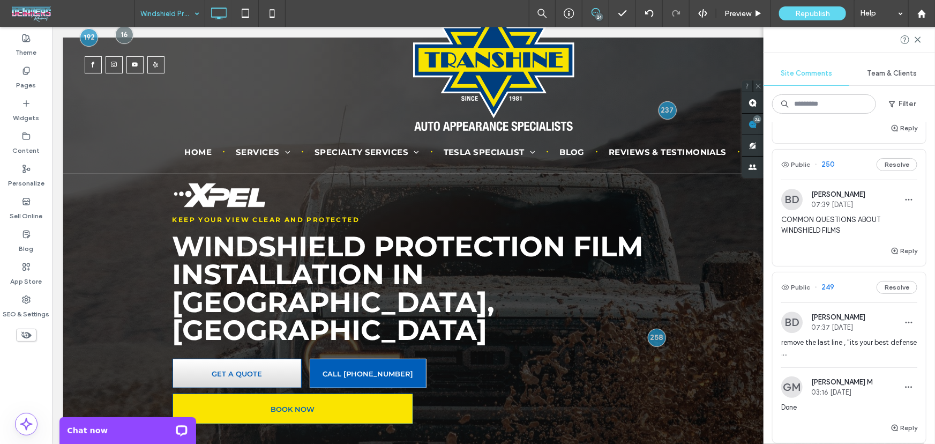
click at [854, 236] on span "COMMON QUESTIONS ABOUT WINDSHIELD FILMS" at bounding box center [849, 224] width 136 height 21
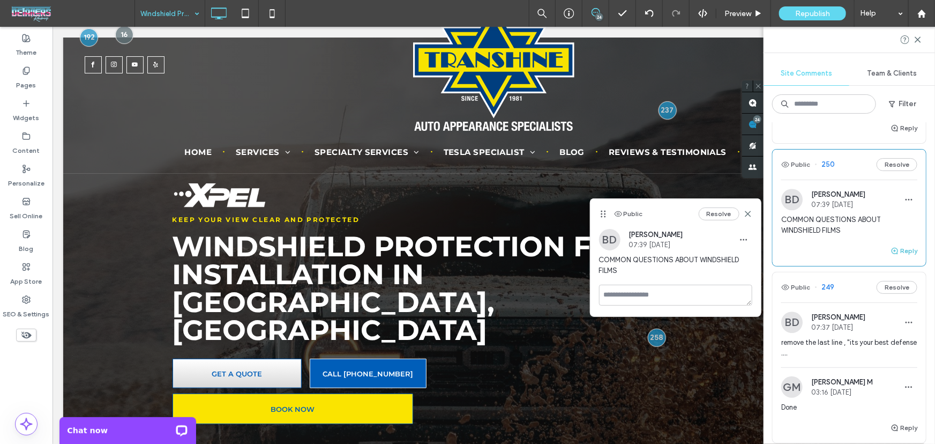
click at [902, 257] on button "Reply" at bounding box center [903, 250] width 27 height 13
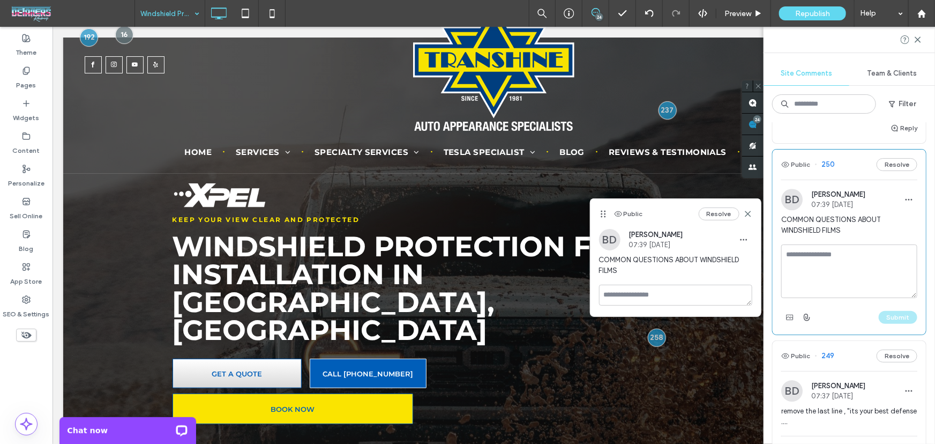
click at [835, 298] on textarea at bounding box center [849, 271] width 136 height 54
type textarea "****"
click at [900, 324] on button "Submit" at bounding box center [898, 317] width 39 height 13
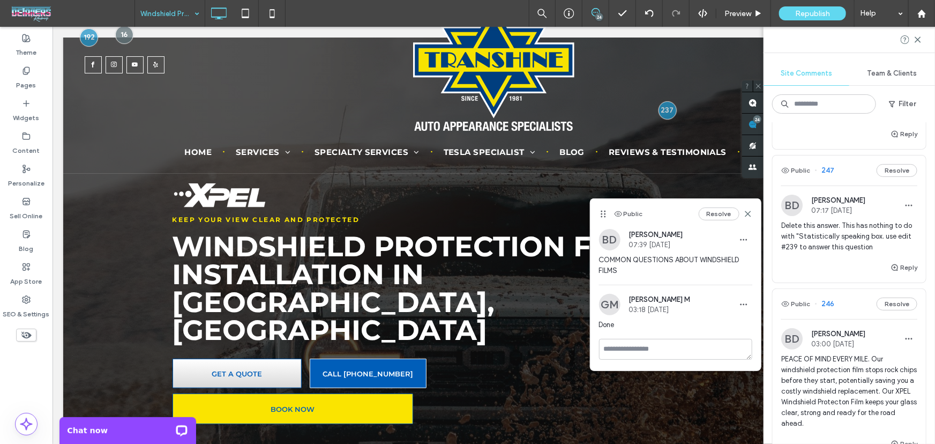
scroll to position [2143, 0]
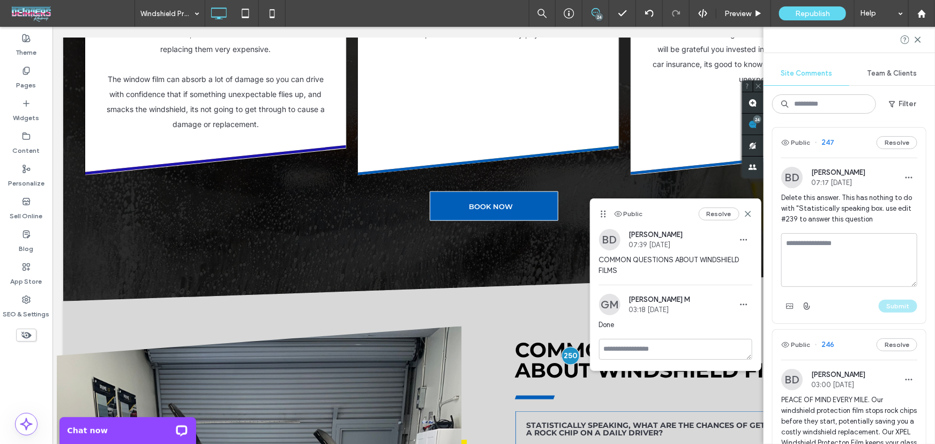
click at [748, 219] on div "Resolve" at bounding box center [726, 213] width 54 height 13
click at [819, 287] on textarea at bounding box center [849, 260] width 136 height 54
type textarea "****"
click at [900, 312] on button "Submit" at bounding box center [898, 305] width 39 height 13
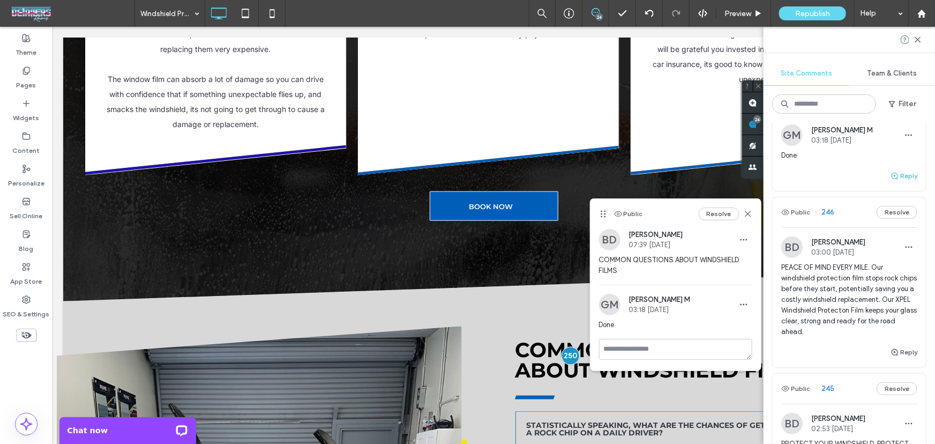
scroll to position [2272, 0]
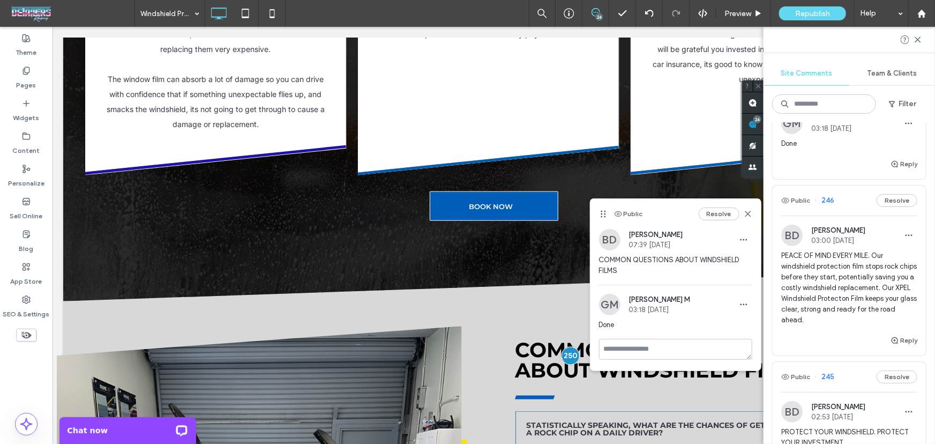
click at [844, 325] on span "PEACE OF MIND EVERY MILE. Our windshield protection film stops rock chips befor…" at bounding box center [849, 287] width 136 height 75
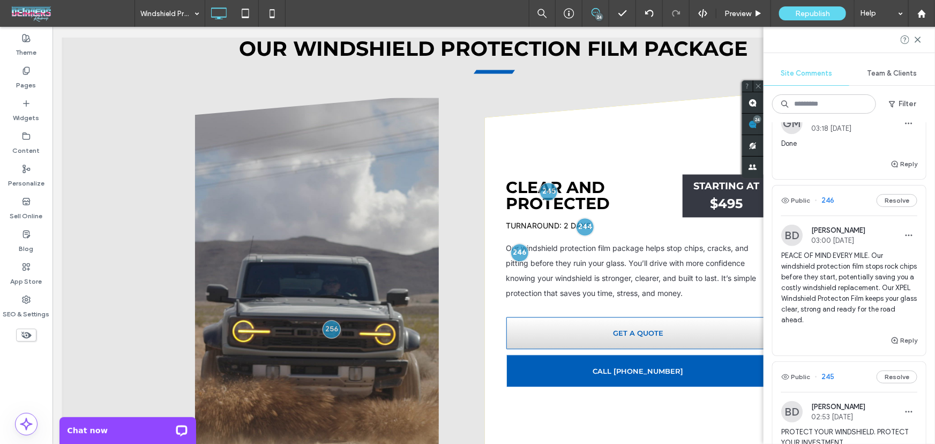
scroll to position [984, 0]
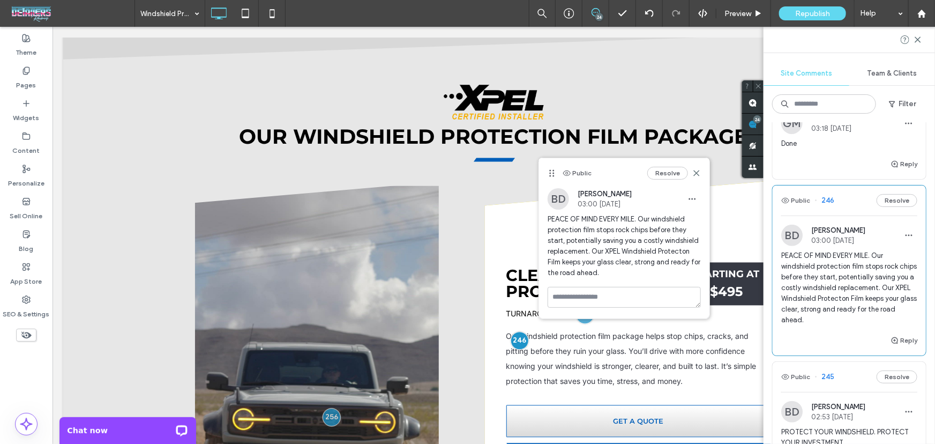
click at [844, 325] on span "PEACE OF MIND EVERY MILE. Our windshield protection film stops rock chips befor…" at bounding box center [849, 287] width 136 height 75
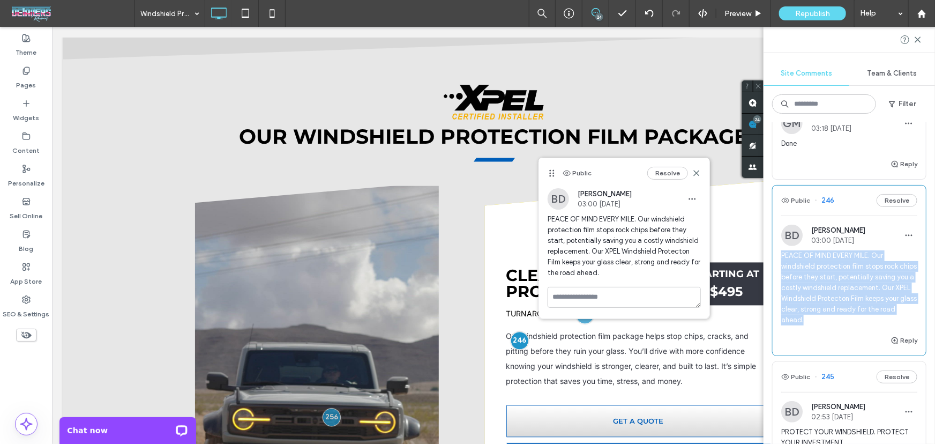
drag, startPoint x: 901, startPoint y: 360, endPoint x: 777, endPoint y: 297, distance: 139.0
click at [777, 297] on div "BD [PERSON_NAME] 03:00 [DATE] PEACE OF MIND EVERY MILE. Our windshield protecti…" at bounding box center [848, 278] width 153 height 109
copy span "PEACE OF MIND EVERY MILE. Our windshield protection film stops rock chips befor…"
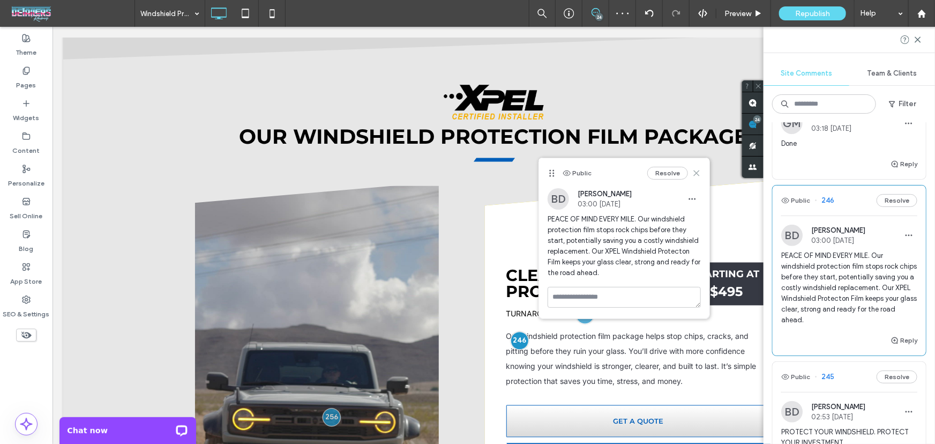
click at [692, 177] on icon at bounding box center [696, 173] width 9 height 9
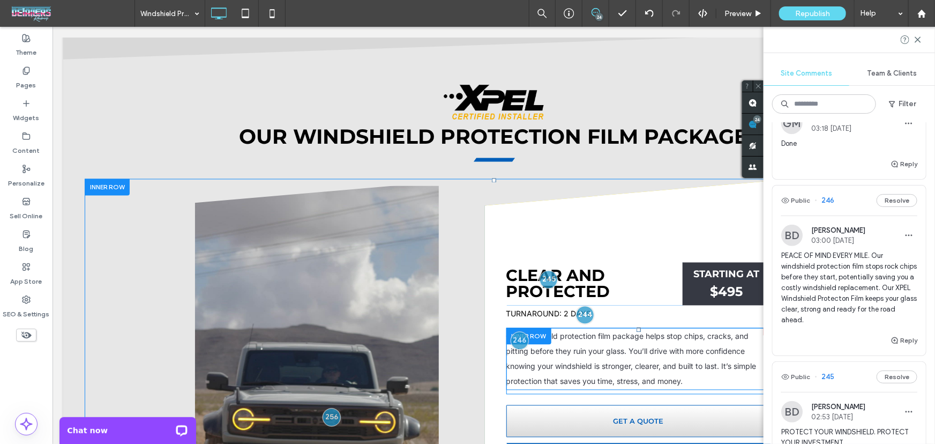
click at [661, 328] on p "Our windshield protection film package helps stop chips, cracks, and pitting be…" at bounding box center [638, 358] width 265 height 60
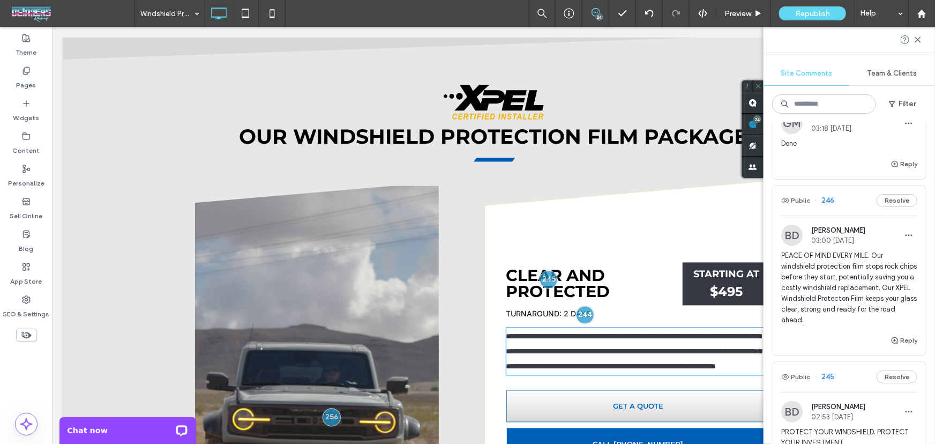
click at [661, 328] on p "**********" at bounding box center [638, 350] width 265 height 45
type input "*****"
type input "**"
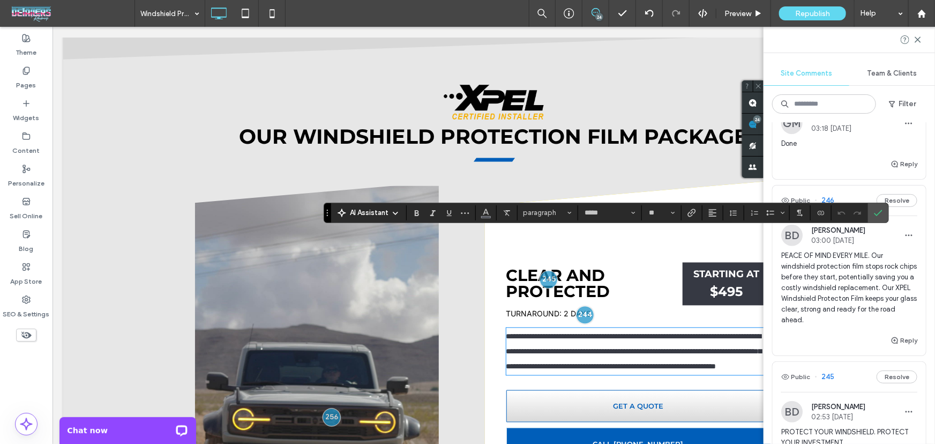
scroll to position [0, 0]
click at [874, 211] on icon "Confirm" at bounding box center [878, 212] width 9 height 9
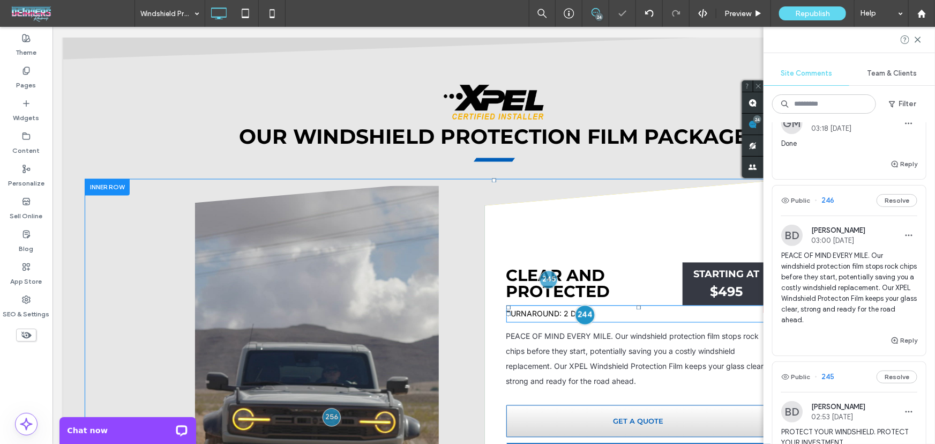
click at [583, 304] on div at bounding box center [584, 314] width 20 height 20
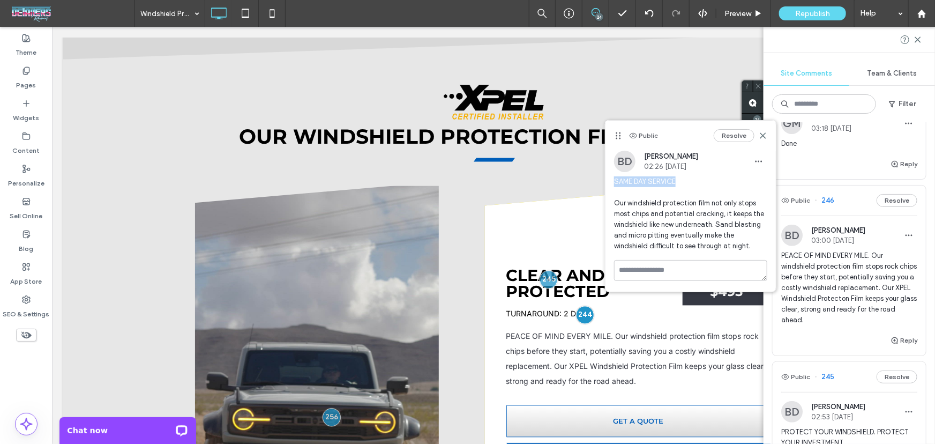
drag, startPoint x: 677, startPoint y: 182, endPoint x: 615, endPoint y: 182, distance: 61.6
click at [615, 182] on span "SAME DAY SERVICE Our windshield protection film not only stops most chips and p…" at bounding box center [690, 213] width 153 height 75
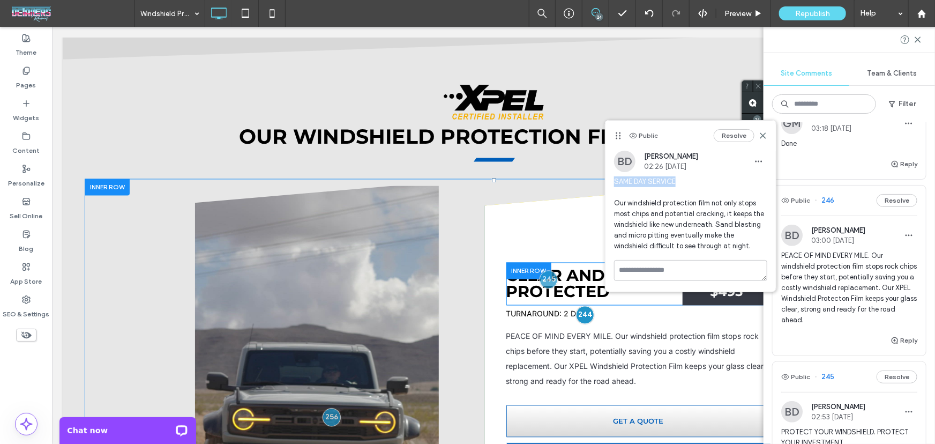
copy span "SAME DAY SERVICE"
click at [551, 309] on span "TURNAROUND: 2 DAYS" at bounding box center [548, 313] width 85 height 9
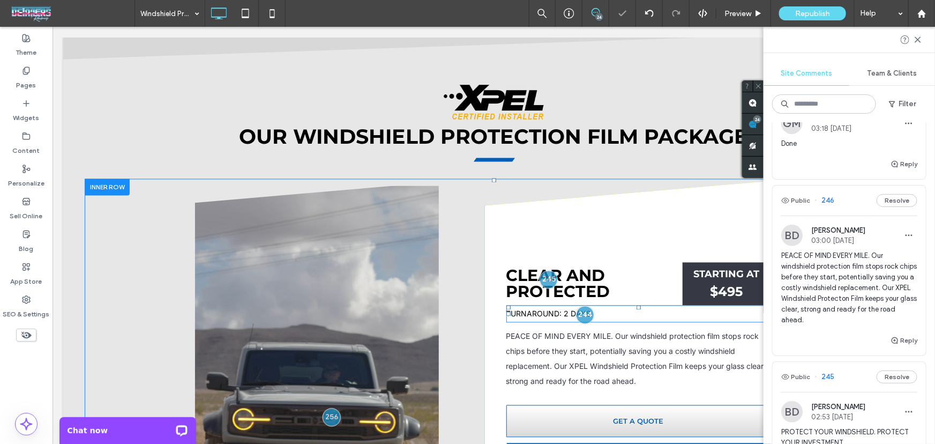
click at [562, 309] on span "TURNAROUND: 2 DAYS" at bounding box center [548, 313] width 85 height 9
type input "*****"
type input "**"
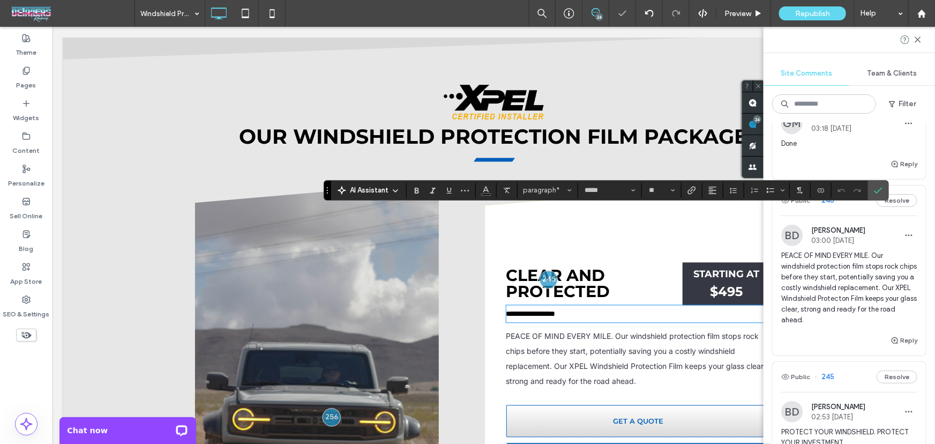
click at [555, 310] on span "**********" at bounding box center [530, 313] width 49 height 7
drag, startPoint x: 560, startPoint y: 216, endPoint x: 599, endPoint y: 216, distance: 39.6
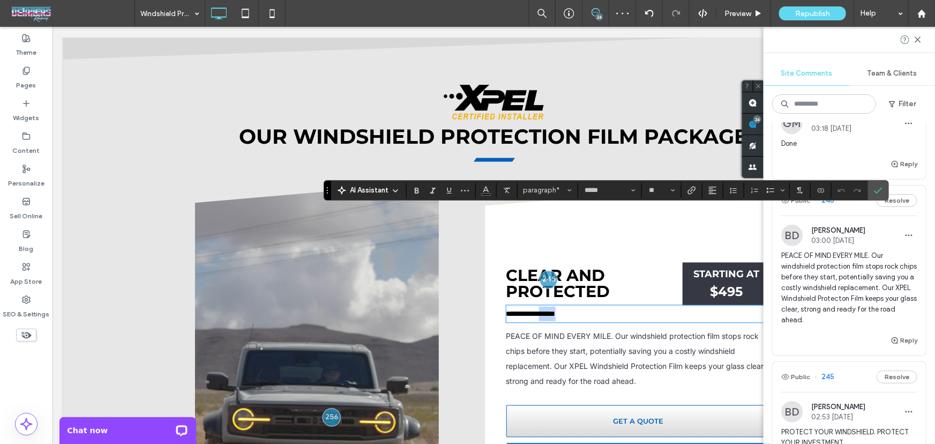
click at [599, 306] on p "**********" at bounding box center [638, 313] width 265 height 15
click at [882, 189] on label "Confirm" at bounding box center [878, 190] width 16 height 19
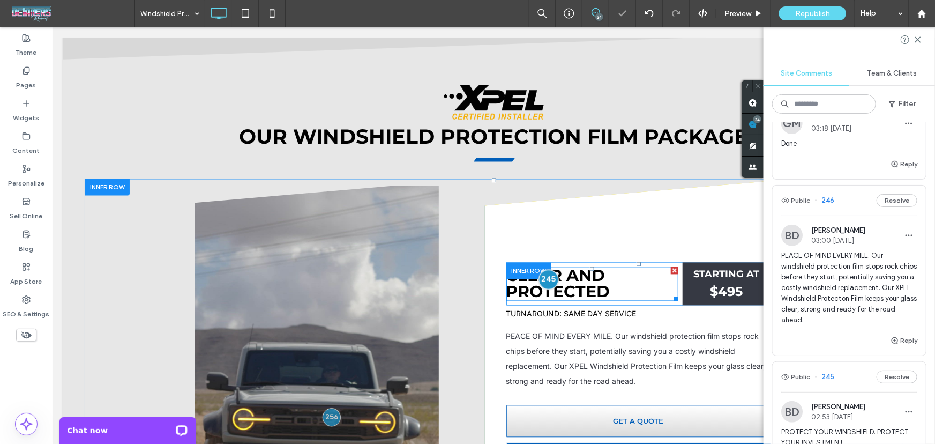
click at [550, 269] on div at bounding box center [548, 279] width 20 height 20
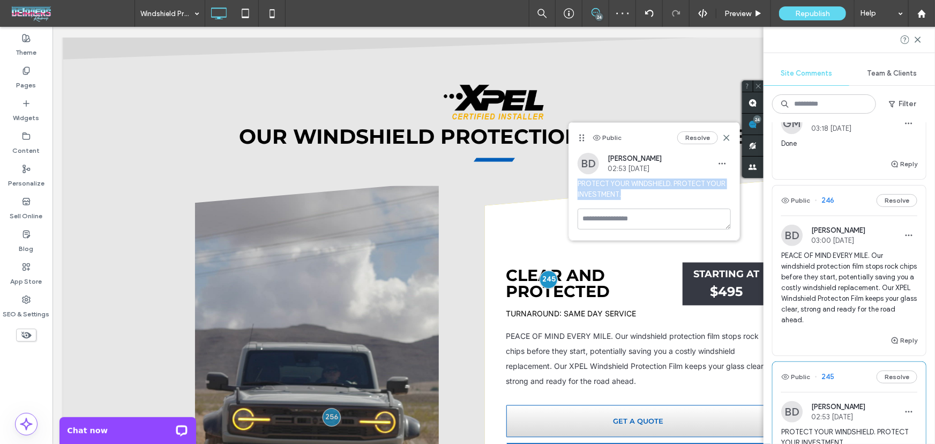
drag, startPoint x: 642, startPoint y: 195, endPoint x: 573, endPoint y: 186, distance: 69.1
click at [573, 186] on div "BD [PERSON_NAME] 02:53 [DATE] PROTECT YOUR WINDSHIELD. PROTECT YOUR INVESTMENT." at bounding box center [654, 181] width 170 height 56
copy span "PROTECT YOUR WINDSHIELD. PROTECT YOUR INVESTMENT."
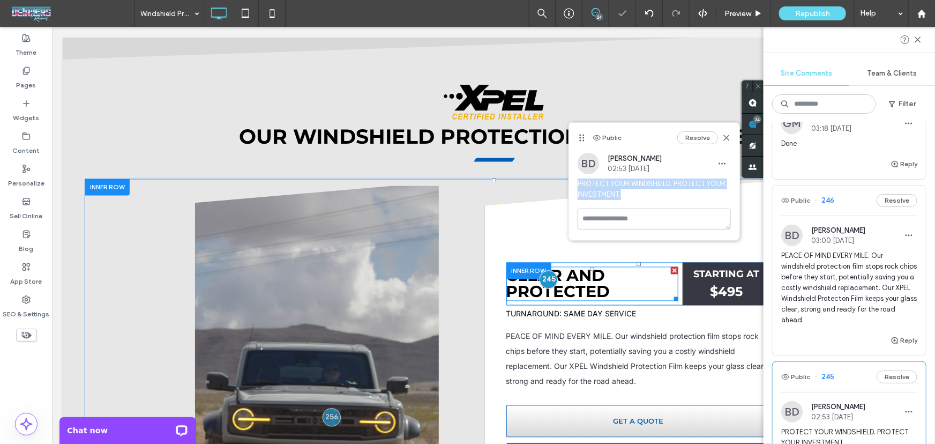
click at [524, 265] on span "Clear and Protected" at bounding box center [558, 283] width 104 height 36
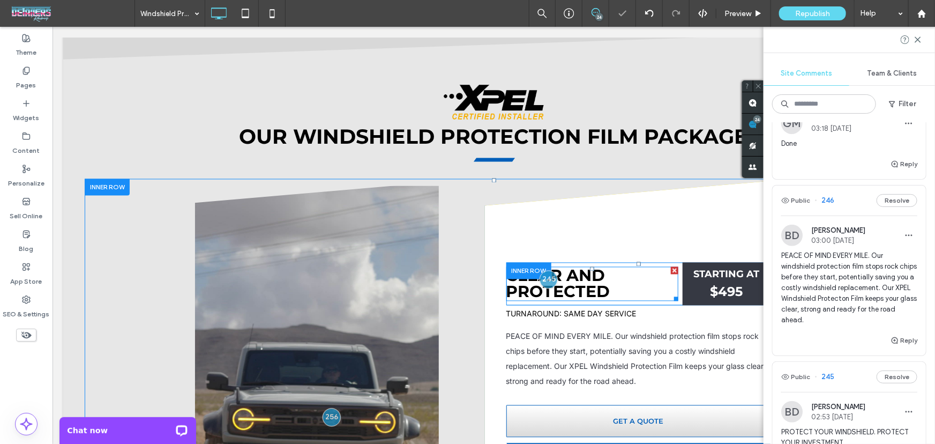
click at [524, 265] on span "Clear and Protected" at bounding box center [558, 283] width 104 height 36
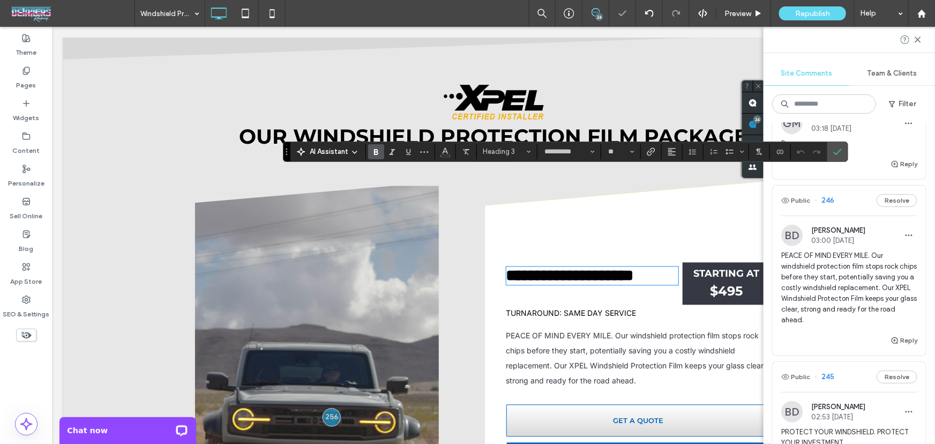
type input "*****"
type input "**"
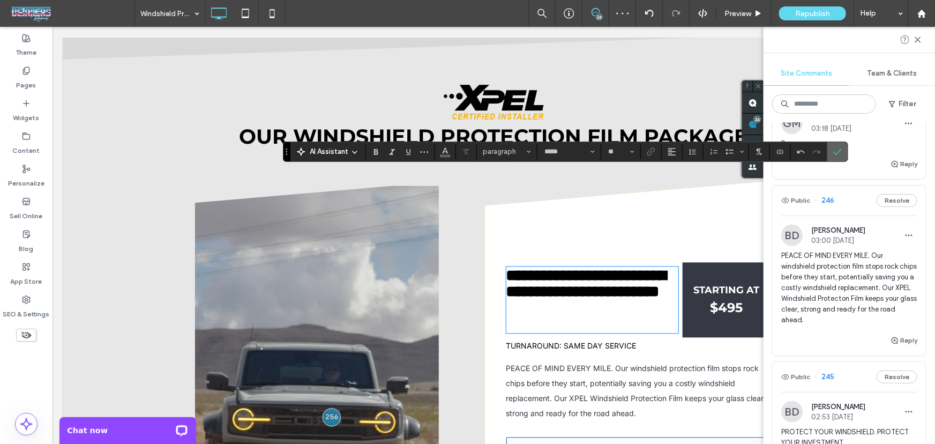
click at [838, 152] on icon "Confirm" at bounding box center [837, 151] width 9 height 9
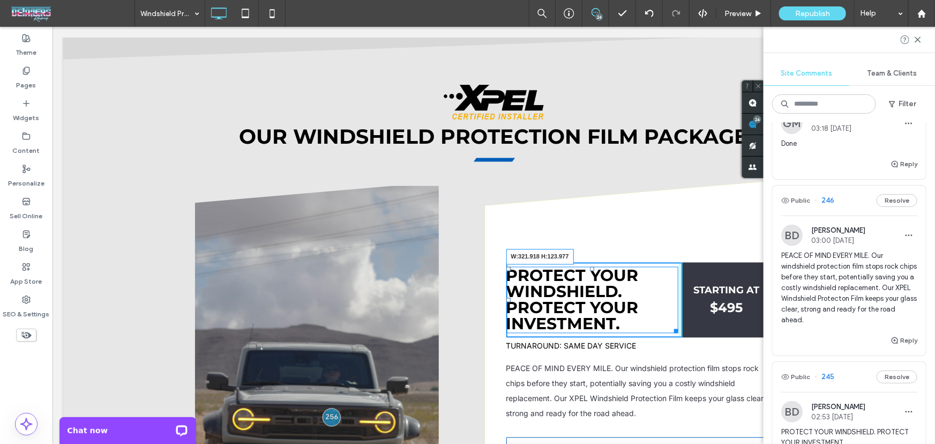
drag, startPoint x: 670, startPoint y: 230, endPoint x: 680, endPoint y: 230, distance: 10.2
click at [680, 262] on div "PROTECT YOUR WINDSHIELD. PROTECT YOUR INVESTMENT. W:321.918 H:123.977 Click To …" at bounding box center [638, 299] width 265 height 75
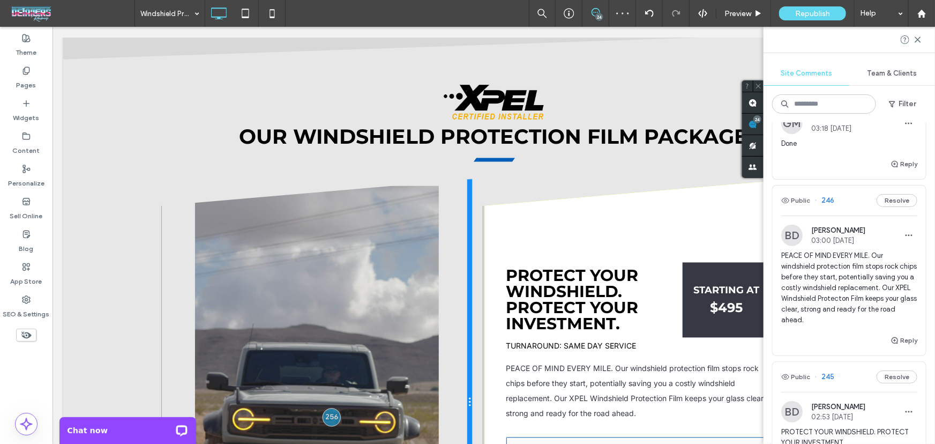
drag, startPoint x: 465, startPoint y: 329, endPoint x: 441, endPoint y: 326, distance: 24.3
click at [441, 326] on div "Click To Paste" at bounding box center [316, 401] width 311 height 447
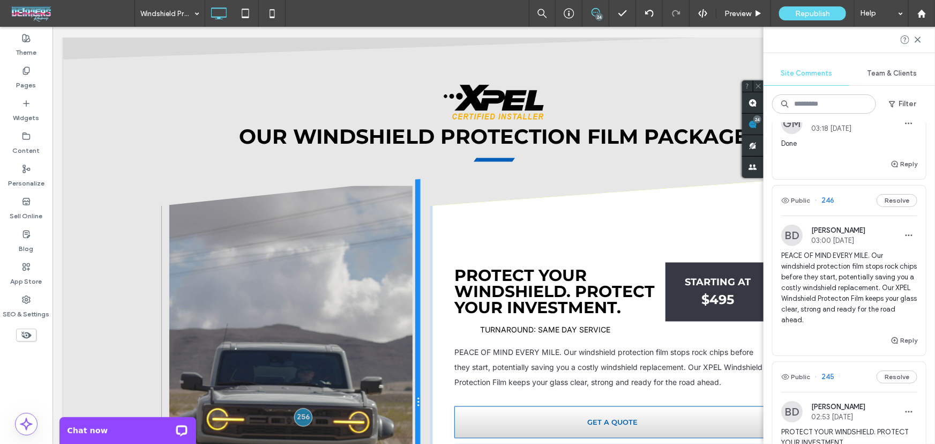
drag, startPoint x: 466, startPoint y: 299, endPoint x: 429, endPoint y: 294, distance: 37.3
click at [429, 294] on div "Click To Paste PROTECT YOUR WINDSHIELD. PROTECT YOUR INVESTMENT. Click To Paste…" at bounding box center [482, 401] width 643 height 447
click at [854, 313] on span "PEACE OF MIND EVERY MILE. Our windshield protection film stops rock chips befor…" at bounding box center [849, 287] width 136 height 75
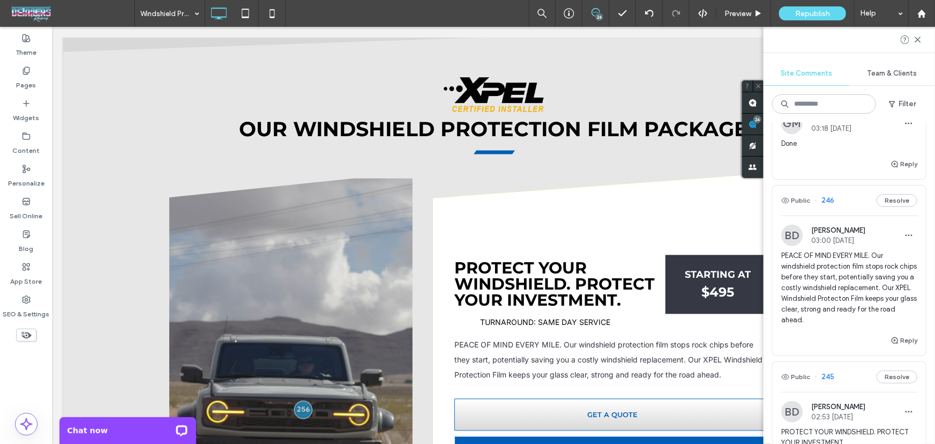
scroll to position [992, 0]
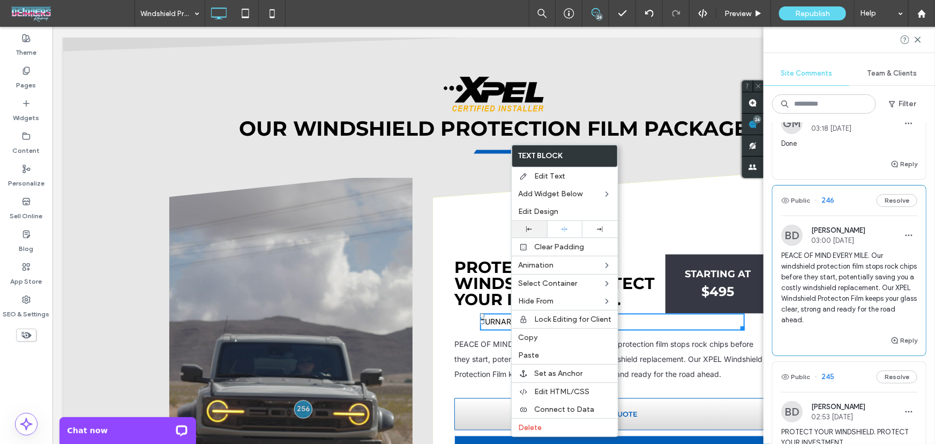
click at [526, 232] on use at bounding box center [529, 229] width 6 height 6
click at [917, 42] on icon at bounding box center [917, 39] width 9 height 9
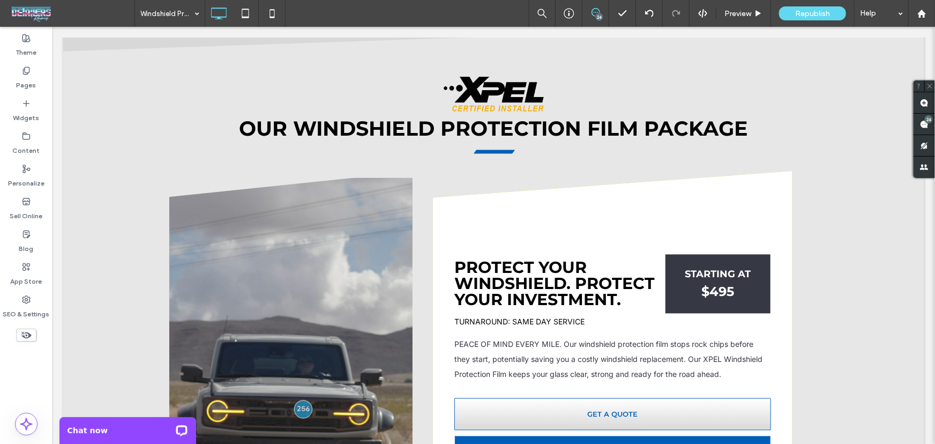
click at [596, 12] on use at bounding box center [595, 12] width 9 height 9
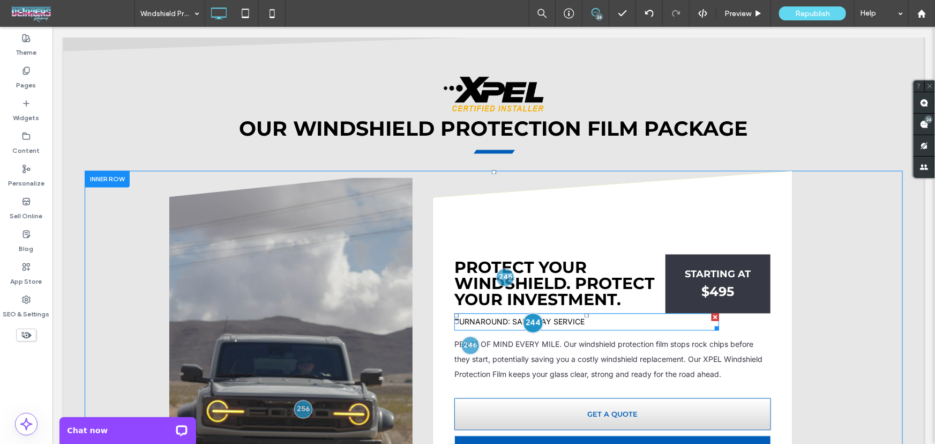
click at [531, 312] on div at bounding box center [533, 322] width 20 height 20
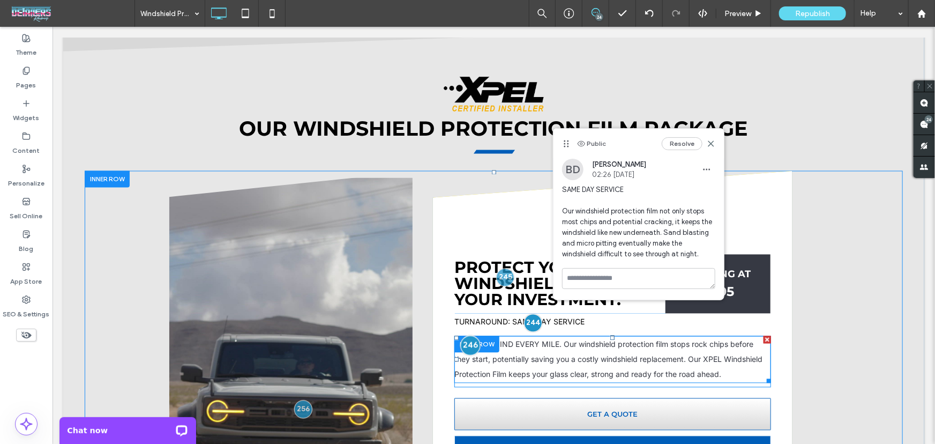
click at [463, 335] on div at bounding box center [470, 345] width 20 height 20
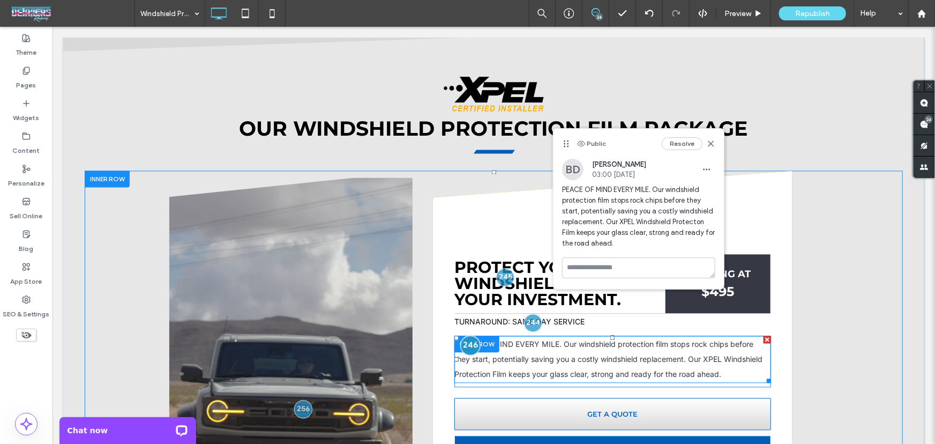
click at [472, 335] on div at bounding box center [470, 345] width 20 height 20
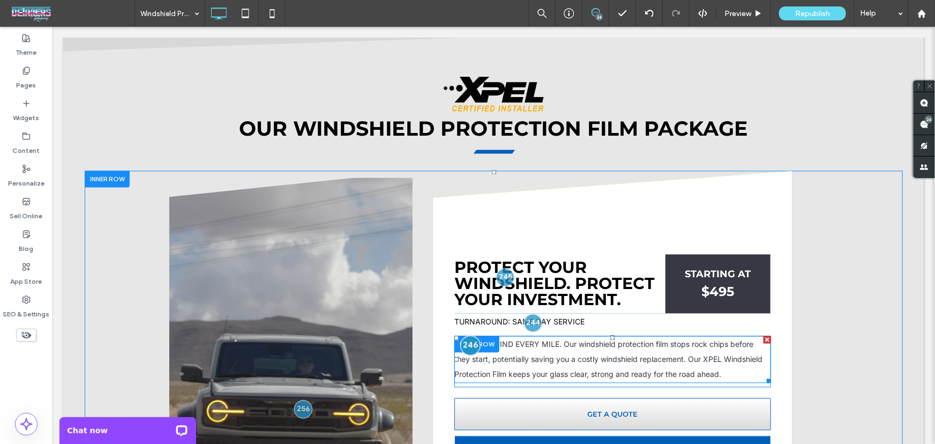
click at [467, 335] on div at bounding box center [470, 345] width 20 height 20
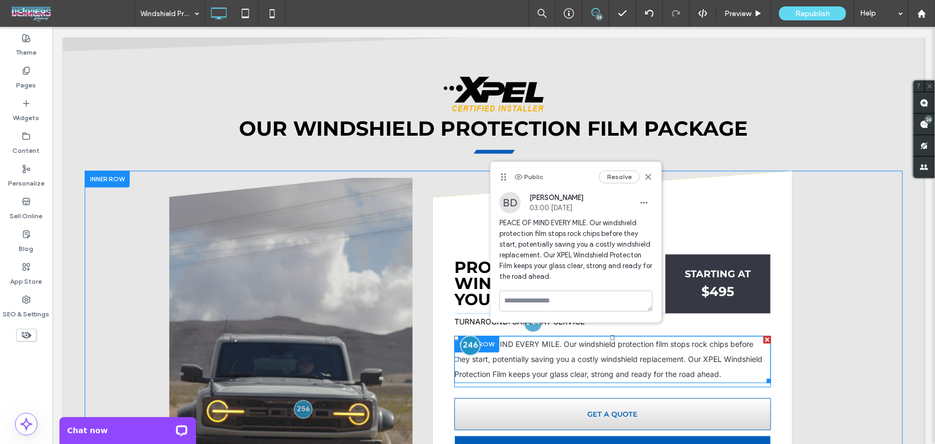
click at [467, 335] on div at bounding box center [470, 345] width 20 height 20
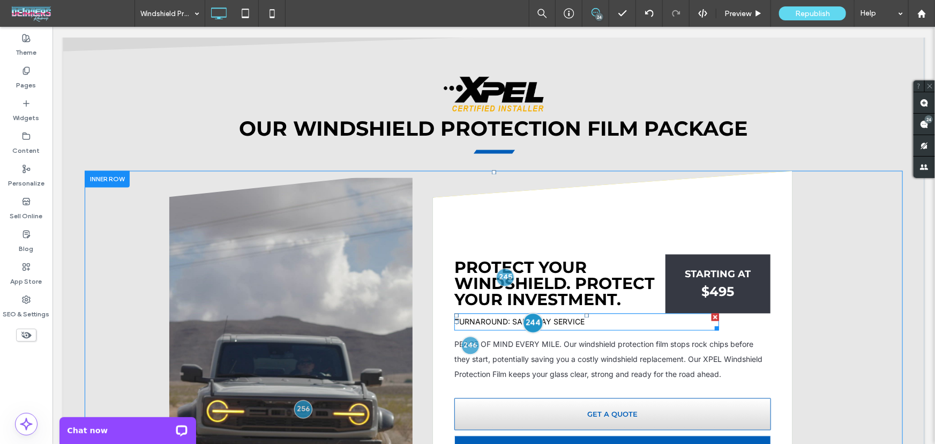
click at [530, 312] on div at bounding box center [533, 322] width 20 height 20
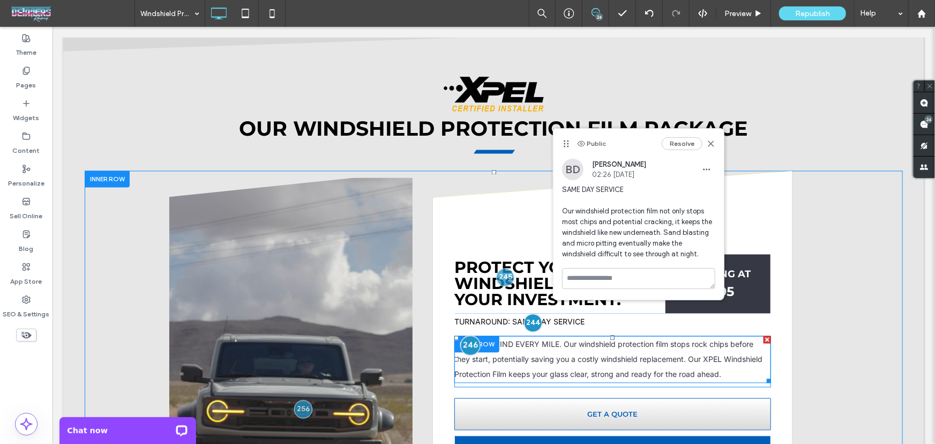
click at [467, 335] on div at bounding box center [470, 345] width 20 height 20
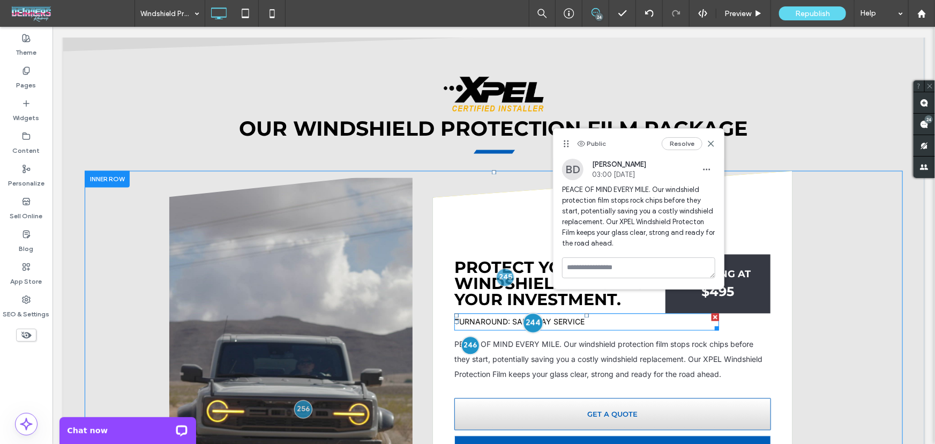
click at [523, 312] on div at bounding box center [533, 322] width 20 height 20
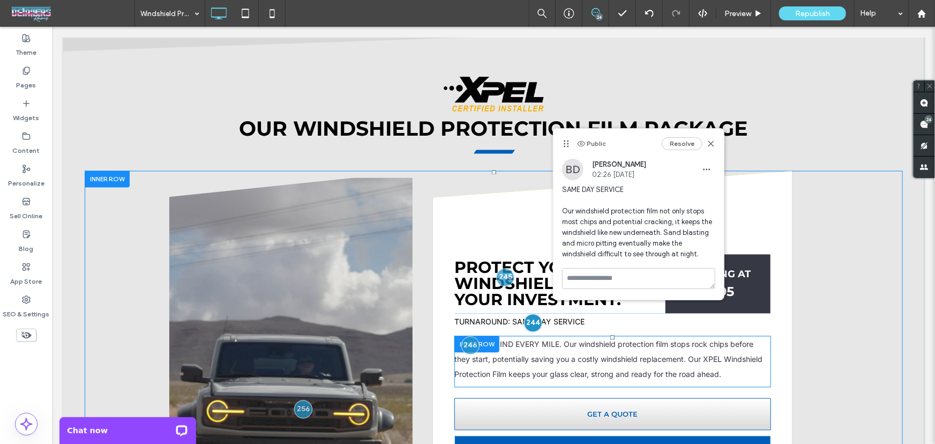
click at [474, 335] on div at bounding box center [476, 343] width 45 height 17
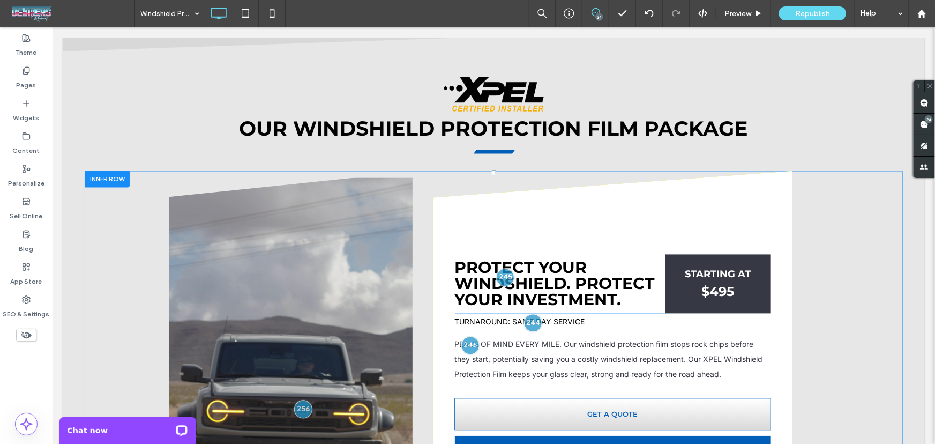
click at [800, 286] on div "Click To Paste PROTECT YOUR WINDSHIELD. PROTECT YOUR INVESTMENT. Click To Paste…" at bounding box center [493, 401] width 818 height 463
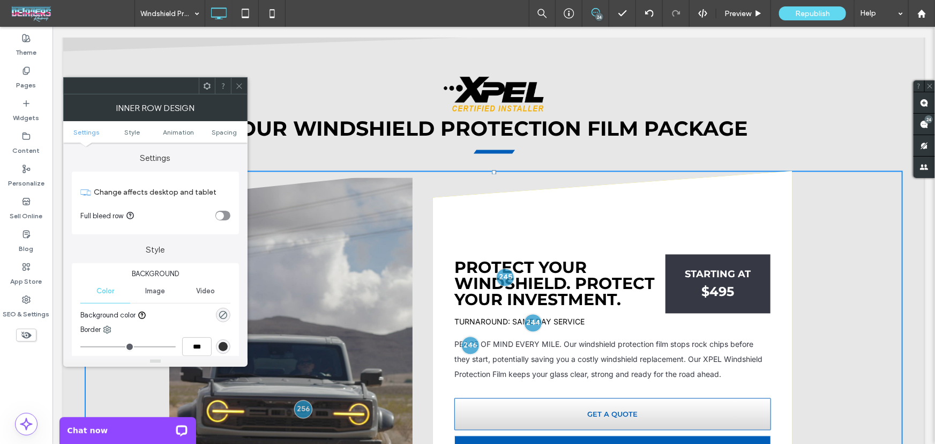
click at [239, 88] on icon at bounding box center [239, 86] width 8 height 8
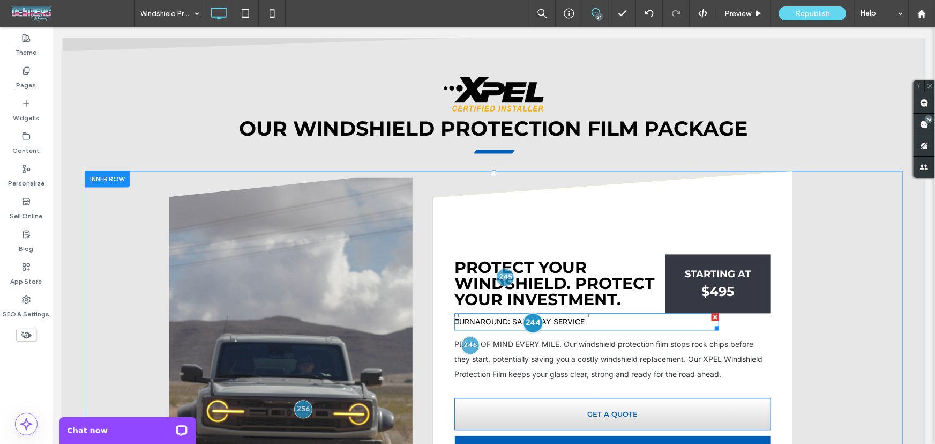
click at [525, 312] on div at bounding box center [533, 322] width 20 height 20
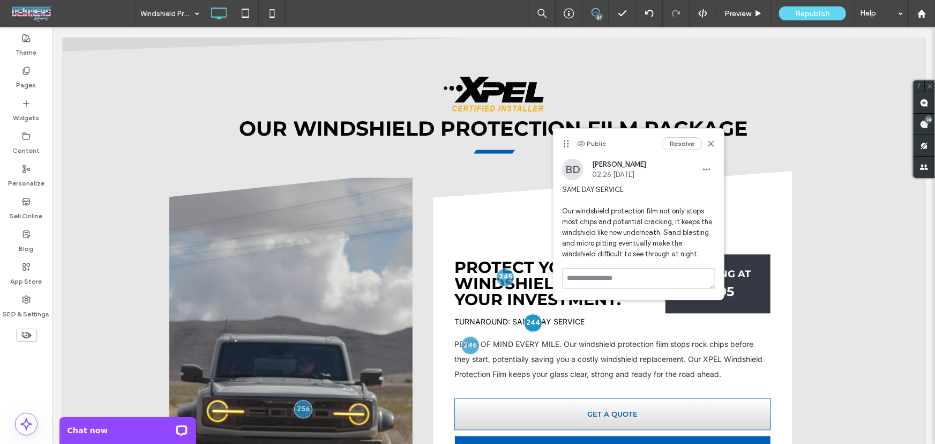
drag, startPoint x: 557, startPoint y: 217, endPoint x: 678, endPoint y: 260, distance: 128.9
click at [659, 261] on div "BD [PERSON_NAME] 02:26 [DATE] SAME DAY SERVICE Our windshield protection film n…" at bounding box center [638, 213] width 170 height 109
click at [928, 121] on div "24" at bounding box center [929, 119] width 8 height 8
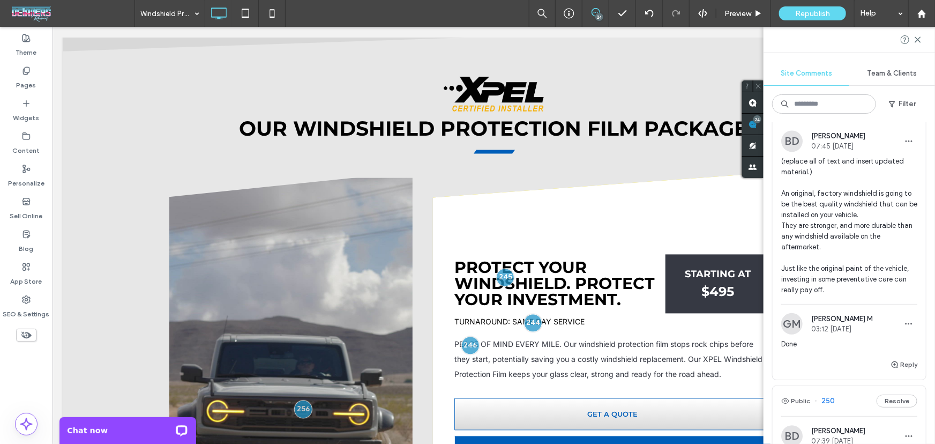
scroll to position [1428, 0]
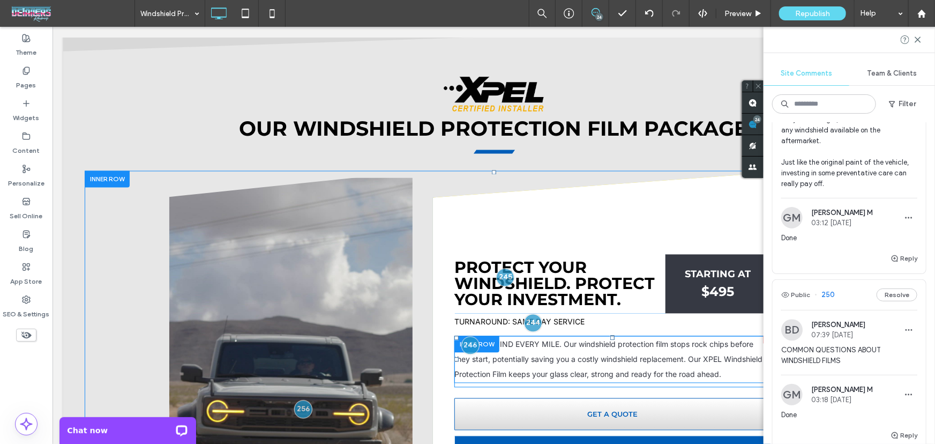
click at [558, 339] on span "PEACE OF MIND EVERY MILE. Our windshield protection film stops rock chips befor…" at bounding box center [608, 358] width 308 height 39
type input "*****"
type input "**"
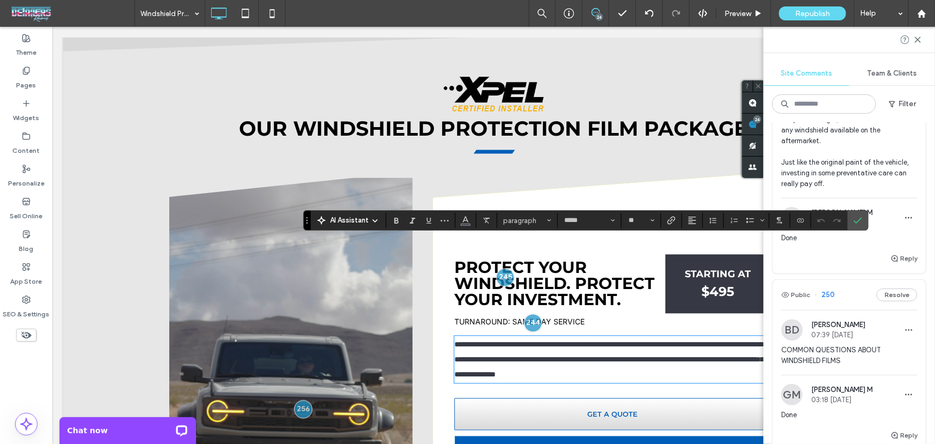
click at [561, 340] on span "**********" at bounding box center [608, 358] width 309 height 37
click at [555, 340] on span "**********" at bounding box center [608, 358] width 309 height 37
click at [855, 223] on use "Confirm" at bounding box center [857, 220] width 9 height 6
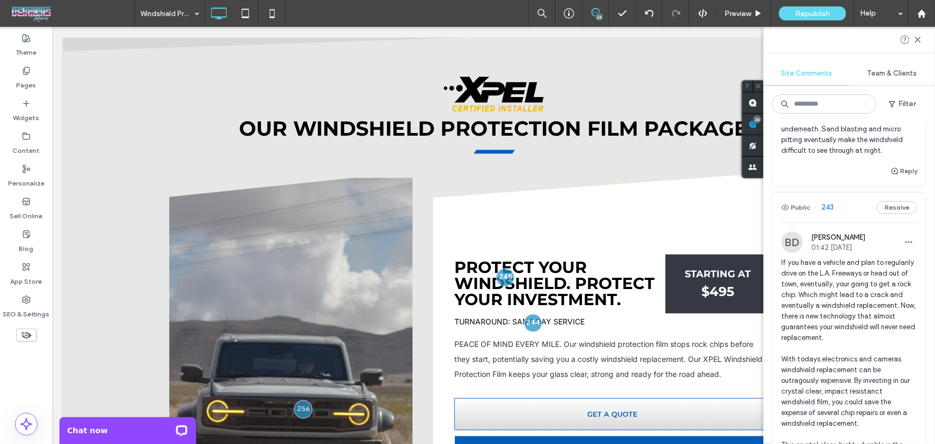
scroll to position [2791, 0]
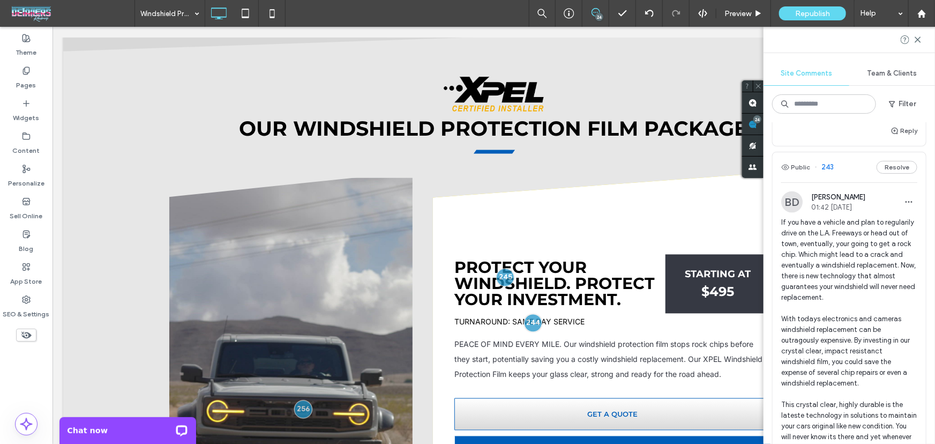
click at [828, 326] on span "If you have a vehicle and plan to regularily drive on the L.A. Freeways or head…" at bounding box center [849, 345] width 136 height 257
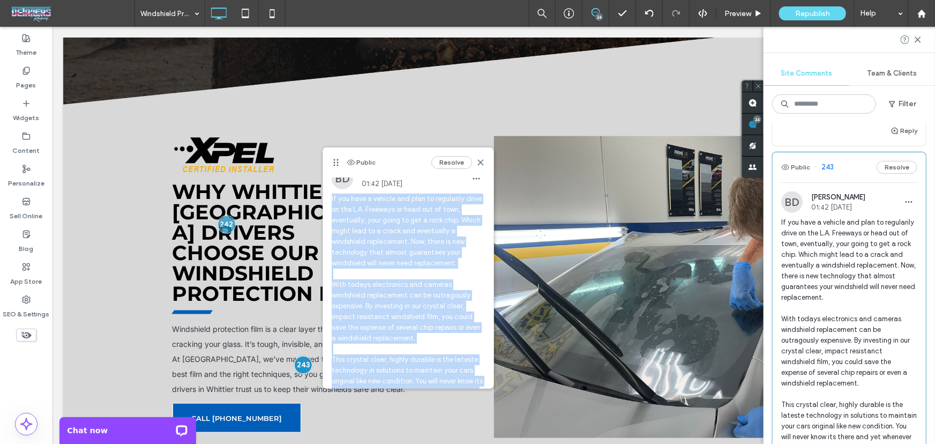
scroll to position [0, 0]
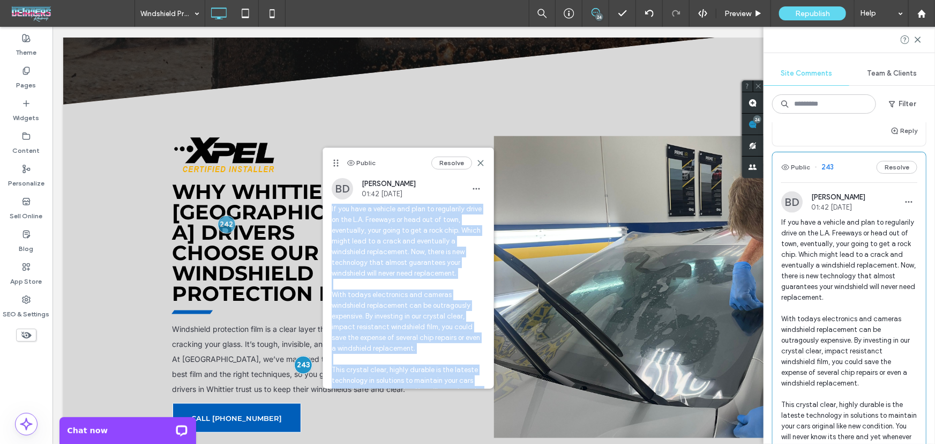
drag, startPoint x: 445, startPoint y: 357, endPoint x: 326, endPoint y: 212, distance: 188.0
click at [326, 212] on div "BD [PERSON_NAME] 01:42 [DATE] If you have a vehicle and plan to regularily driv…" at bounding box center [408, 307] width 170 height 259
copy span "If you have a vehicle and plan to regularily drive on the L.A. Freeways or head…"
click at [243, 321] on p "Windshield protection film is a clear layer that helps stop rocks and debris fr…" at bounding box center [319, 358] width 295 height 75
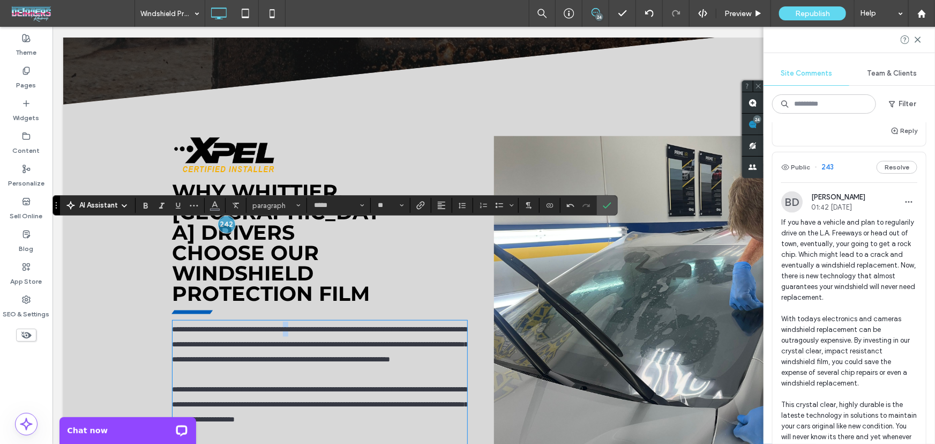
click at [310, 325] on span "**********" at bounding box center [320, 343] width 296 height 37
click at [603, 204] on icon "Confirm" at bounding box center [607, 205] width 9 height 9
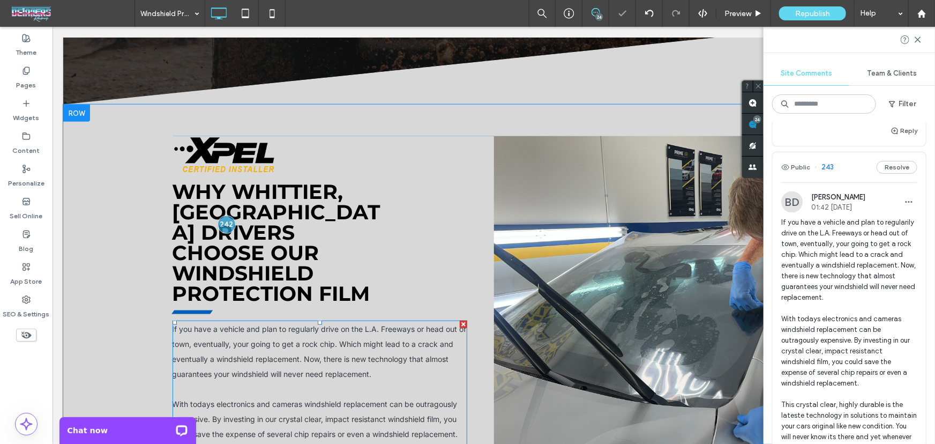
click at [416, 399] on span "With todays electronics and cameras windshield replacement can be outragously e…" at bounding box center [315, 418] width 286 height 39
type input "*****"
type input "**"
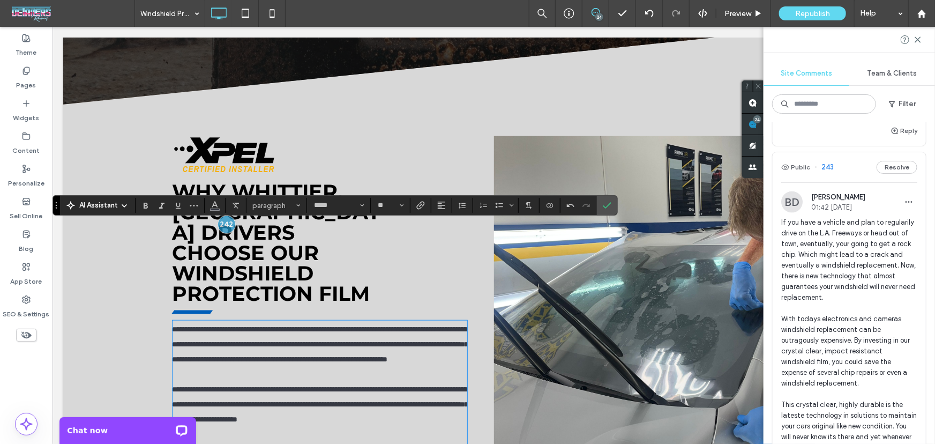
drag, startPoint x: 357, startPoint y: 324, endPoint x: 296, endPoint y: 355, distance: 68.5
click at [296, 426] on p at bounding box center [319, 433] width 295 height 15
drag, startPoint x: 605, startPoint y: 201, endPoint x: 547, endPoint y: 175, distance: 63.5
click at [605, 201] on icon "Confirm" at bounding box center [607, 205] width 9 height 9
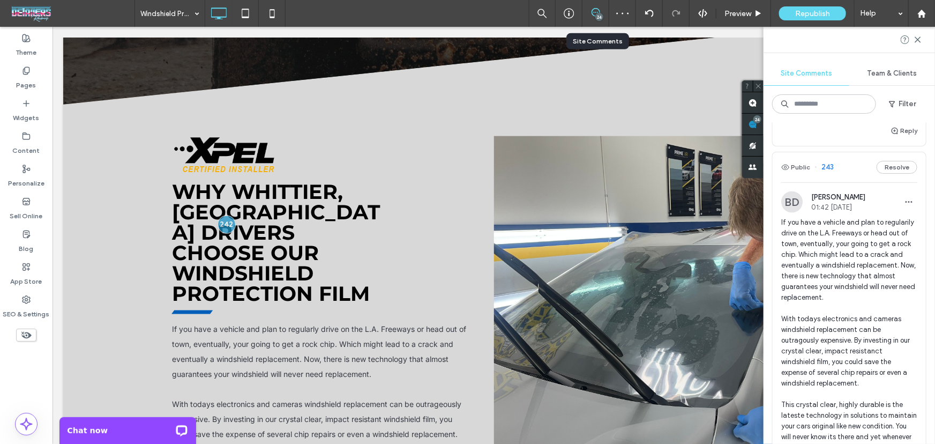
click at [595, 18] on div "24" at bounding box center [595, 13] width 26 height 11
click at [598, 16] on div "24" at bounding box center [599, 17] width 8 height 8
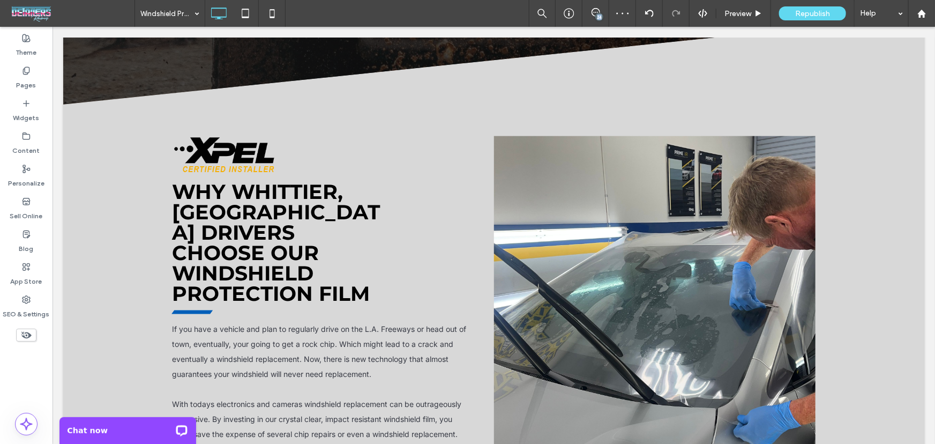
click at [598, 16] on div "24" at bounding box center [599, 17] width 8 height 8
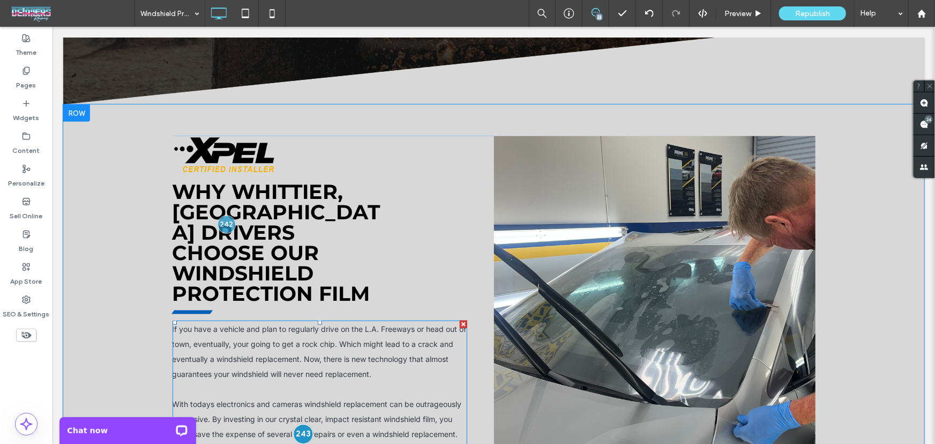
click at [299, 423] on div at bounding box center [303, 433] width 20 height 20
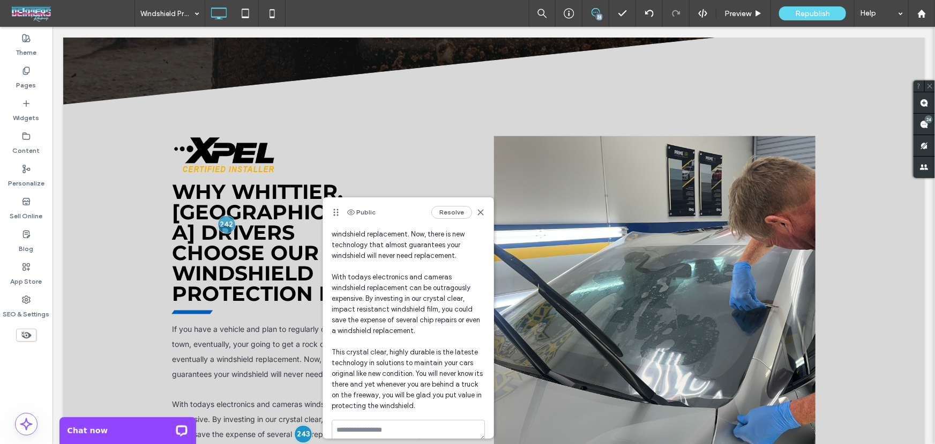
scroll to position [80, 0]
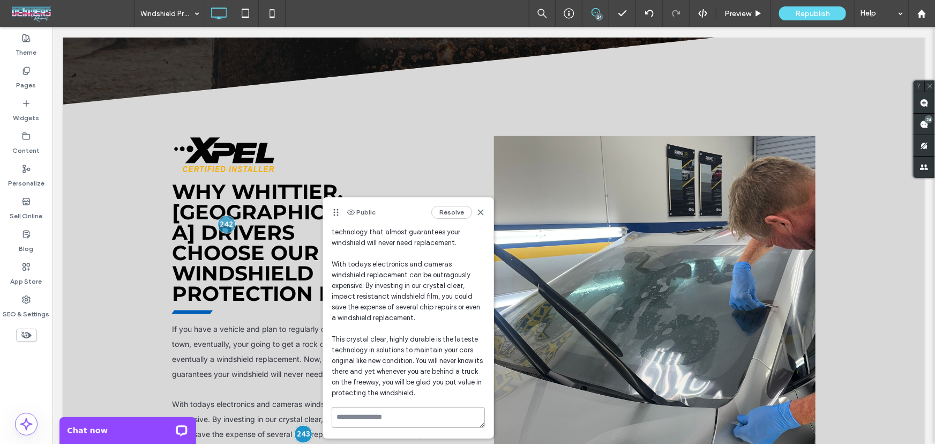
click at [380, 422] on textarea at bounding box center [408, 417] width 153 height 21
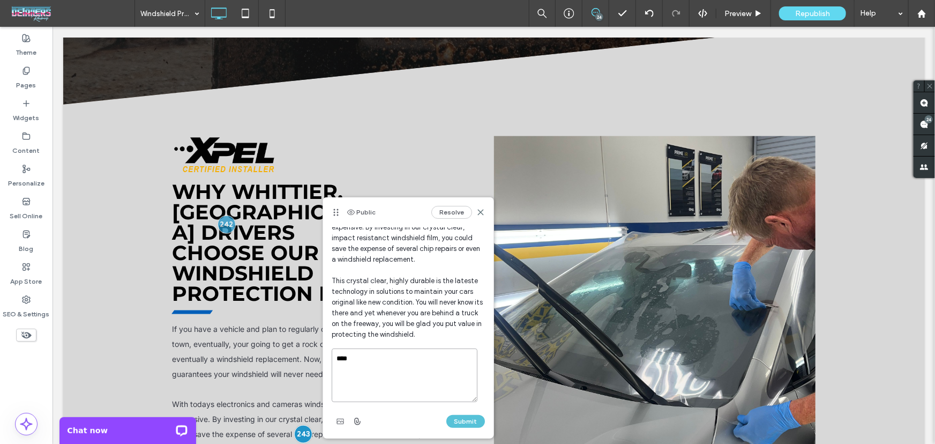
type textarea "****"
click at [449, 419] on button "Submit" at bounding box center [465, 421] width 39 height 13
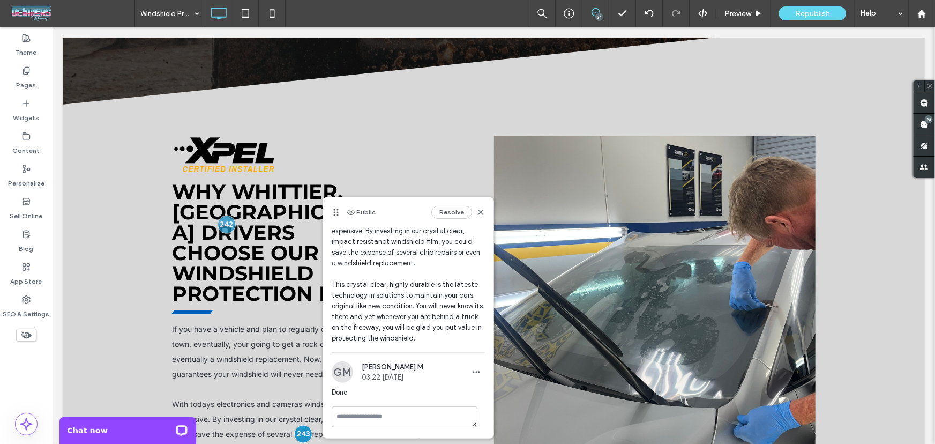
scroll to position [134, 0]
click at [222, 214] on div at bounding box center [226, 224] width 20 height 20
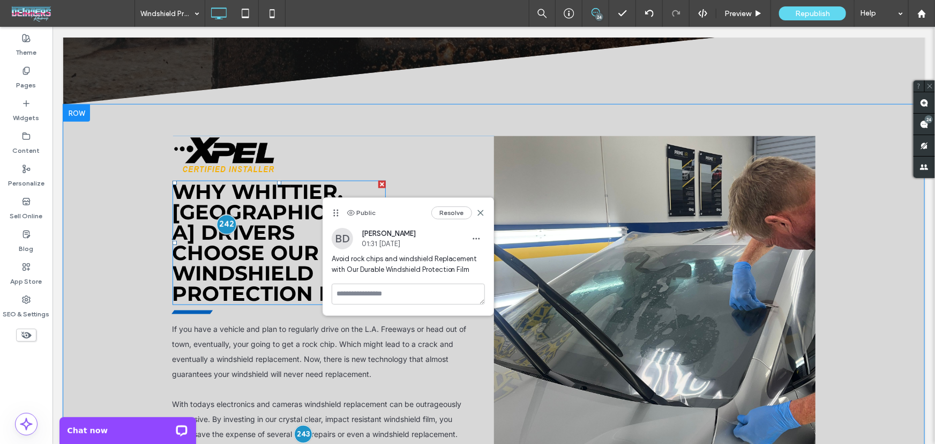
scroll to position [0, 0]
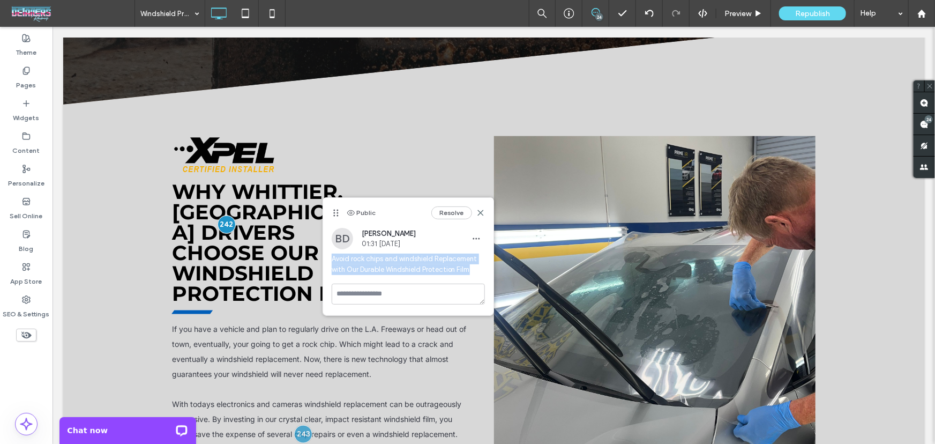
drag, startPoint x: 472, startPoint y: 271, endPoint x: 332, endPoint y: 260, distance: 140.2
click at [332, 260] on span "Avoid rock chips and windshield Replacement with Our Durable Windshield Protect…" at bounding box center [408, 263] width 153 height 21
copy span "Avoid rock chips and windshield Replacement with Our Durable Windshield Protect…"
click at [253, 178] on span "Why Whittier, [GEOGRAPHIC_DATA] Drivers Choose our Windshield Protection Film" at bounding box center [276, 241] width 208 height 127
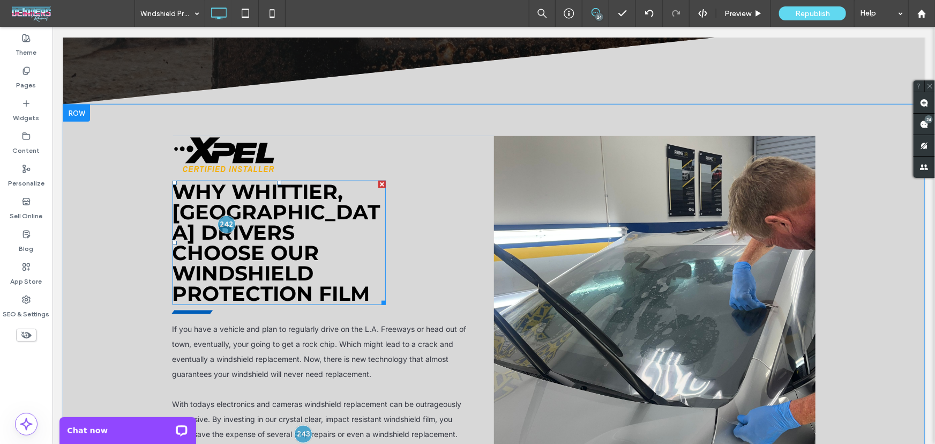
click at [253, 178] on span "Why Whittier, [GEOGRAPHIC_DATA] Drivers Choose our Windshield Protection Film" at bounding box center [276, 241] width 208 height 127
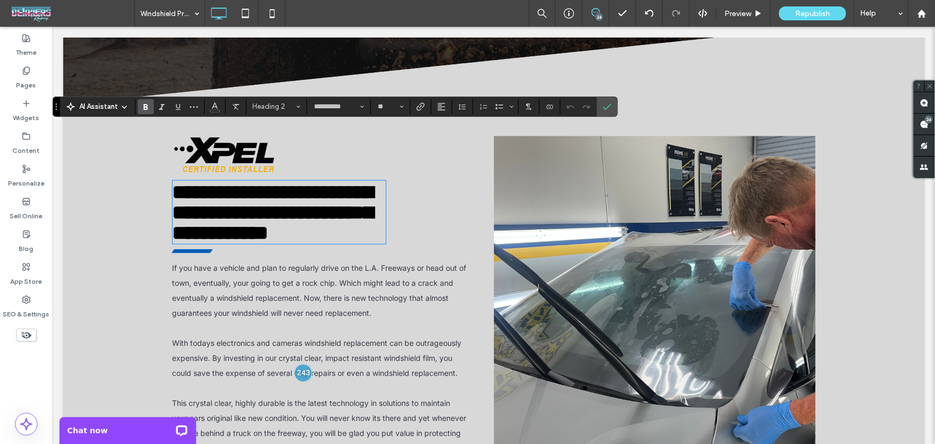
type input "*****"
type input "**"
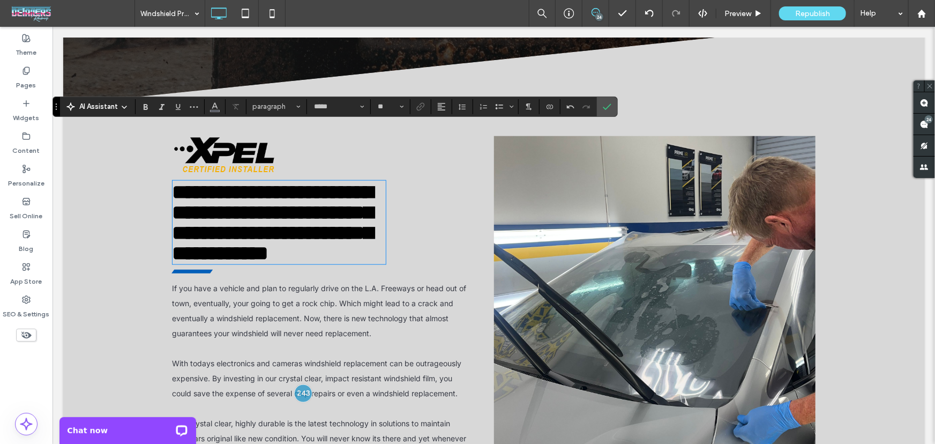
scroll to position [1, 0]
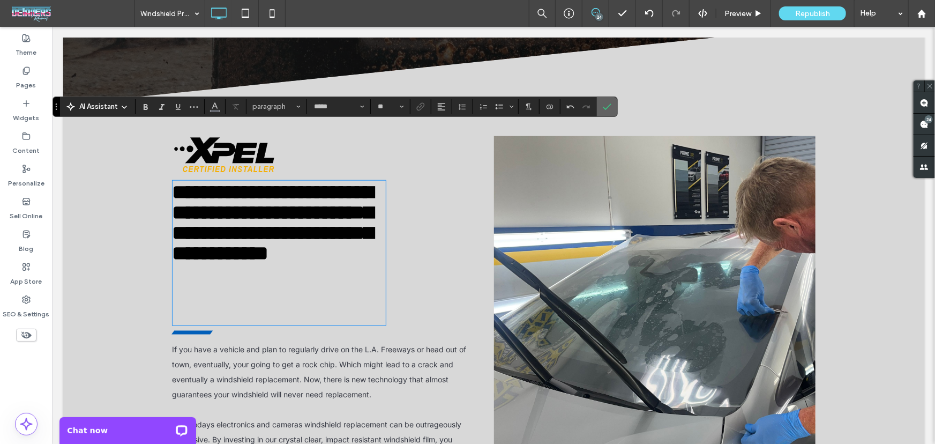
click at [615, 109] on section at bounding box center [607, 106] width 20 height 19
click at [610, 109] on icon "Confirm" at bounding box center [607, 106] width 9 height 9
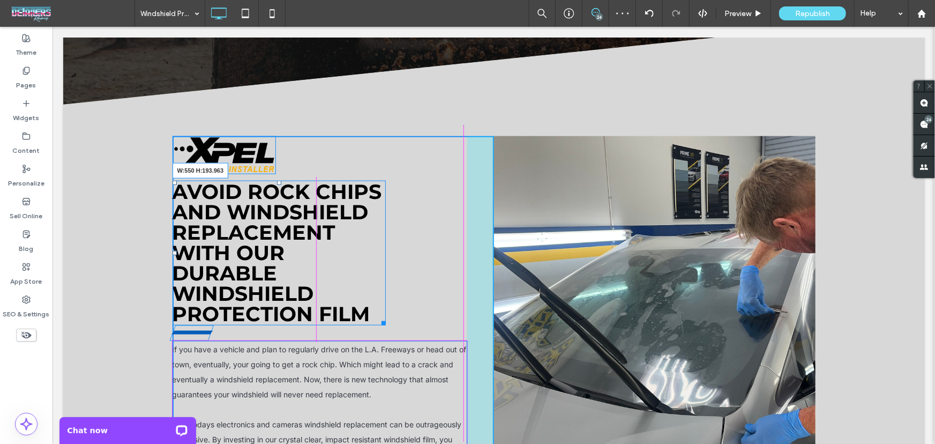
drag, startPoint x: 379, startPoint y: 264, endPoint x: 461, endPoint y: 249, distance: 82.8
click at [461, 249] on div "Avoid rock chips and windshield Replacement with Our Durable Windshield Protect…" at bounding box center [332, 357] width 321 height 442
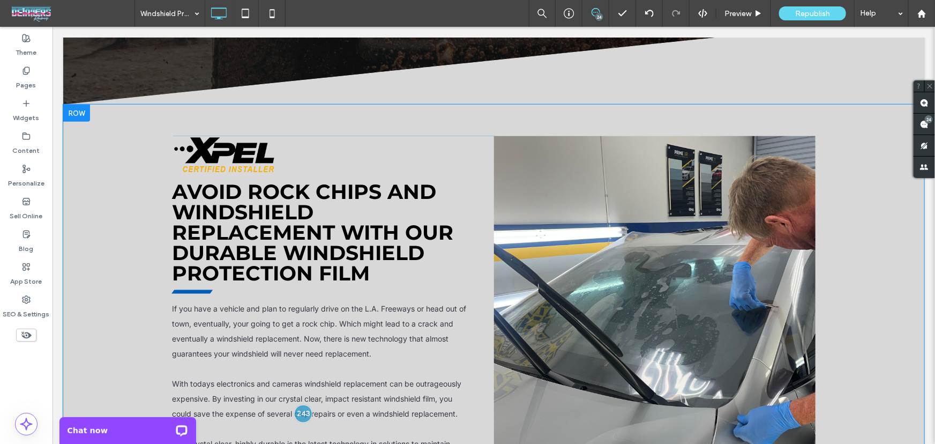
click at [477, 235] on div "Avoid rock chips and windshield Replacement with Our Durable Windshield Protect…" at bounding box center [332, 336] width 321 height 401
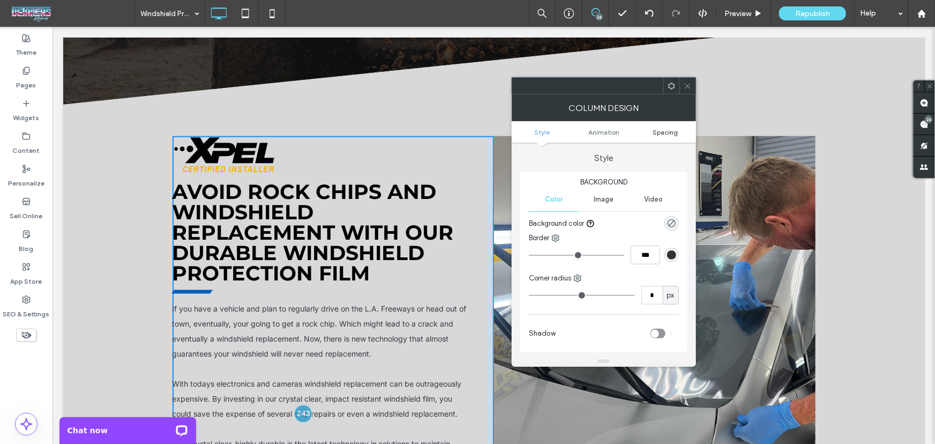
click at [665, 133] on span "Spacing" at bounding box center [664, 132] width 25 height 8
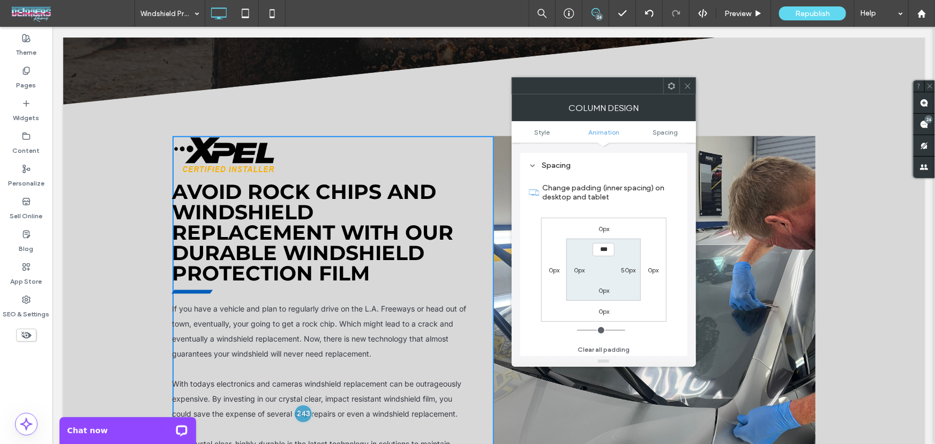
scroll to position [243, 0]
click at [624, 269] on label "50px" at bounding box center [628, 269] width 14 height 8
type input "**"
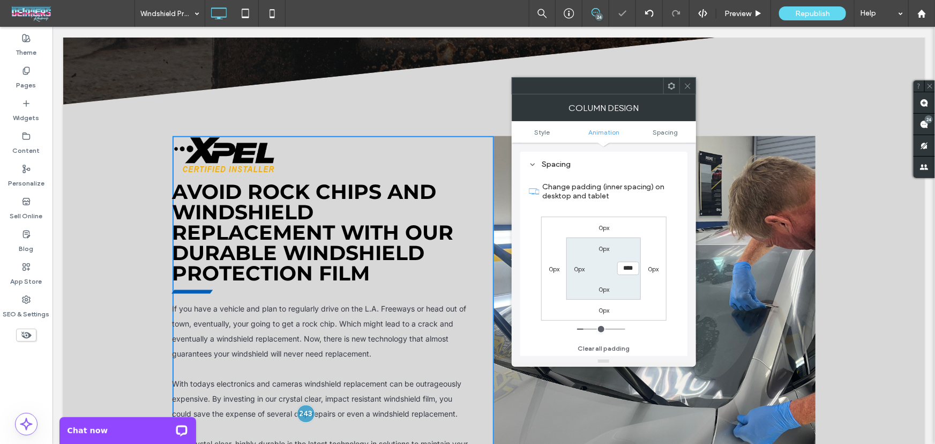
drag, startPoint x: 640, startPoint y: 252, endPoint x: 646, endPoint y: 251, distance: 5.9
click at [645, 251] on div "0px 0px 0px 0px 0px **** 0px 0px" at bounding box center [603, 268] width 125 height 104
type input "*"
type input "***"
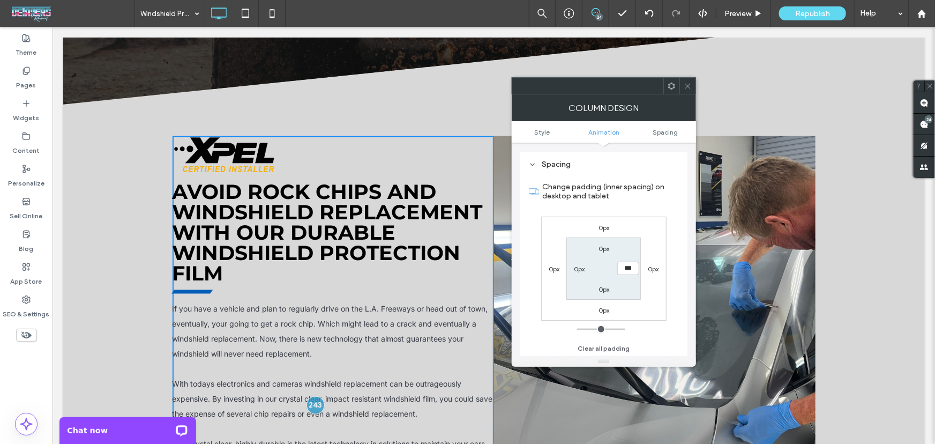
click at [687, 82] on icon at bounding box center [688, 86] width 8 height 8
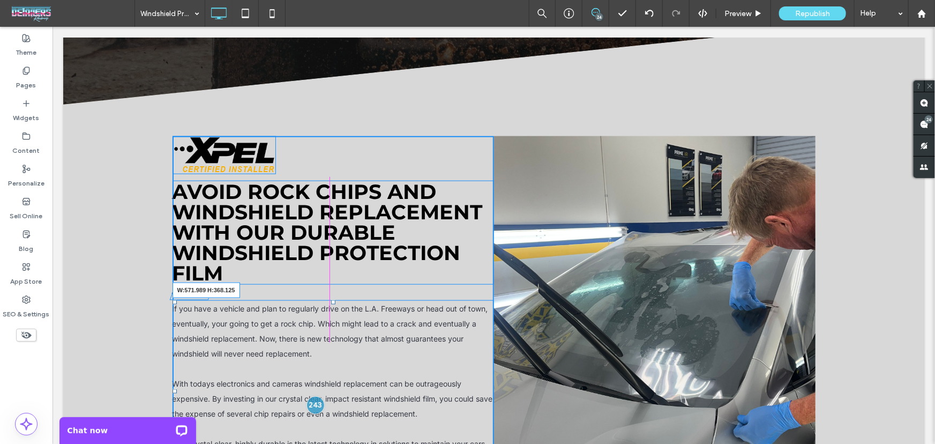
drag, startPoint x: 482, startPoint y: 423, endPoint x: 474, endPoint y: 423, distance: 7.5
click at [474, 423] on div "If you have a vehicle and plan to regularly drive on the L.A. Freeways or head …" at bounding box center [332, 390] width 321 height 182
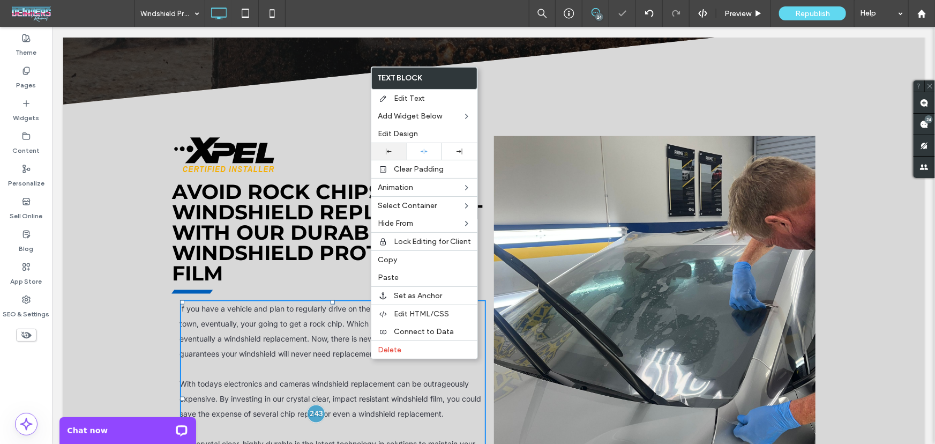
click at [388, 152] on icon at bounding box center [389, 151] width 6 height 6
click at [823, 364] on div "Avoid rock chips and windshield Replacement with Our Durable Windshield Protect…" at bounding box center [493, 347] width 861 height 486
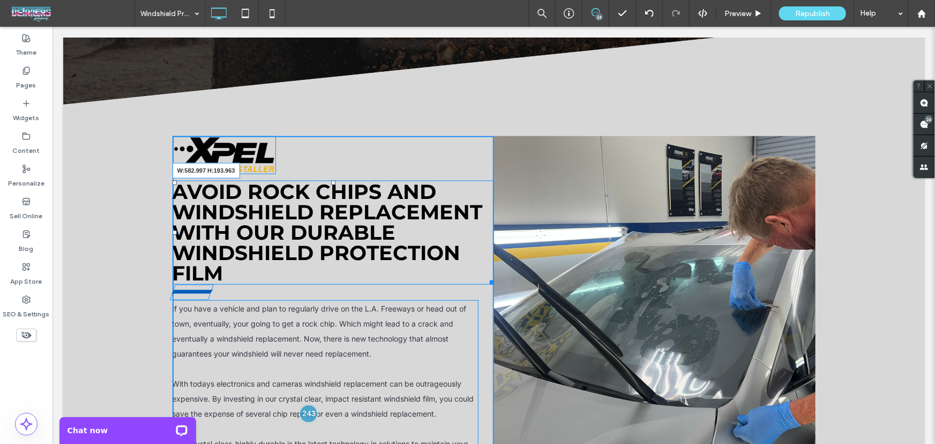
drag, startPoint x: 484, startPoint y: 223, endPoint x: 475, endPoint y: 223, distance: 9.1
click at [485, 276] on div at bounding box center [489, 280] width 8 height 8
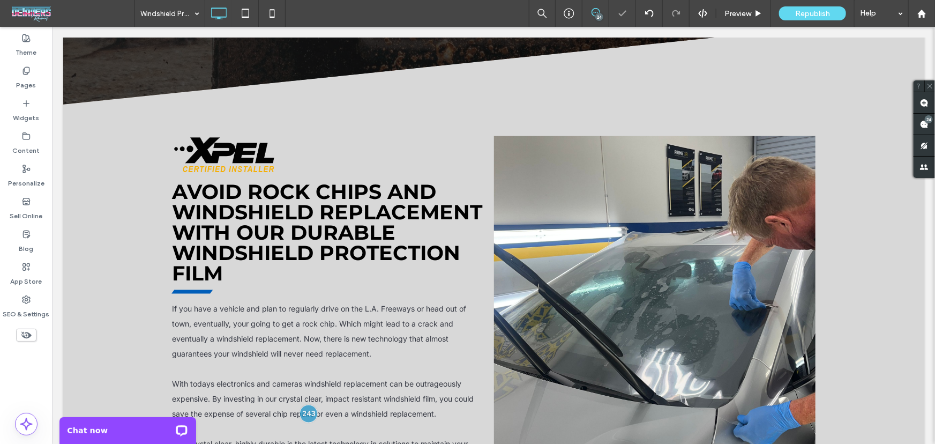
click at [476, 136] on div "Avoid rock chips and windshield Replacement with Our Durable Windshield Protect…" at bounding box center [332, 336] width 321 height 401
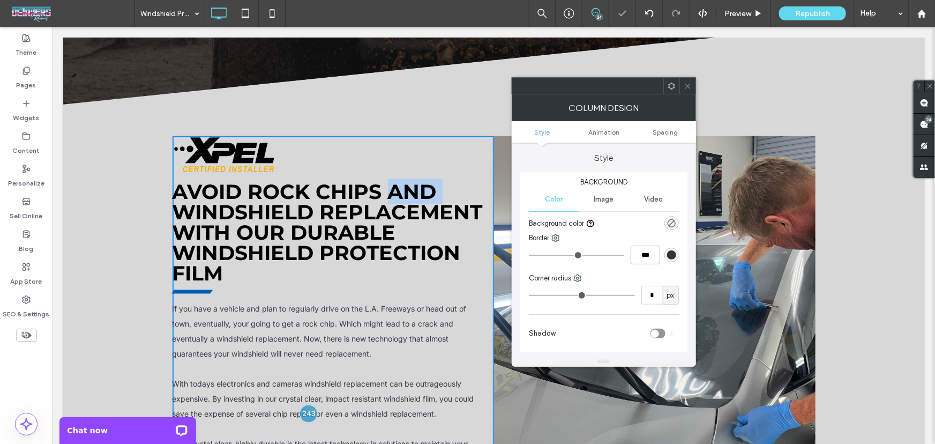
click at [476, 136] on div "Avoid rock chips and windshield Replacement with Our Durable Windshield Protect…" at bounding box center [332, 336] width 321 height 401
click at [673, 134] on span "Spacing" at bounding box center [664, 132] width 25 height 8
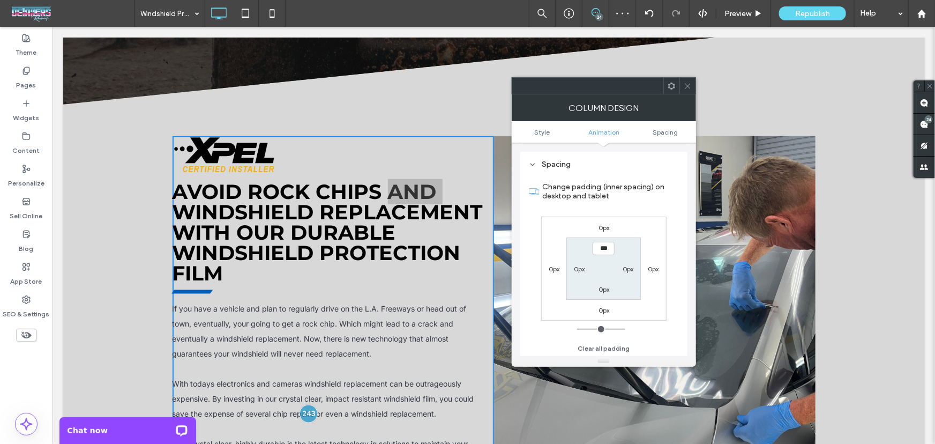
click at [627, 271] on label "0px" at bounding box center [628, 269] width 11 height 8
type input "**"
type input "****"
click at [691, 80] on span at bounding box center [688, 86] width 8 height 16
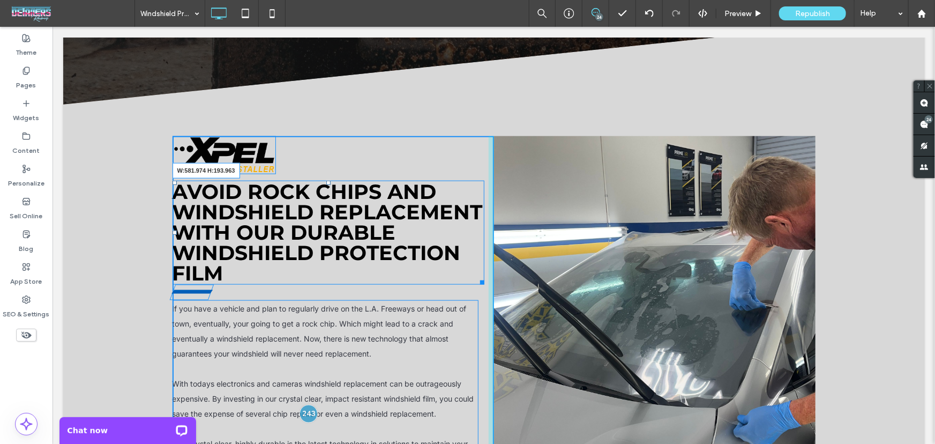
click at [477, 276] on div at bounding box center [480, 280] width 8 height 8
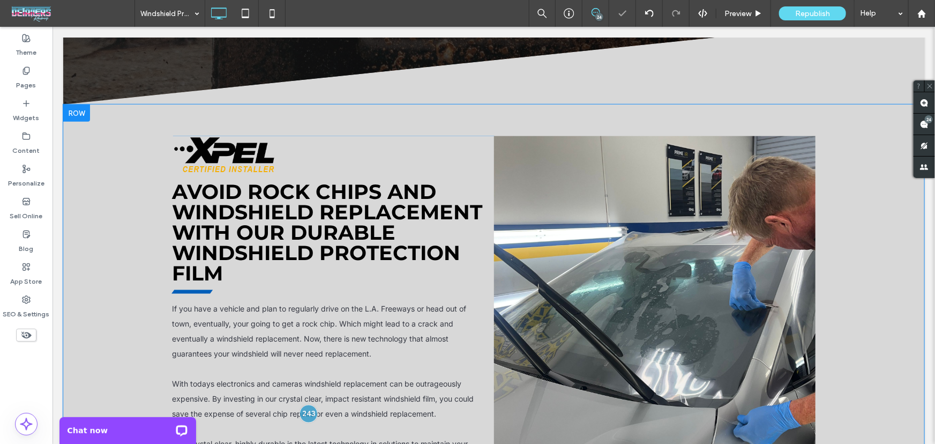
click at [482, 261] on div "Avoid rock chips and windshield Replacement with Our Durable Windshield Protect…" at bounding box center [332, 336] width 321 height 401
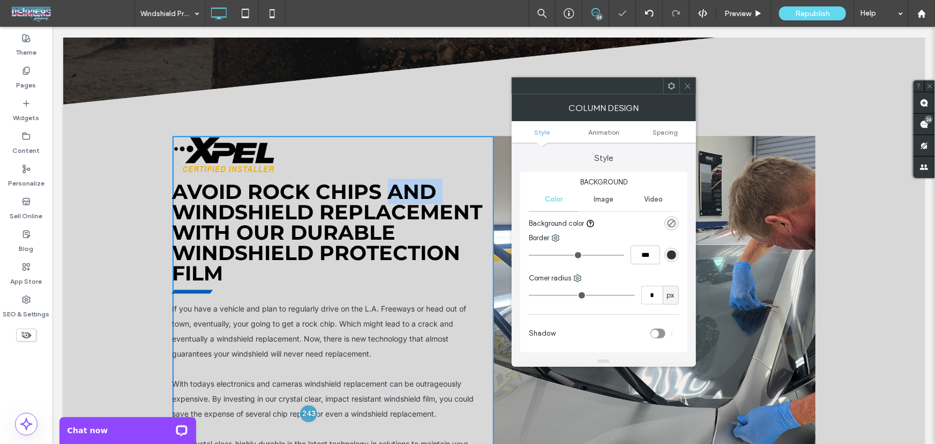
click at [482, 261] on div "Avoid rock chips and windshield Replacement with Our Durable Windshield Protect…" at bounding box center [332, 336] width 321 height 401
click at [664, 137] on ul "Style Animation Spacing" at bounding box center [604, 131] width 184 height 21
click at [667, 130] on span "Spacing" at bounding box center [664, 132] width 25 height 8
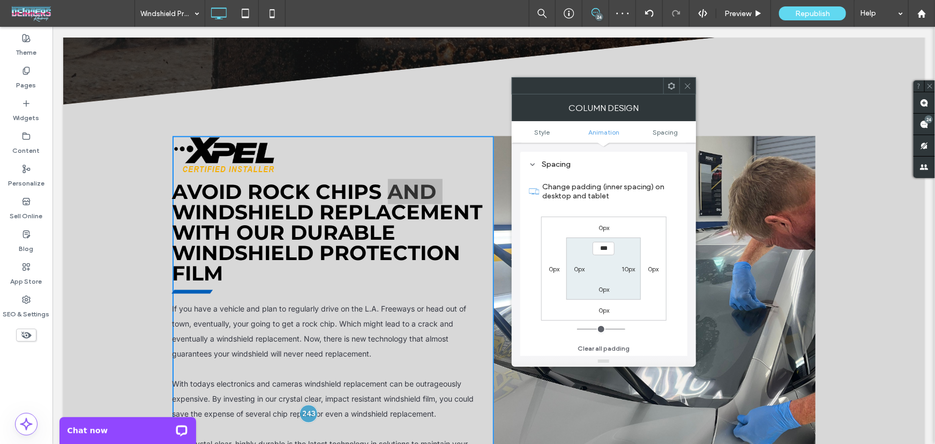
click at [627, 269] on label "10px" at bounding box center [627, 269] width 13 height 8
type input "**"
type input "****"
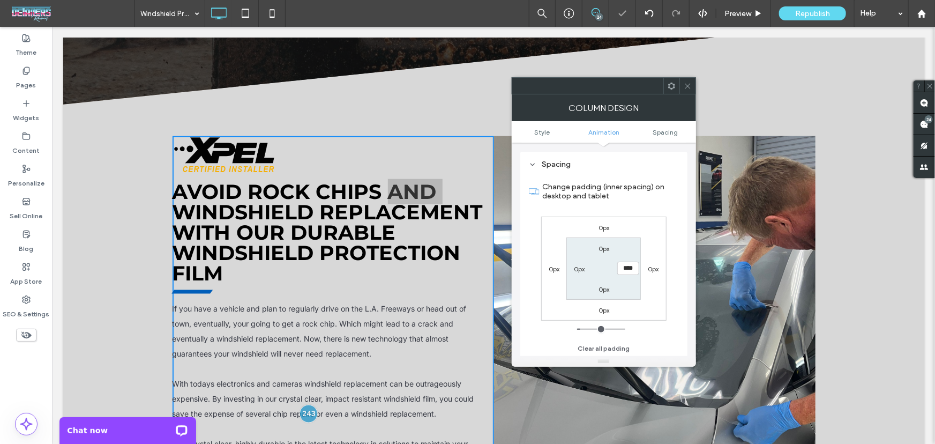
click at [684, 82] on icon at bounding box center [688, 86] width 8 height 8
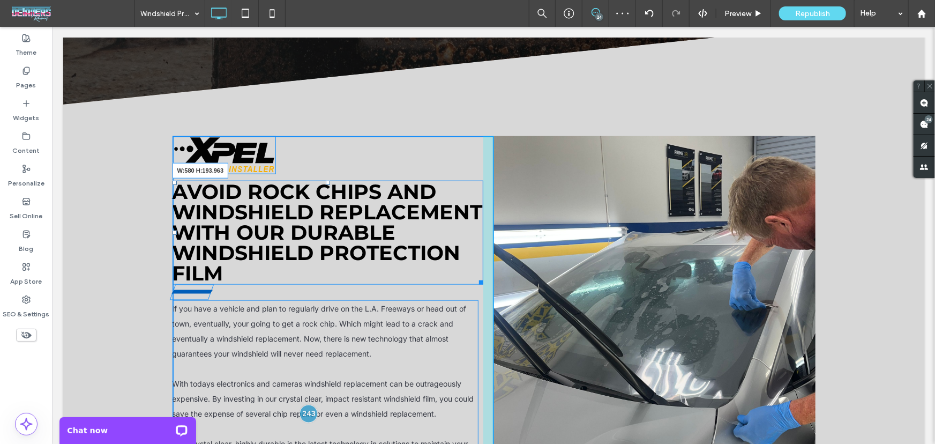
drag, startPoint x: 477, startPoint y: 221, endPoint x: 490, endPoint y: 221, distance: 12.9
click at [490, 221] on div "Avoid rock chips and windshield Replacement with Our Durable Windshield Protect…" at bounding box center [493, 336] width 643 height 401
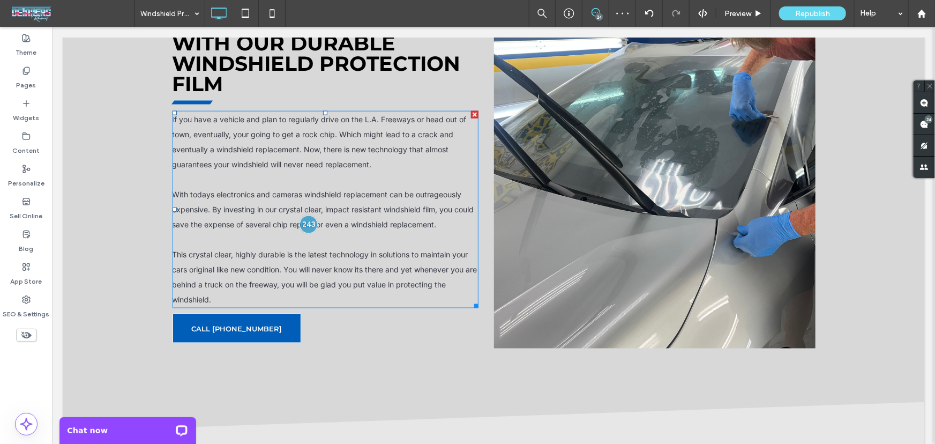
scroll to position [718, 0]
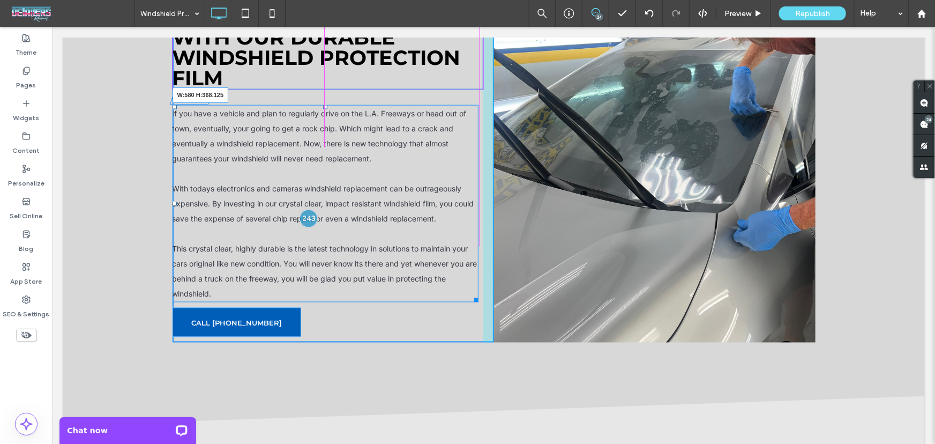
drag, startPoint x: 472, startPoint y: 244, endPoint x: 494, endPoint y: 246, distance: 21.5
click at [494, 246] on div "Avoid rock chips and windshield Replacement with Our Durable Windshield Protect…" at bounding box center [493, 141] width 643 height 401
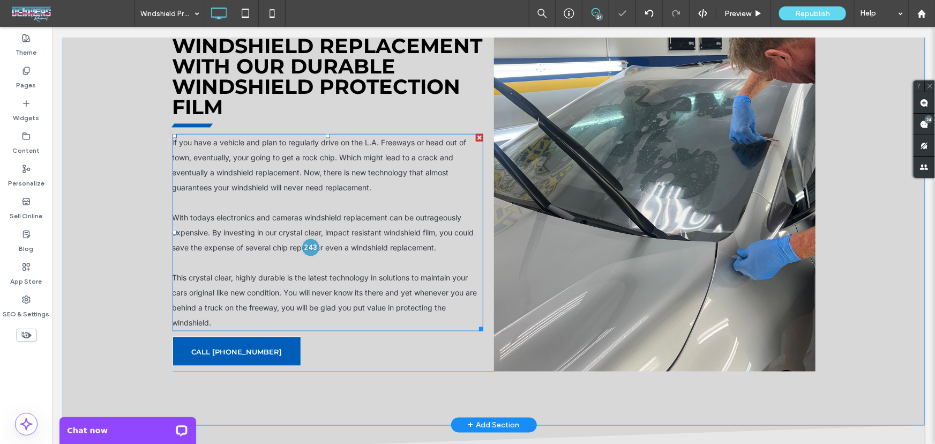
scroll to position [588, 0]
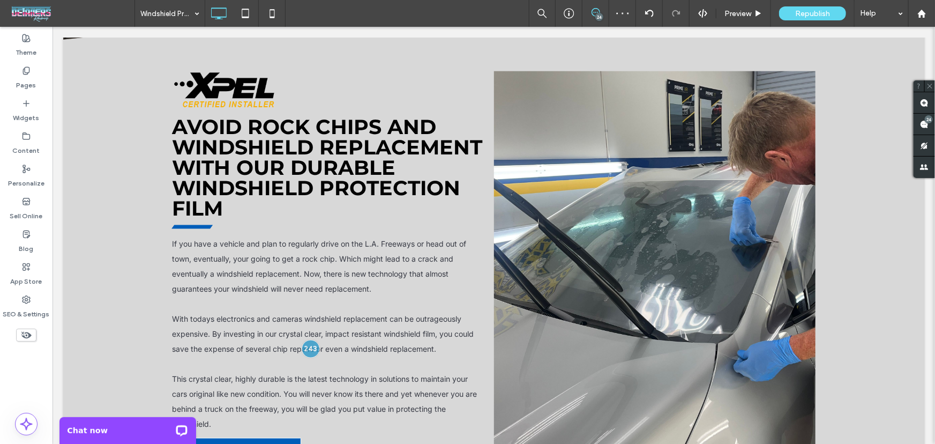
click at [599, 13] on div "24" at bounding box center [599, 17] width 8 height 8
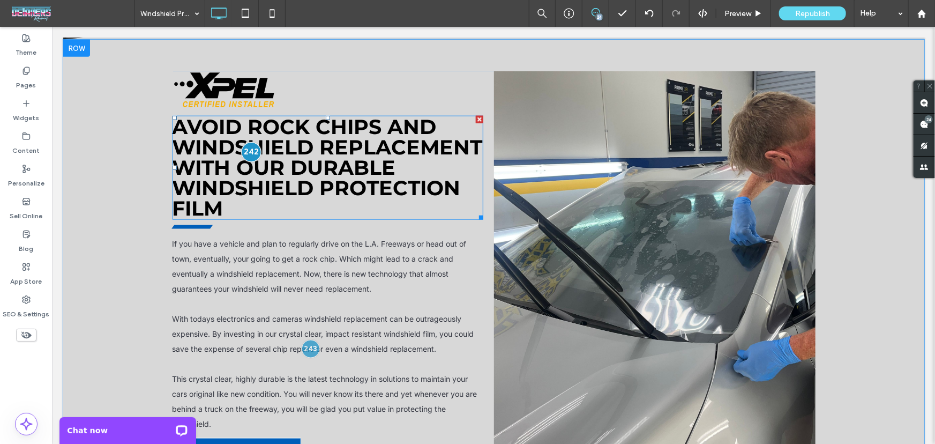
click at [248, 142] on div at bounding box center [251, 152] width 20 height 20
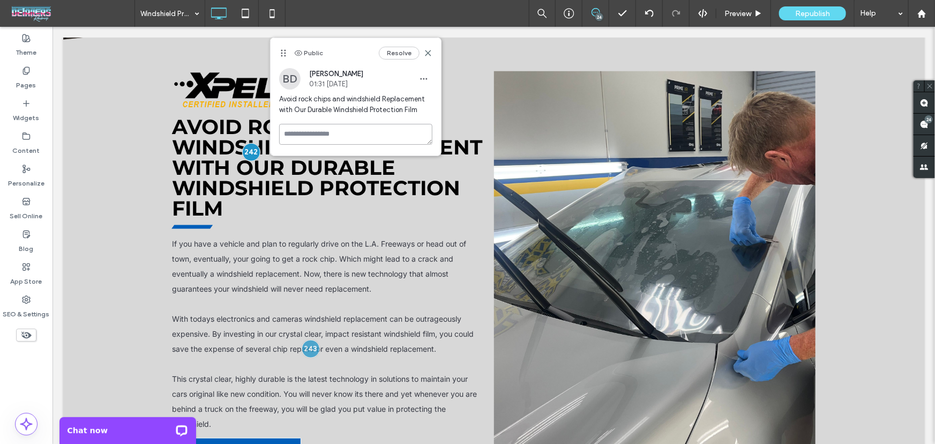
click at [324, 136] on textarea at bounding box center [355, 134] width 153 height 21
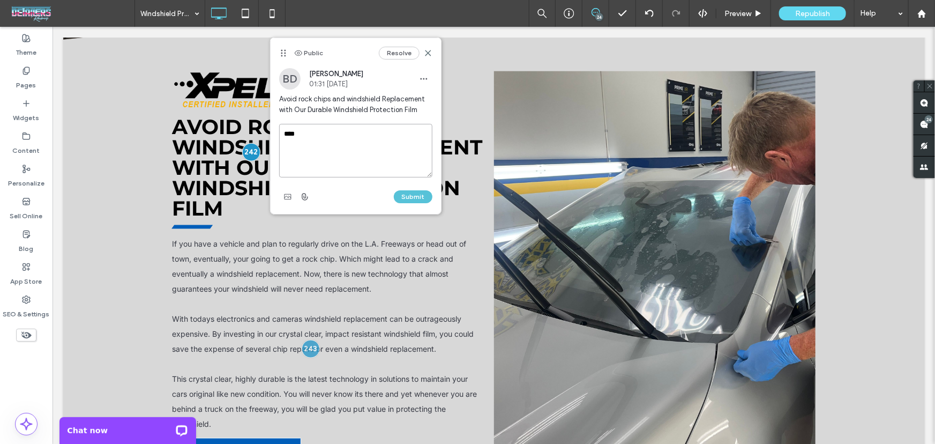
type textarea "****"
click at [412, 194] on button "Submit" at bounding box center [413, 196] width 39 height 13
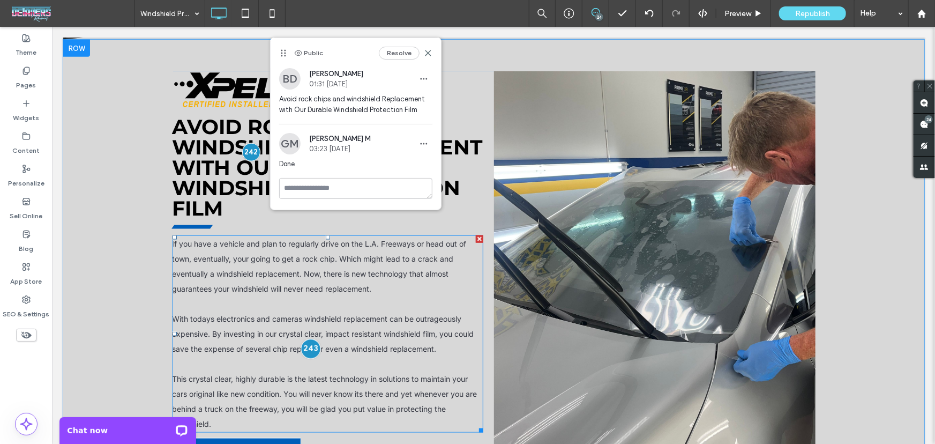
click at [310, 338] on div at bounding box center [310, 348] width 20 height 20
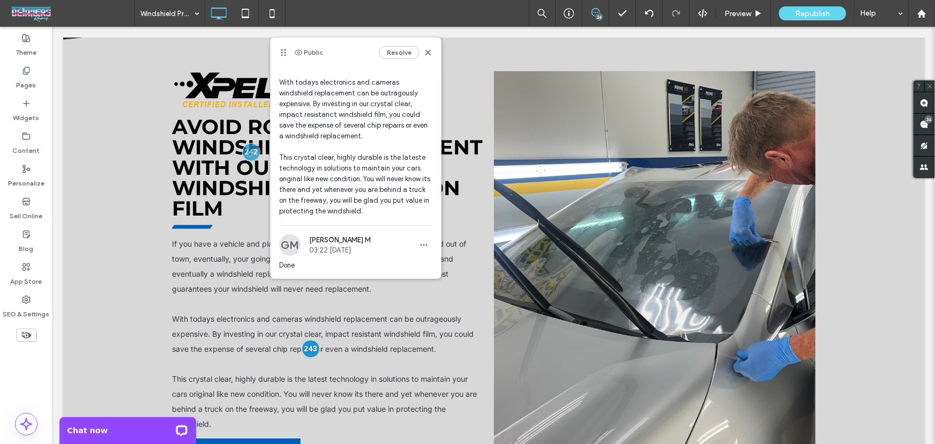
scroll to position [134, 0]
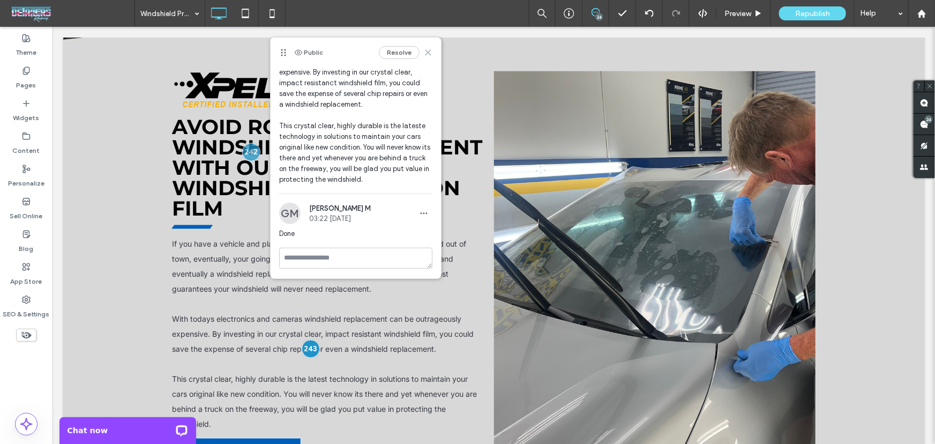
click at [424, 50] on icon at bounding box center [428, 52] width 9 height 9
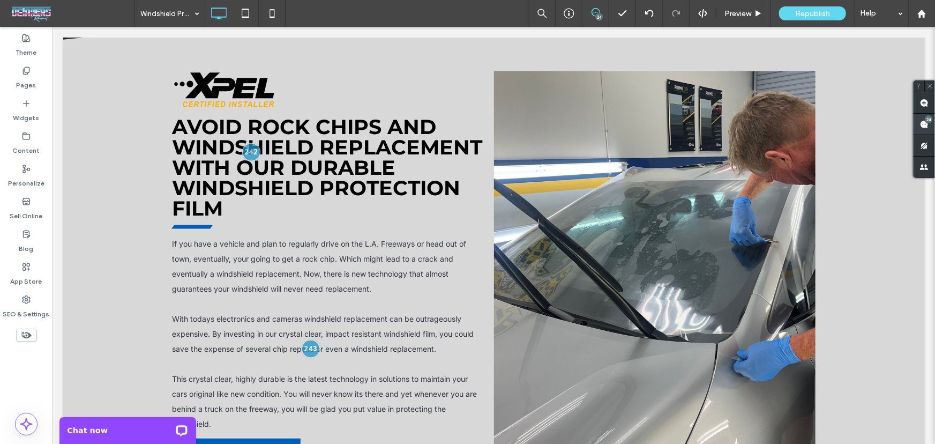
click at [934, 122] on span at bounding box center [923, 124] width 21 height 21
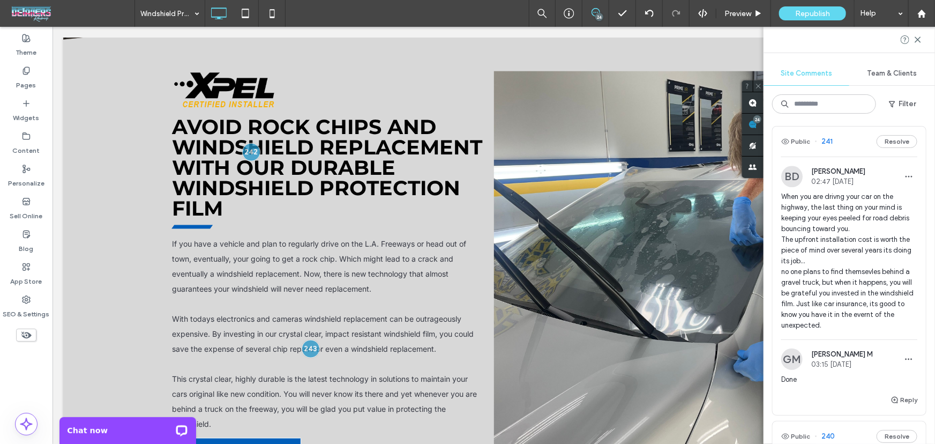
scroll to position [3441, 0]
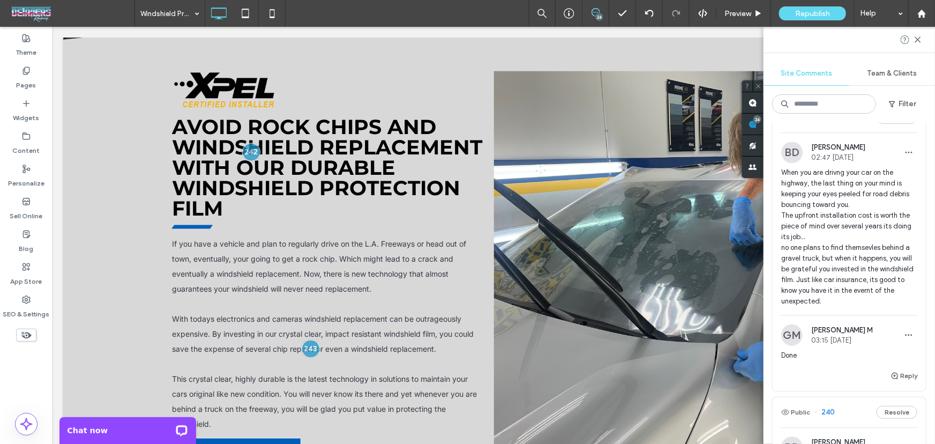
click at [857, 306] on span "When you are drivng your car on the highway, the last thing on your mind is kee…" at bounding box center [849, 236] width 136 height 139
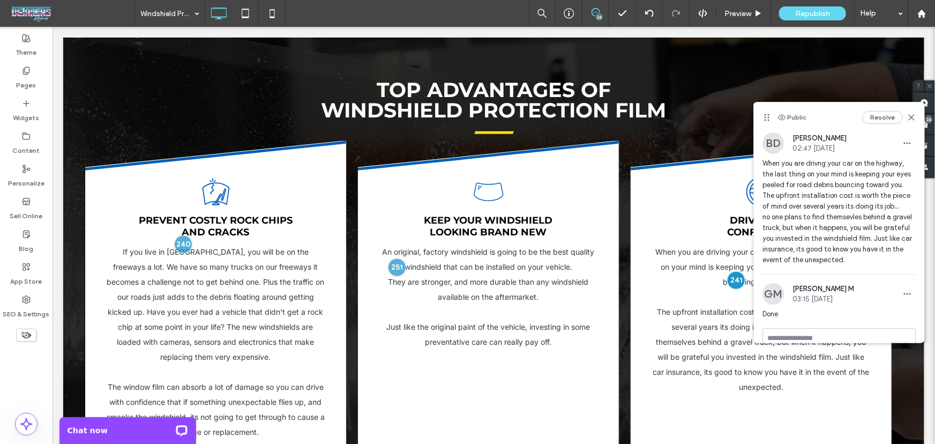
scroll to position [0, 0]
click at [934, 123] on span at bounding box center [923, 124] width 21 height 21
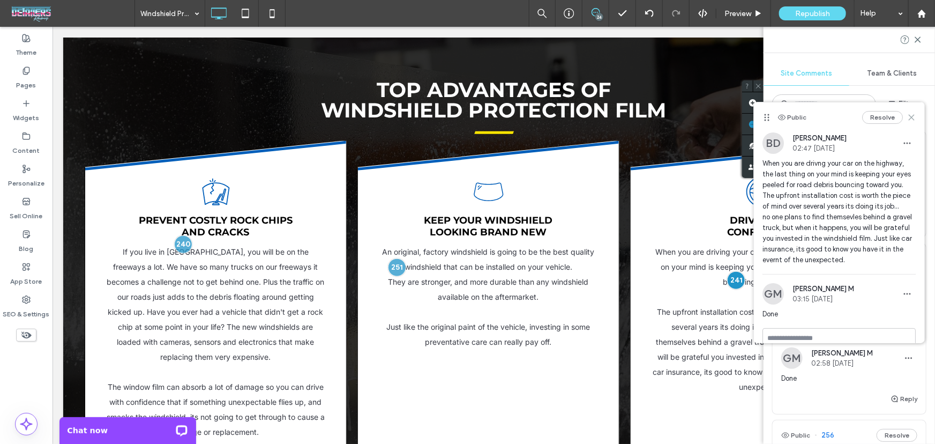
click at [909, 117] on use at bounding box center [911, 117] width 5 height 5
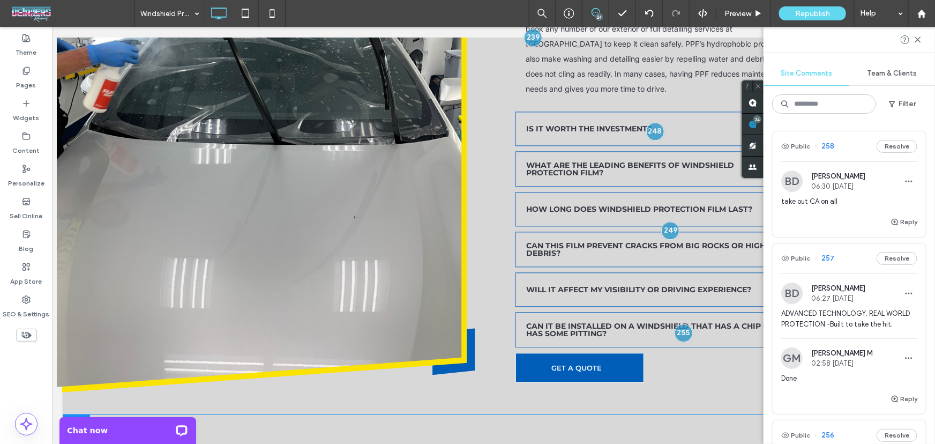
scroll to position [3194, 0]
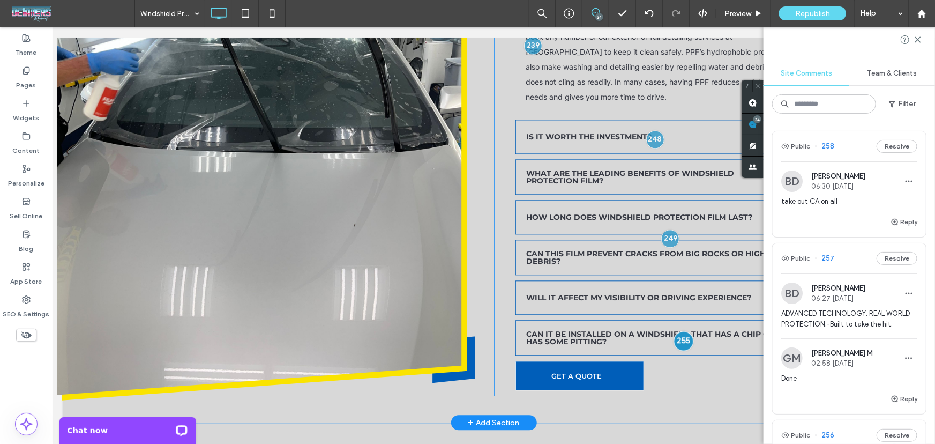
click at [679, 331] on div at bounding box center [683, 341] width 20 height 20
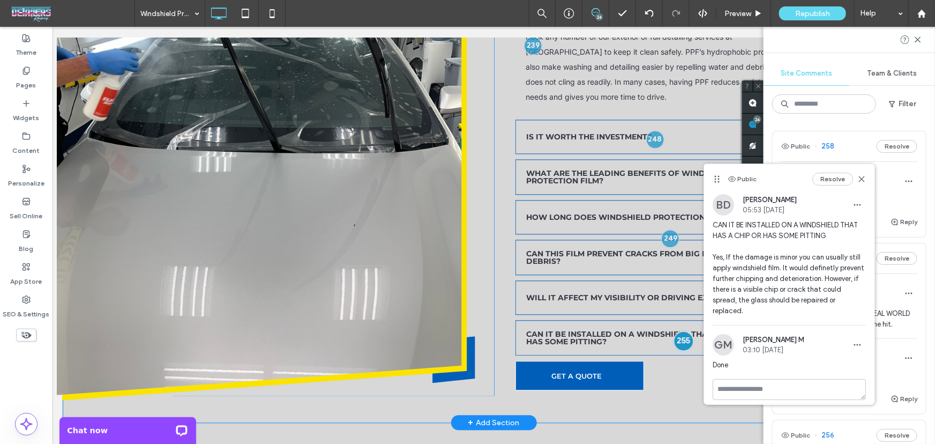
click at [679, 331] on div at bounding box center [683, 341] width 20 height 20
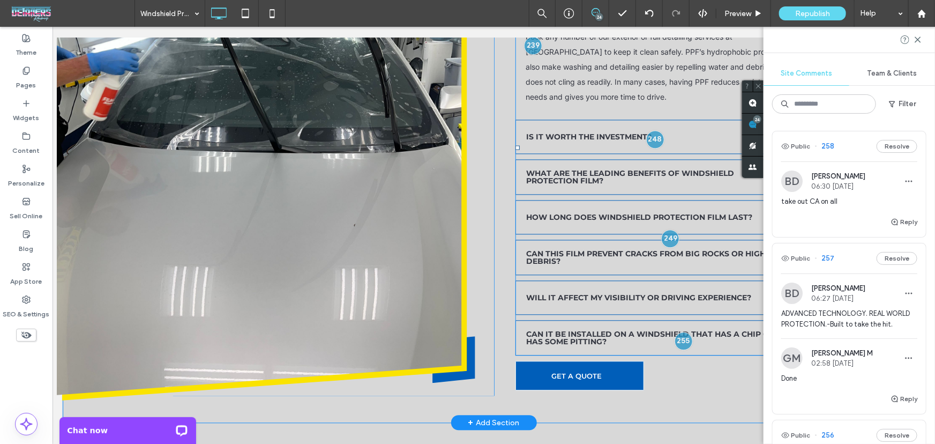
click at [562, 275] on span at bounding box center [665, 147] width 300 height 416
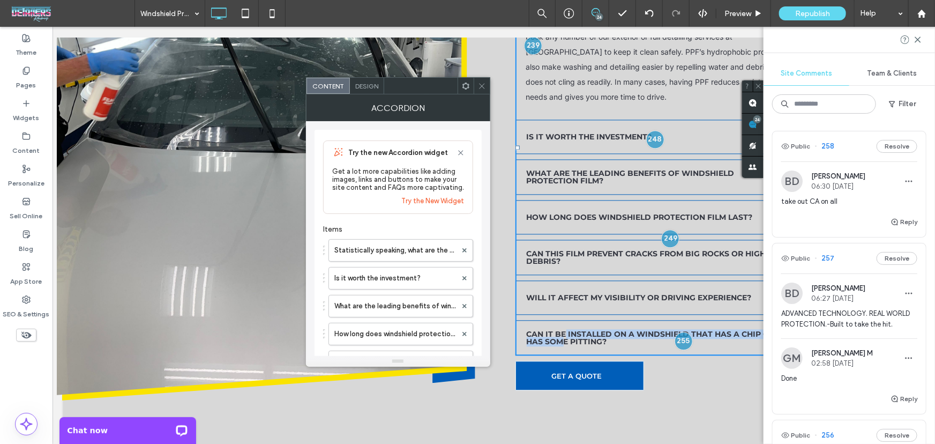
click at [559, 329] on h3 "Can it be installed on a windshield that has a chip or has some pitting?" at bounding box center [655, 336] width 259 height 15
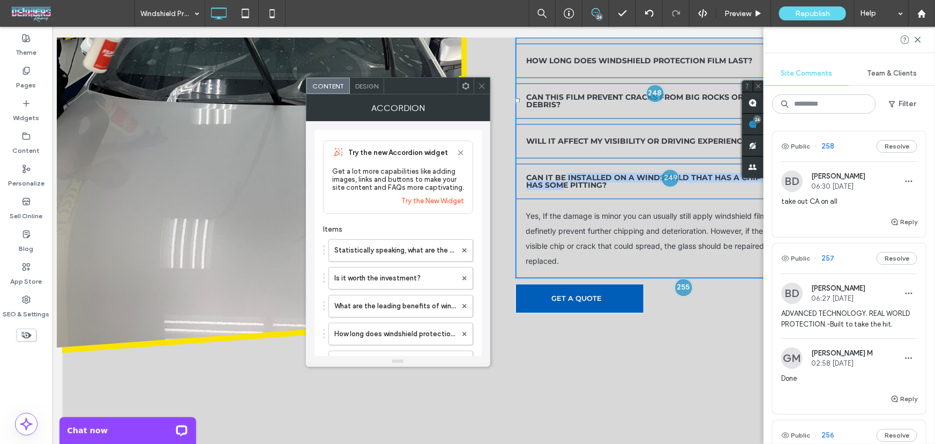
scroll to position [3187, 0]
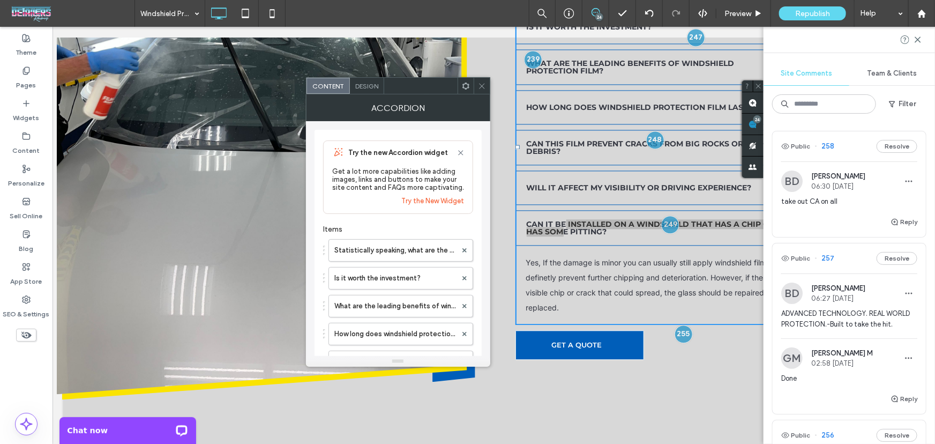
click at [485, 88] on icon at bounding box center [482, 86] width 8 height 8
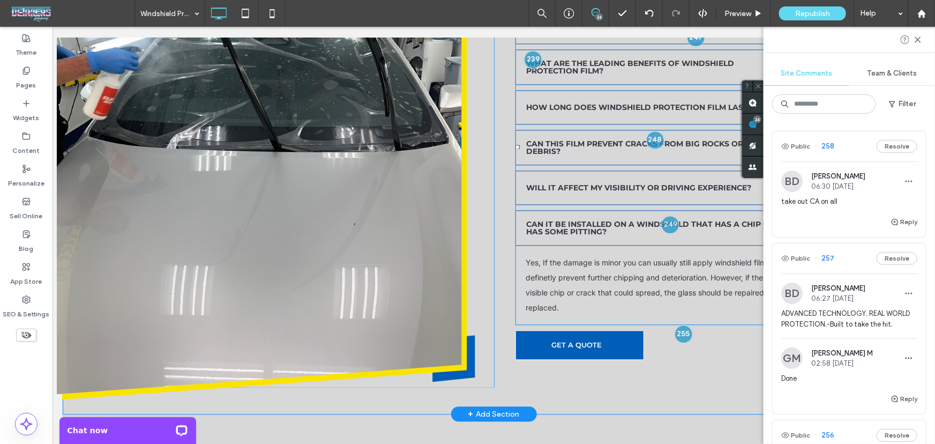
drag, startPoint x: 625, startPoint y: 175, endPoint x: 641, endPoint y: 178, distance: 16.4
click at [625, 175] on span at bounding box center [665, 146] width 300 height 356
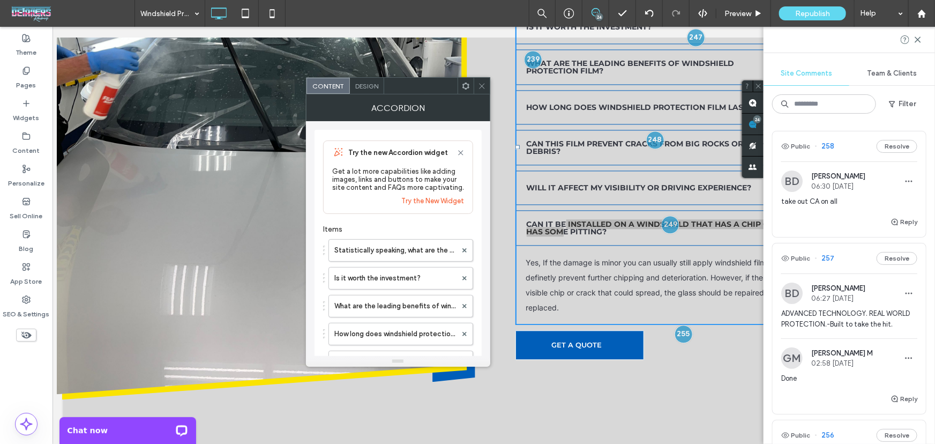
click at [486, 84] on div at bounding box center [482, 86] width 16 height 16
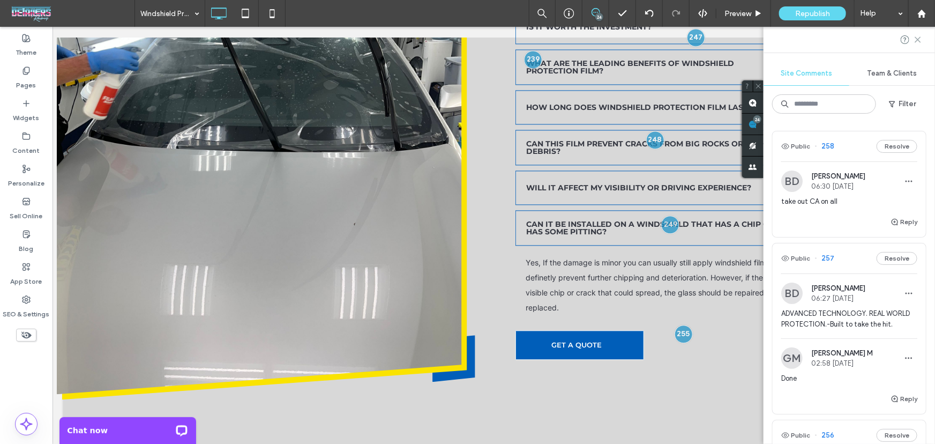
click at [919, 42] on icon at bounding box center [917, 39] width 9 height 9
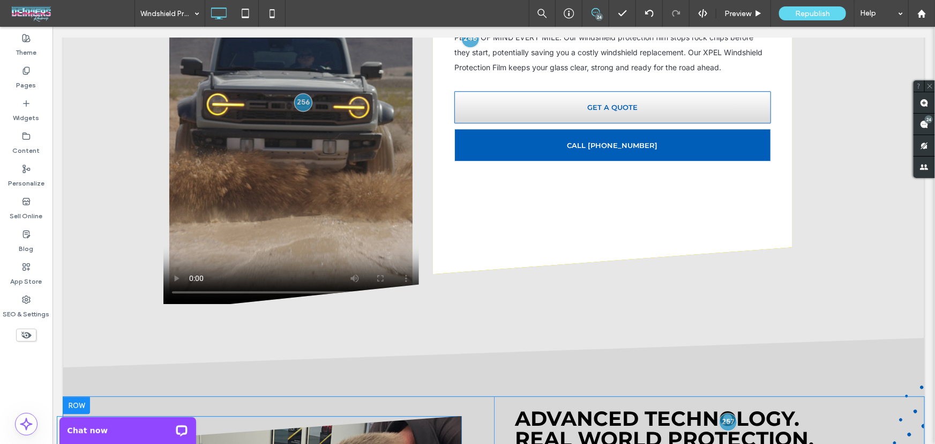
scroll to position [1628, 0]
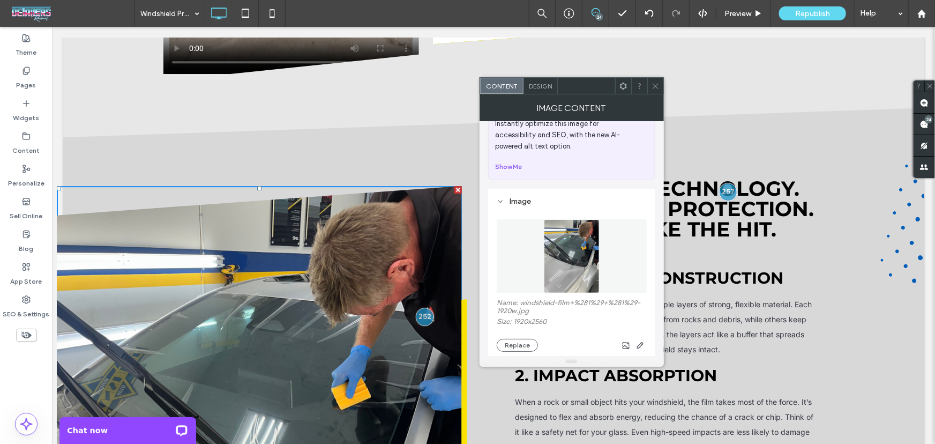
scroll to position [130, 0]
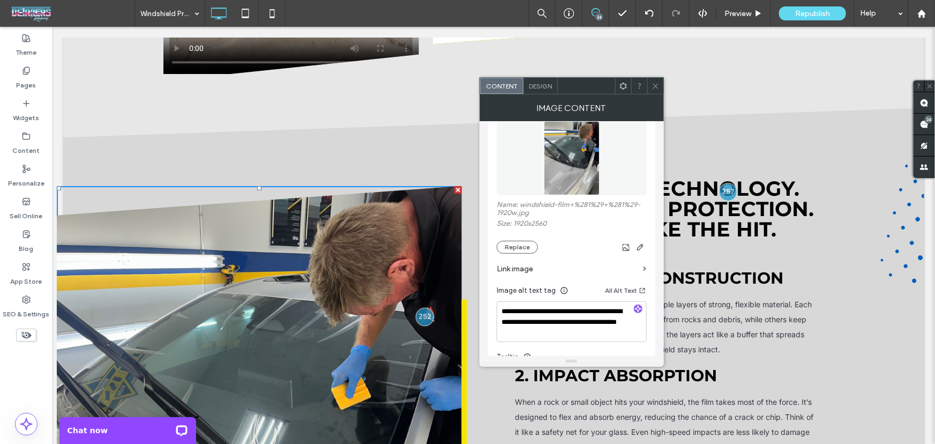
click at [562, 157] on img at bounding box center [572, 158] width 56 height 74
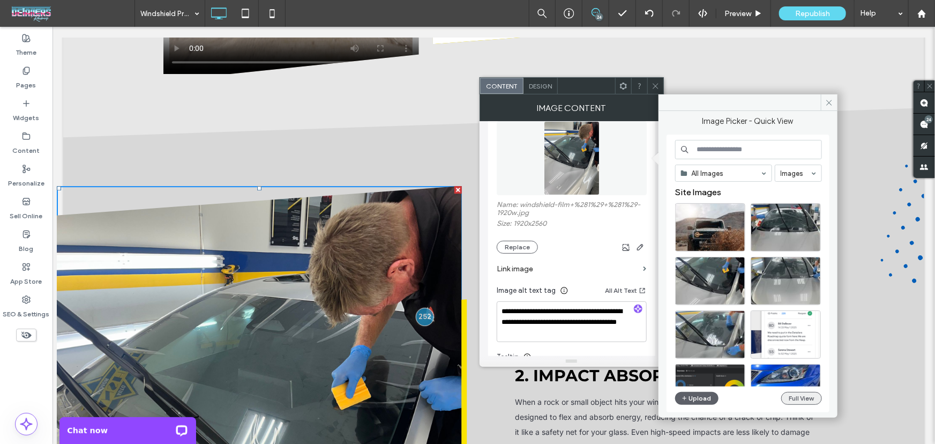
click at [804, 395] on button "Full View" at bounding box center [801, 398] width 41 height 13
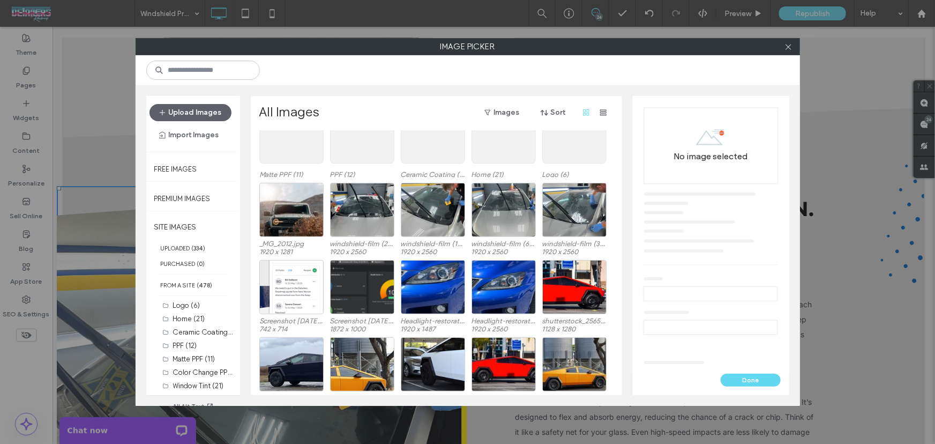
scroll to position [271, 0]
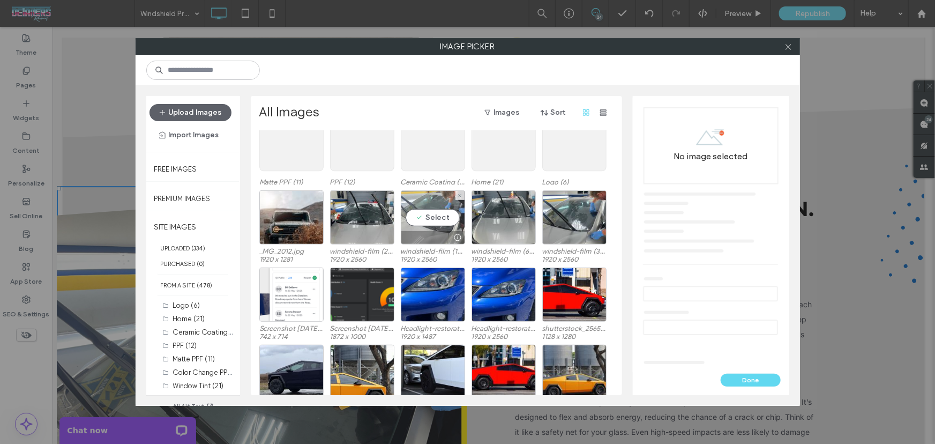
click at [429, 236] on div at bounding box center [432, 237] width 63 height 13
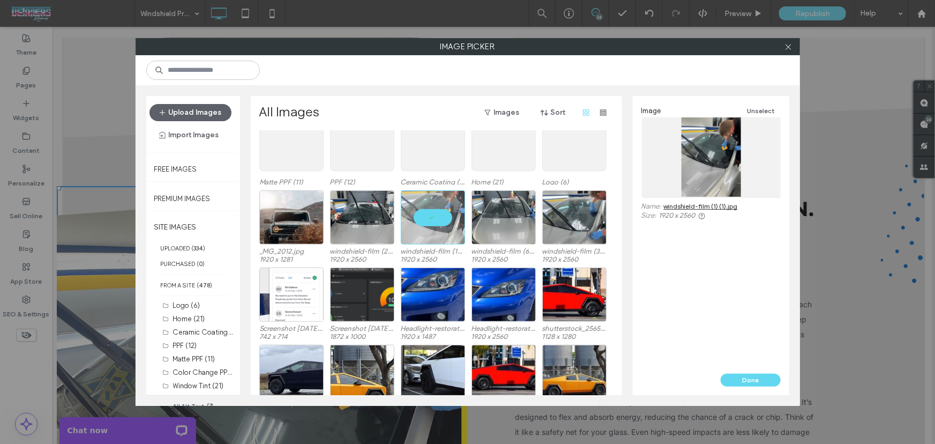
click at [701, 208] on link "windshield-film (1) (1).jpg" at bounding box center [701, 206] width 74 height 8
click at [716, 304] on div "Image Unselect Name: windshield-film (1) (1).jpg Size: 1920 x 2560" at bounding box center [711, 234] width 156 height 277
click at [785, 47] on icon at bounding box center [788, 47] width 8 height 8
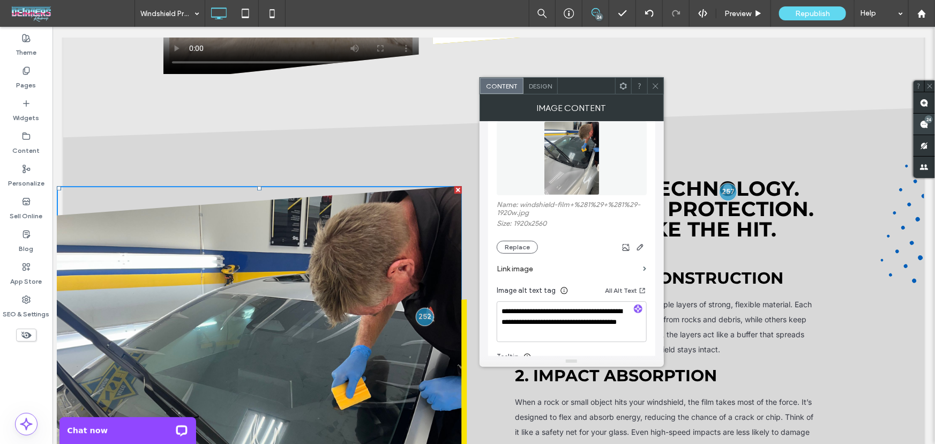
click at [925, 119] on div "24" at bounding box center [929, 119] width 8 height 8
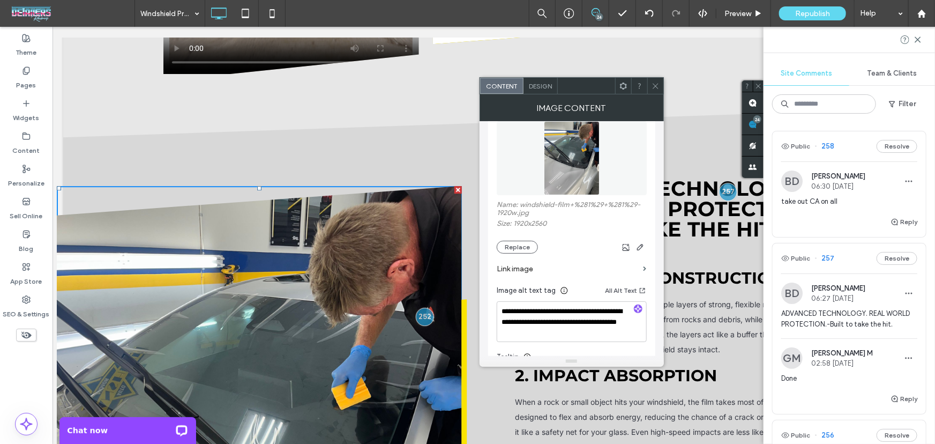
click at [655, 85] on icon at bounding box center [655, 86] width 8 height 8
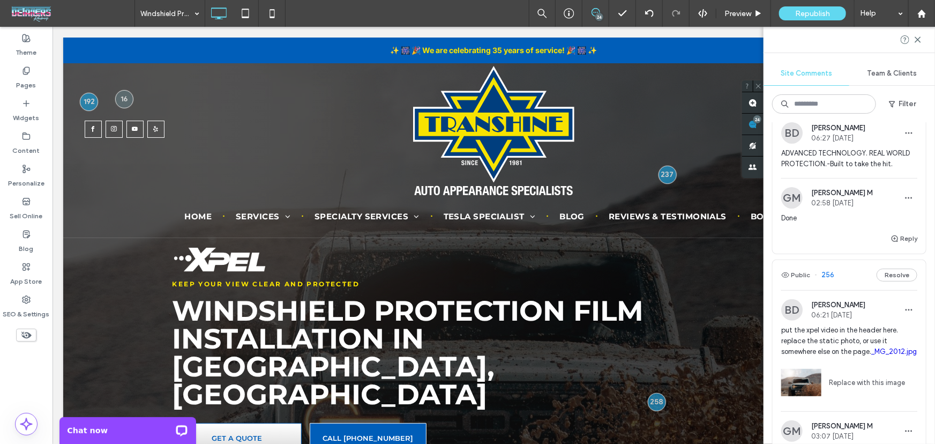
scroll to position [259, 0]
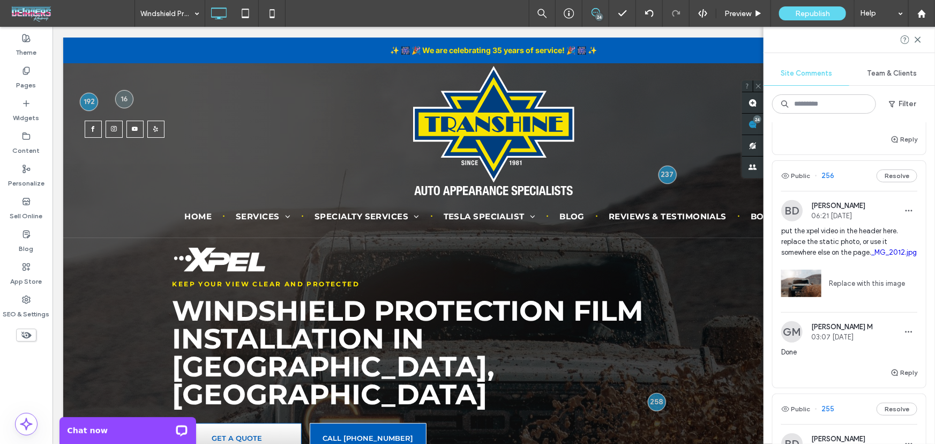
click at [867, 251] on span "put the xpel video in the header here. replace the static photo, or use it some…" at bounding box center [849, 242] width 136 height 32
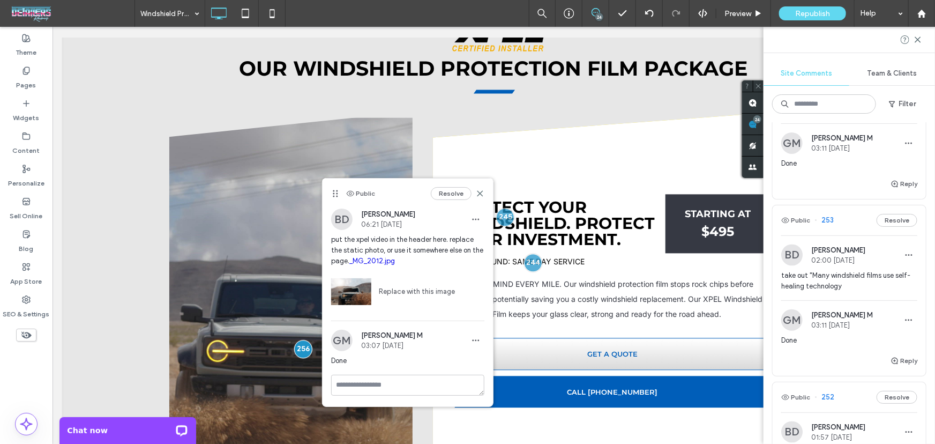
scroll to position [909, 0]
click at [478, 194] on use at bounding box center [479, 193] width 5 height 5
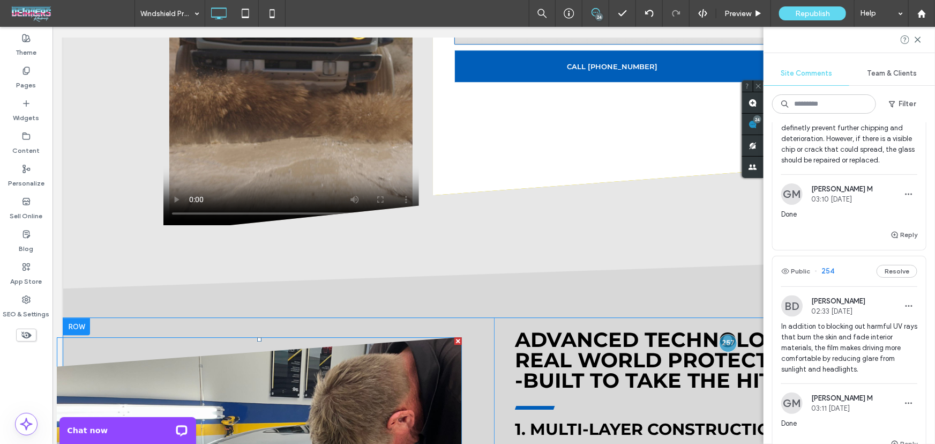
scroll to position [1737, 0]
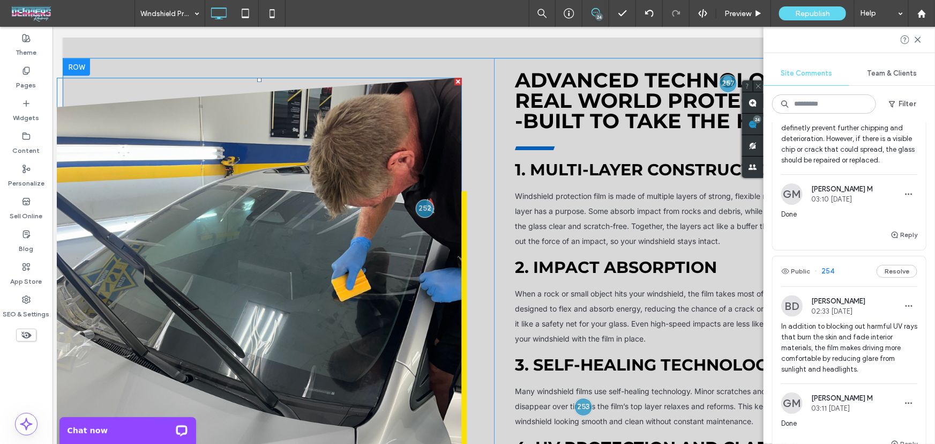
click at [342, 219] on img at bounding box center [258, 347] width 405 height 540
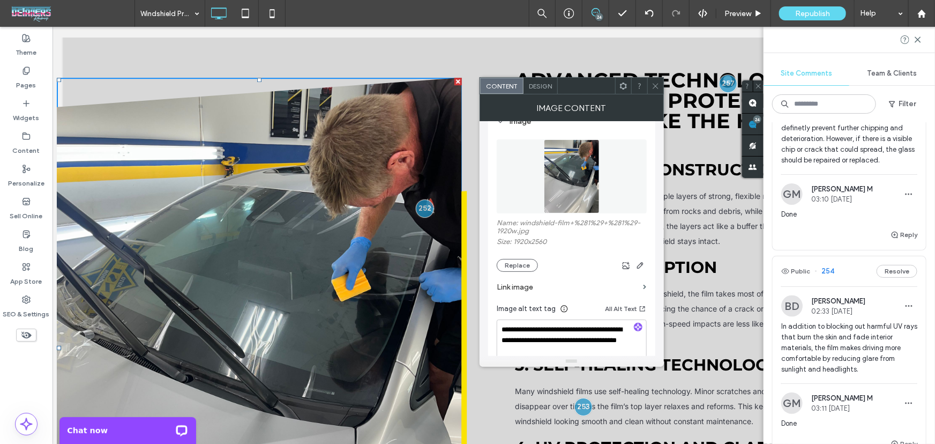
scroll to position [130, 0]
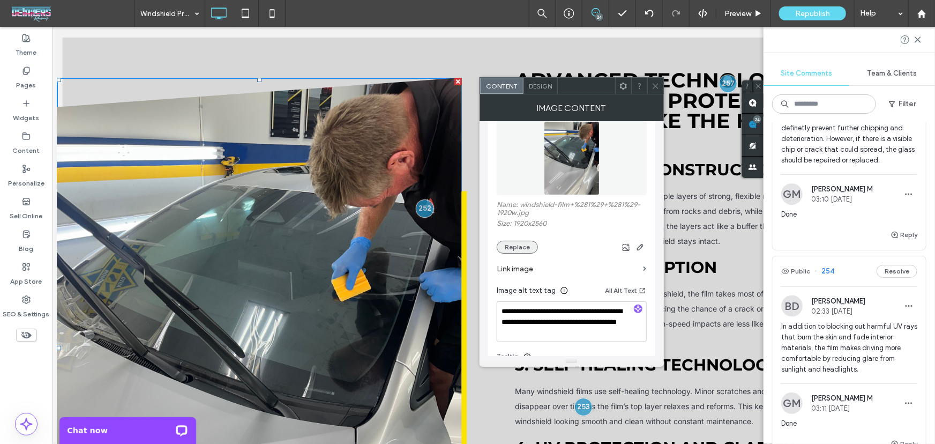
click at [521, 252] on button "Replace" at bounding box center [517, 247] width 41 height 13
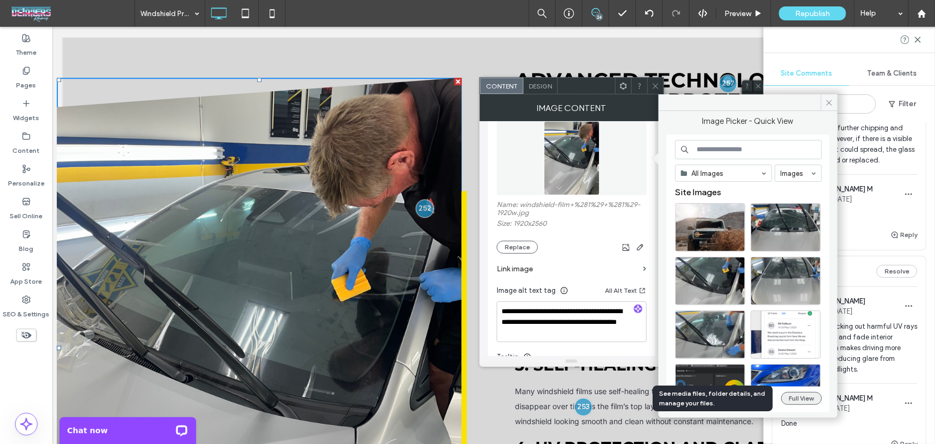
click at [797, 401] on button "Full View" at bounding box center [801, 398] width 41 height 13
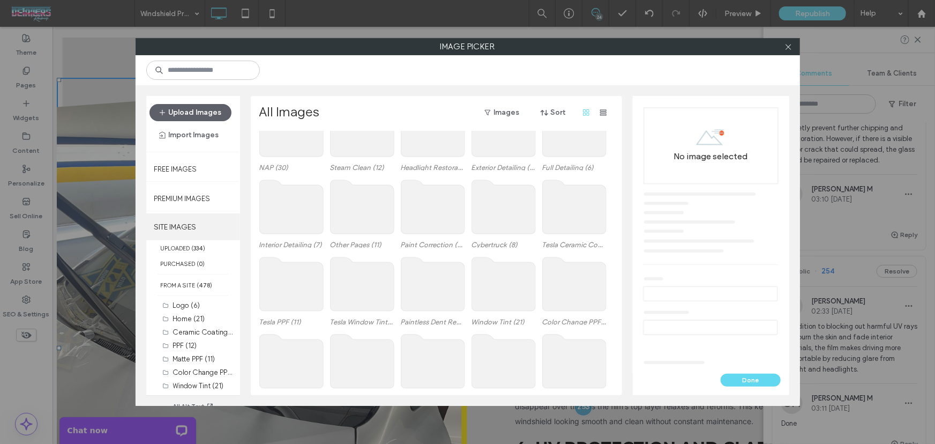
scroll to position [65, 0]
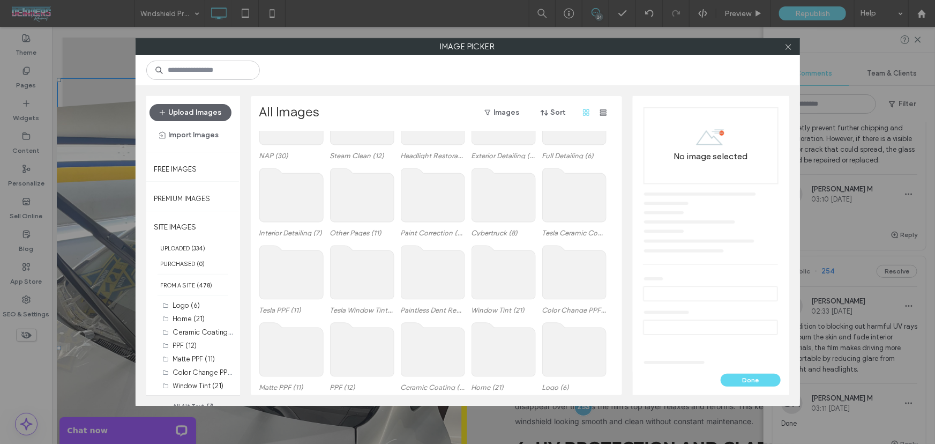
click at [199, 102] on div "Upload Images Import Images" at bounding box center [193, 124] width 94 height 56
click at [199, 110] on button "Upload Images" at bounding box center [190, 112] width 82 height 17
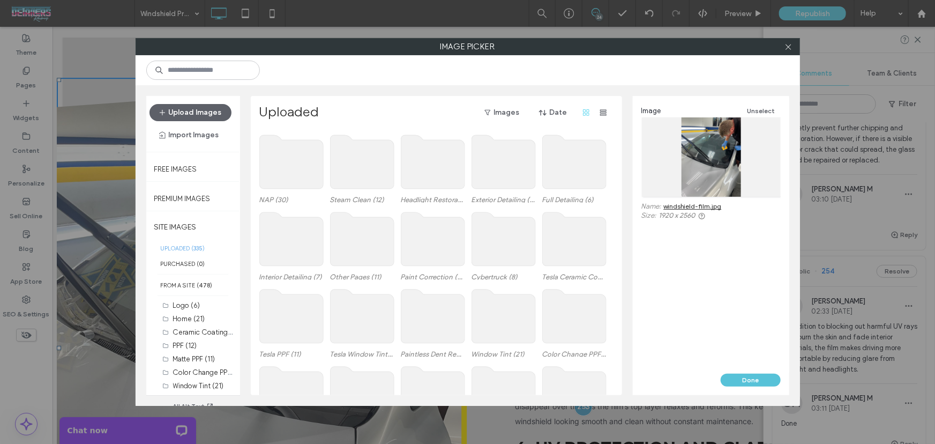
click at [746, 382] on button "Done" at bounding box center [750, 379] width 60 height 13
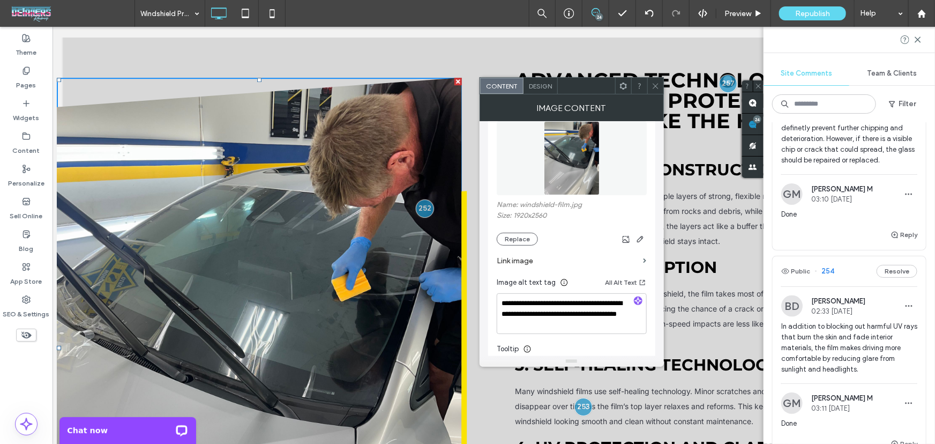
click at [658, 82] on icon at bounding box center [655, 86] width 8 height 8
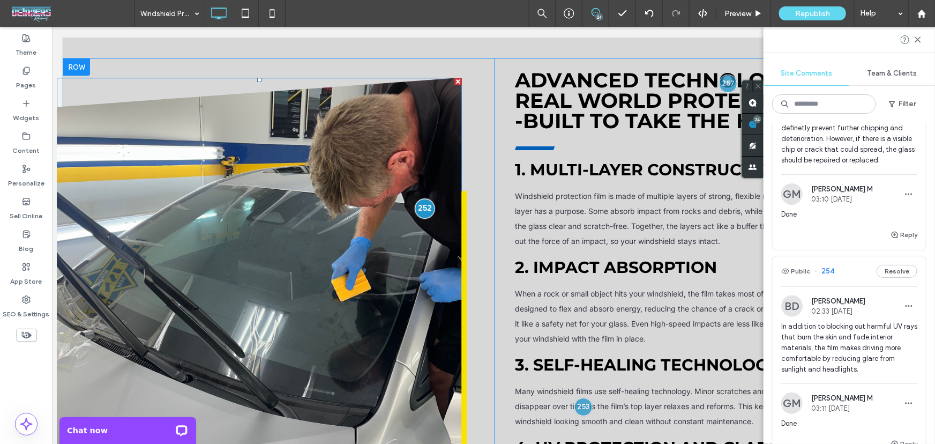
click at [420, 198] on div at bounding box center [425, 208] width 20 height 20
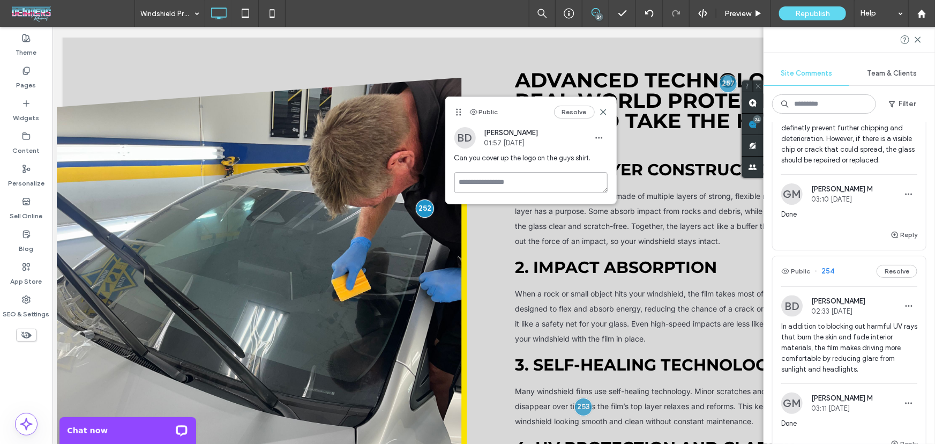
click at [487, 185] on textarea at bounding box center [530, 182] width 153 height 21
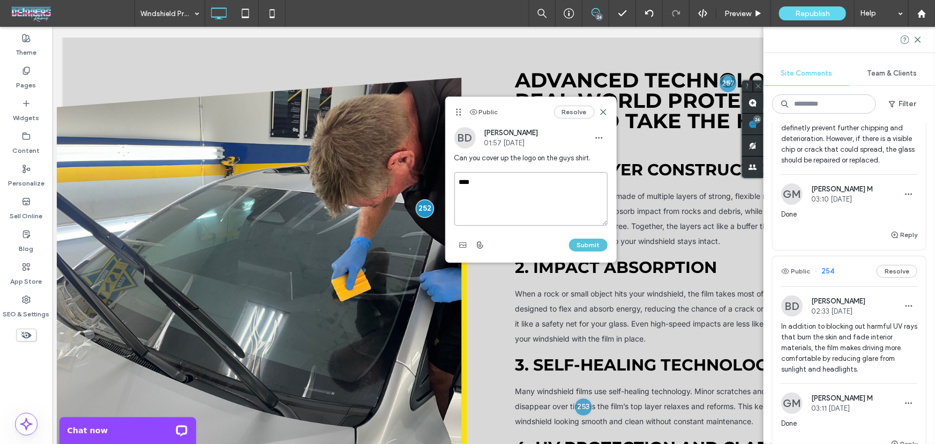
type textarea "****"
click at [601, 241] on button "Submit" at bounding box center [588, 244] width 39 height 13
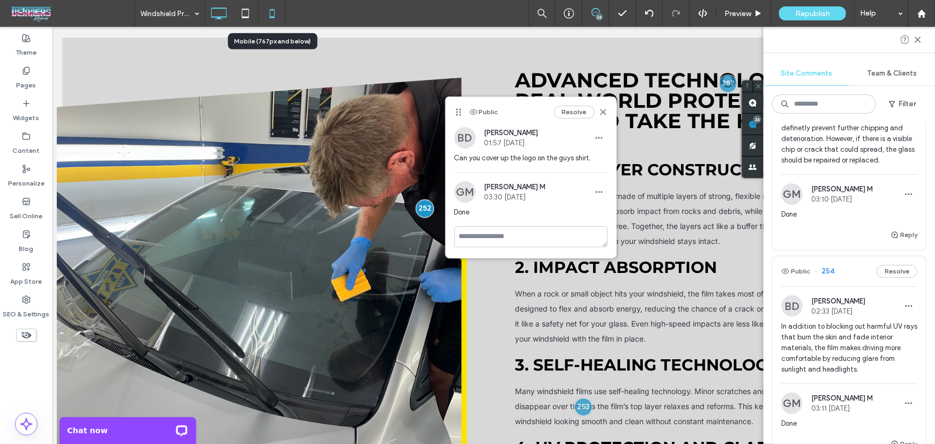
click at [270, 14] on icon at bounding box center [271, 13] width 21 height 21
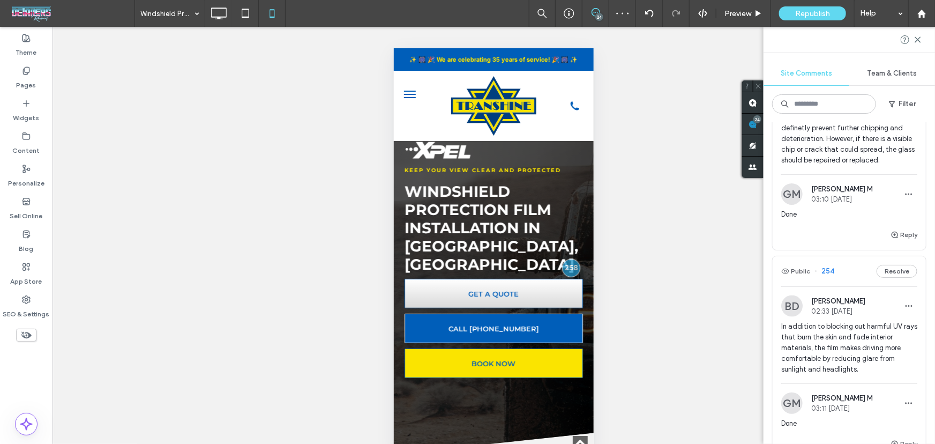
scroll to position [1104, 0]
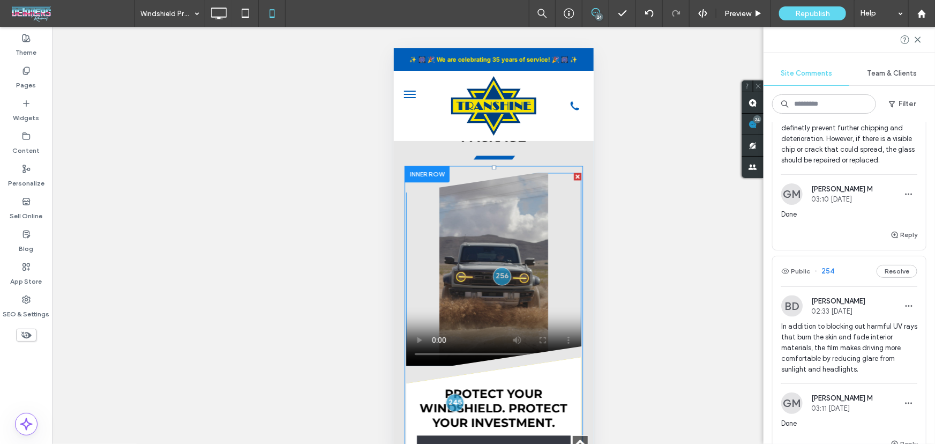
click at [560, 305] on span at bounding box center [493, 268] width 175 height 193
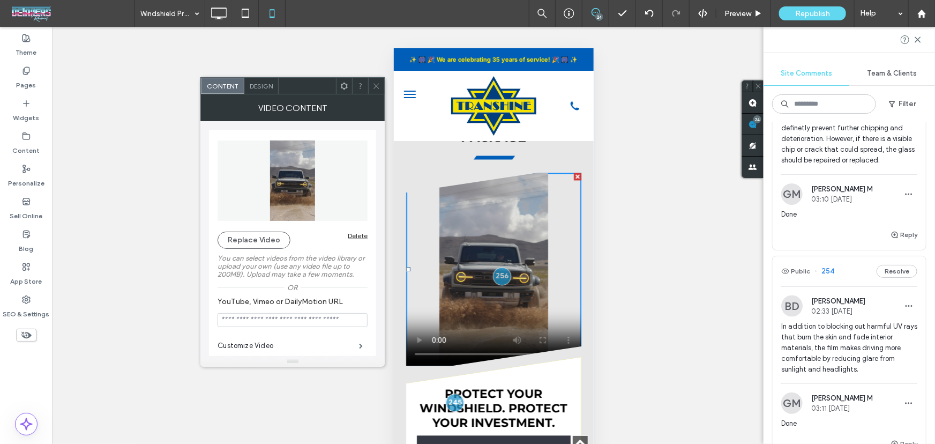
click at [342, 84] on use at bounding box center [344, 85] width 7 height 7
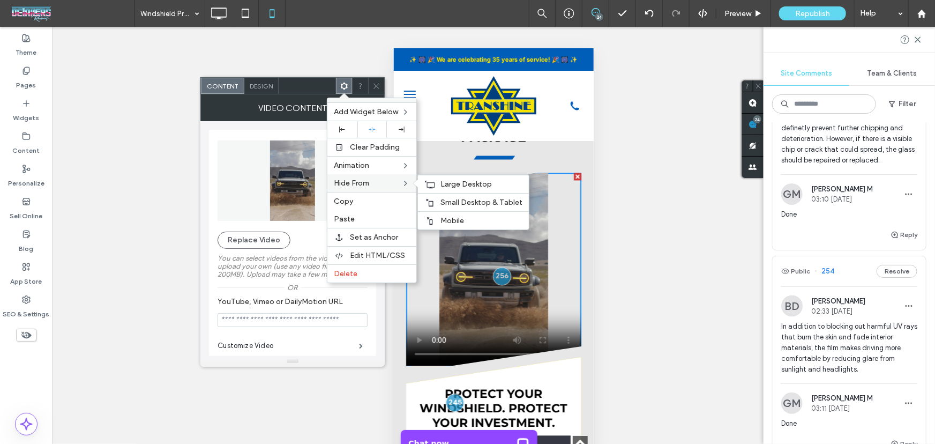
scroll to position [0, 0]
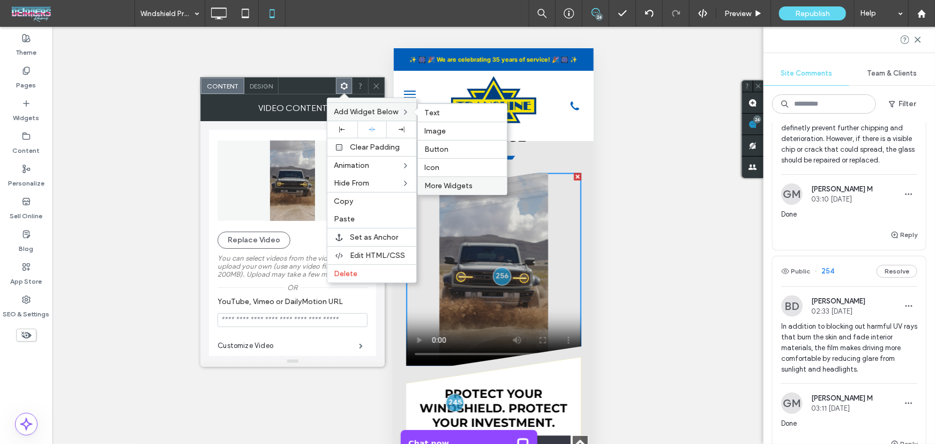
click at [456, 183] on span "More Widgets" at bounding box center [448, 185] width 48 height 9
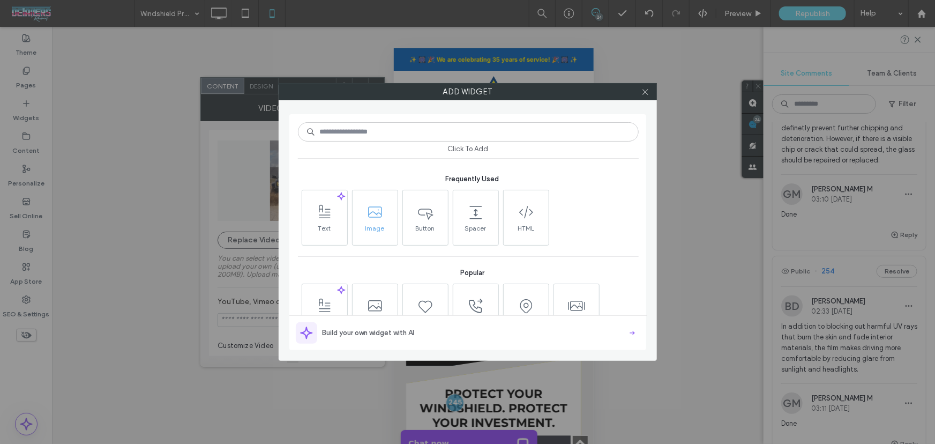
click at [382, 228] on span "Image" at bounding box center [374, 231] width 45 height 15
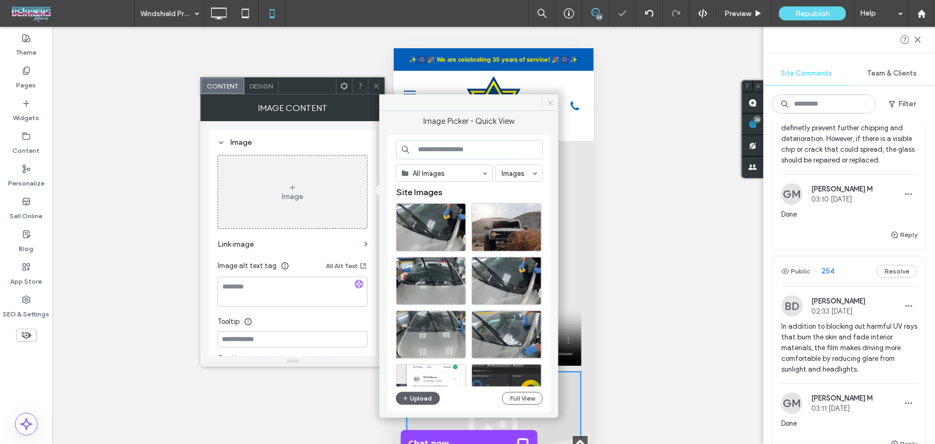
click at [549, 100] on icon at bounding box center [550, 103] width 8 height 8
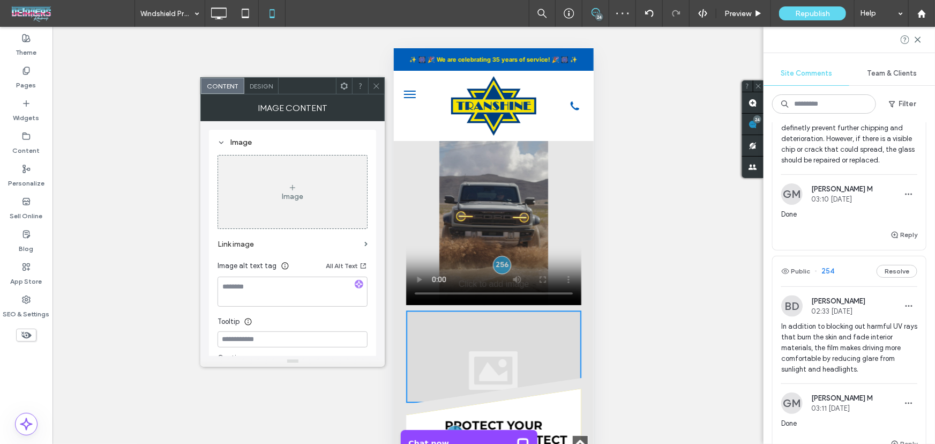
scroll to position [1168, 0]
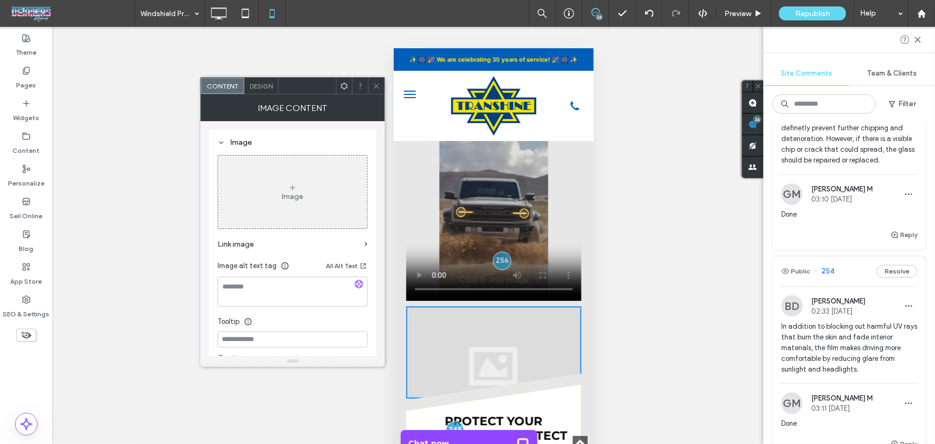
click at [560, 222] on video at bounding box center [493, 203] width 175 height 193
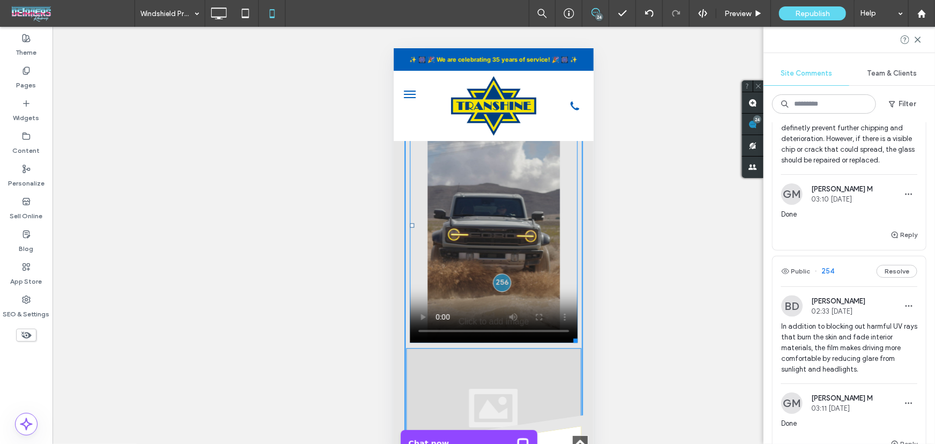
drag, startPoint x: 569, startPoint y: 298, endPoint x: 971, endPoint y: 388, distance: 411.7
click at [577, 340] on div "Our Windshield Protection Film Package W:313.082 H:437.997 Click To Paste PROTE…" at bounding box center [493, 398] width 200 height 868
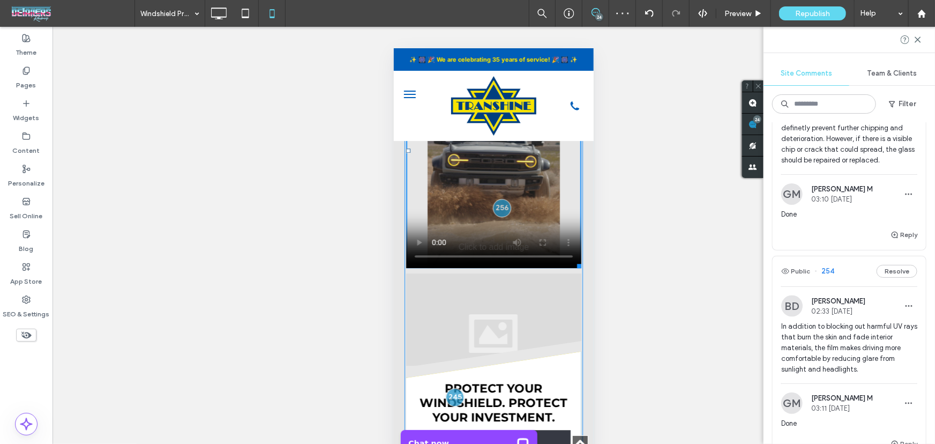
scroll to position [1298, 0]
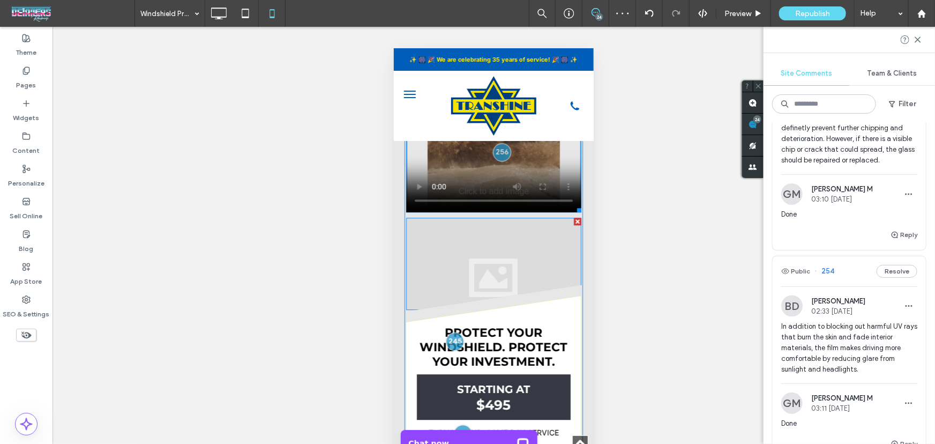
drag, startPoint x: 570, startPoint y: 220, endPoint x: 965, endPoint y: 270, distance: 397.4
click at [573, 220] on div at bounding box center [576, 220] width 7 height 7
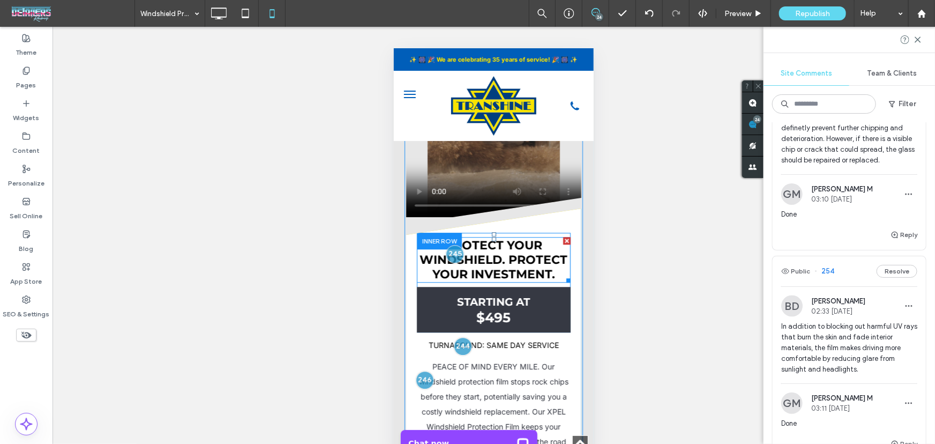
scroll to position [1363, 0]
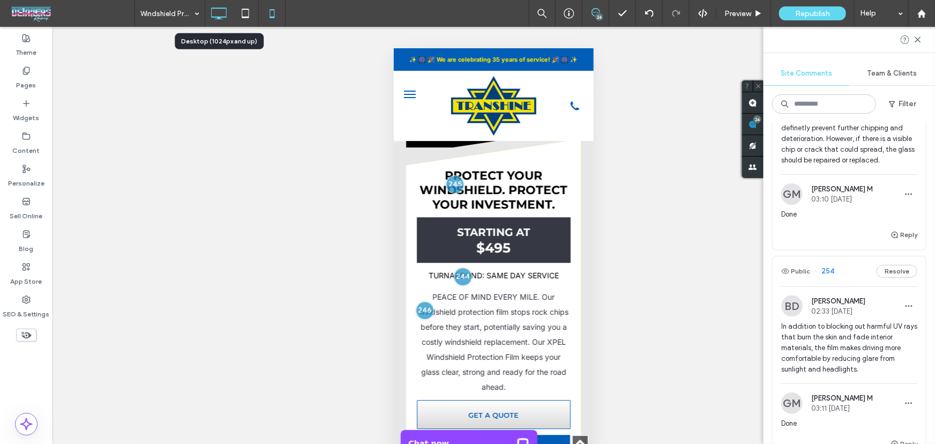
click at [210, 13] on icon at bounding box center [218, 13] width 21 height 21
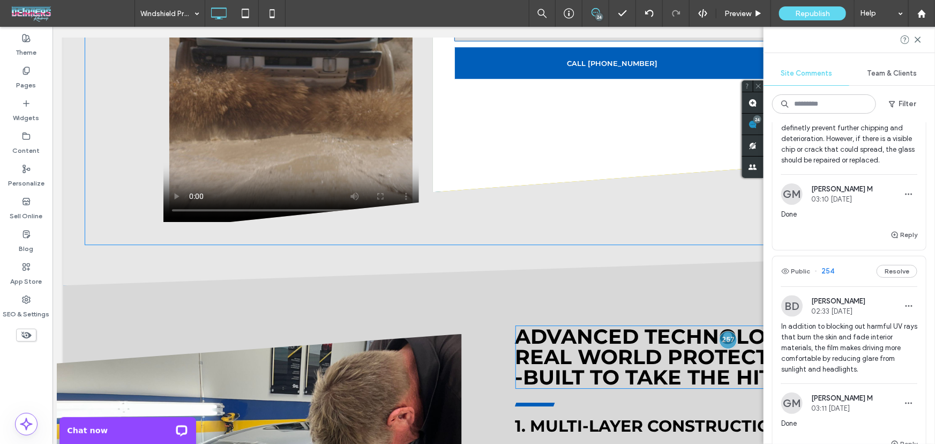
scroll to position [1493, 0]
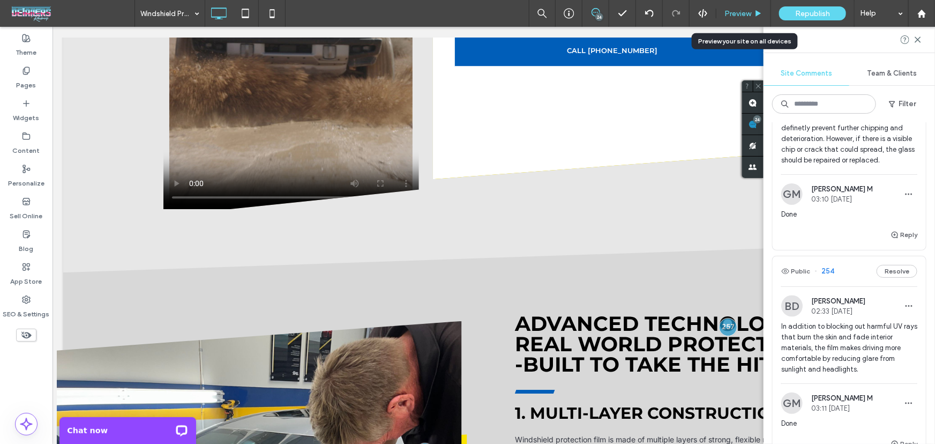
drag, startPoint x: 739, startPoint y: 13, endPoint x: 634, endPoint y: 5, distance: 105.3
click at [739, 13] on span "Preview" at bounding box center [737, 13] width 27 height 9
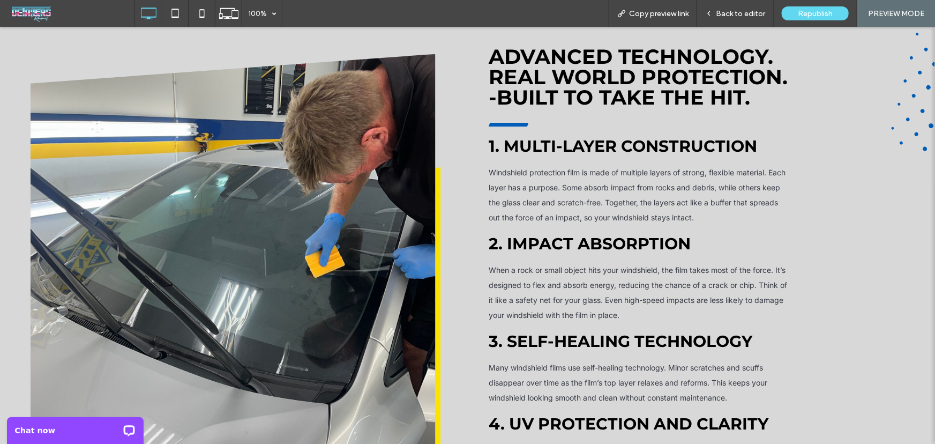
scroll to position [1623, 0]
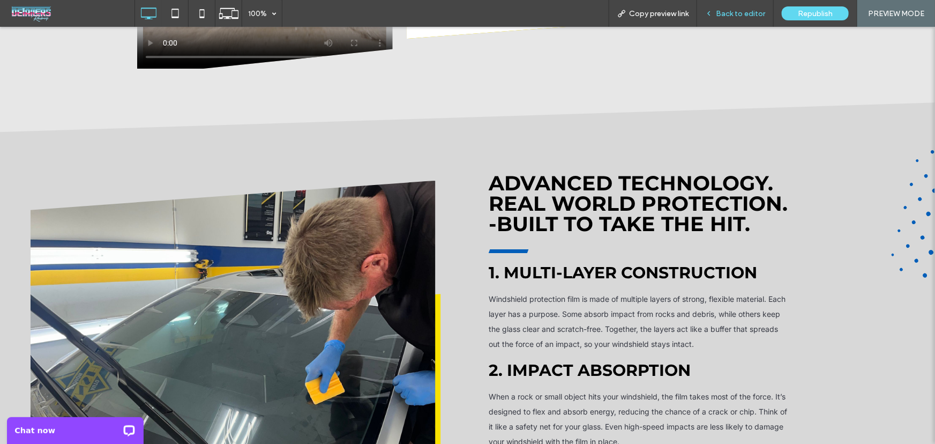
click at [733, 11] on span "Back to editor" at bounding box center [740, 13] width 49 height 9
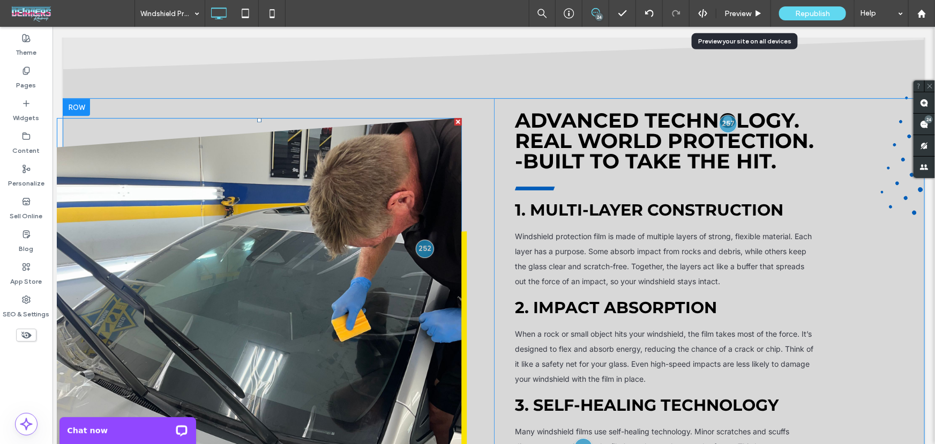
scroll to position [1688, 0]
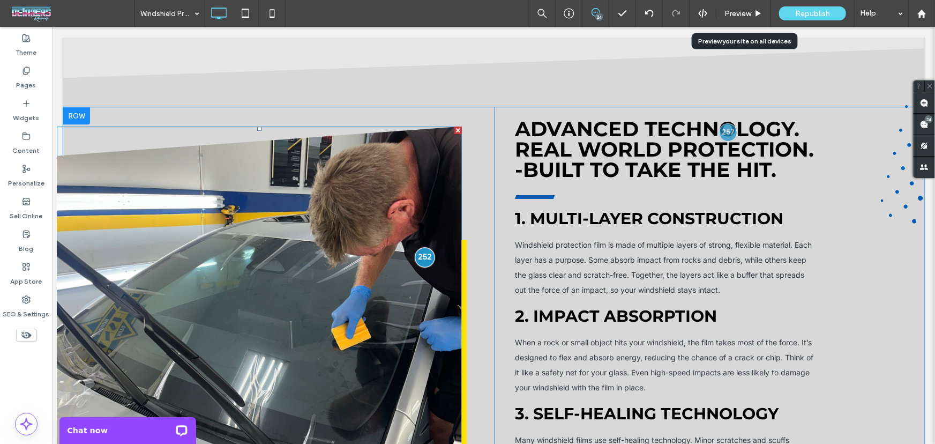
click at [421, 246] on div at bounding box center [425, 256] width 20 height 20
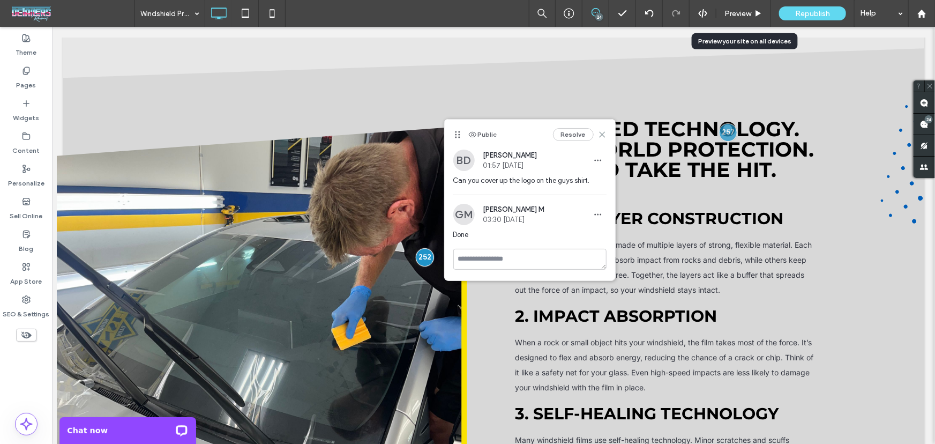
drag, startPoint x: 602, startPoint y: 133, endPoint x: 553, endPoint y: 112, distance: 53.5
click at [602, 133] on use at bounding box center [601, 134] width 5 height 5
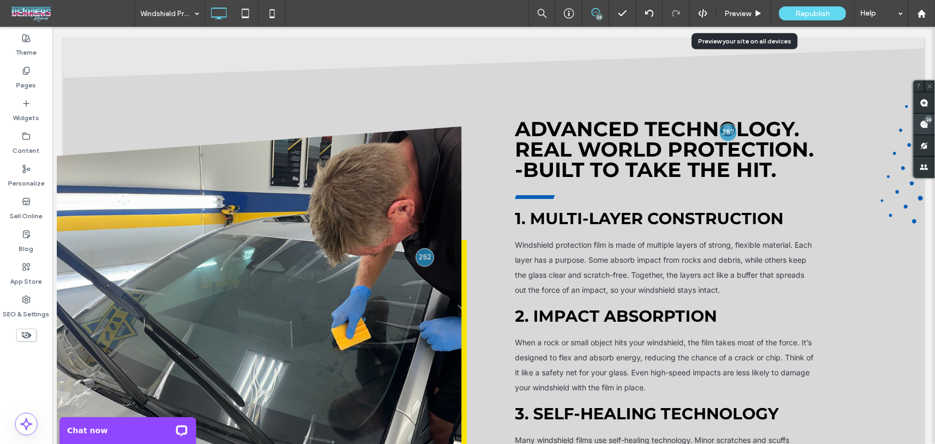
click at [926, 123] on use at bounding box center [924, 124] width 9 height 9
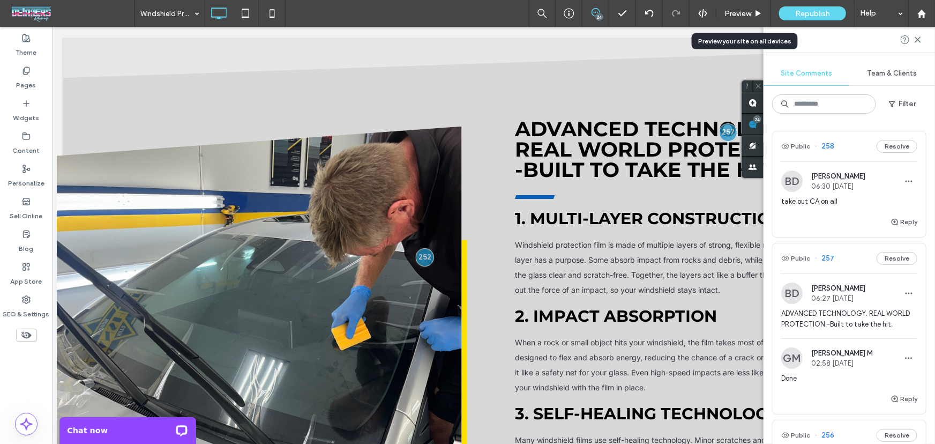
click at [814, 199] on span "take out CA on all" at bounding box center [849, 201] width 136 height 11
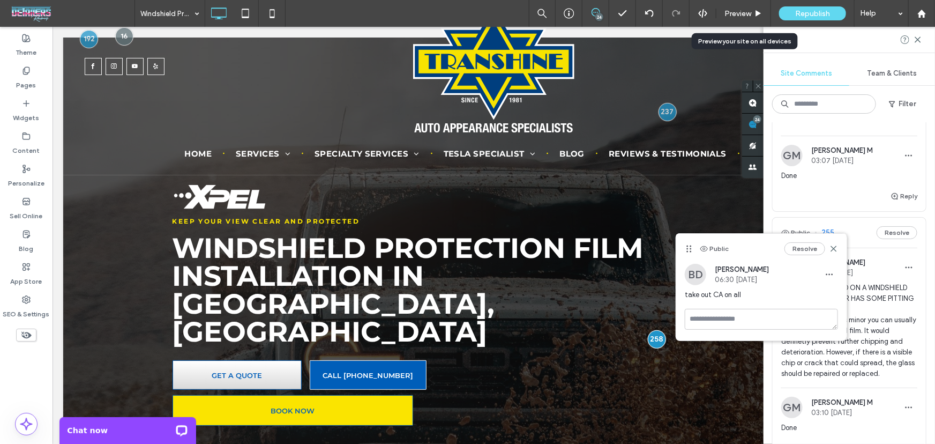
scroll to position [454, 0]
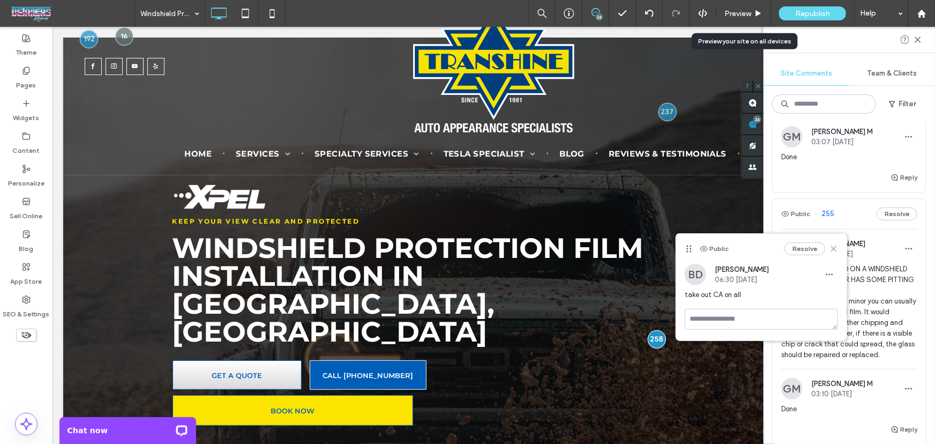
click at [835, 249] on icon at bounding box center [833, 248] width 9 height 9
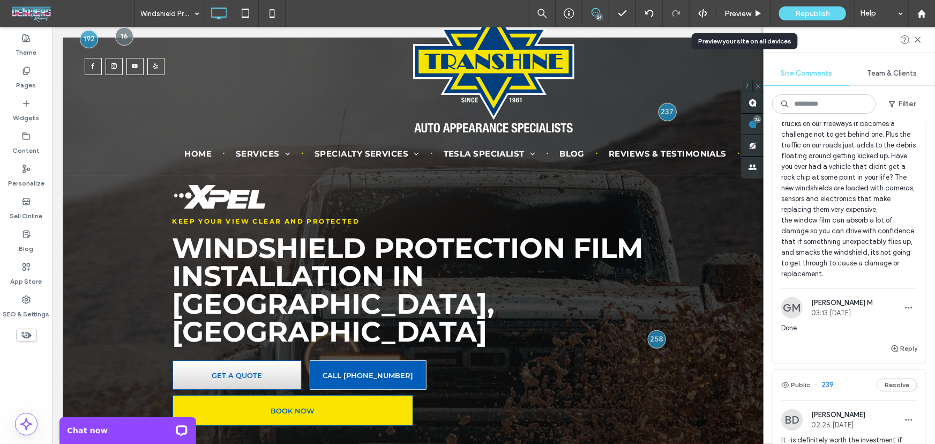
scroll to position [3895, 0]
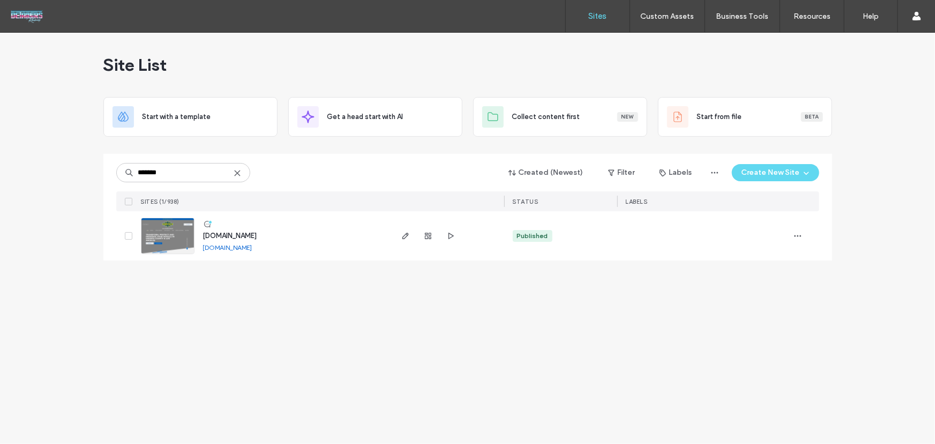
drag, startPoint x: 522, startPoint y: 320, endPoint x: 534, endPoint y: 349, distance: 31.9
click at [523, 321] on div "Site List Start with a template Get a head start with AI Collect content first …" at bounding box center [467, 238] width 935 height 411
click at [494, 343] on div "Site List Start with a template Get a head start with AI Collect content first …" at bounding box center [467, 238] width 935 height 411
